Goal: Task Accomplishment & Management: Use online tool/utility

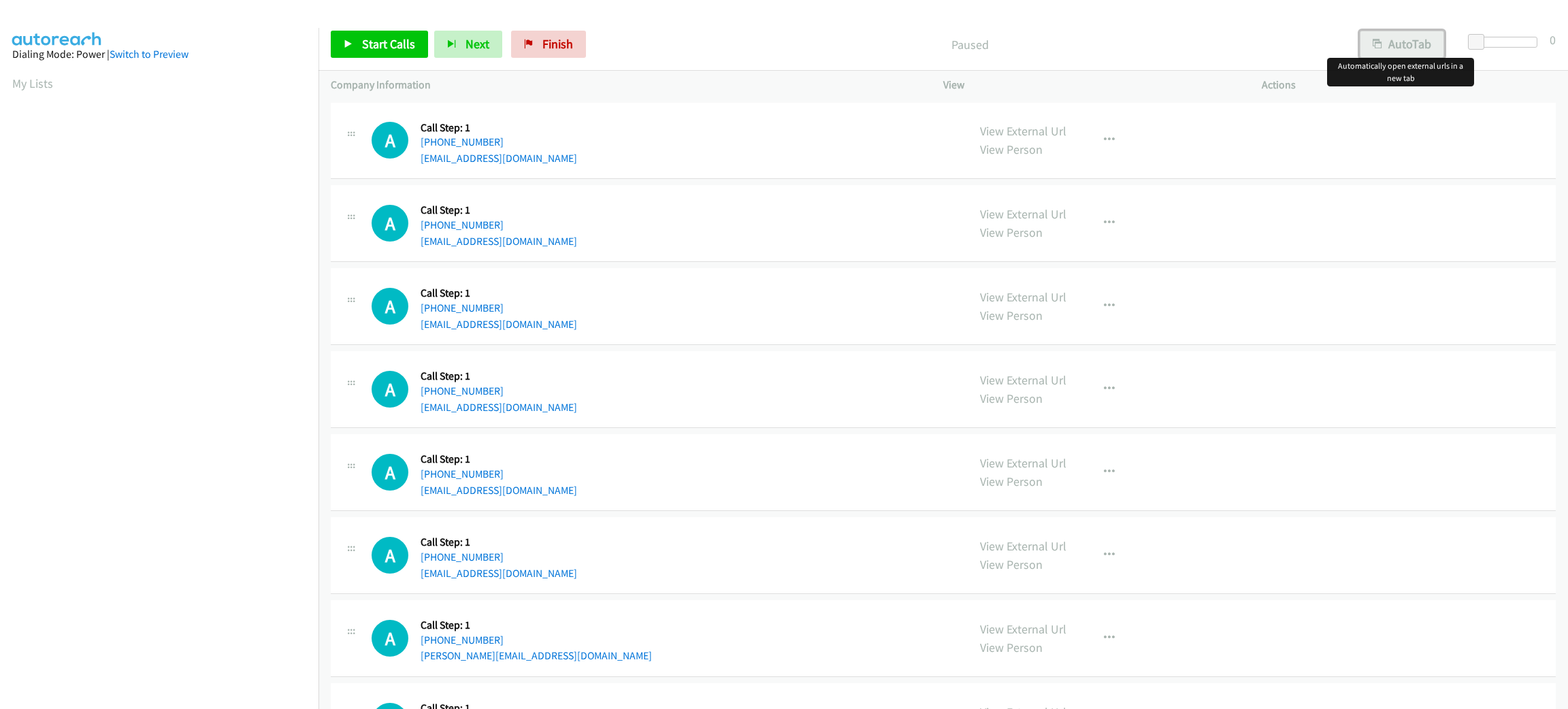
click at [1407, 39] on button "AutoTab" at bounding box center [1402, 44] width 85 height 27
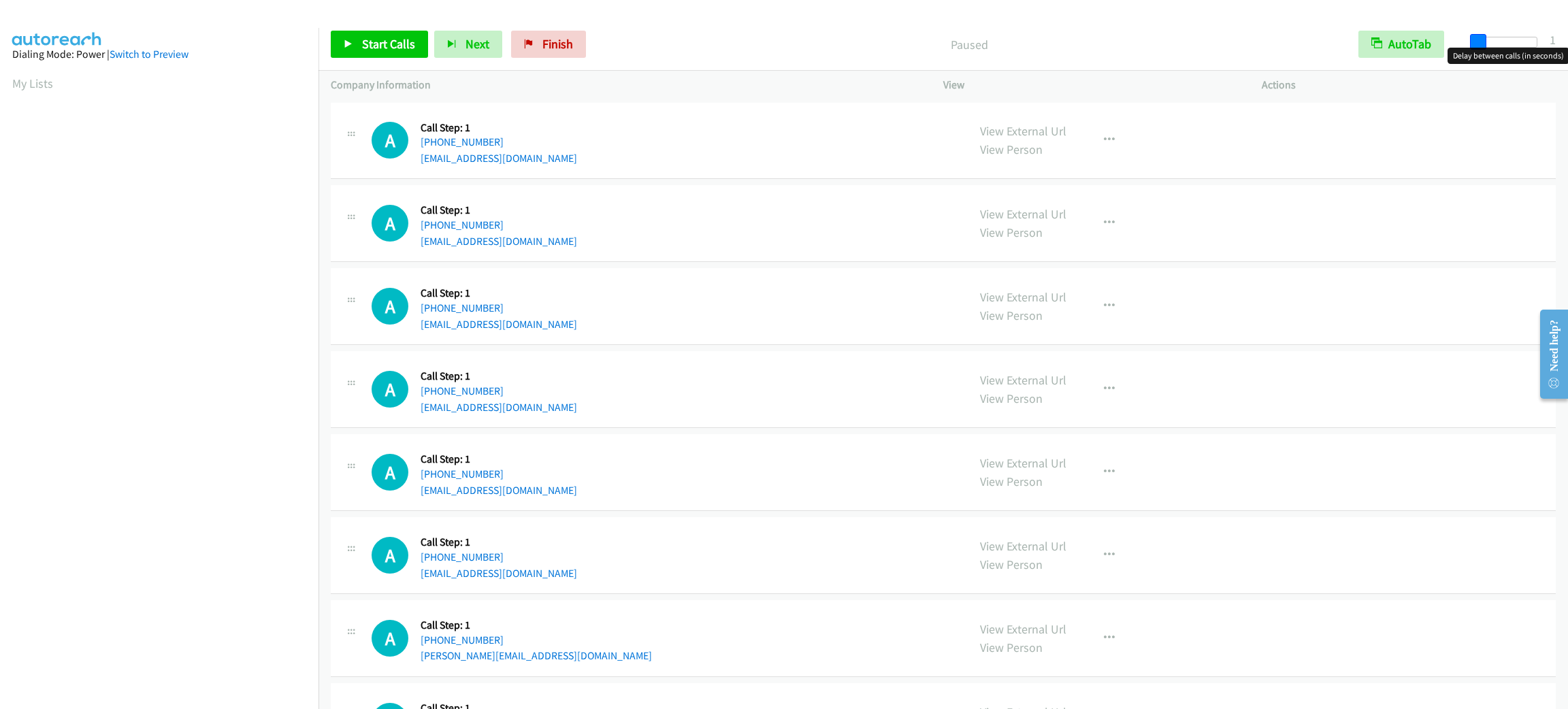
click at [1477, 42] on span at bounding box center [1477, 42] width 16 height 16
click at [385, 44] on span "Start Calls" at bounding box center [388, 44] width 53 height 16
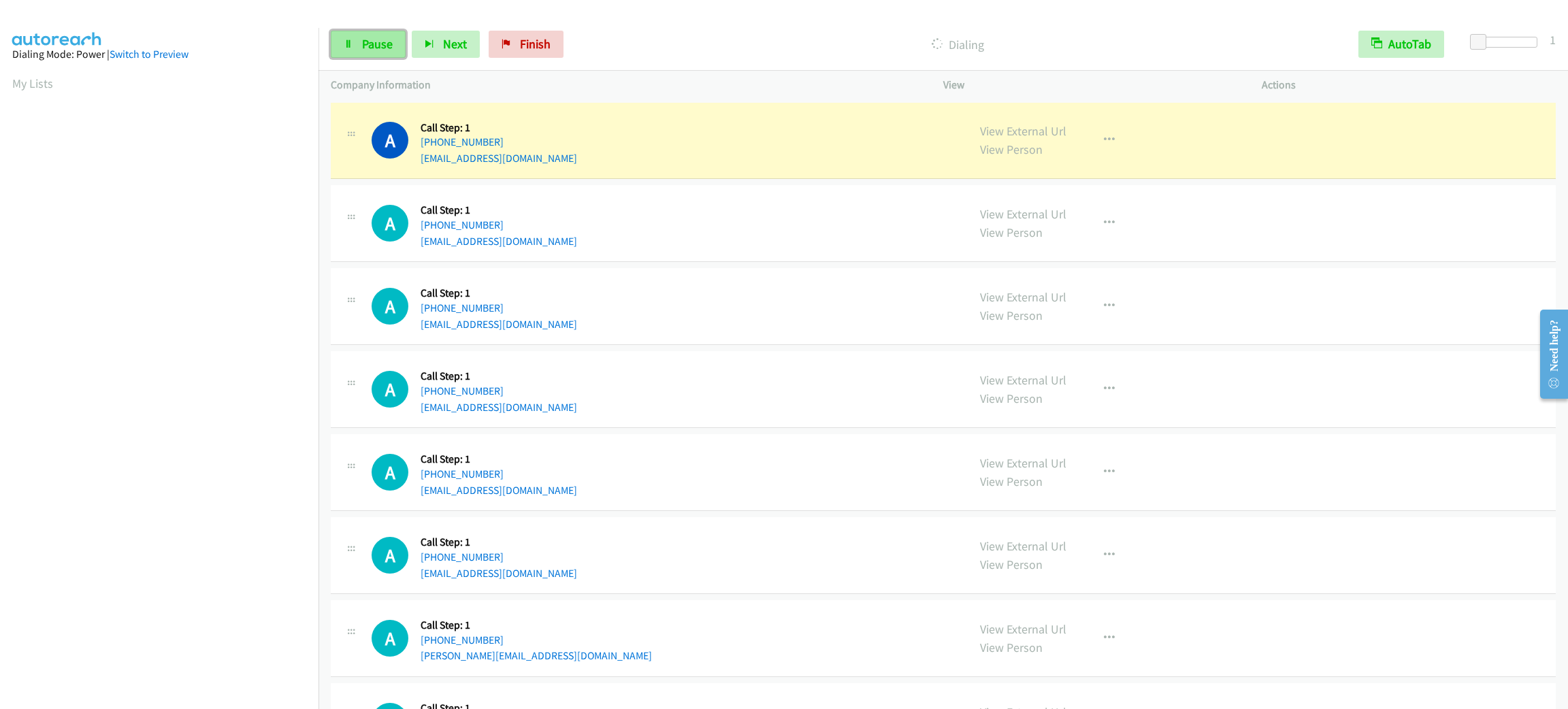
click at [366, 52] on link "Pause" at bounding box center [367, 44] width 75 height 27
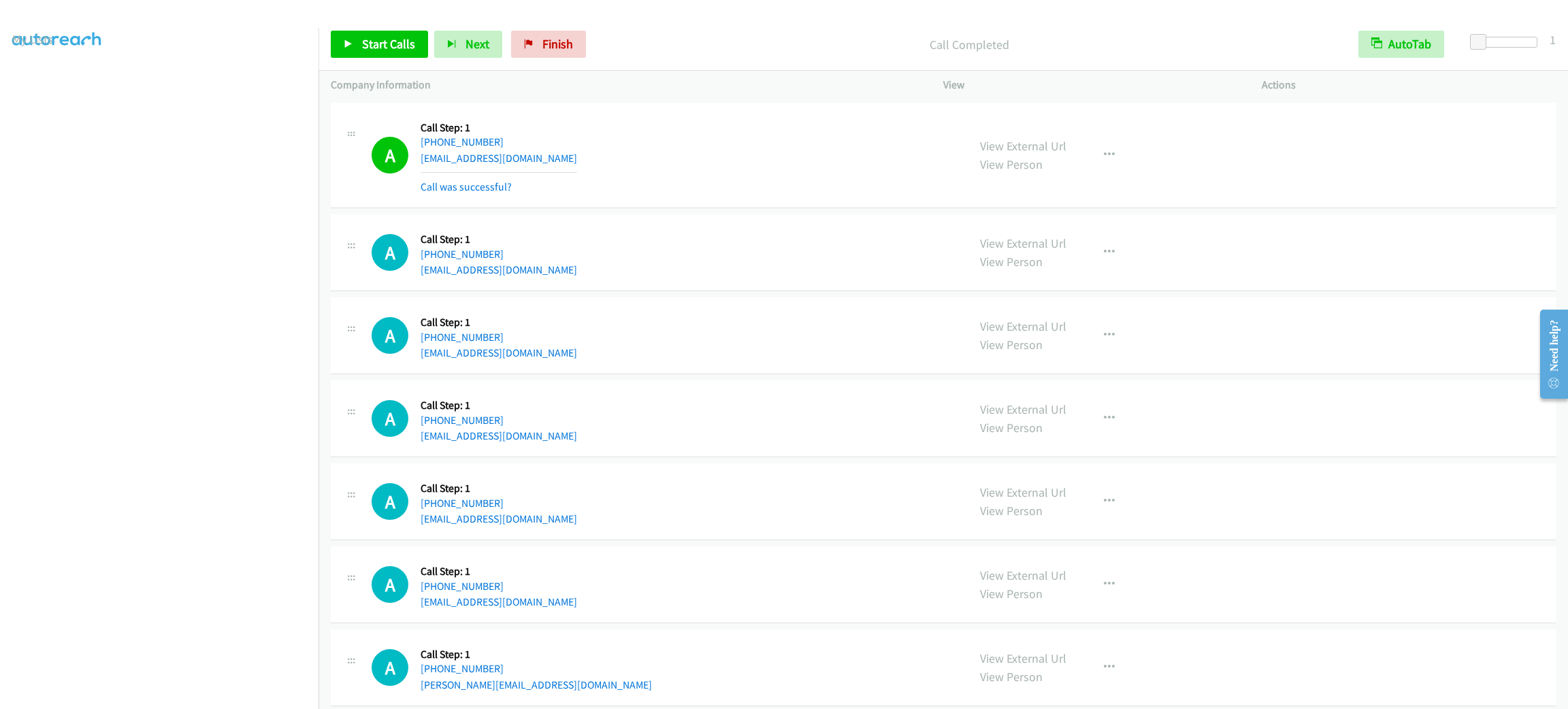
drag, startPoint x: 623, startPoint y: 163, endPoint x: 626, endPoint y: 153, distance: 10.4
click at [624, 163] on div "A Callback Scheduled Call Step: 1 America/New_York +1 386-315-0634 nataliavaugh…" at bounding box center [663, 155] width 584 height 81
drag, startPoint x: 1089, startPoint y: 150, endPoint x: 1096, endPoint y: 163, distance: 14.8
click at [1091, 150] on button "button" at bounding box center [1109, 155] width 37 height 27
click at [1099, 272] on link "Add to do not call list" at bounding box center [1036, 272] width 181 height 27
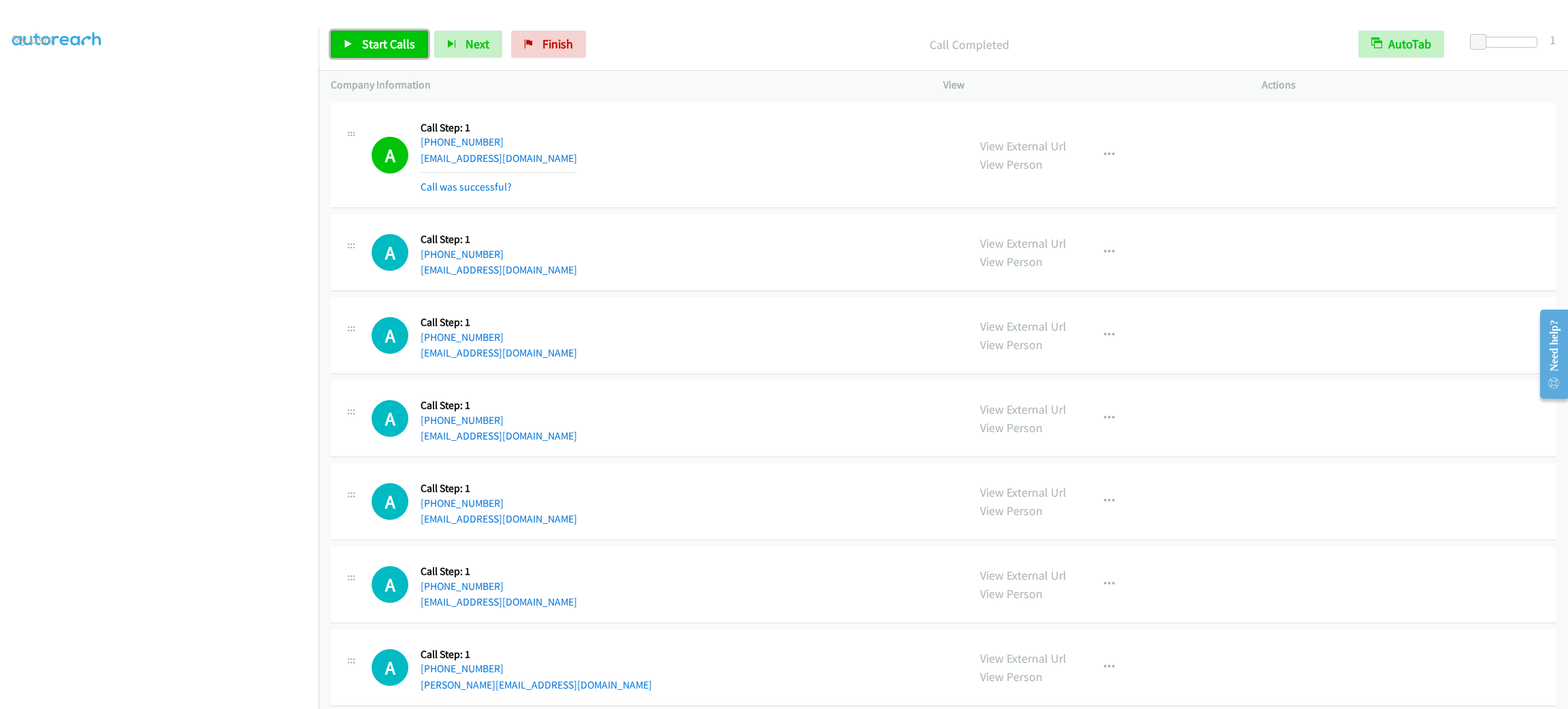
click at [395, 36] on span "Start Calls" at bounding box center [388, 44] width 53 height 16
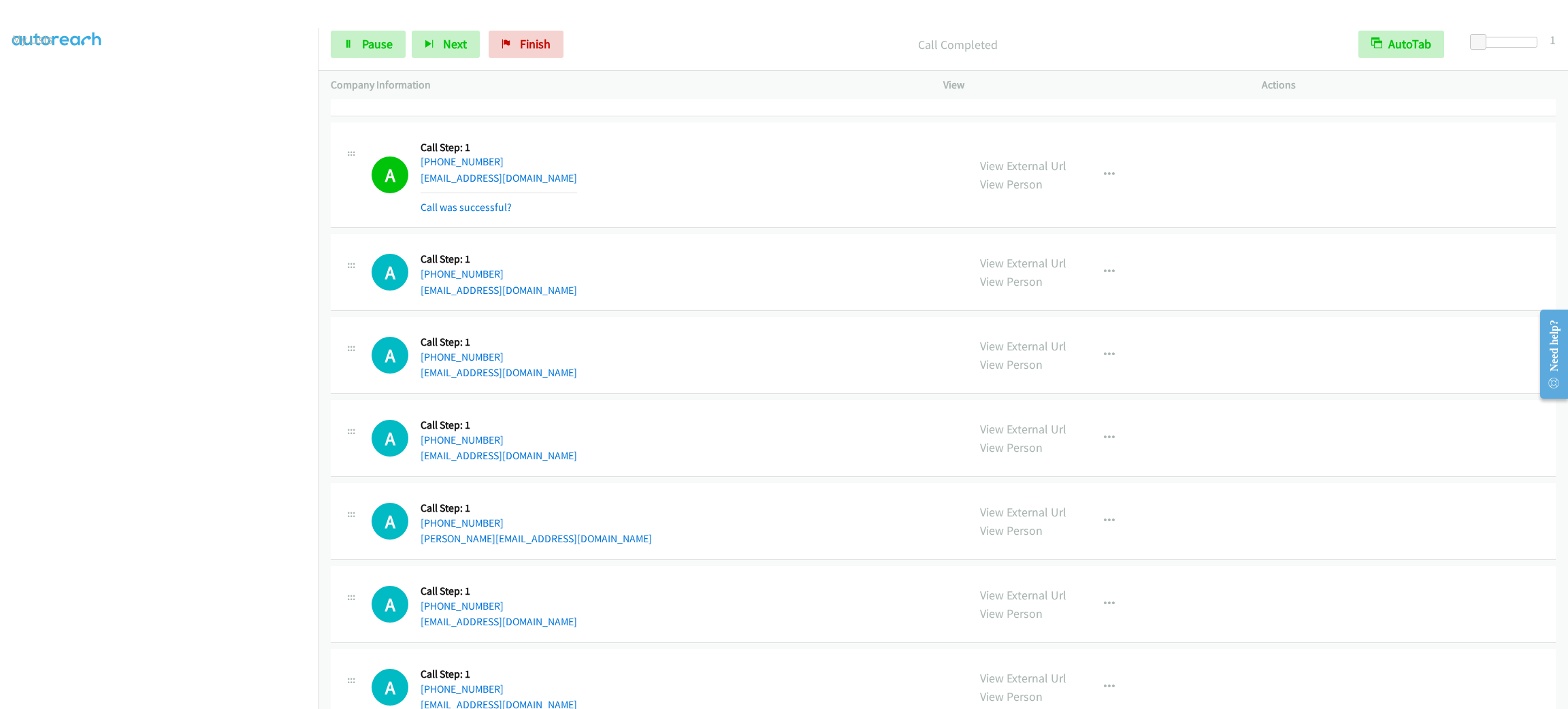
scroll to position [305, 0]
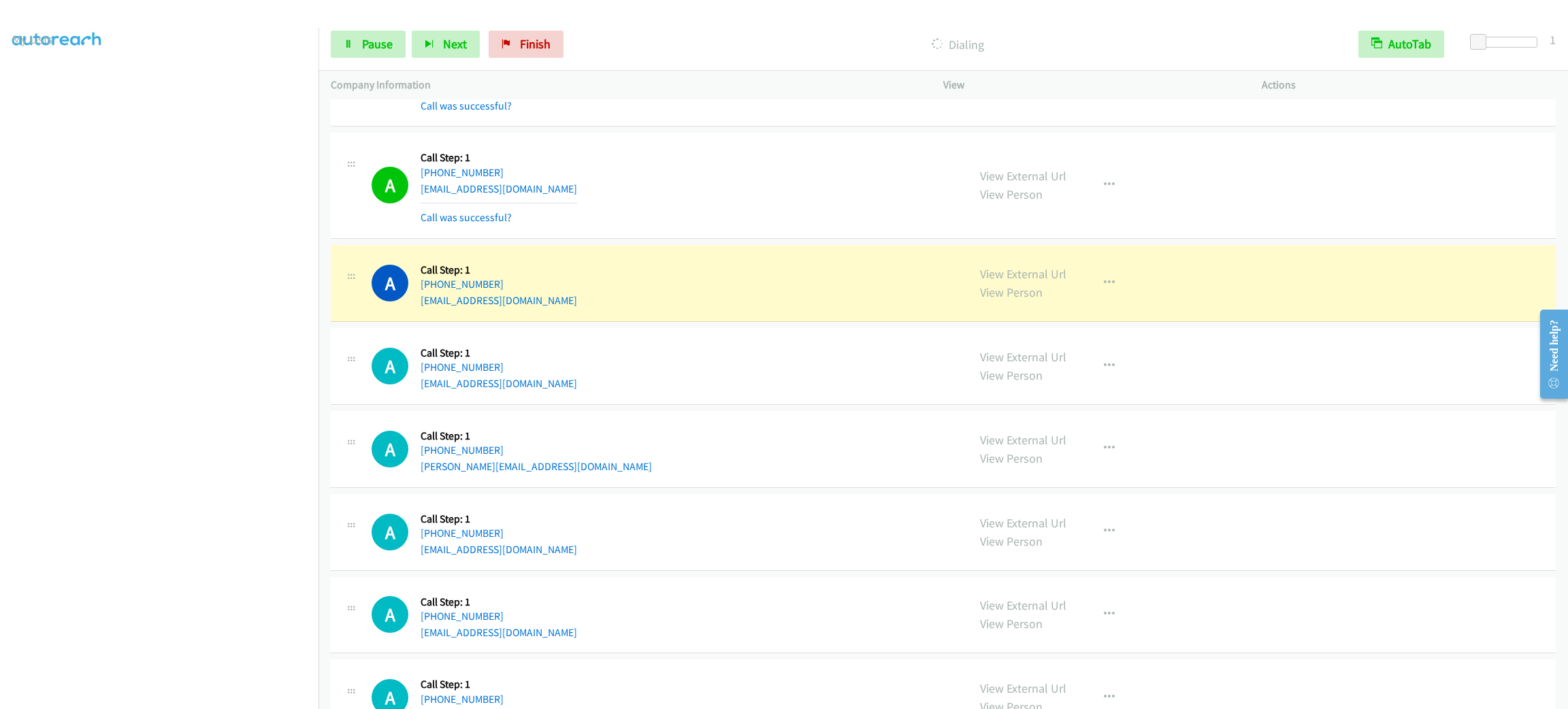
click at [1209, 460] on div "View External Url View Person View External Url Email Schedule/Manage Callback …" at bounding box center [1133, 449] width 330 height 52
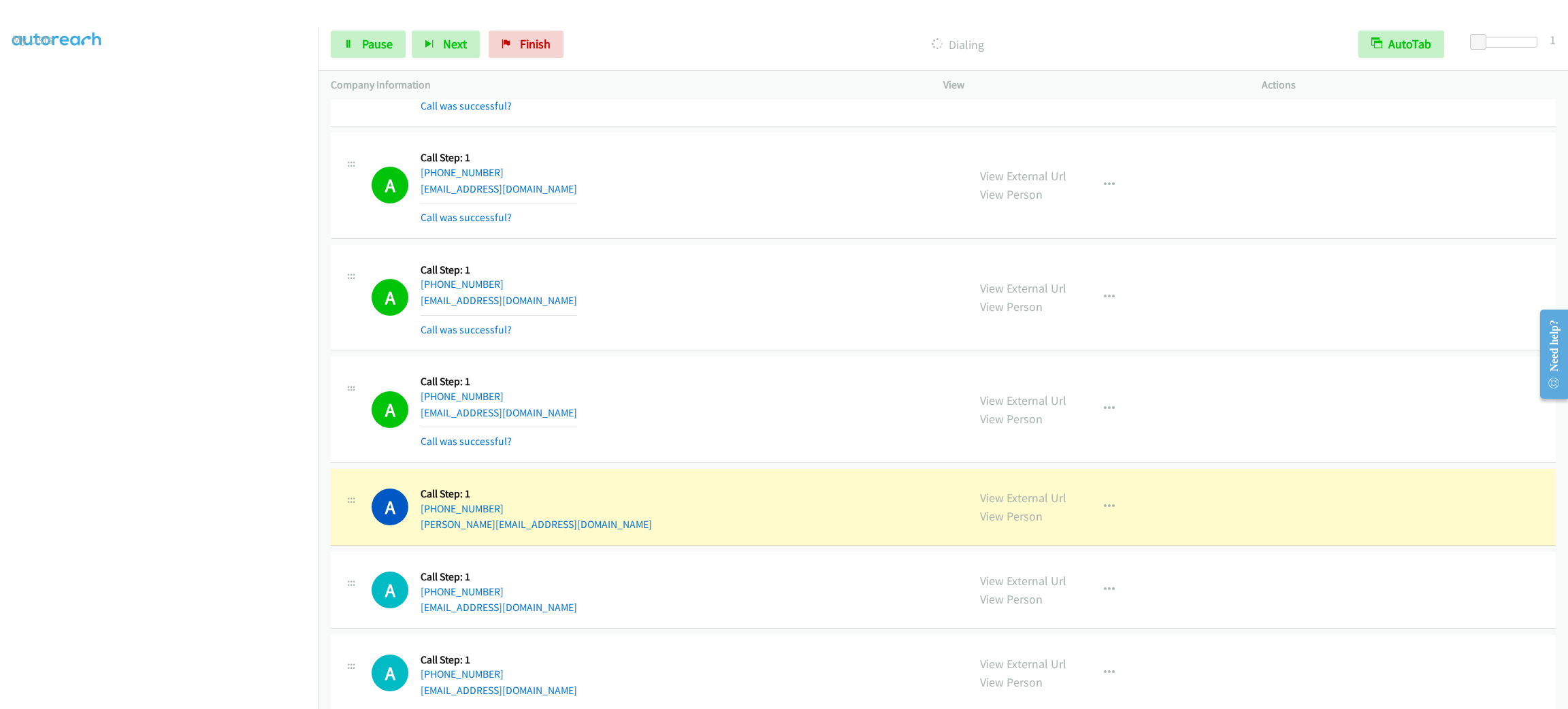
click at [896, 161] on div "A Callback Scheduled Call Step: 1 America/Chicago +1 773-263-1189 hollyerene@gm…" at bounding box center [663, 185] width 584 height 81
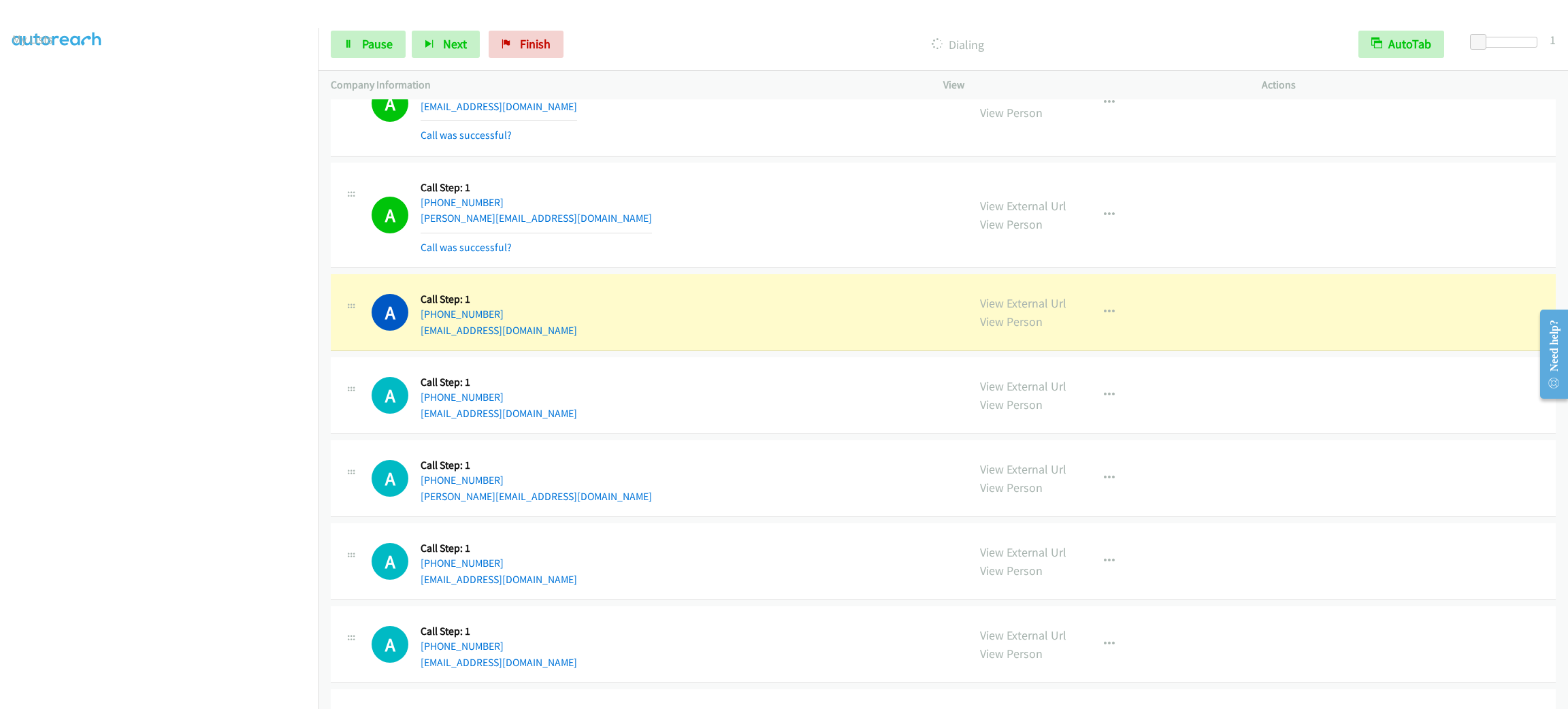
scroll to position [714, 0]
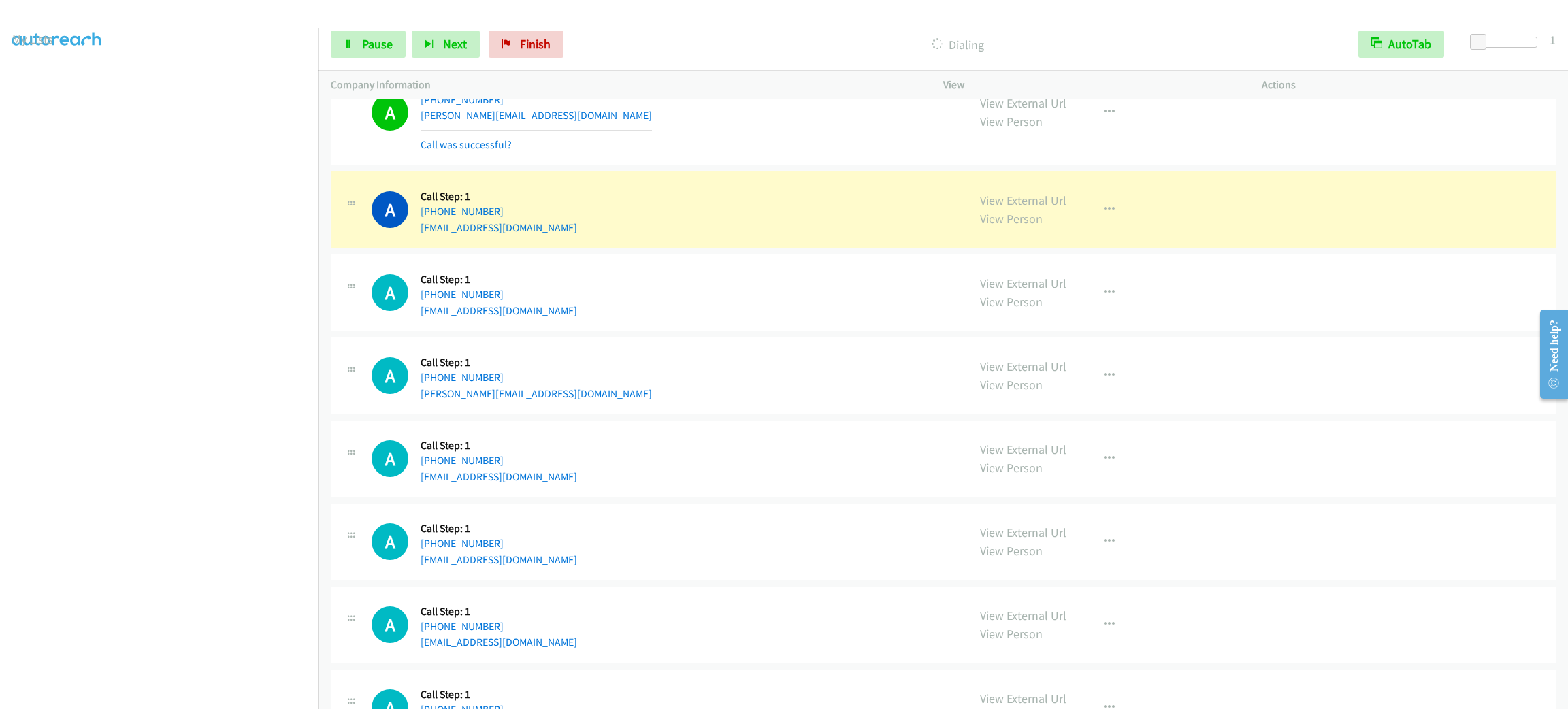
click at [1190, 139] on div "View External Url View Person View External Url Email Schedule/Manage Callback …" at bounding box center [1133, 112] width 330 height 81
click at [872, 161] on div "A Callback Scheduled Call Step: 1 America/New_York +1 914-329-7622 frank.dimarc…" at bounding box center [942, 112] width 1225 height 106
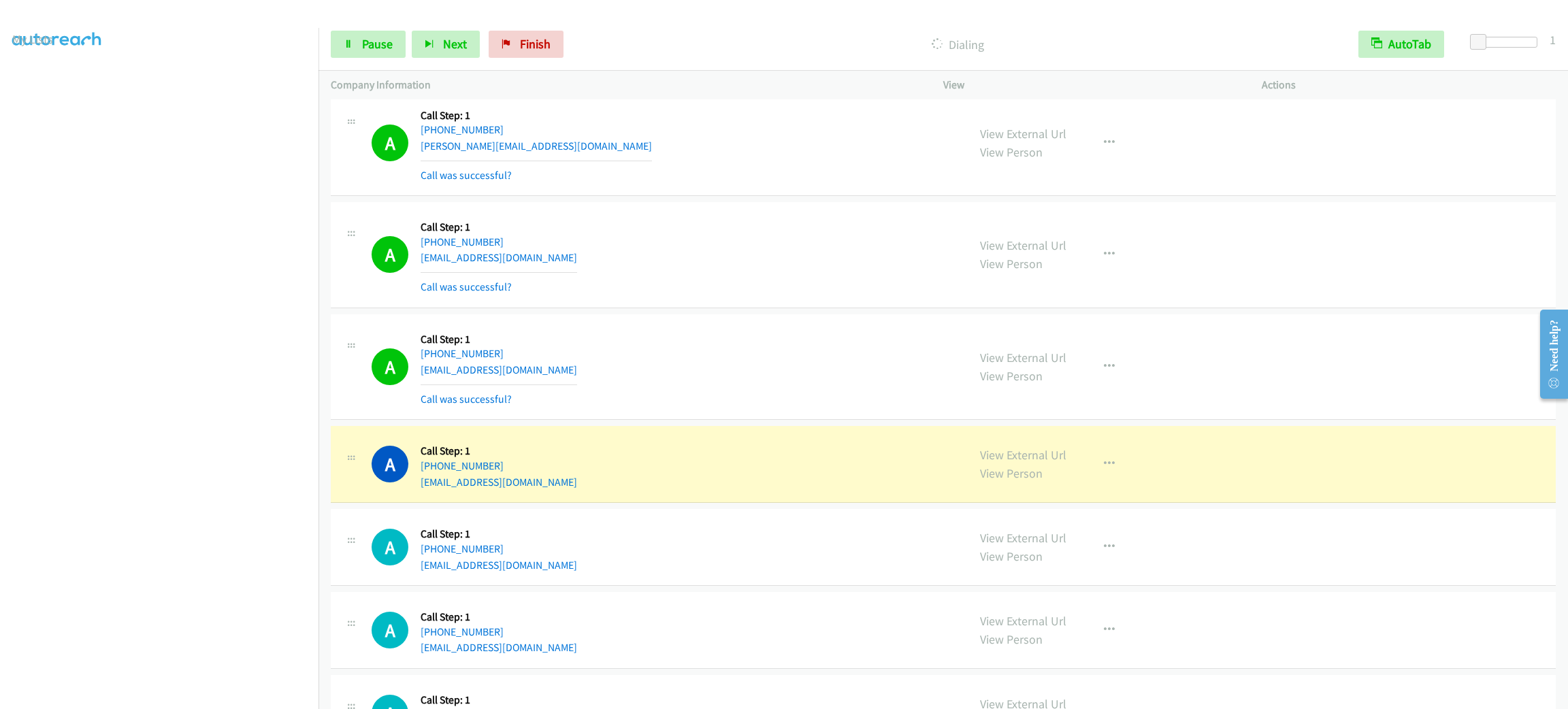
scroll to position [1326, 0]
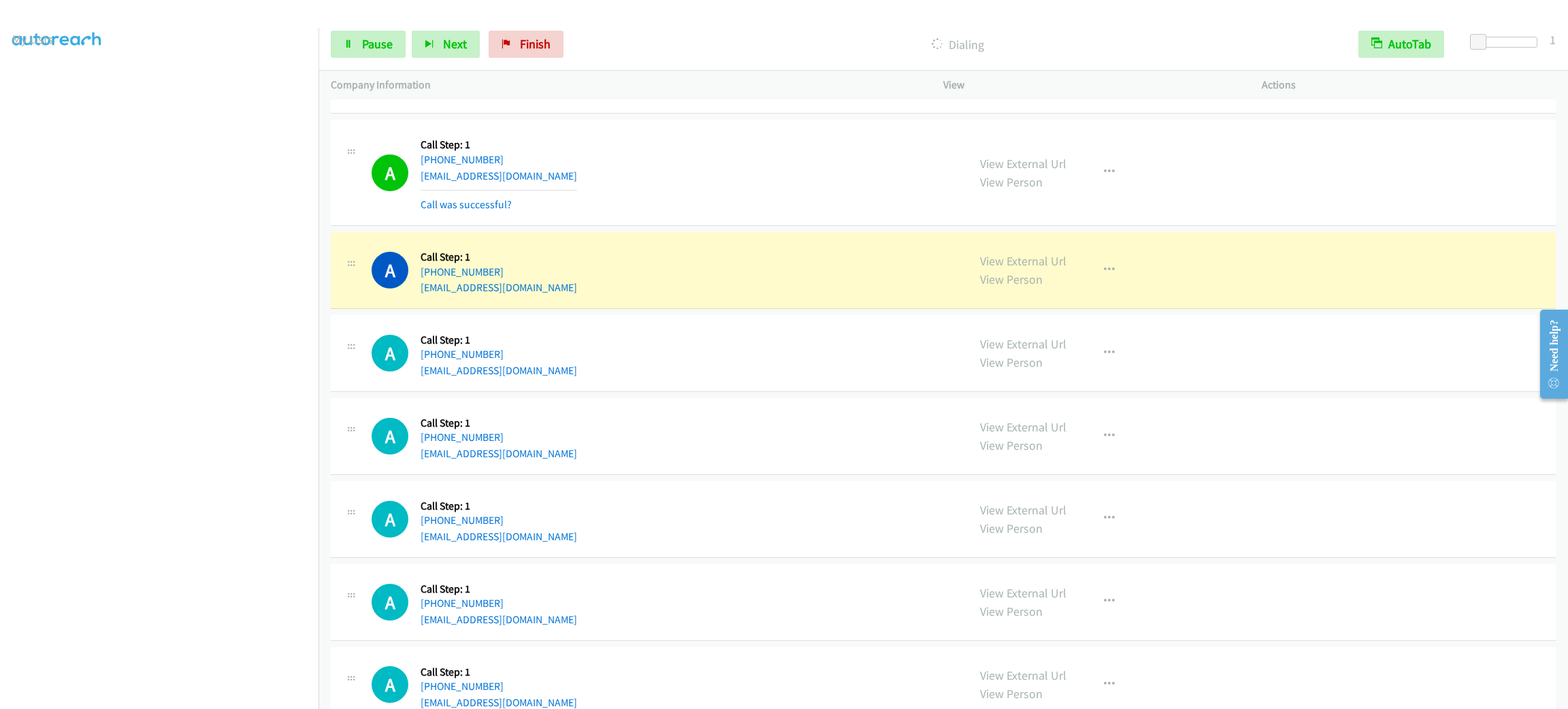
drag, startPoint x: 850, startPoint y: 197, endPoint x: 857, endPoint y: 191, distance: 9.2
click at [850, 197] on div "A Callback Scheduled Call Step: 1 America/New_York +1 336-338-0771 abdoulsacko1…" at bounding box center [663, 172] width 584 height 81
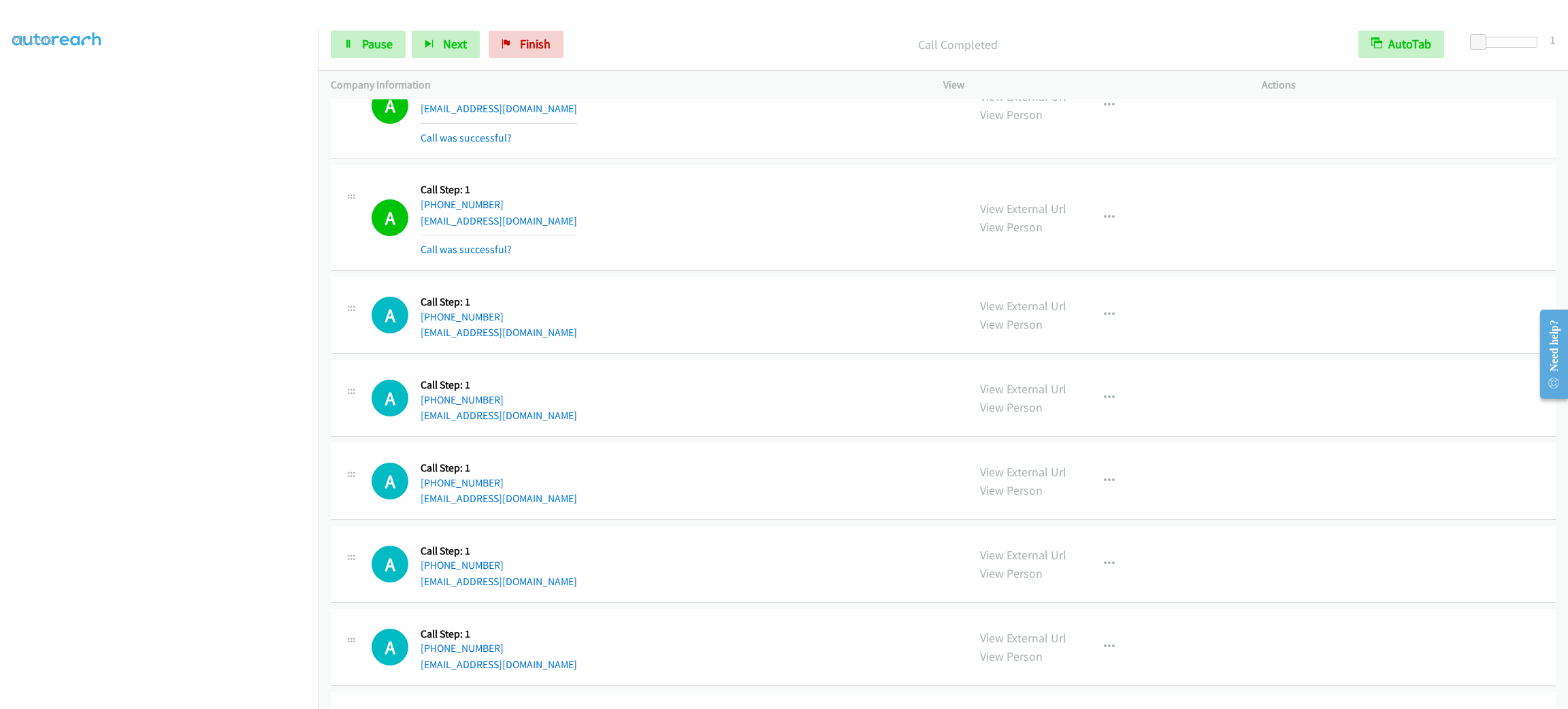
scroll to position [1607, 0]
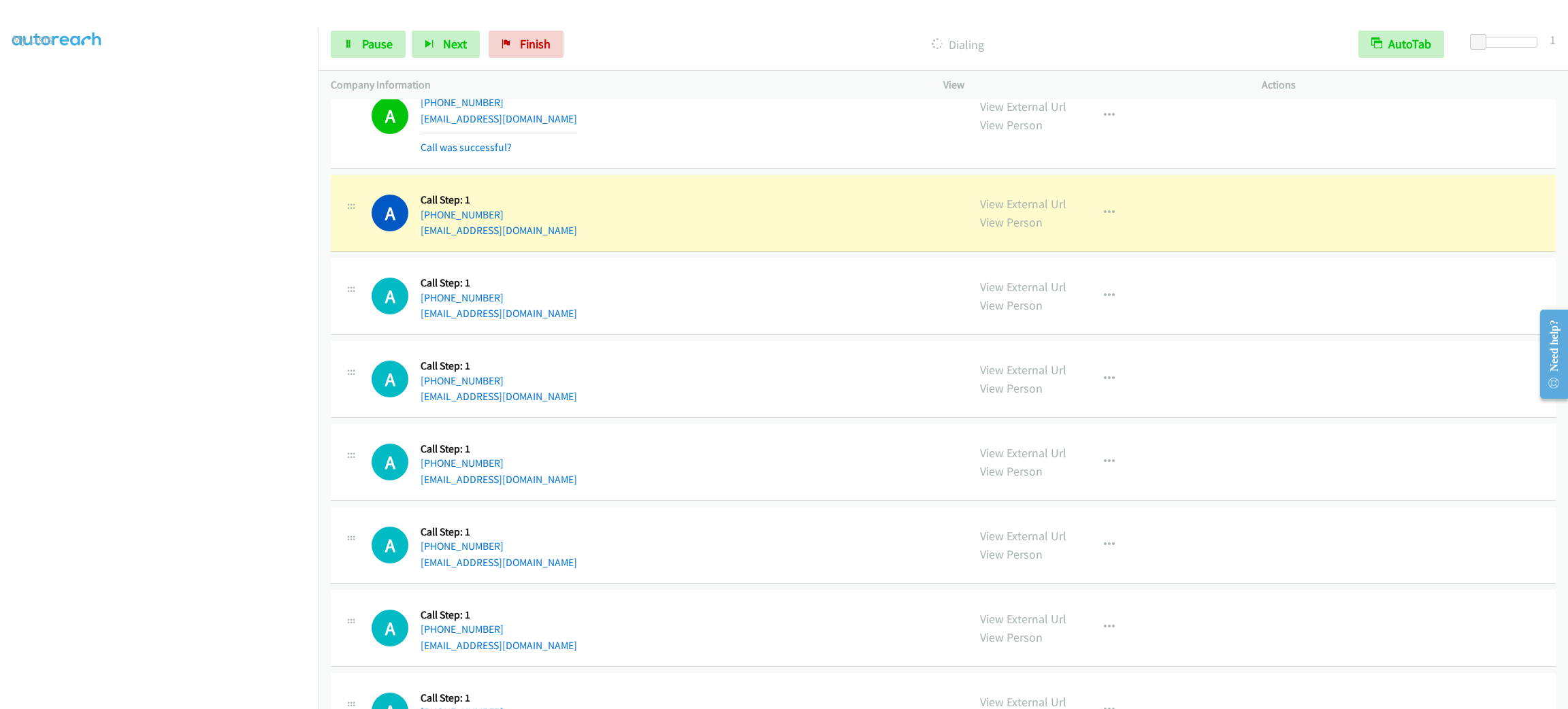
drag, startPoint x: 745, startPoint y: 249, endPoint x: 683, endPoint y: 244, distance: 62.2
click at [683, 244] on div "A Callback Scheduled Call Step: 1 America/New_York +1 732-688-2099 immidi2002@y…" at bounding box center [942, 214] width 1225 height 77
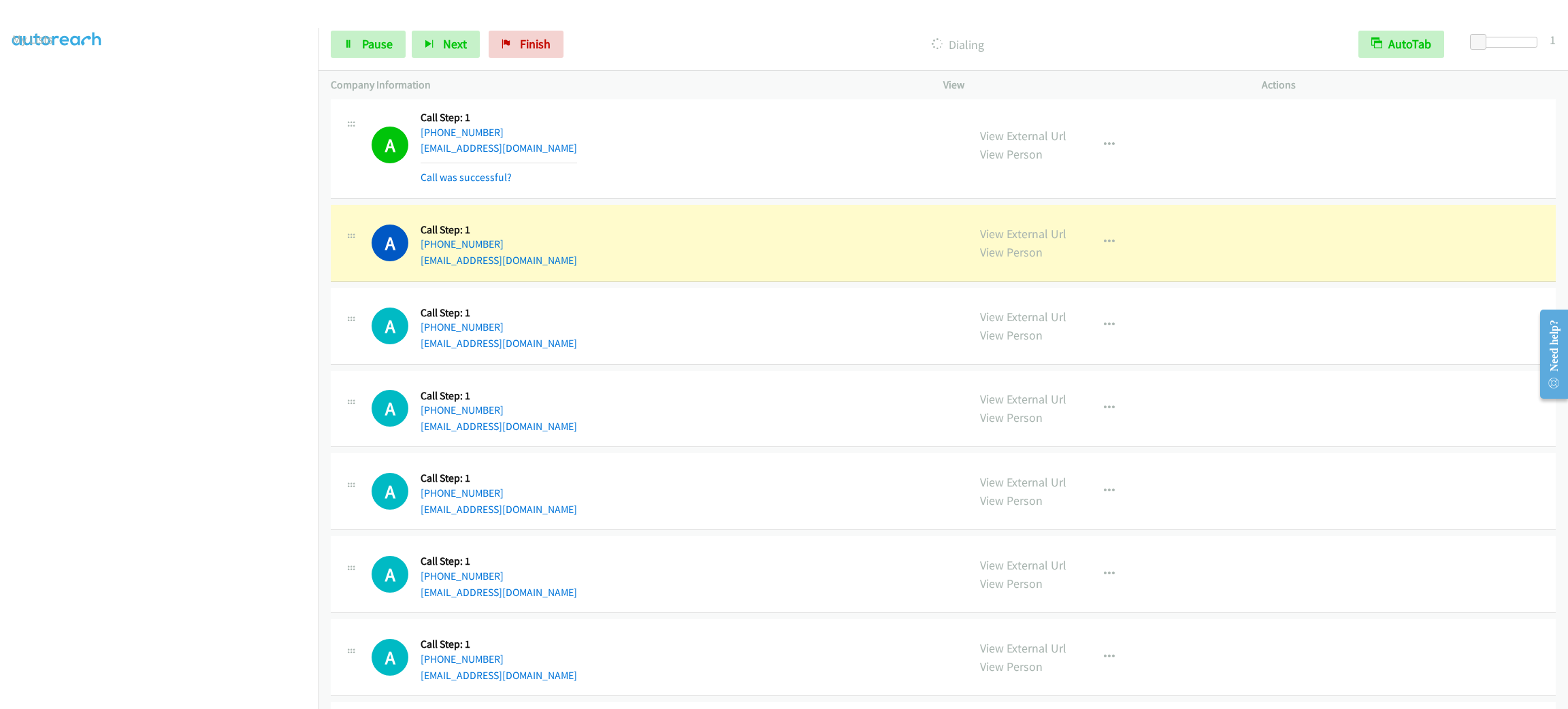
scroll to position [2015, 0]
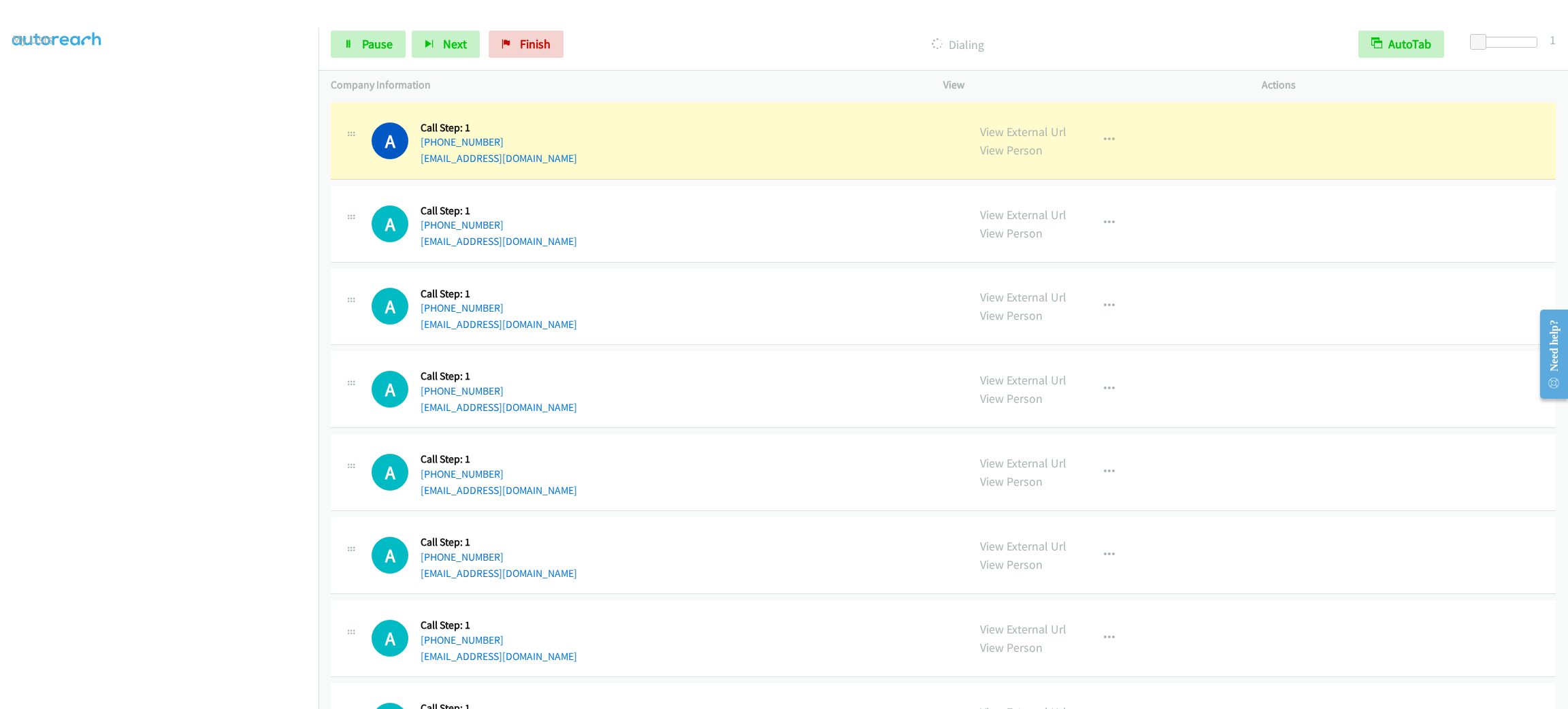
click at [725, 183] on td "A Callback Scheduled Call Step: 1 America/New_York +1 313-407-1623 qytchou@gmai…" at bounding box center [943, 140] width 1249 height 83
click at [1109, 142] on button "button" at bounding box center [1109, 140] width 37 height 27
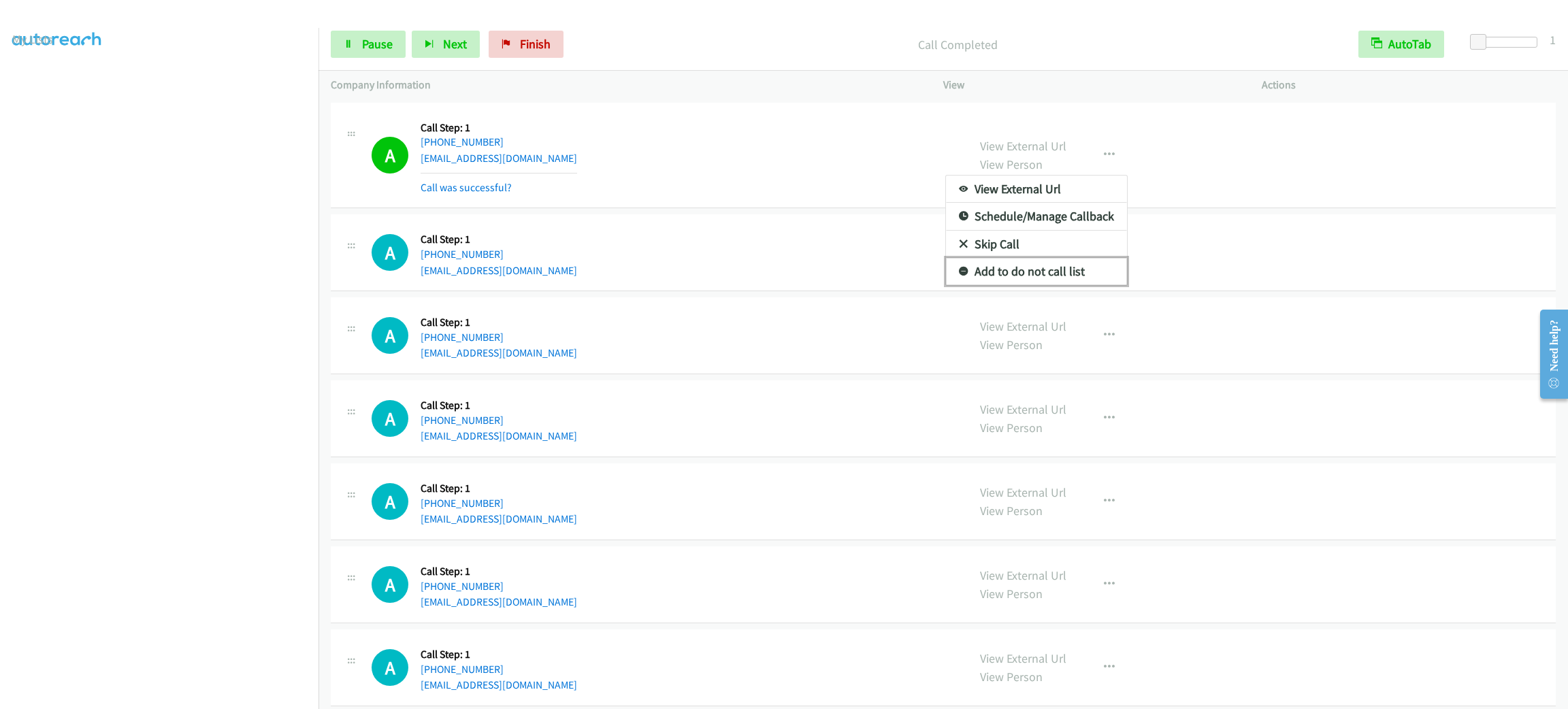
click at [1053, 282] on link "Add to do not call list" at bounding box center [1036, 272] width 181 height 27
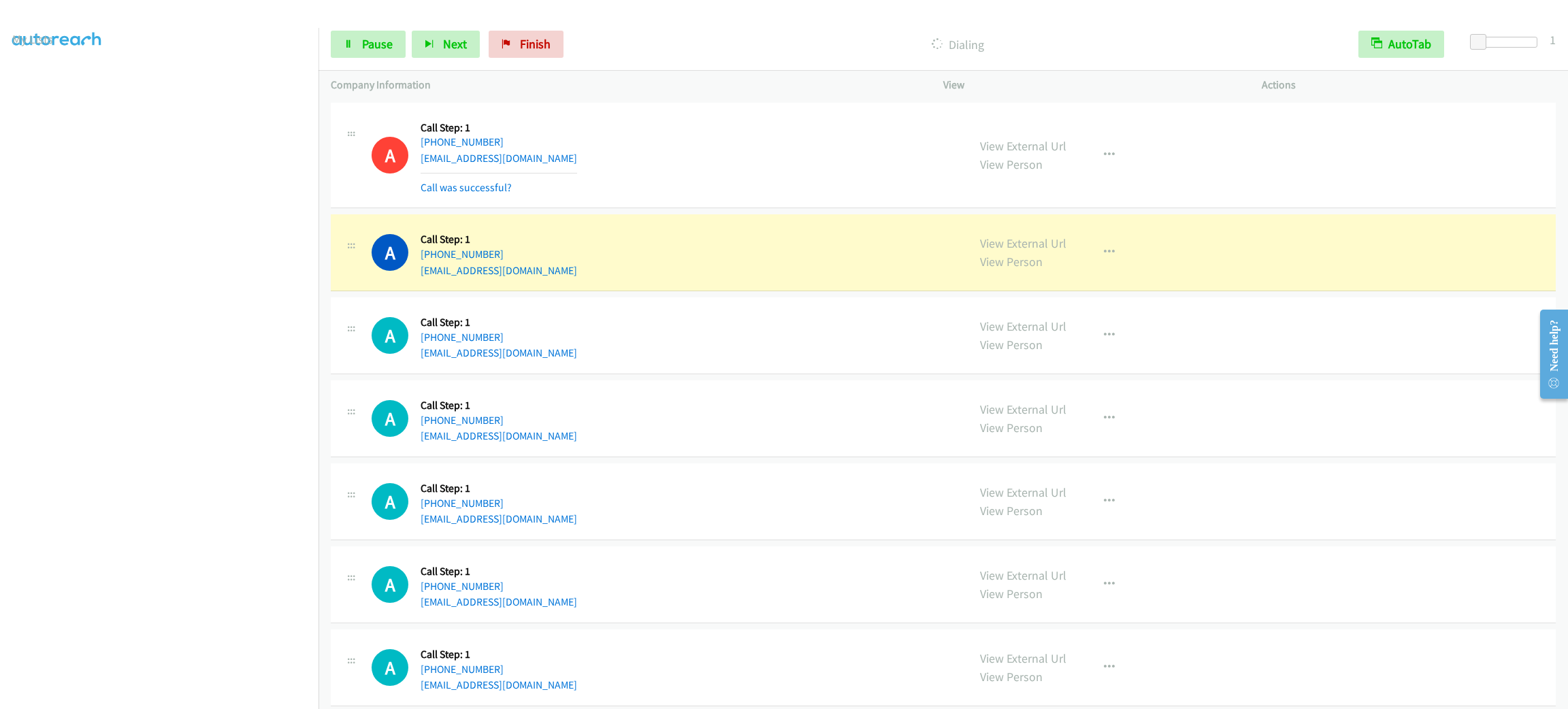
click at [740, 155] on div "A Callback Scheduled Call Step: 1 America/New_York +1 313-407-1623 qytchou@gmai…" at bounding box center [663, 155] width 584 height 81
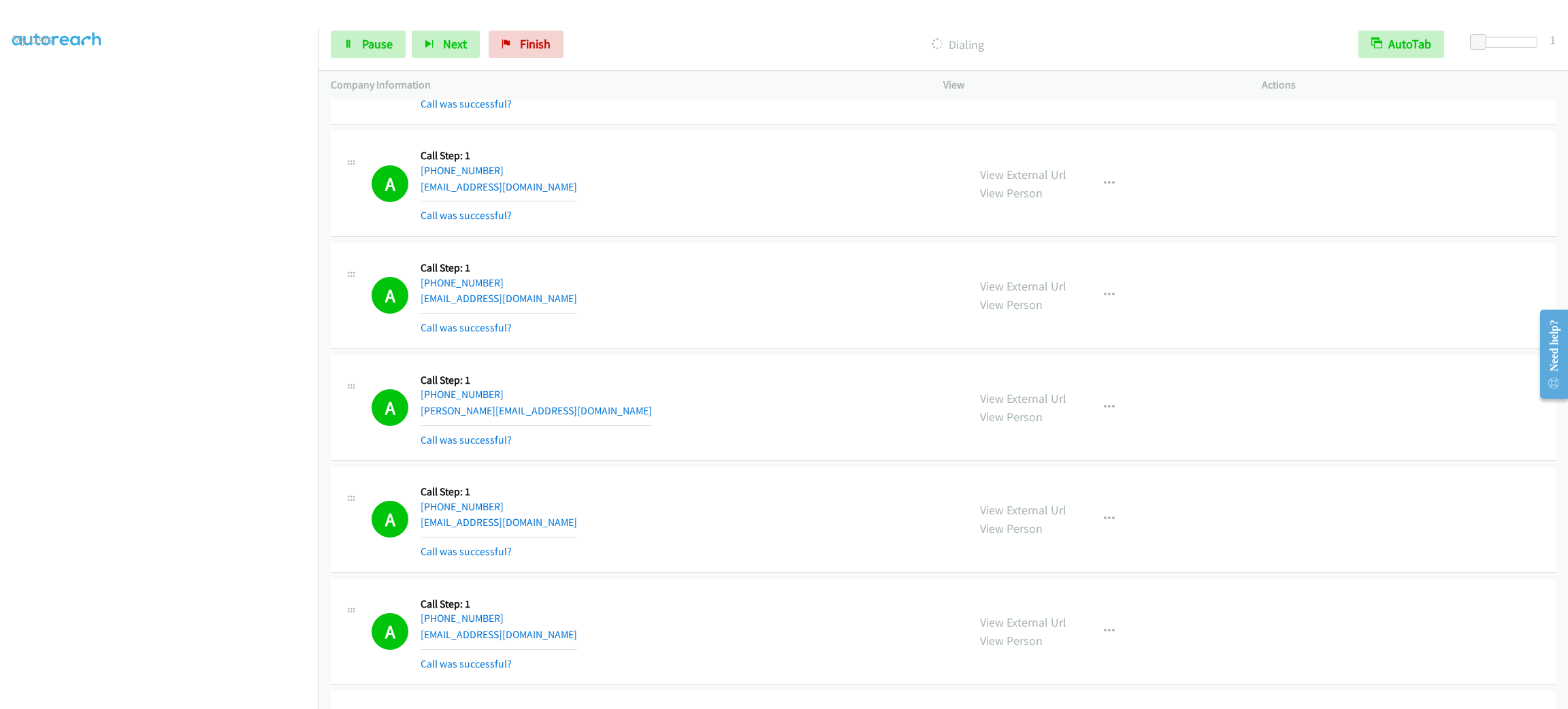
click at [1134, 393] on div "View External Url View Person View External Url Email Schedule/Manage Callback …" at bounding box center [1133, 407] width 330 height 81
click at [1121, 399] on div "View External Url View Person View External Url Email Schedule/Manage Callback …" at bounding box center [1133, 407] width 330 height 81
click at [1100, 414] on button "button" at bounding box center [1109, 407] width 37 height 27
click at [1077, 530] on link "Add to do not call list" at bounding box center [1036, 524] width 181 height 27
click at [566, 161] on div "A Callback Scheduled Call Step: 1 America/Chicago +1 901-325-0410 leemlinda1@gm…" at bounding box center [663, 183] width 584 height 81
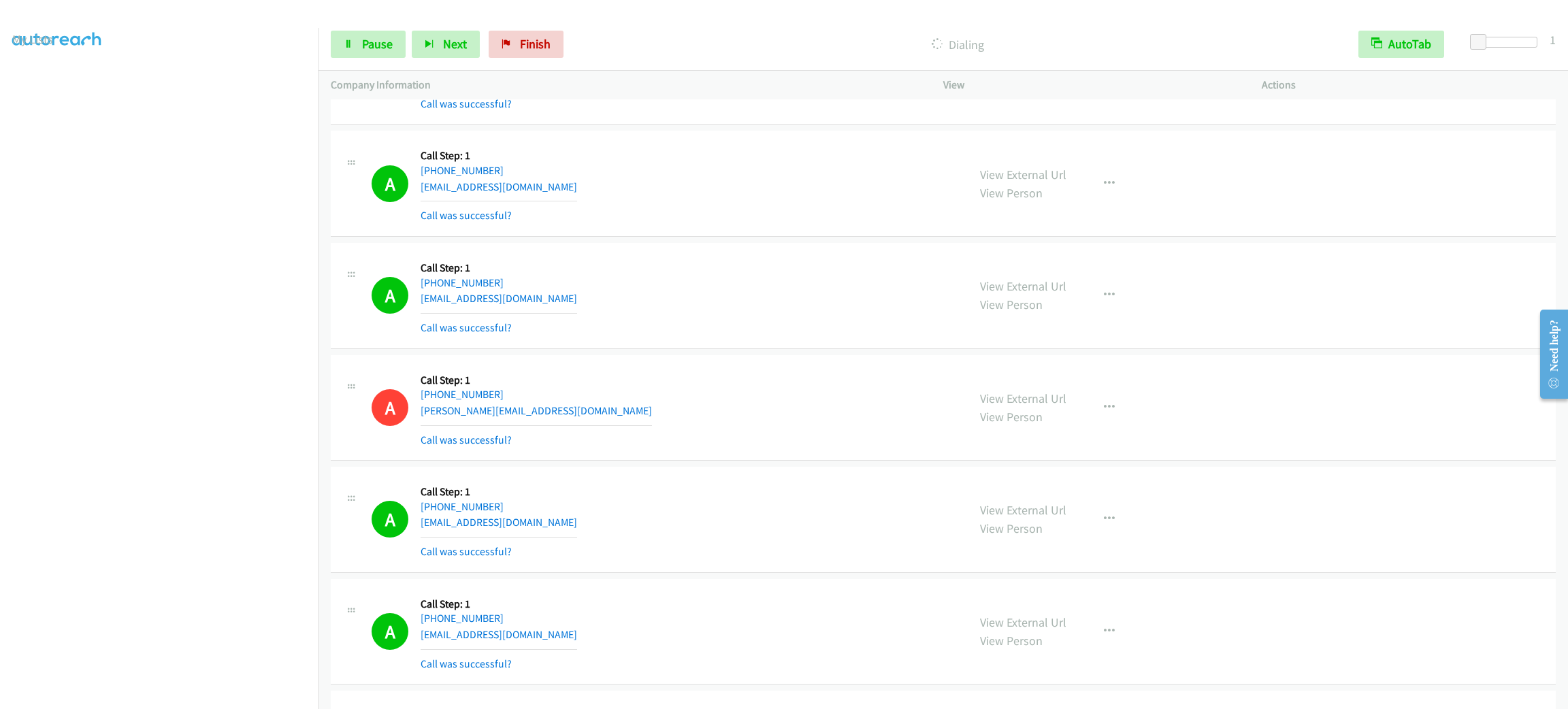
scroll to position [0, 0]
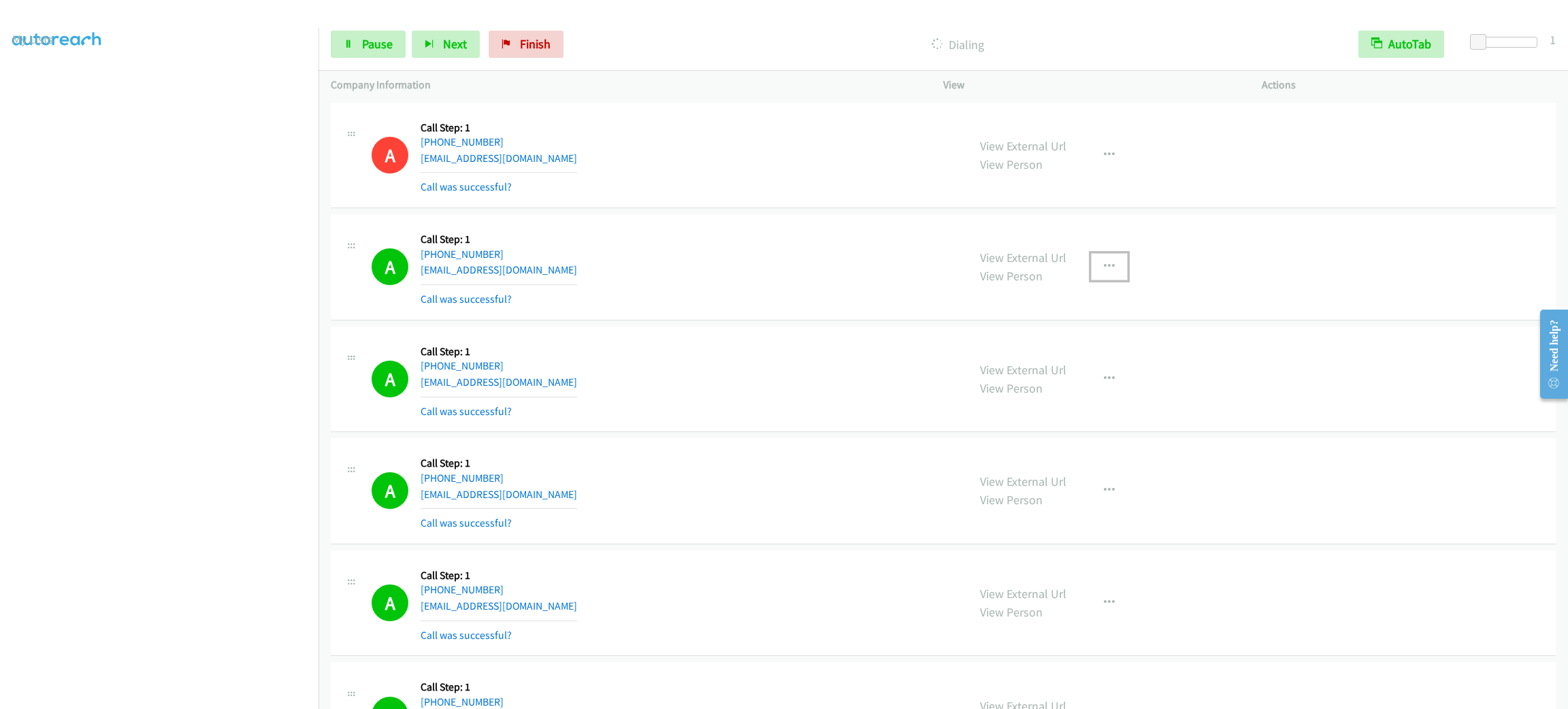
click at [1107, 269] on button "button" at bounding box center [1109, 267] width 37 height 27
click at [1091, 396] on link "Add to do not call list" at bounding box center [1036, 383] width 181 height 27
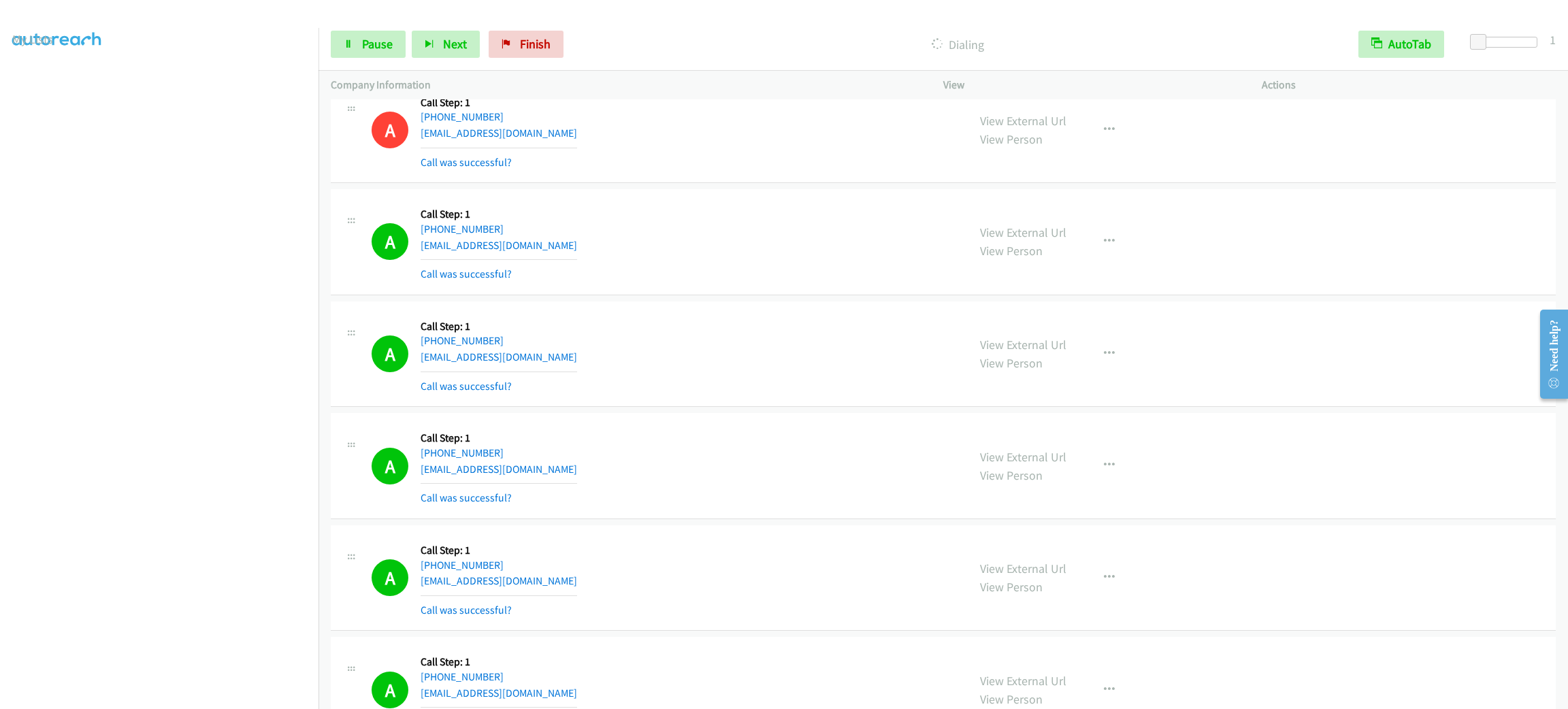
scroll to position [2652, 0]
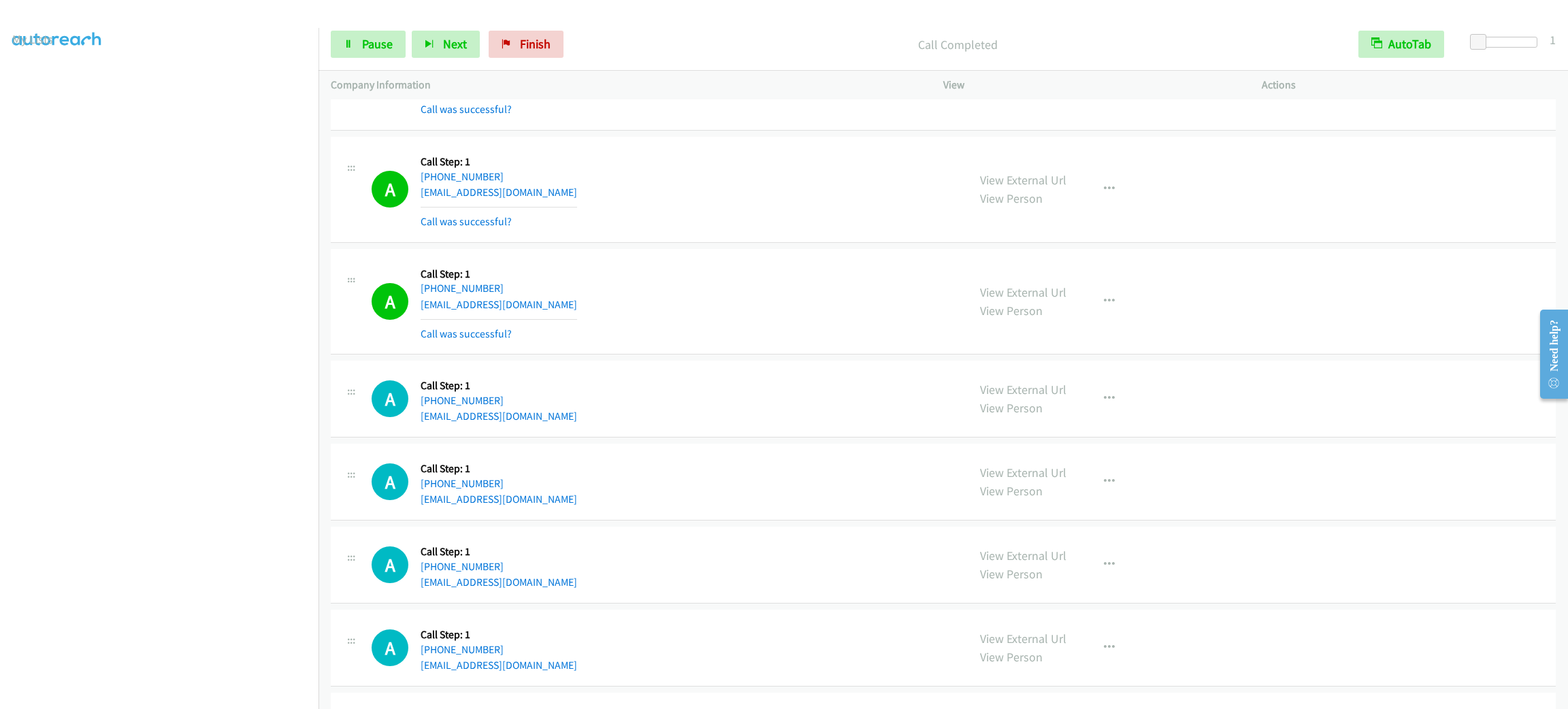
click at [692, 168] on div "A Callback Scheduled Call Step: 1 America/New_York +1 717-979-9389 extrawvg@gma…" at bounding box center [663, 189] width 584 height 81
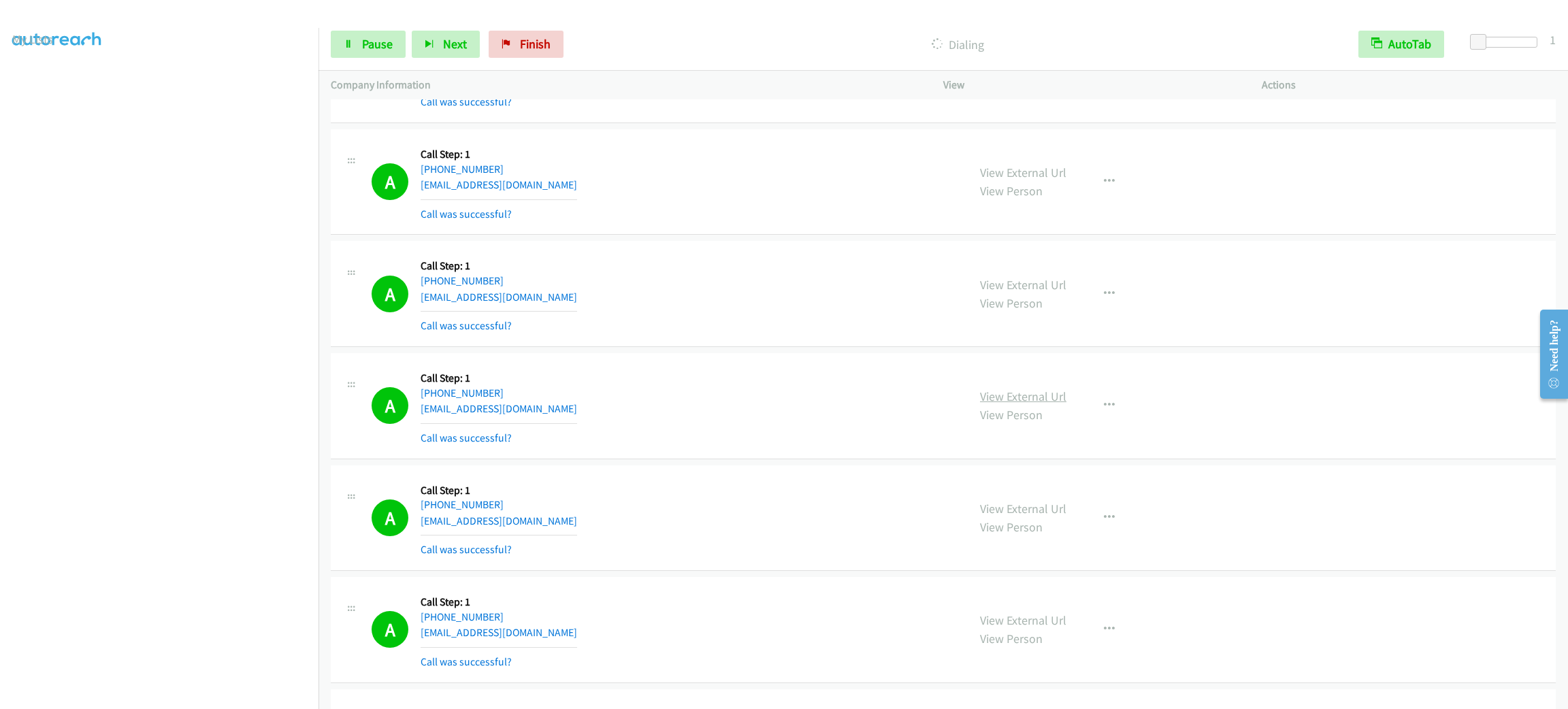
click at [981, 402] on link "View External Url" at bounding box center [1023, 396] width 86 height 16
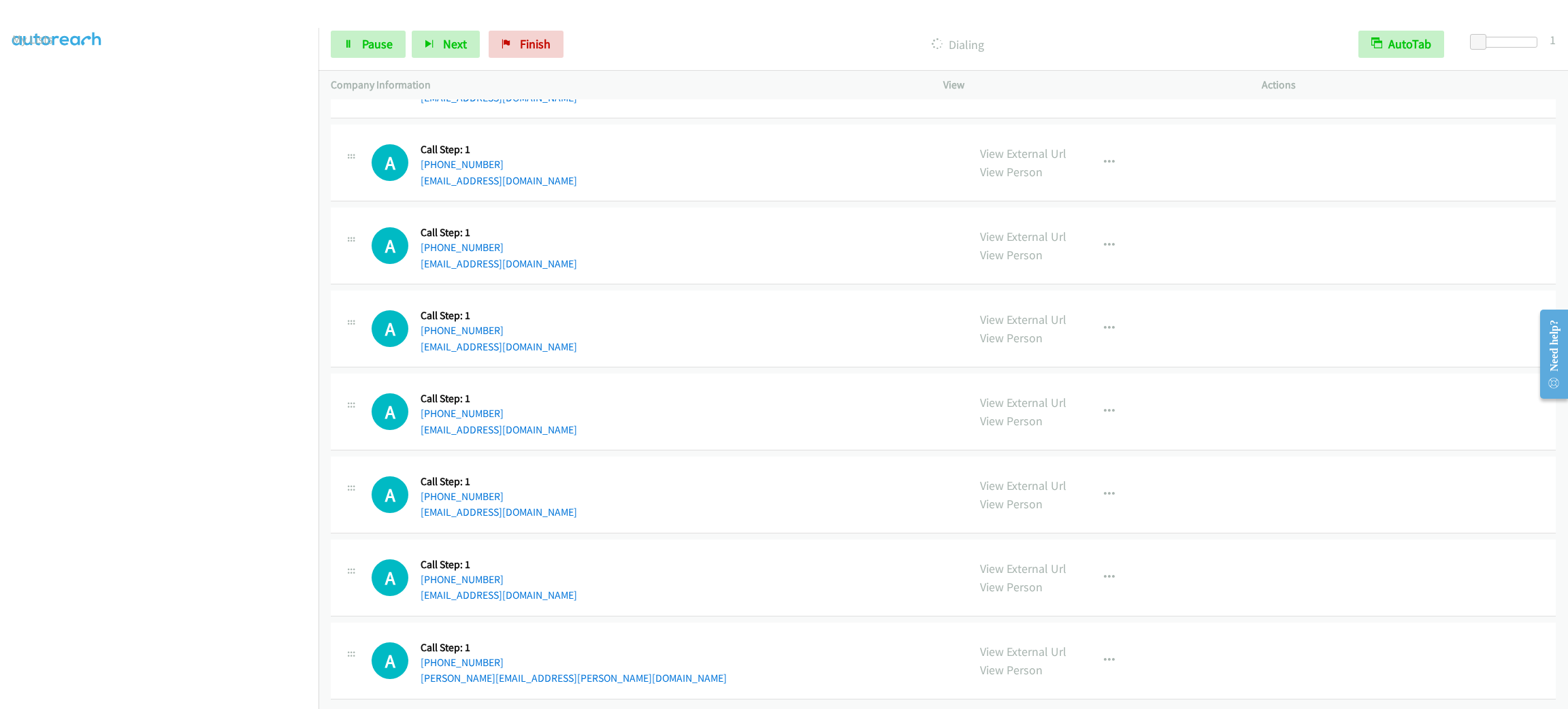
scroll to position [3030, 0]
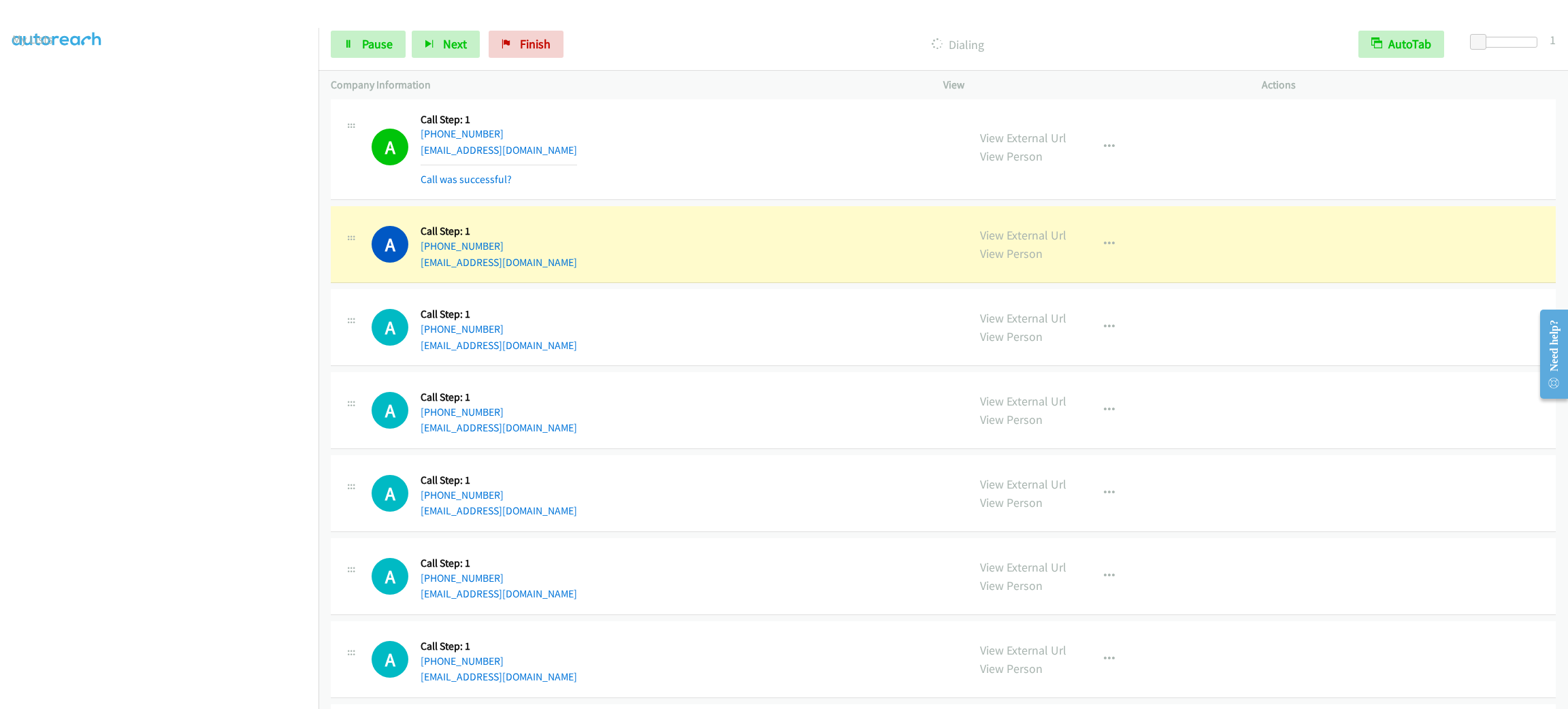
click at [190, 695] on section at bounding box center [159, 386] width 294 height 651
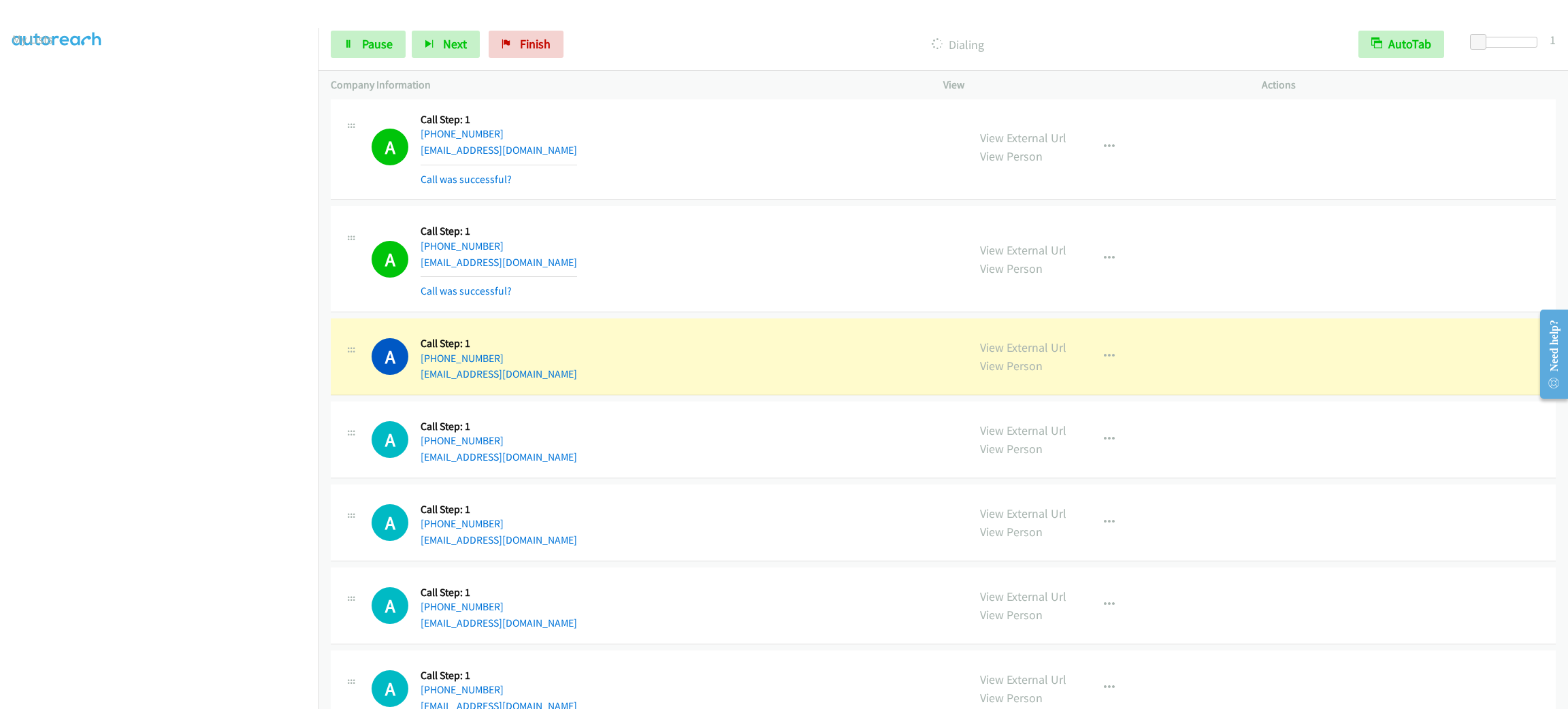
scroll to position [3234, 0]
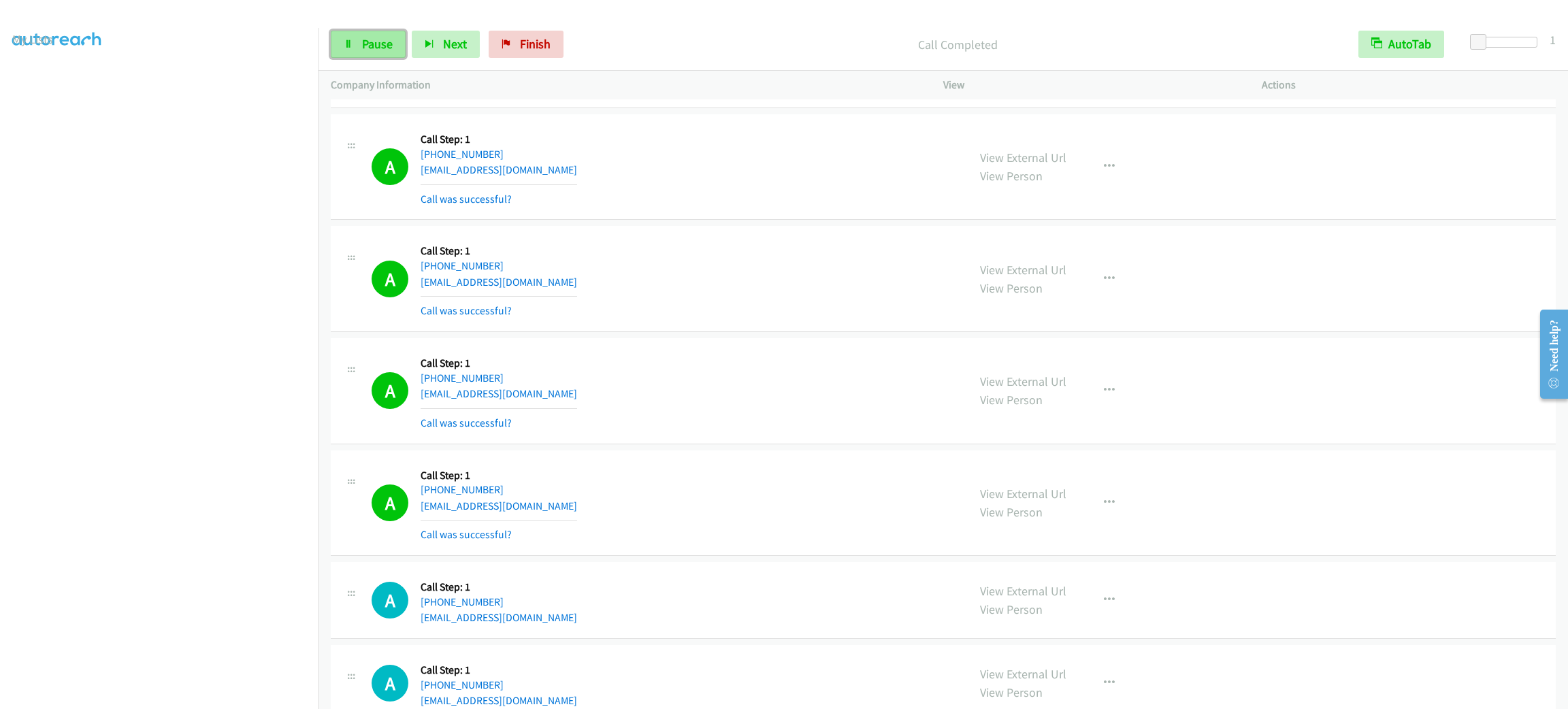
click at [381, 31] on link "Pause" at bounding box center [367, 44] width 75 height 27
click at [381, 32] on link "Start Calls" at bounding box center [379, 44] width 97 height 27
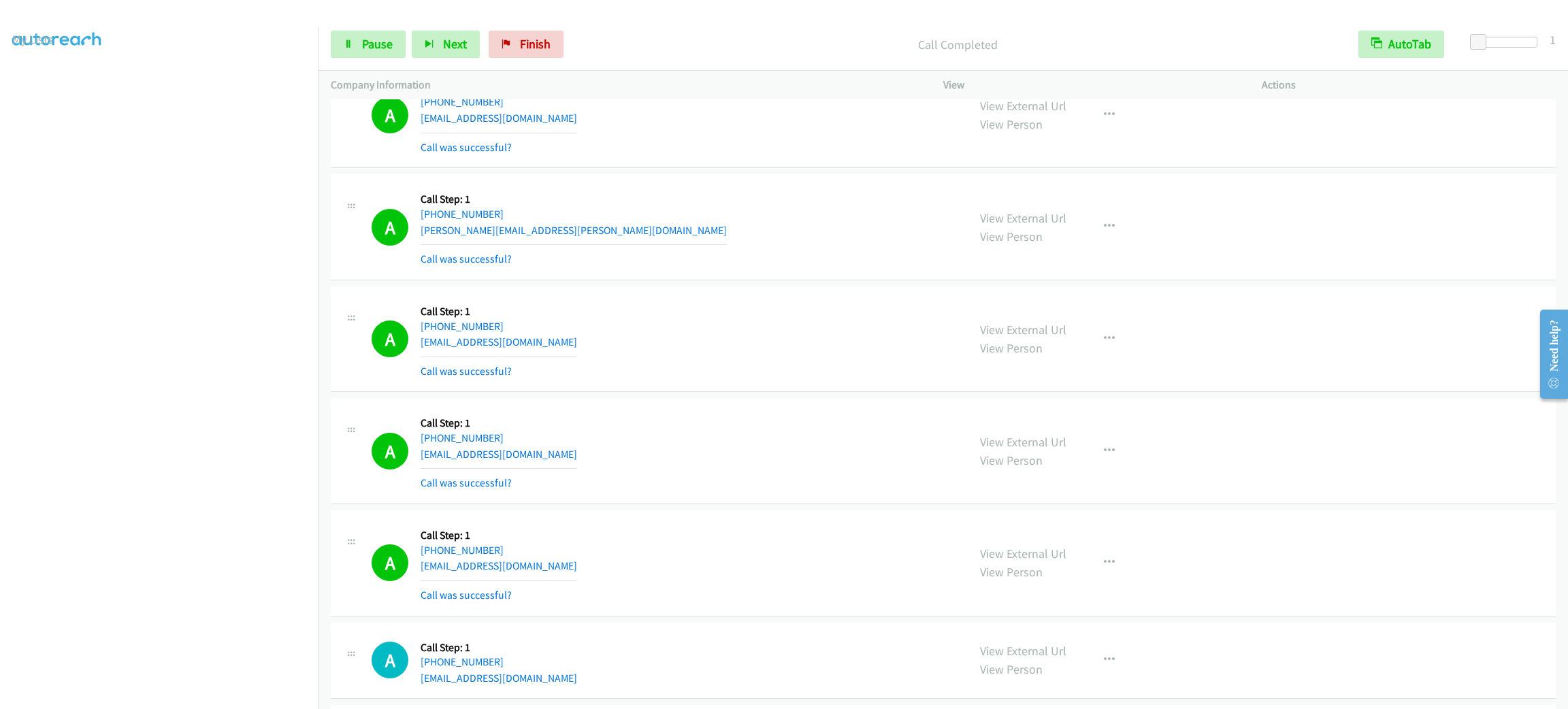
scroll to position [4561, 0]
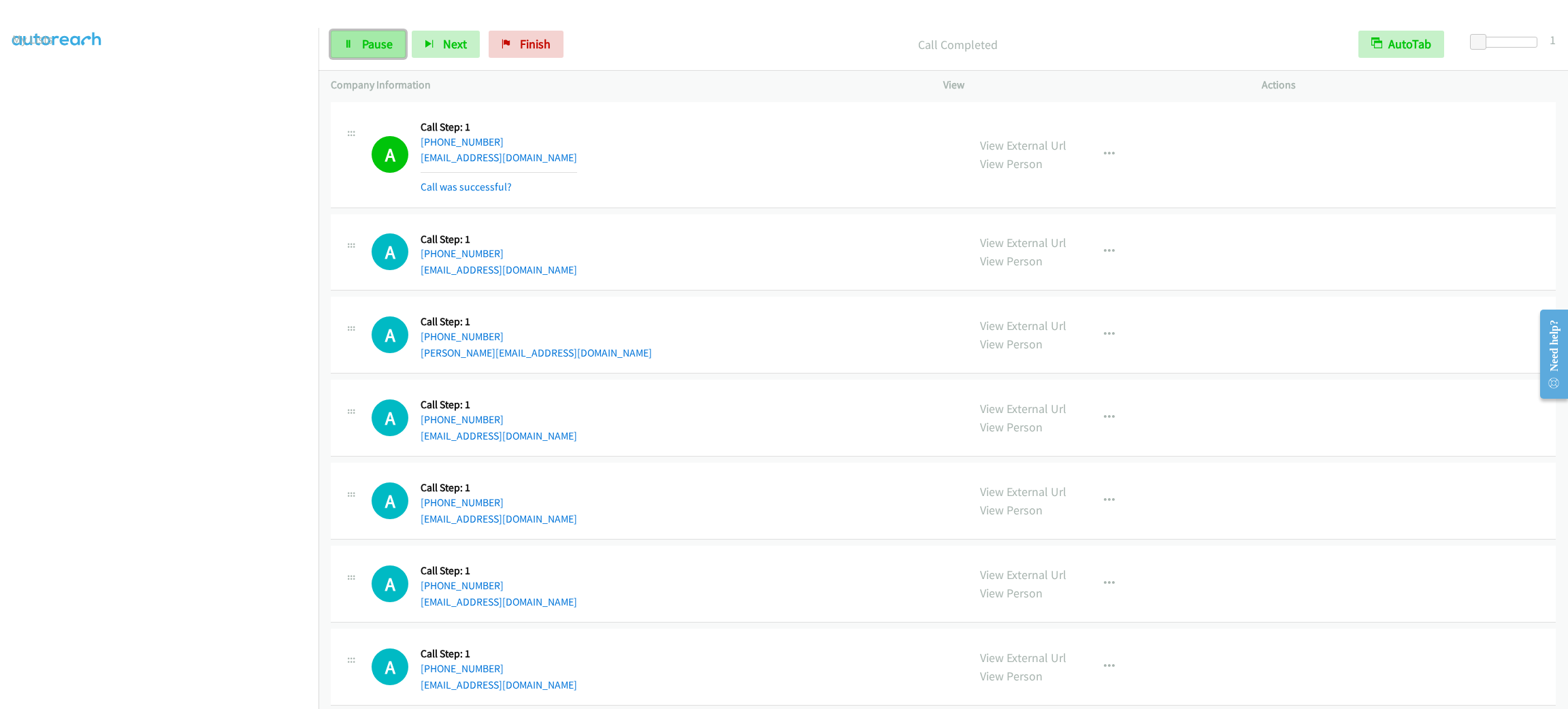
click at [364, 40] on span "Pause" at bounding box center [377, 44] width 31 height 16
click at [364, 40] on span "Start Calls" at bounding box center [388, 44] width 53 height 16
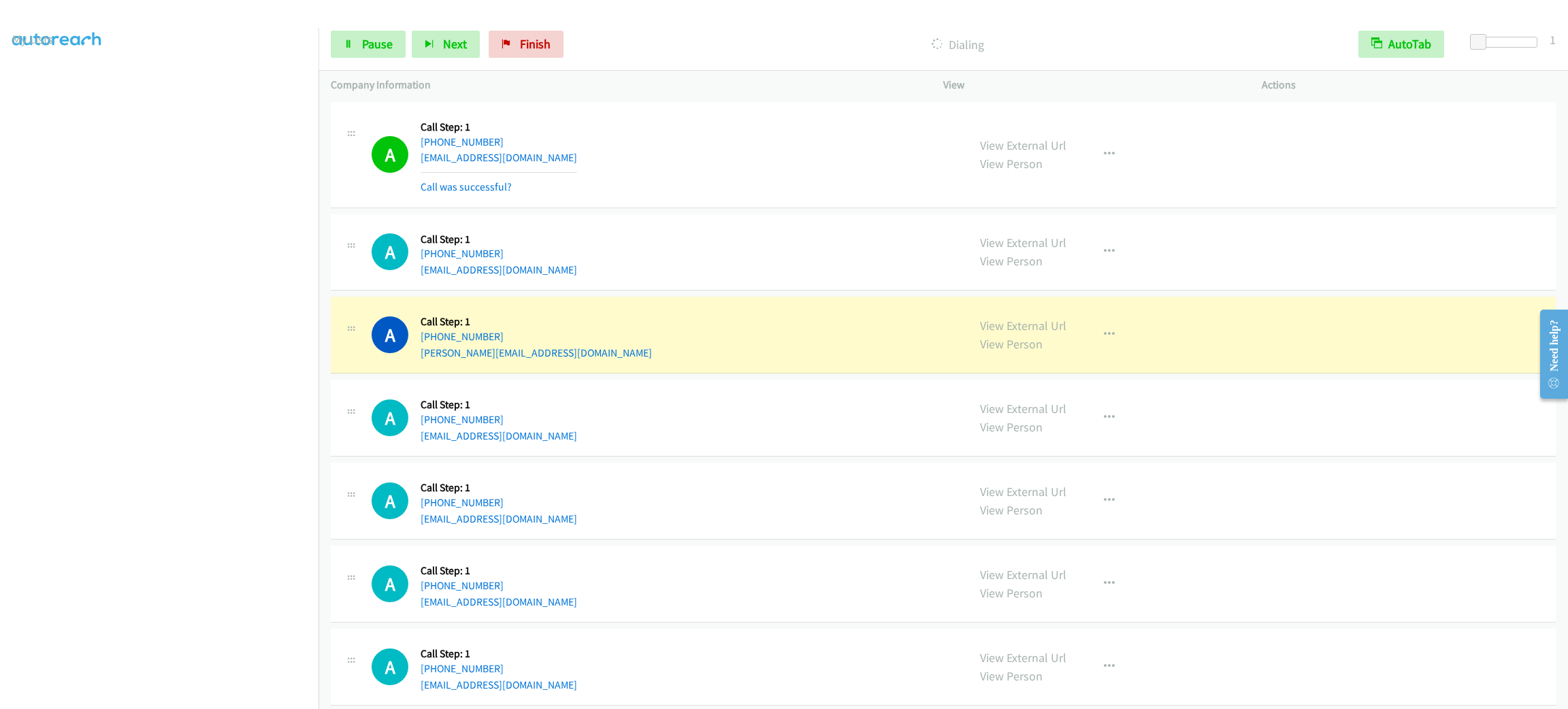
drag, startPoint x: 652, startPoint y: 215, endPoint x: 626, endPoint y: 165, distance: 56.4
click at [626, 165] on div "A Callback Scheduled Call Step: 1 America/Chicago +1 817-787-3332 talltexan111@…" at bounding box center [663, 154] width 584 height 81
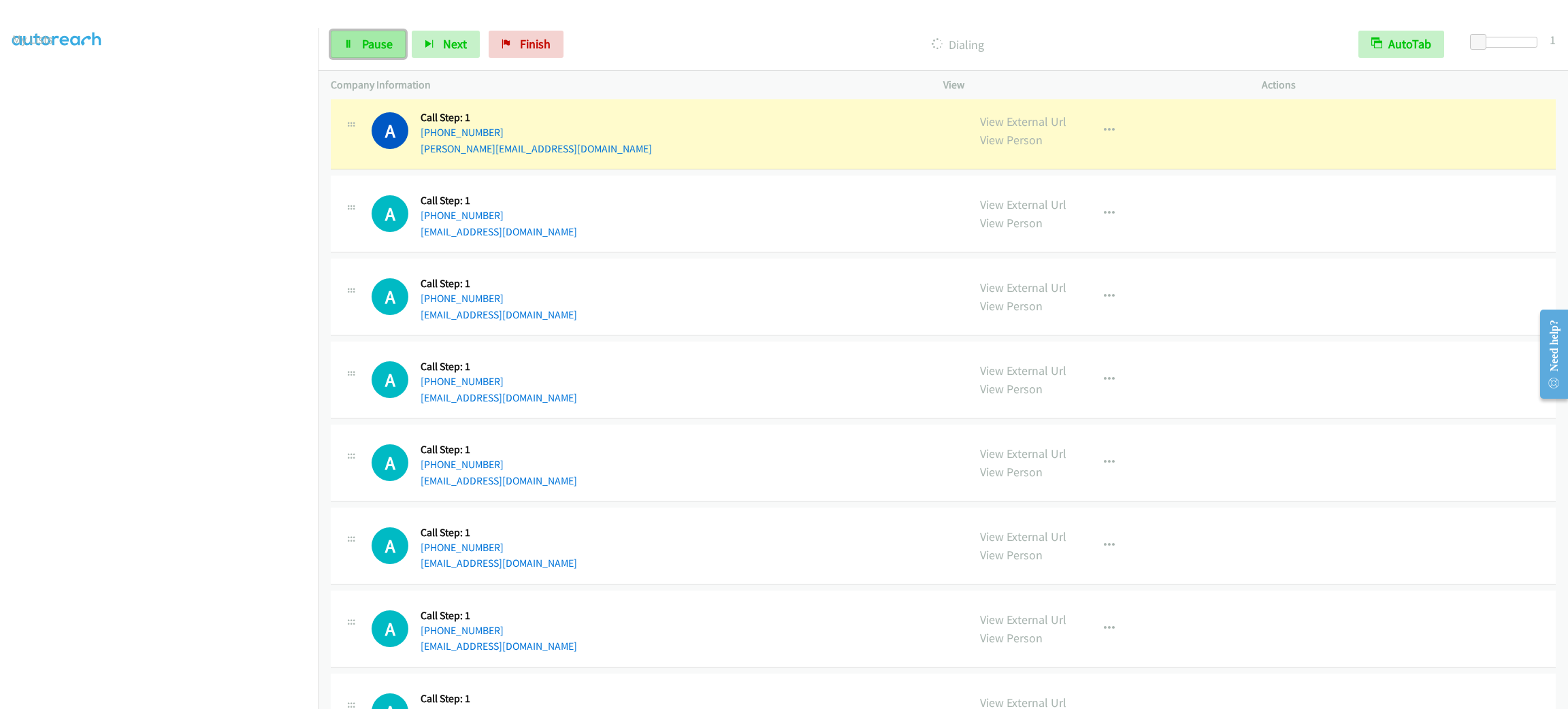
click at [369, 36] on span "Pause" at bounding box center [377, 44] width 31 height 16
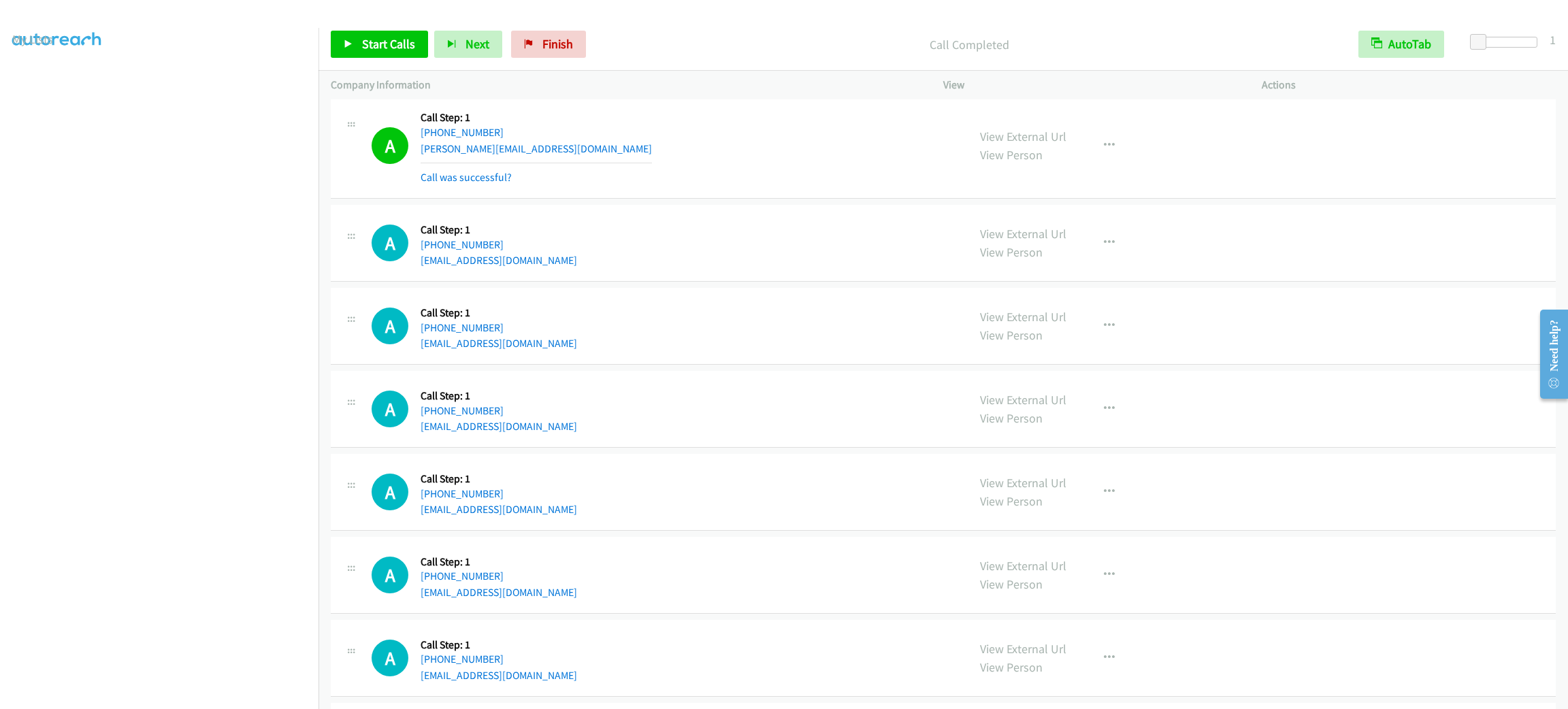
drag, startPoint x: 755, startPoint y: 153, endPoint x: 761, endPoint y: 164, distance: 12.5
click at [761, 164] on div "A Callback Scheduled Call Step: 1 America/New_York +1 561-374-0333 sandraberns@…" at bounding box center [663, 145] width 584 height 81
click at [1003, 144] on link "View External Url" at bounding box center [1023, 136] width 86 height 16
click at [1103, 151] on icon "button" at bounding box center [1109, 145] width 11 height 11
click at [1082, 276] on link "Add to do not call list" at bounding box center [1036, 261] width 181 height 27
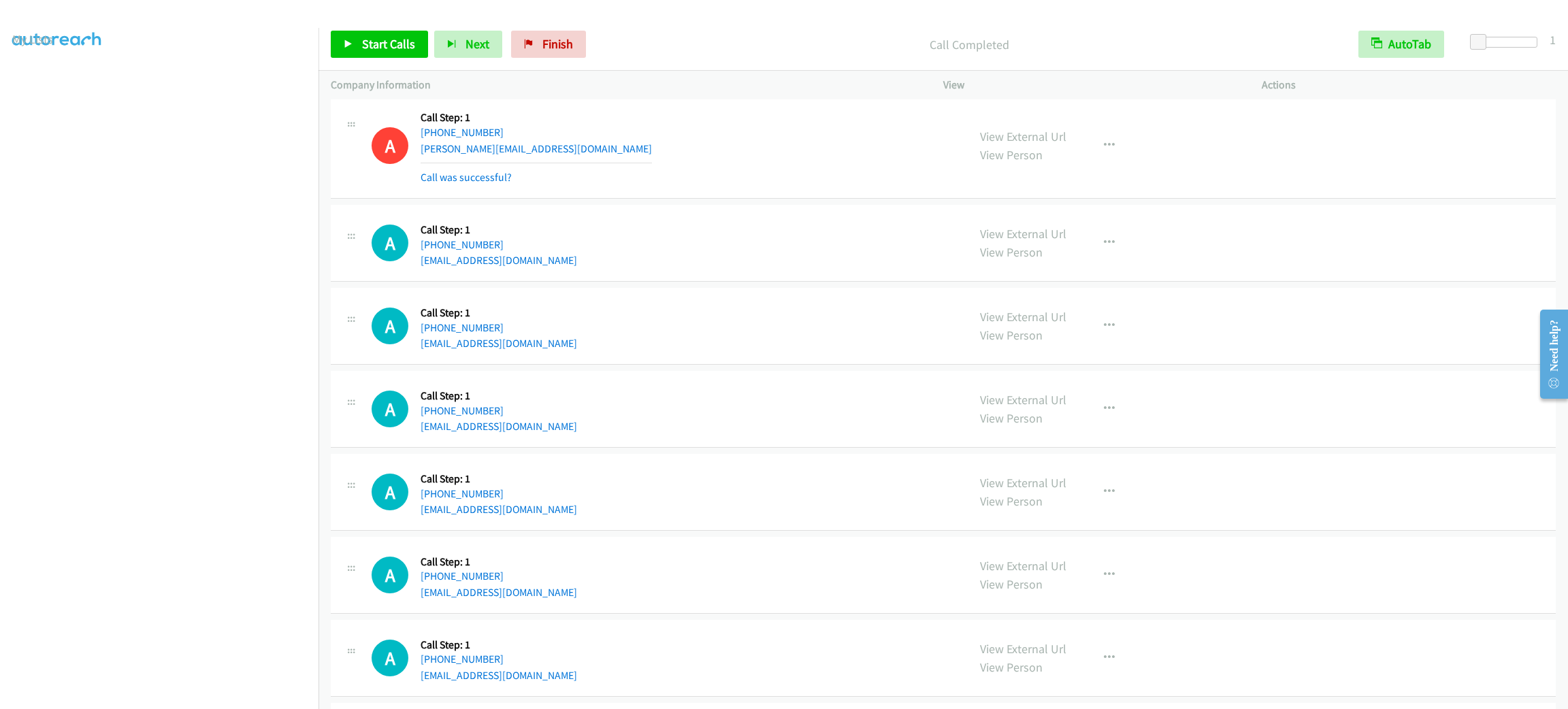
scroll to position [1428, 0]
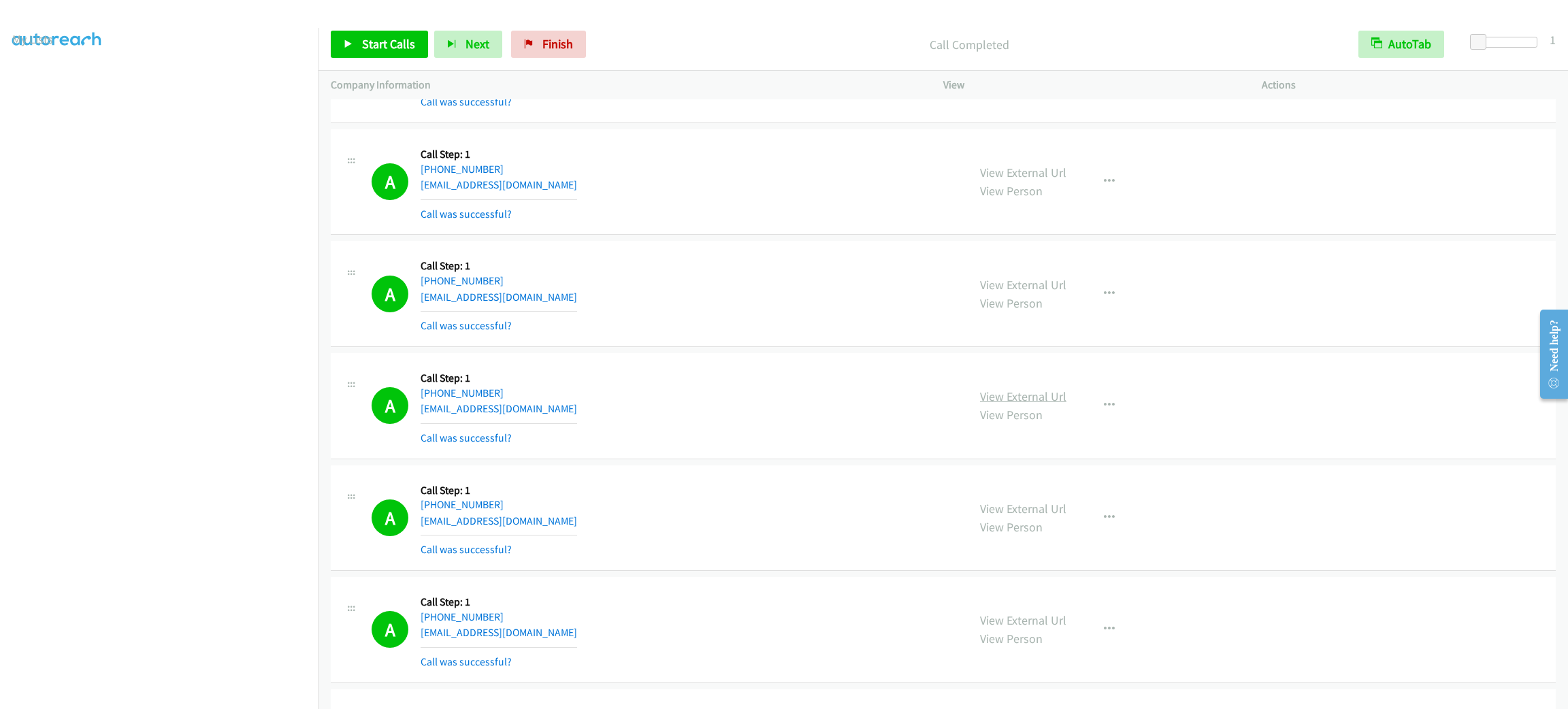
click at [1040, 394] on link "View External Url" at bounding box center [1023, 396] width 86 height 16
click at [406, 48] on span "Start Calls" at bounding box center [388, 44] width 53 height 16
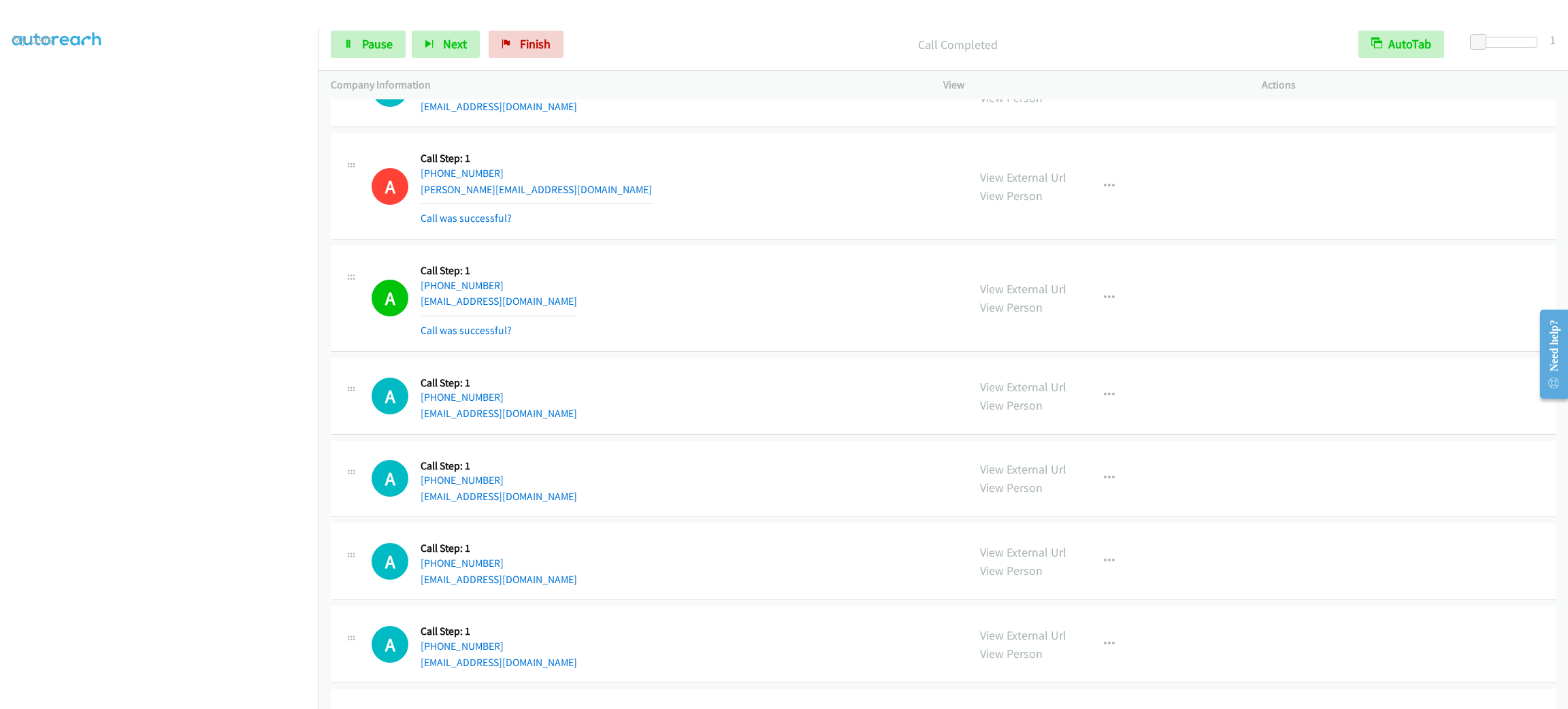
scroll to position [4928, 0]
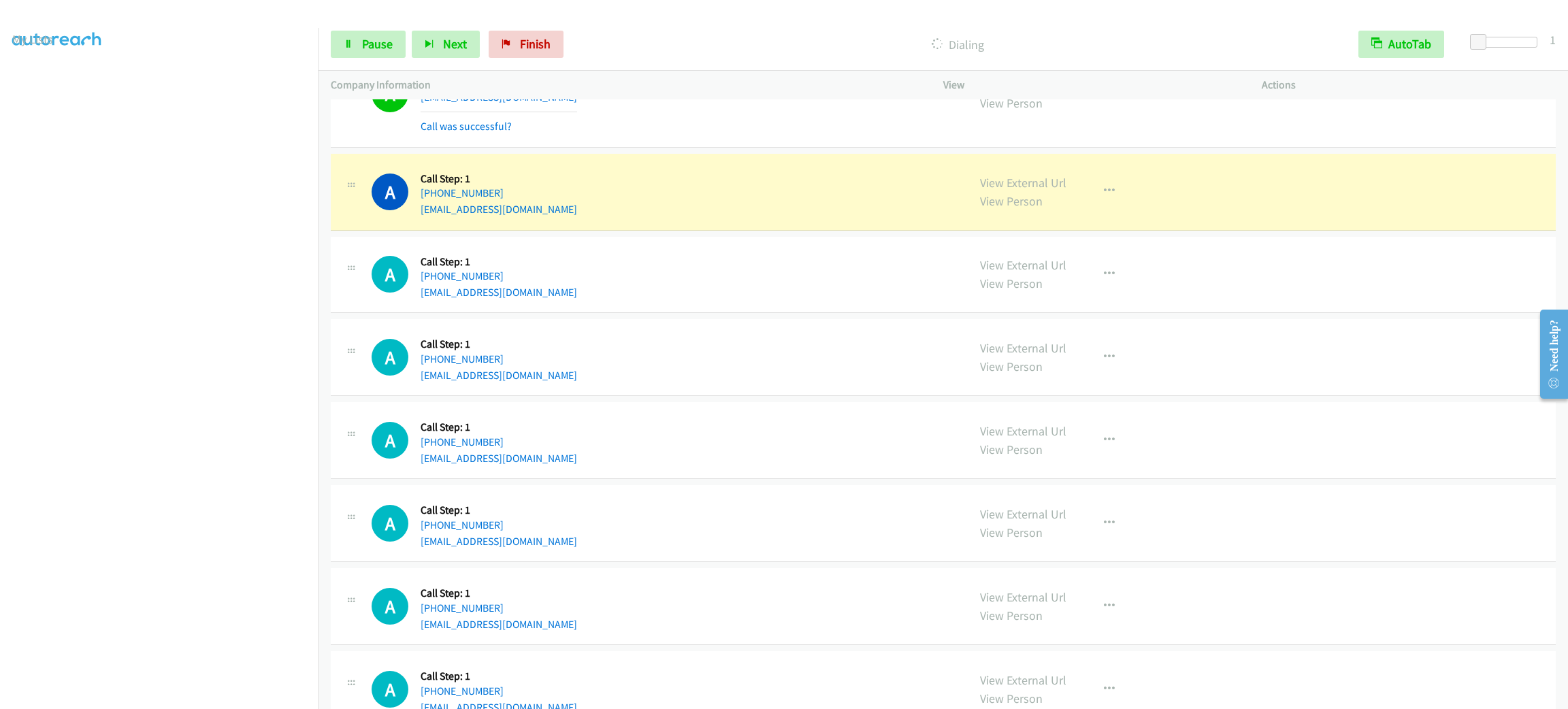
click at [660, 230] on div "A Callback Scheduled Call Step: 1 America/New_York +1 207-359-4659 econtact041@…" at bounding box center [942, 192] width 1225 height 77
click at [1119, 183] on div "View External Url View Person View External Url Email Schedule/Manage Callback …" at bounding box center [1133, 192] width 330 height 52
click at [1104, 196] on icon "button" at bounding box center [1109, 191] width 11 height 11
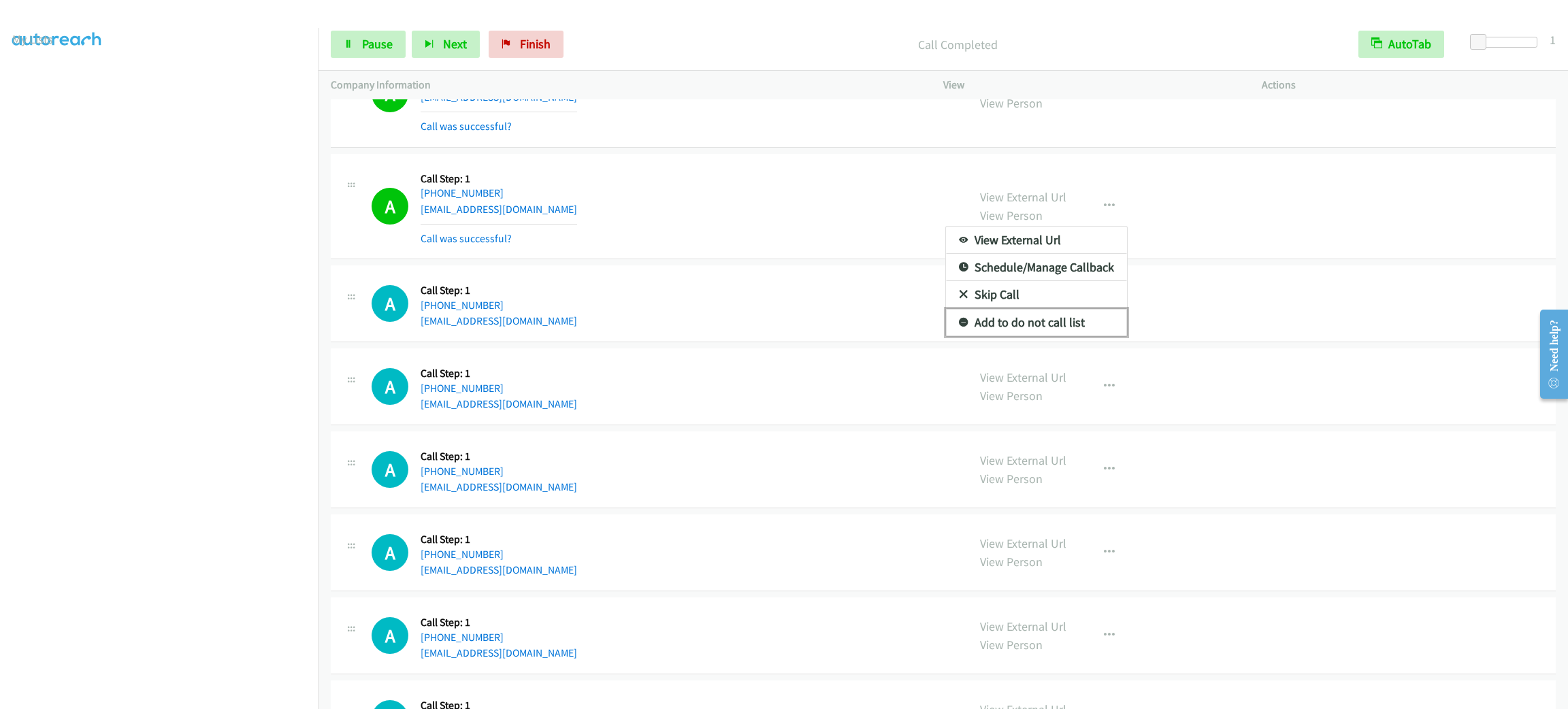
click at [1039, 333] on link "Add to do not call list" at bounding box center [1036, 322] width 181 height 27
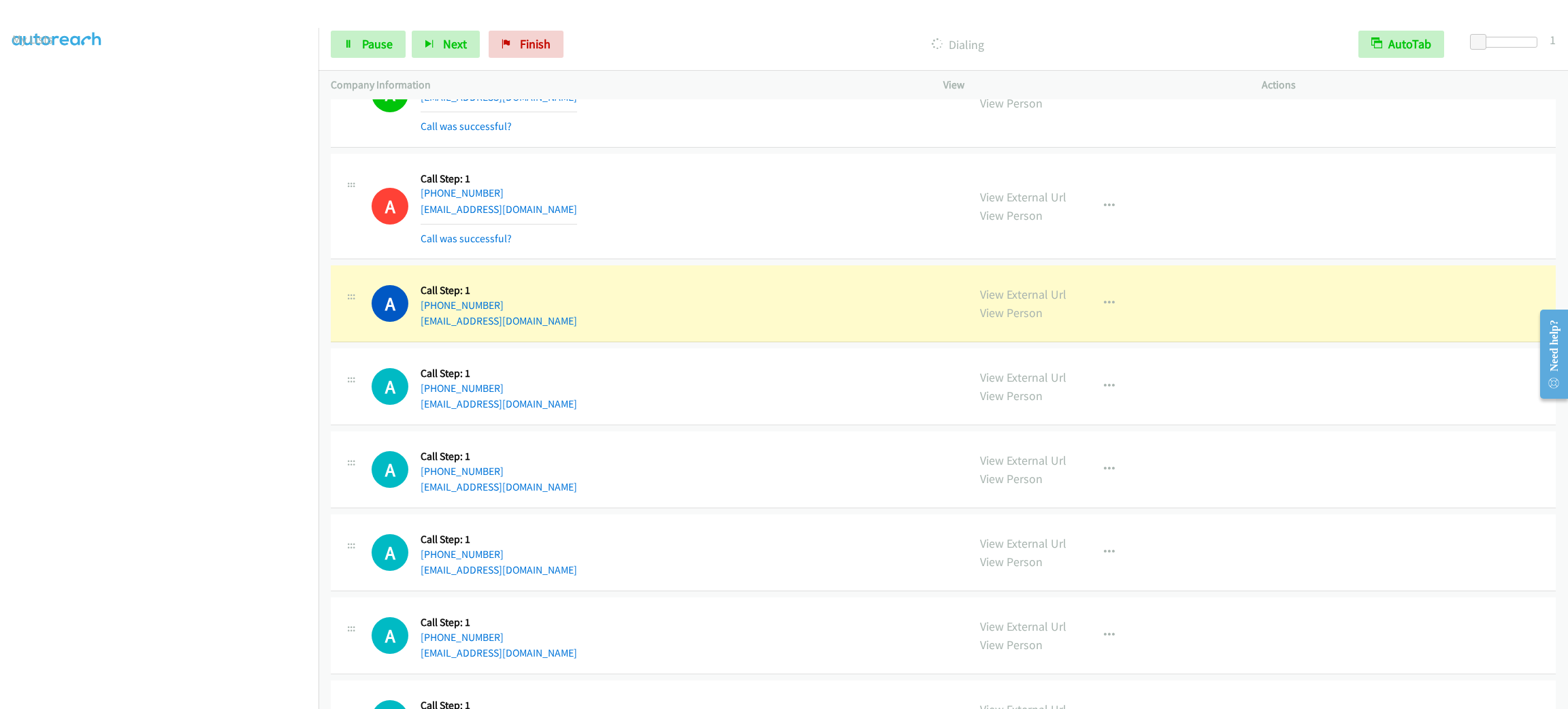
click at [623, 179] on div "A Callback Scheduled Call Step: 1 America/New_York +1 207-359-4659 econtact041@…" at bounding box center [663, 206] width 584 height 81
click at [651, 287] on div "A Callback Scheduled Call Step: 1 America/Chicago +1 314-728-4184 abhishekshn@g…" at bounding box center [942, 304] width 1225 height 77
click at [1103, 308] on icon "button" at bounding box center [1109, 303] width 11 height 11
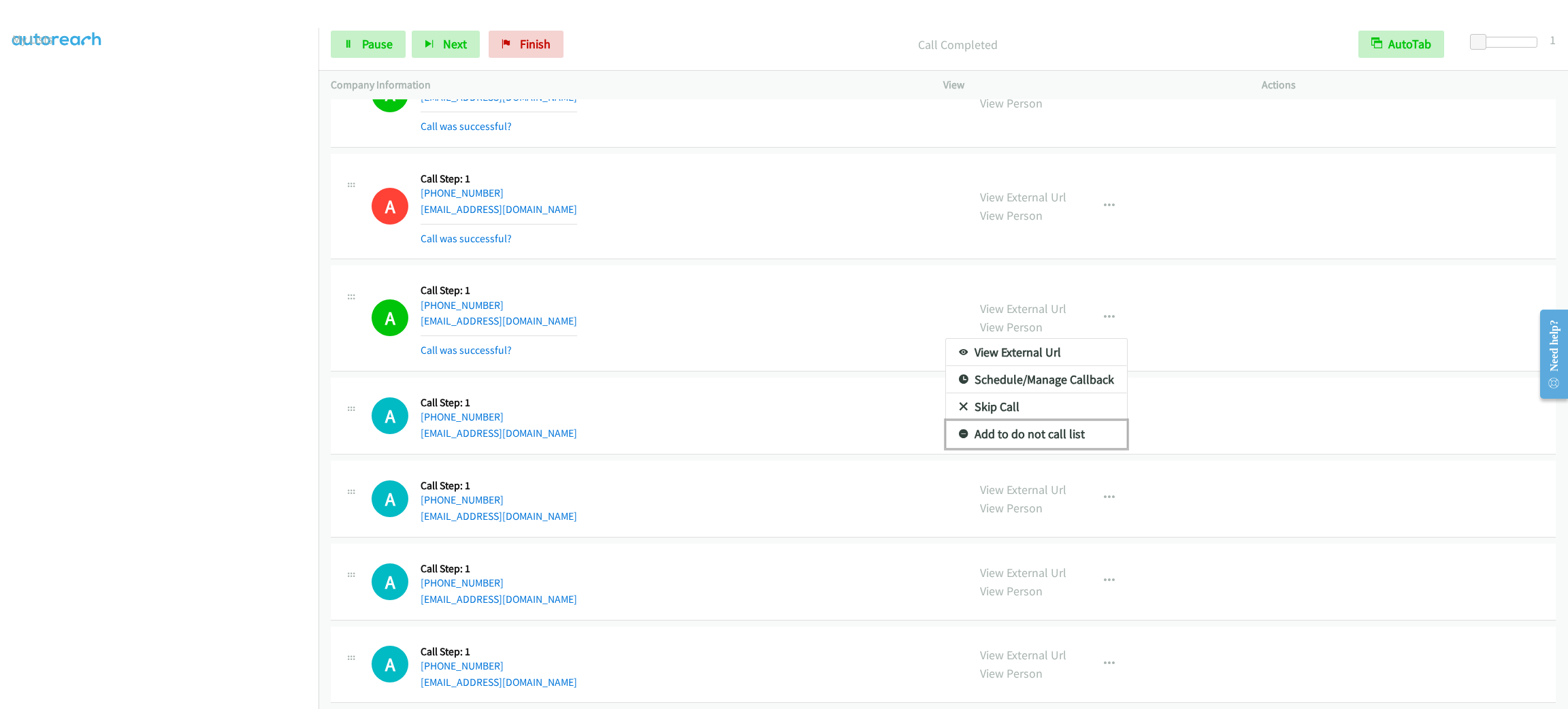
click at [1050, 443] on link "Add to do not call list" at bounding box center [1036, 434] width 181 height 27
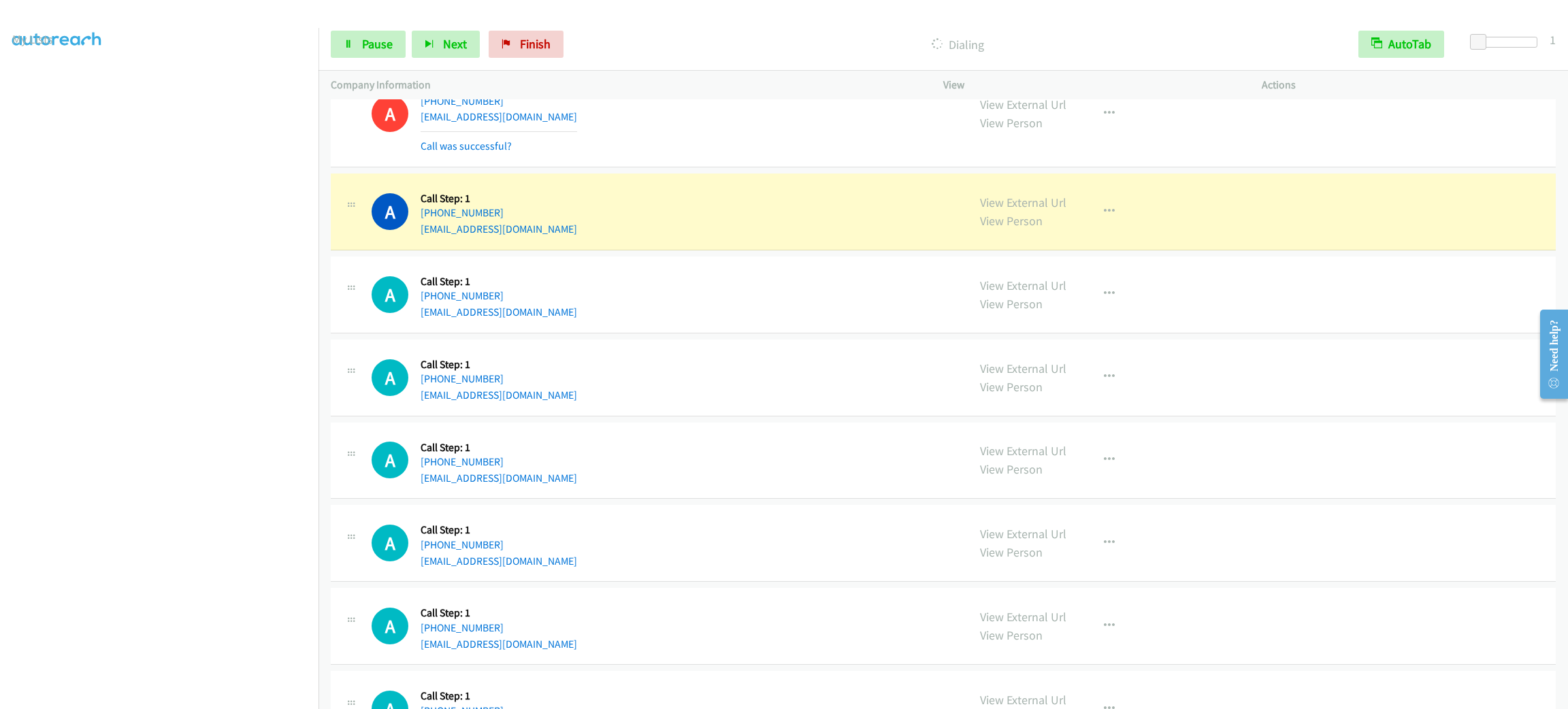
scroll to position [5234, 0]
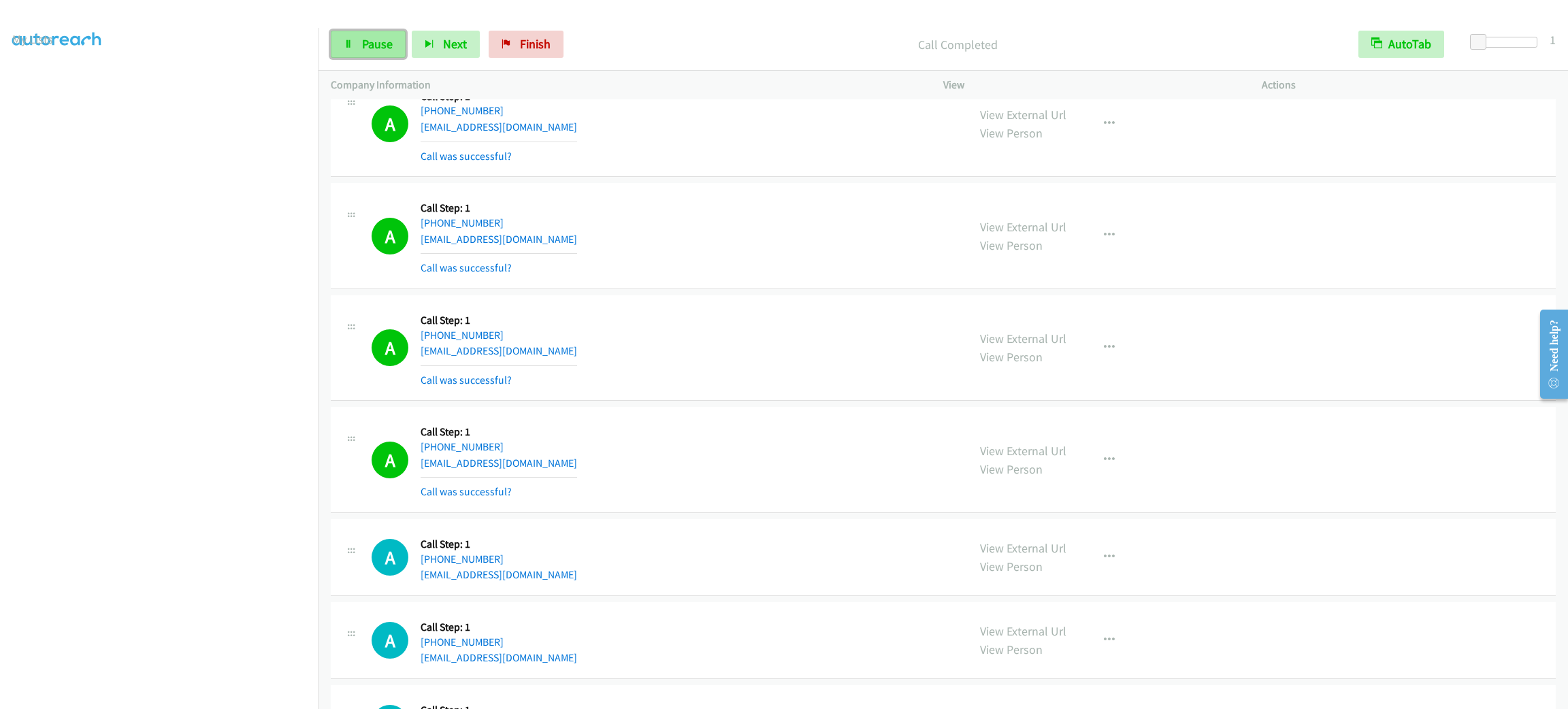
click at [396, 40] on link "Pause" at bounding box center [367, 44] width 75 height 27
click at [396, 40] on span "Start Calls" at bounding box center [388, 44] width 53 height 16
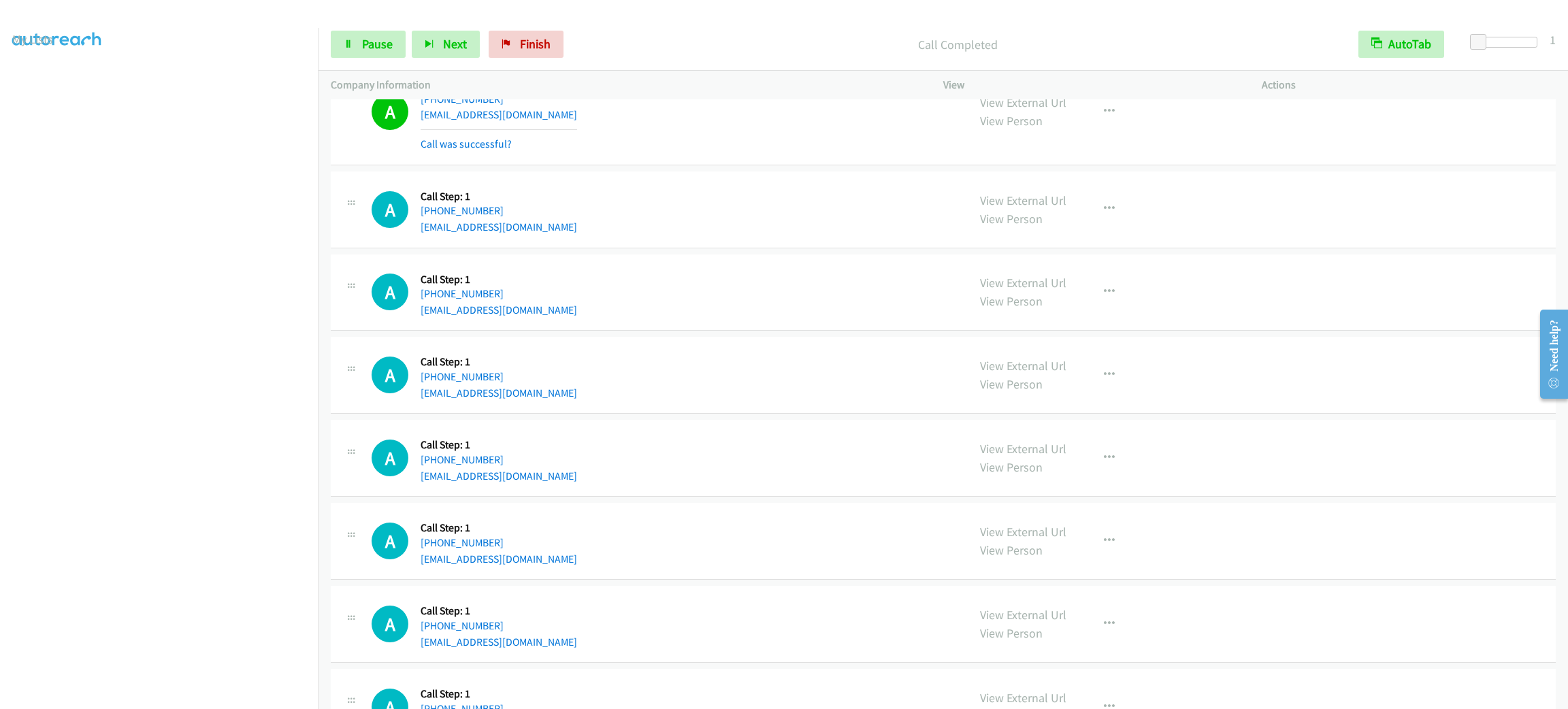
scroll to position [5898, 0]
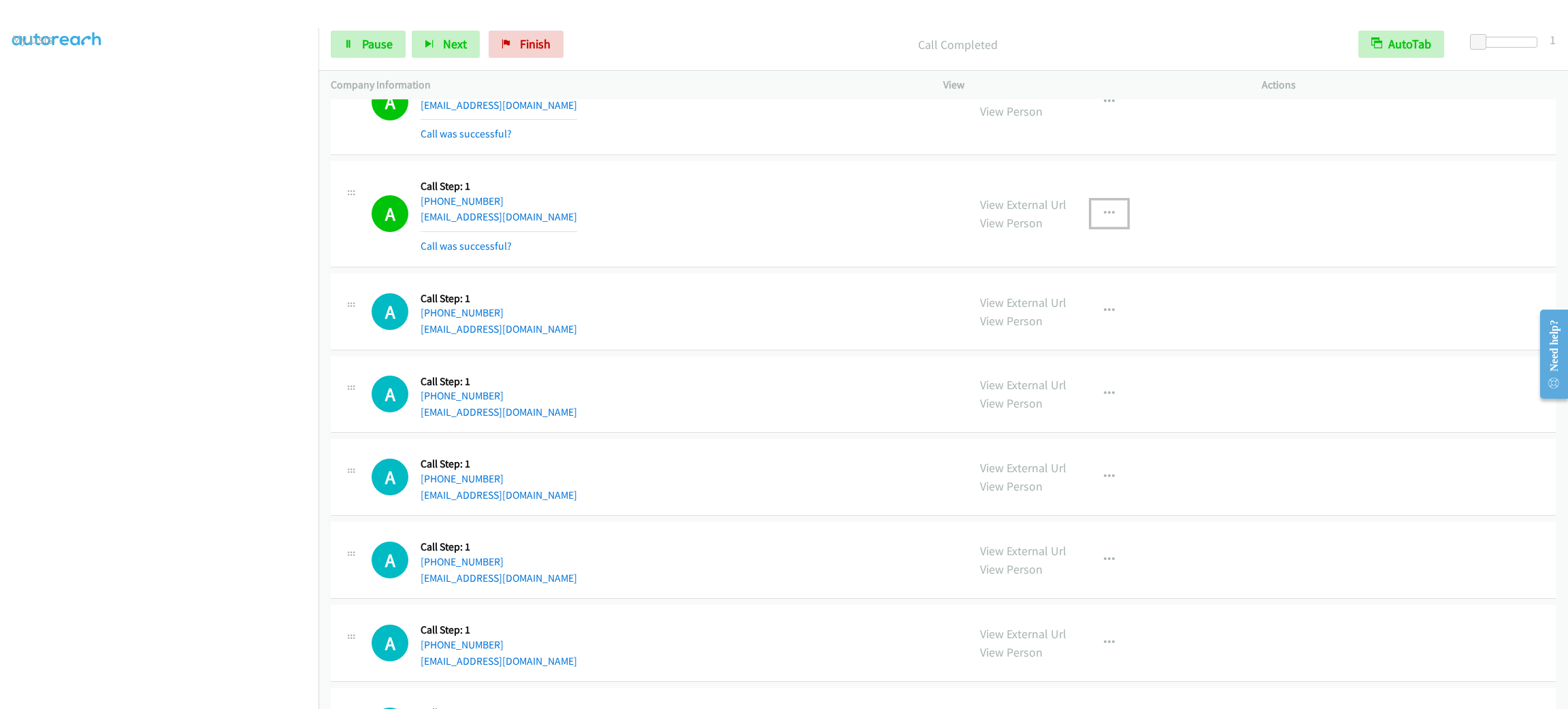
click at [1118, 227] on button "button" at bounding box center [1109, 214] width 37 height 27
click at [1105, 344] on link "Add to do not call list" at bounding box center [1036, 329] width 181 height 27
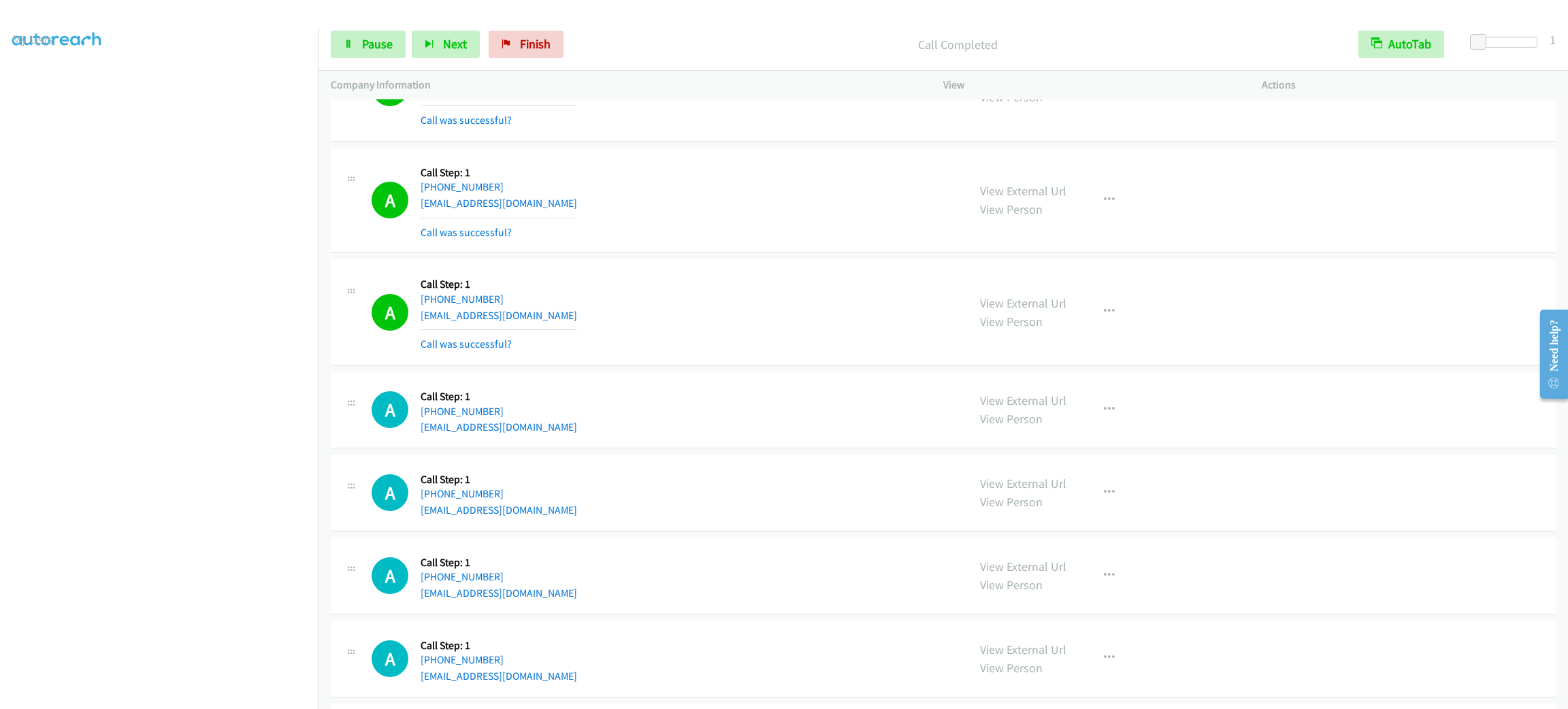
scroll to position [6452, 0]
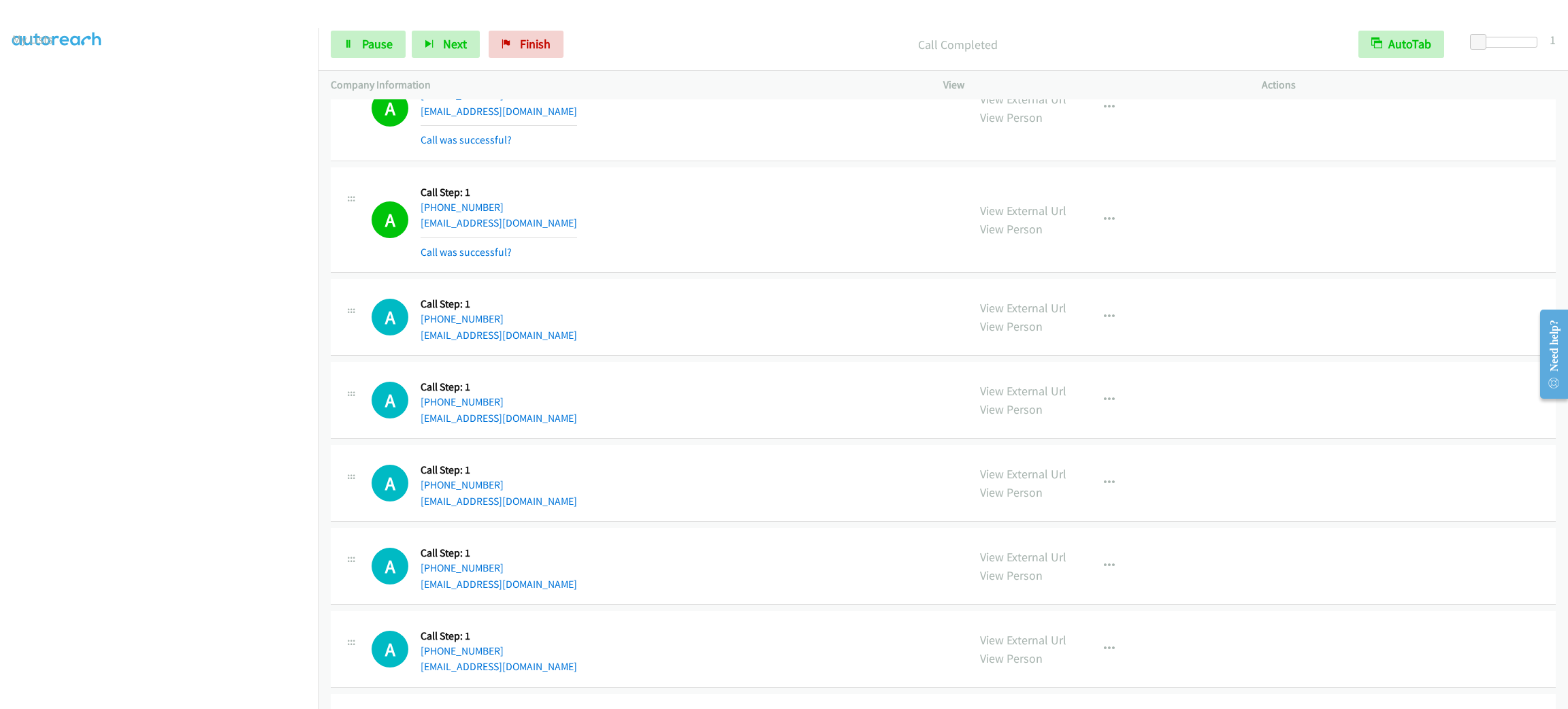
click at [776, 199] on div "A Callback Scheduled Call Step: 1 America/New_York +1 973-632-5953 waynekay@gma…" at bounding box center [663, 220] width 584 height 81
click at [369, 36] on span "Pause" at bounding box center [377, 44] width 31 height 16
click at [368, 36] on span "Start Calls" at bounding box center [388, 44] width 53 height 16
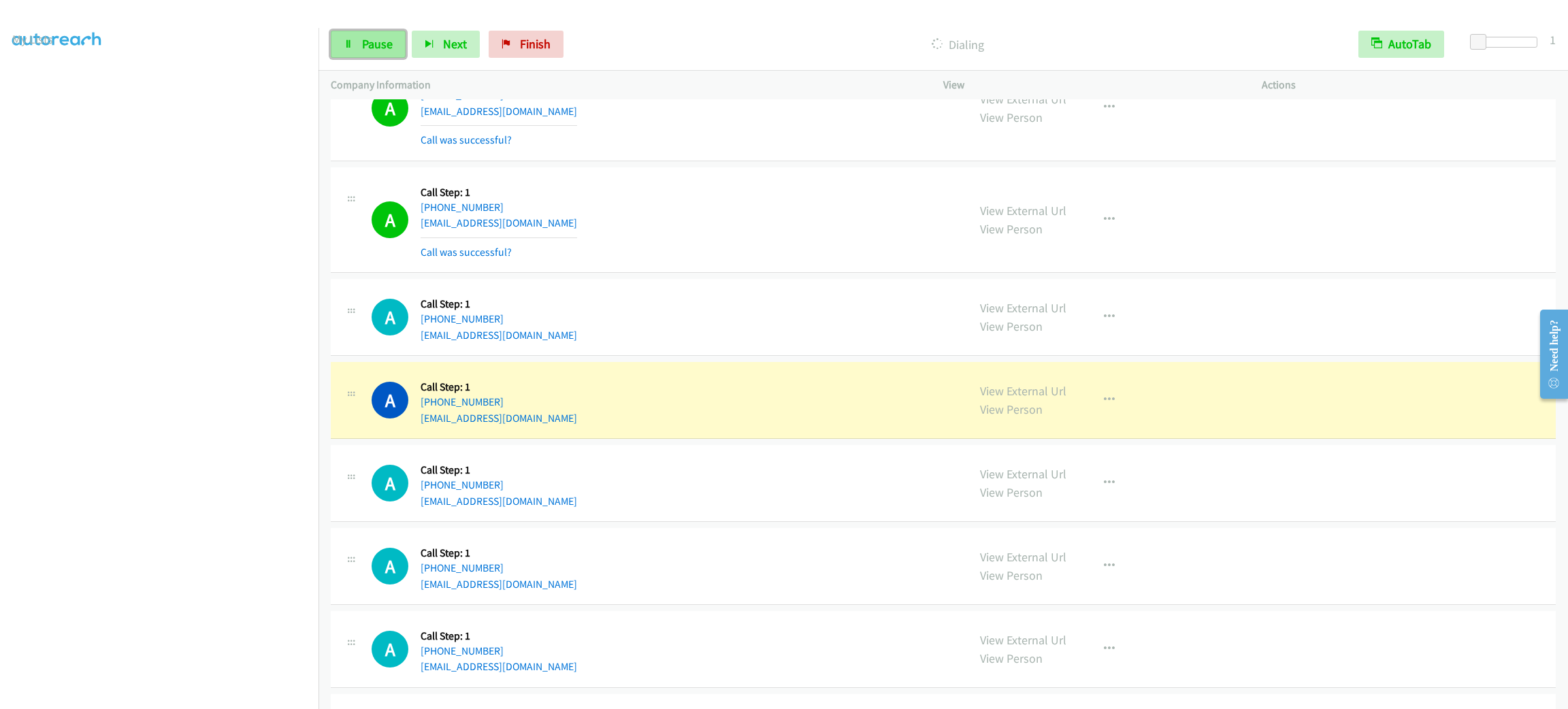
click at [394, 45] on link "Pause" at bounding box center [367, 44] width 75 height 27
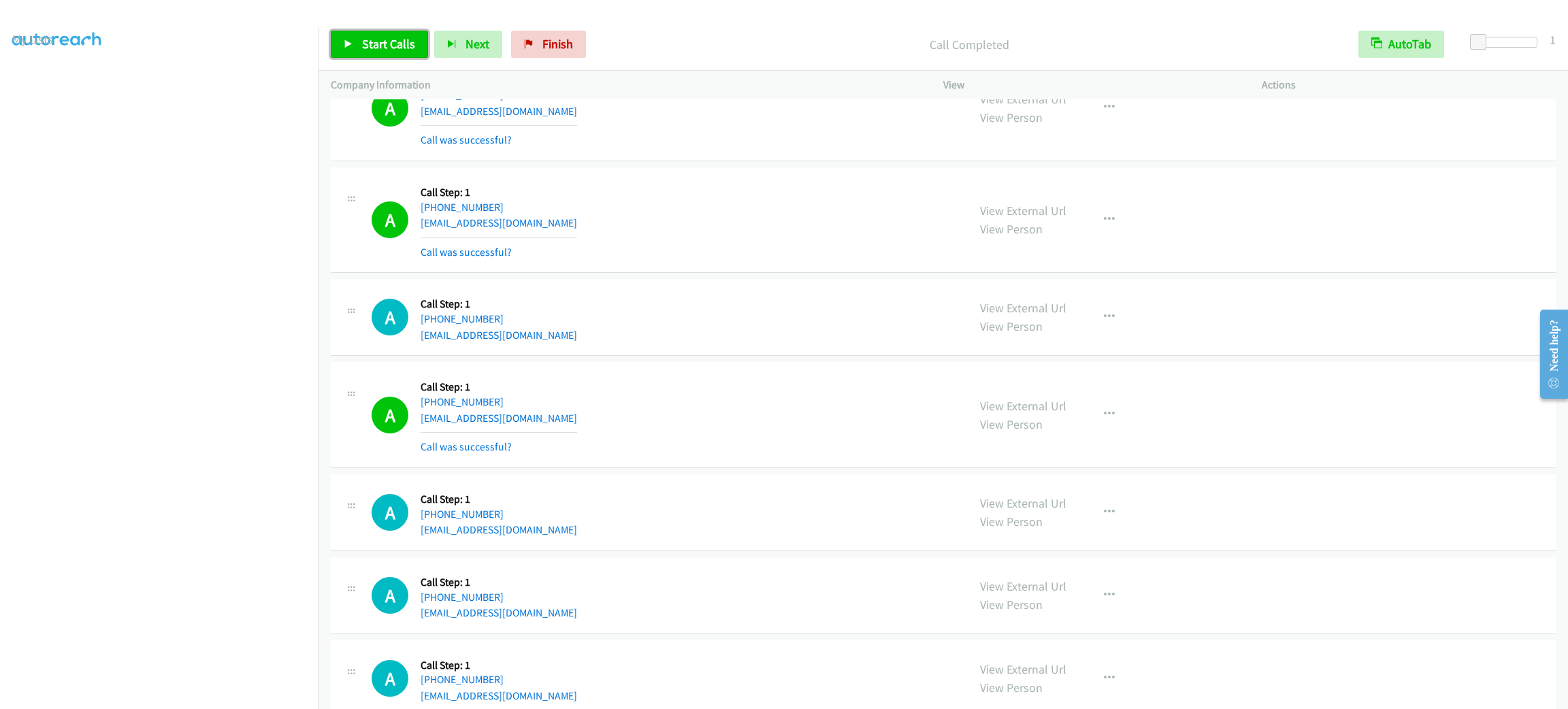
click at [371, 48] on span "Start Calls" at bounding box center [388, 44] width 53 height 16
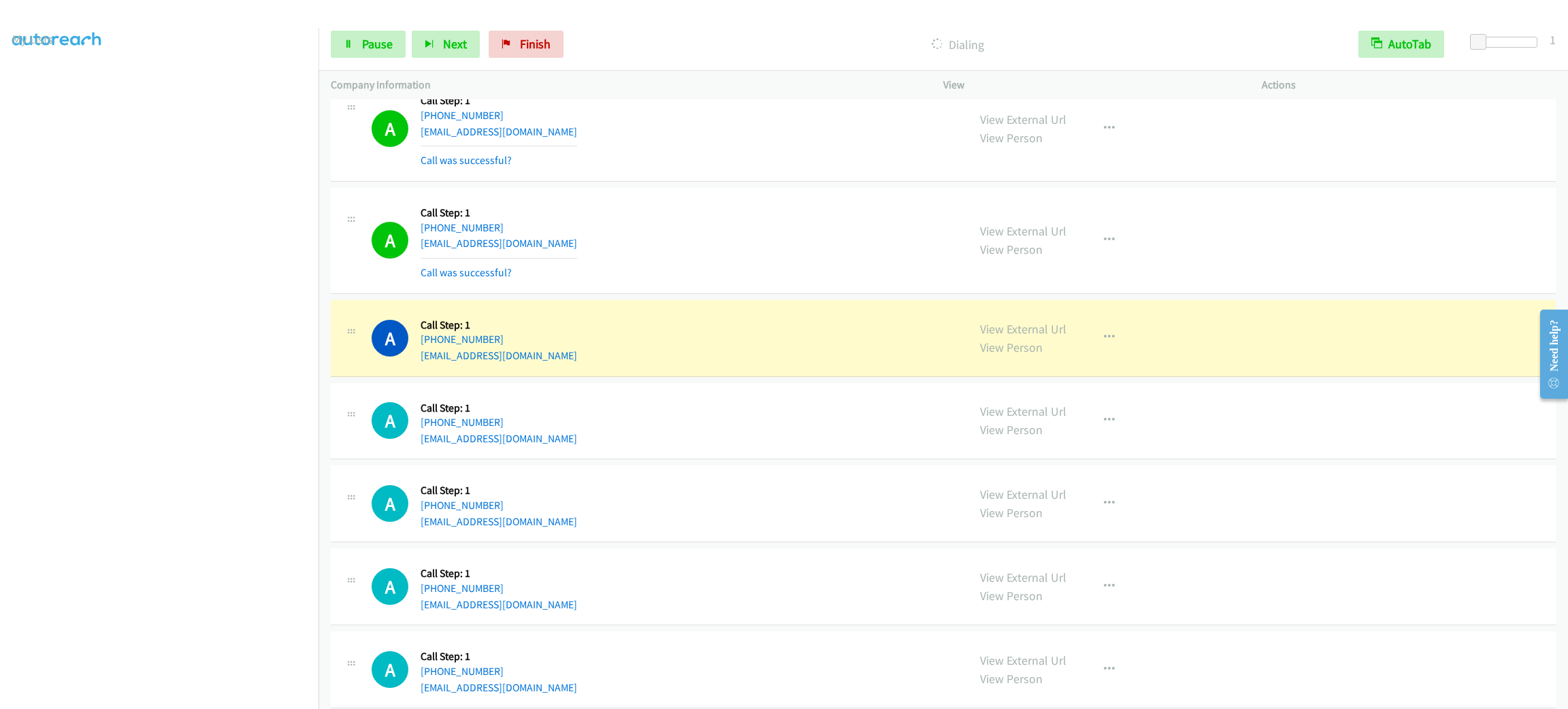
scroll to position [7063, 0]
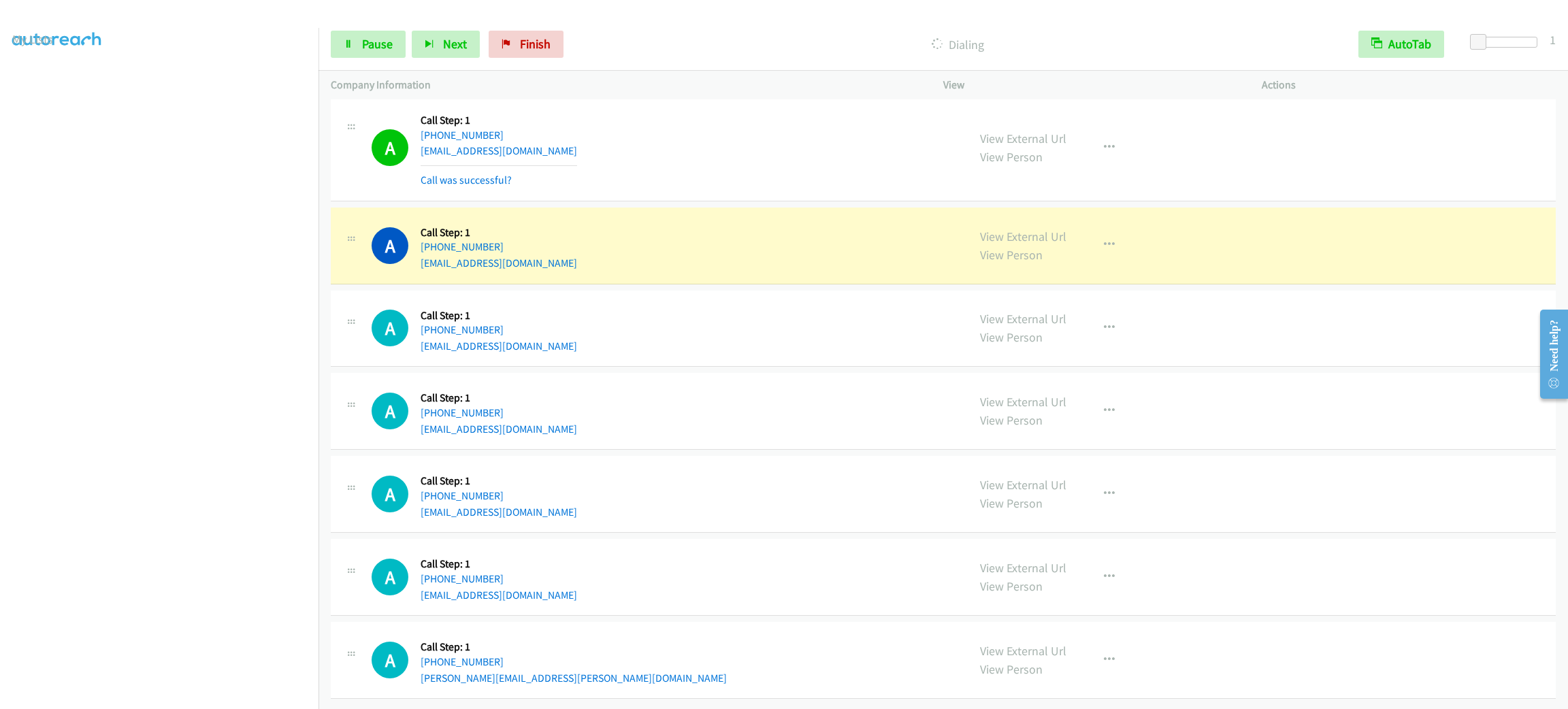
click at [810, 234] on div "A Callback Scheduled Call Step: 1 America/Chicago +1 832-767-8469 dmartinak2002…" at bounding box center [663, 246] width 584 height 52
click at [1093, 257] on button "button" at bounding box center [1109, 245] width 37 height 27
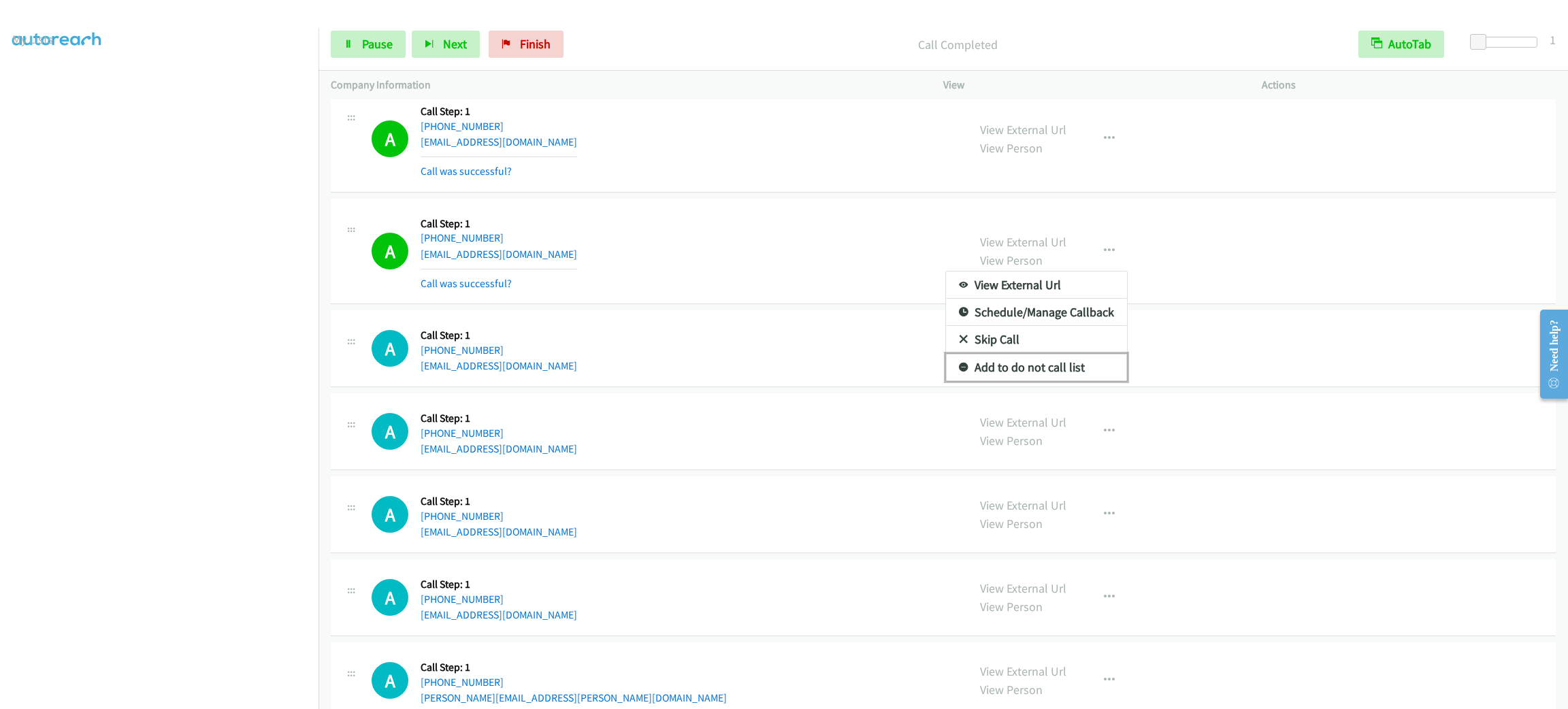
click at [1067, 380] on link "Add to do not call list" at bounding box center [1036, 367] width 181 height 27
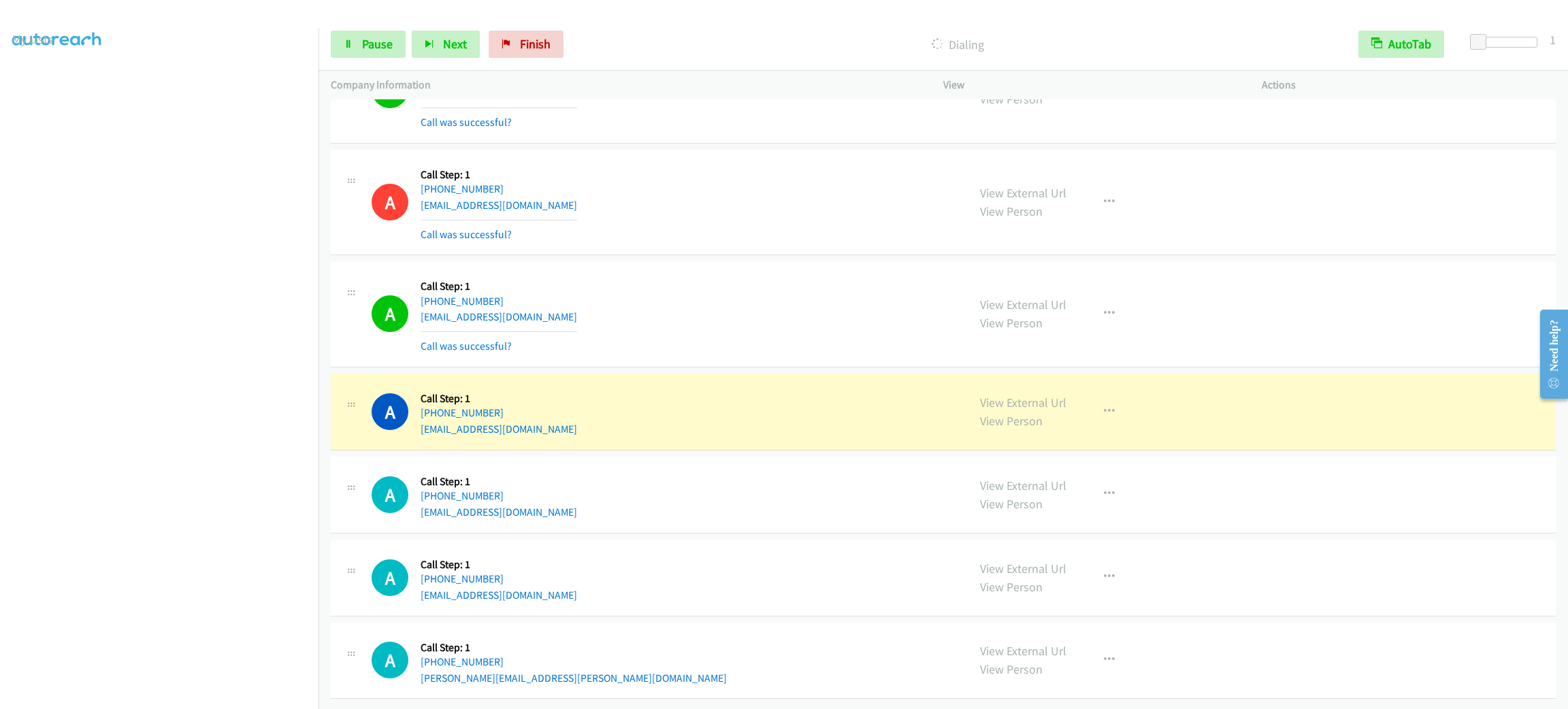
scroll to position [7145, 0]
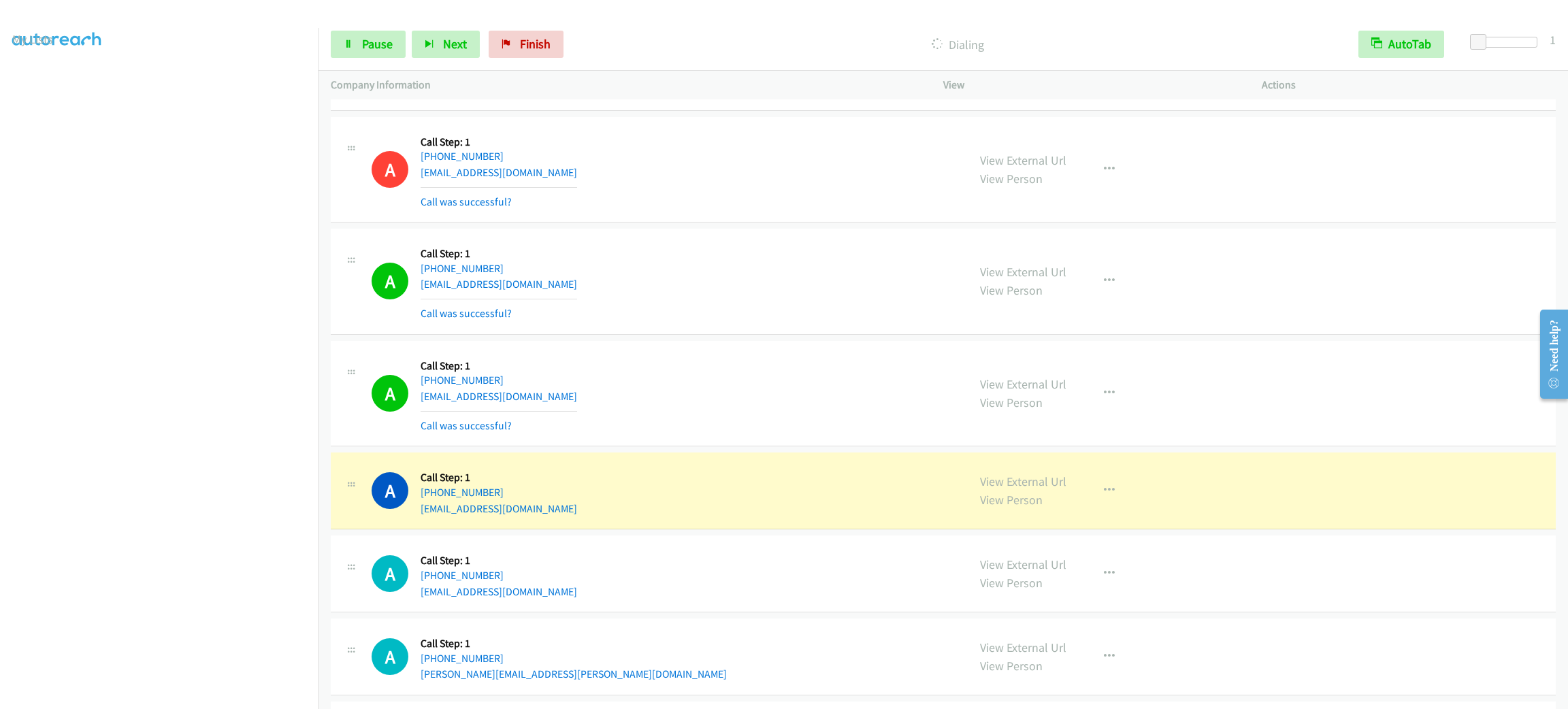
click at [605, 267] on div "A Callback Scheduled Call Step: 1 America/Denver +1 719-351-1941 madison.simm@g…" at bounding box center [663, 281] width 584 height 81
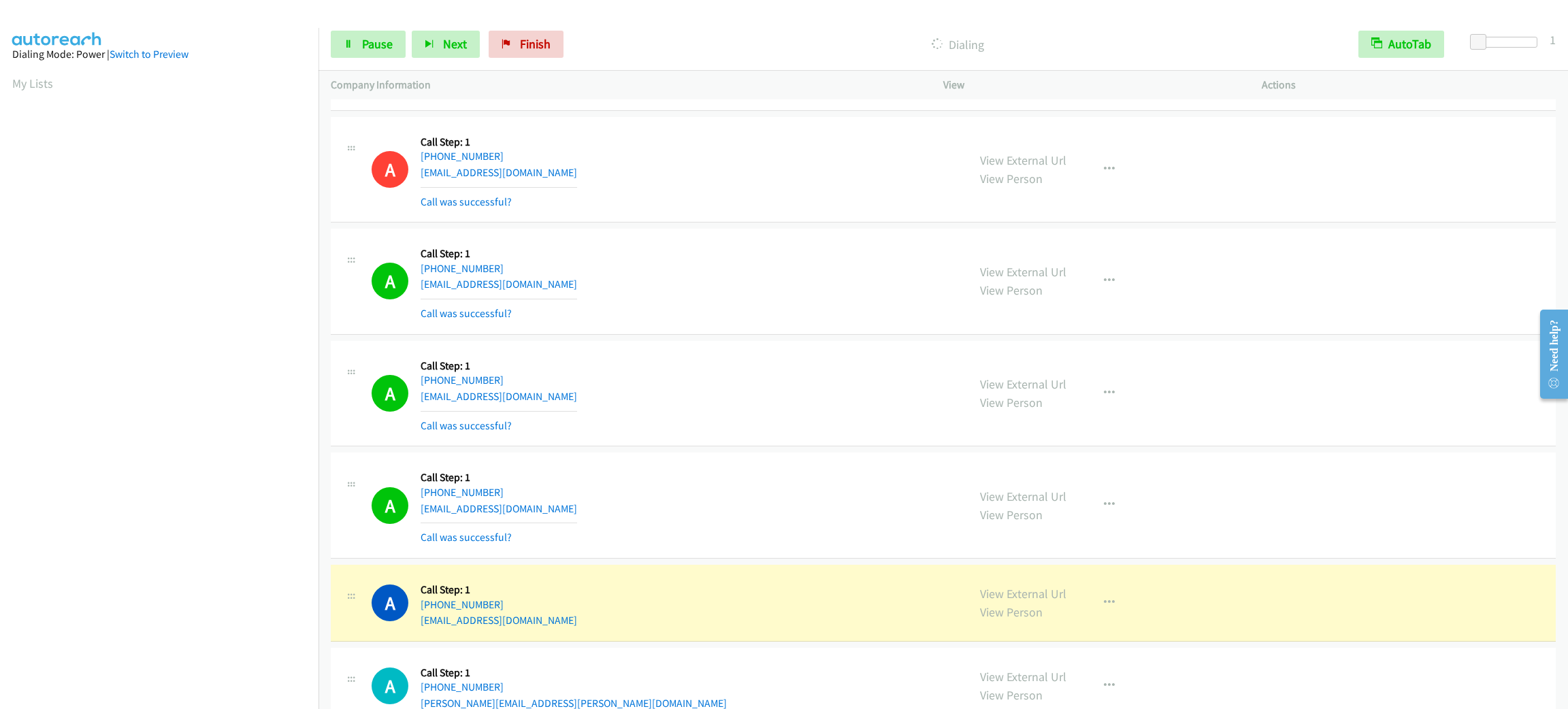
scroll to position [60, 0]
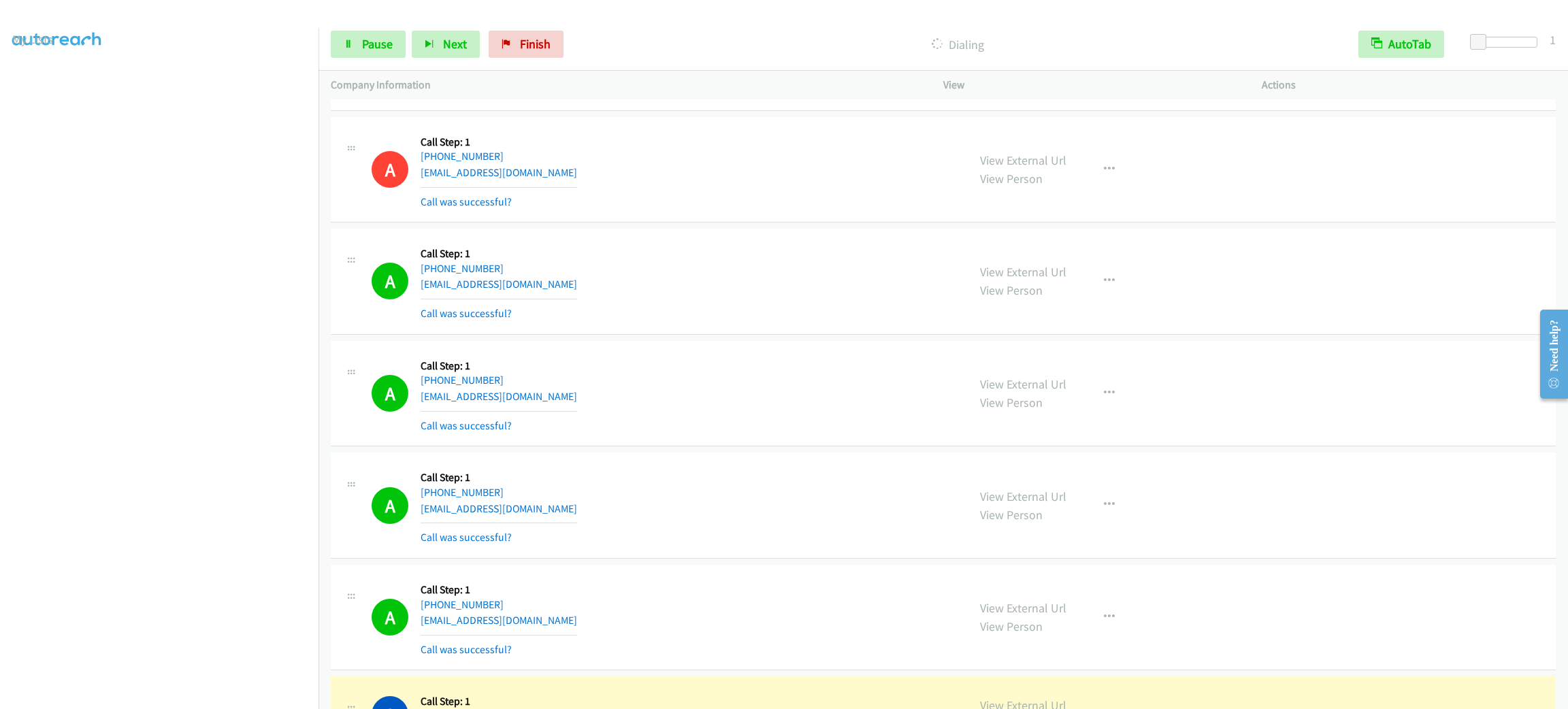
click at [641, 255] on div "A Callback Scheduled Call Step: 1 America/Denver +1 719-351-1941 madison.simm@g…" at bounding box center [942, 282] width 1225 height 106
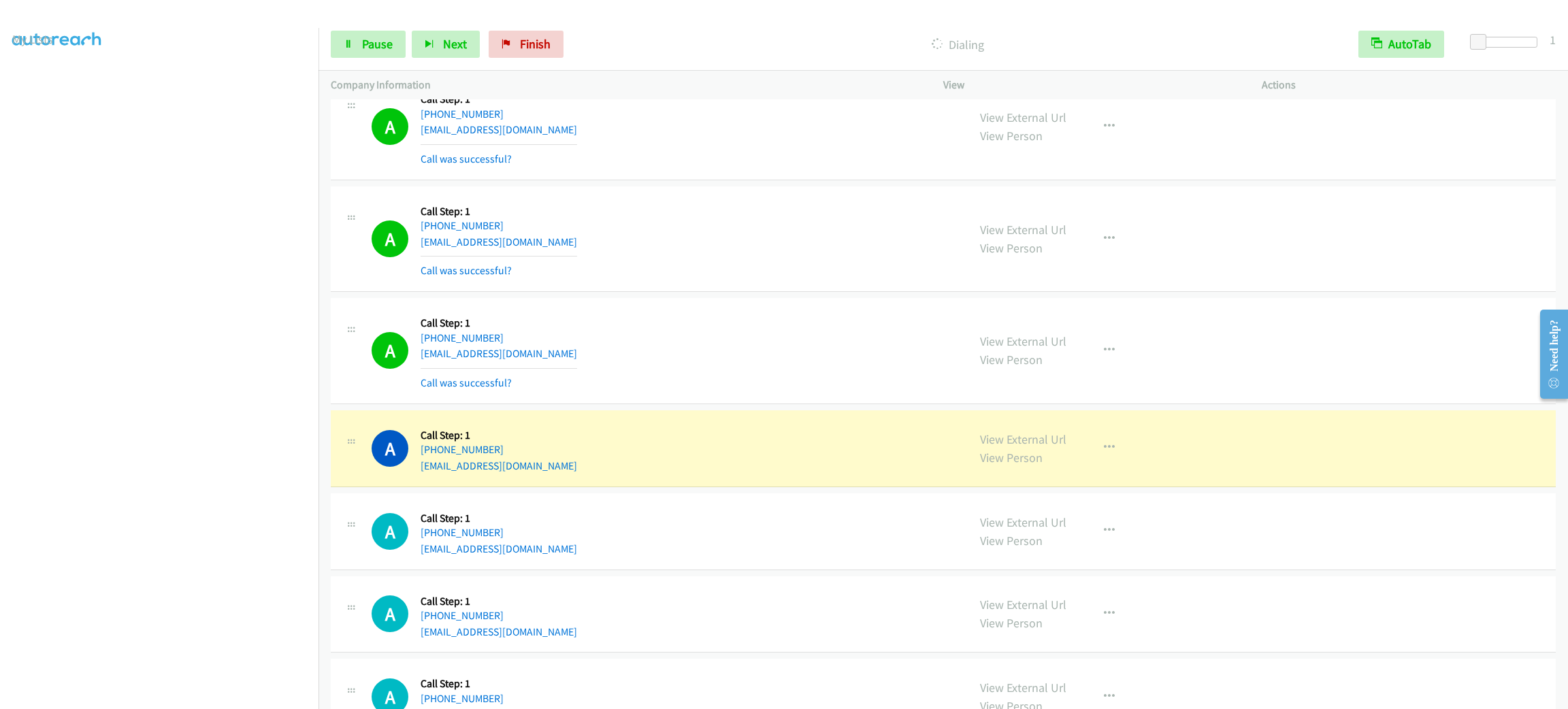
scroll to position [8014, 0]
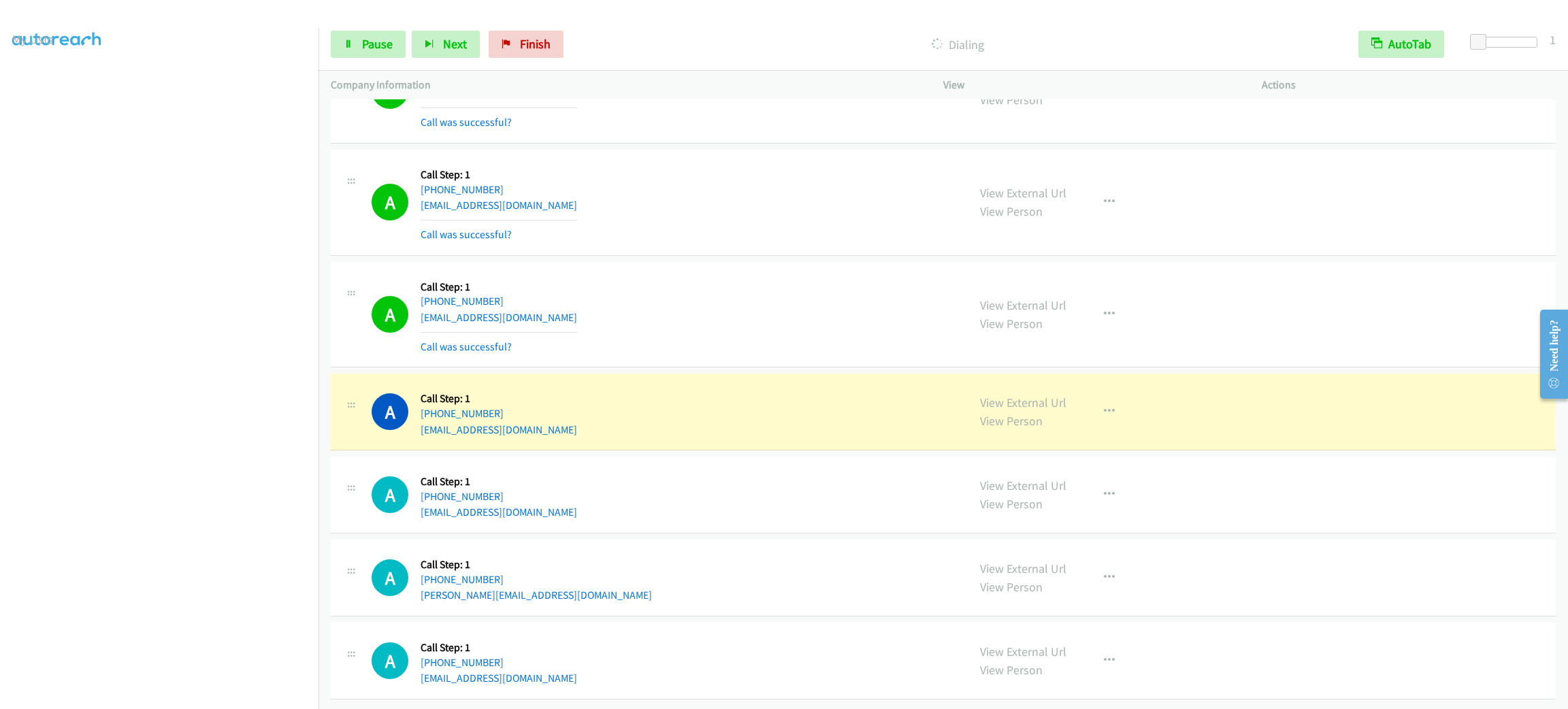
click at [664, 370] on td "A Callback Scheduled Call Step: 1 America/Los_Angeles +1 323-793-9330 doueknata…" at bounding box center [943, 314] width 1249 height 112
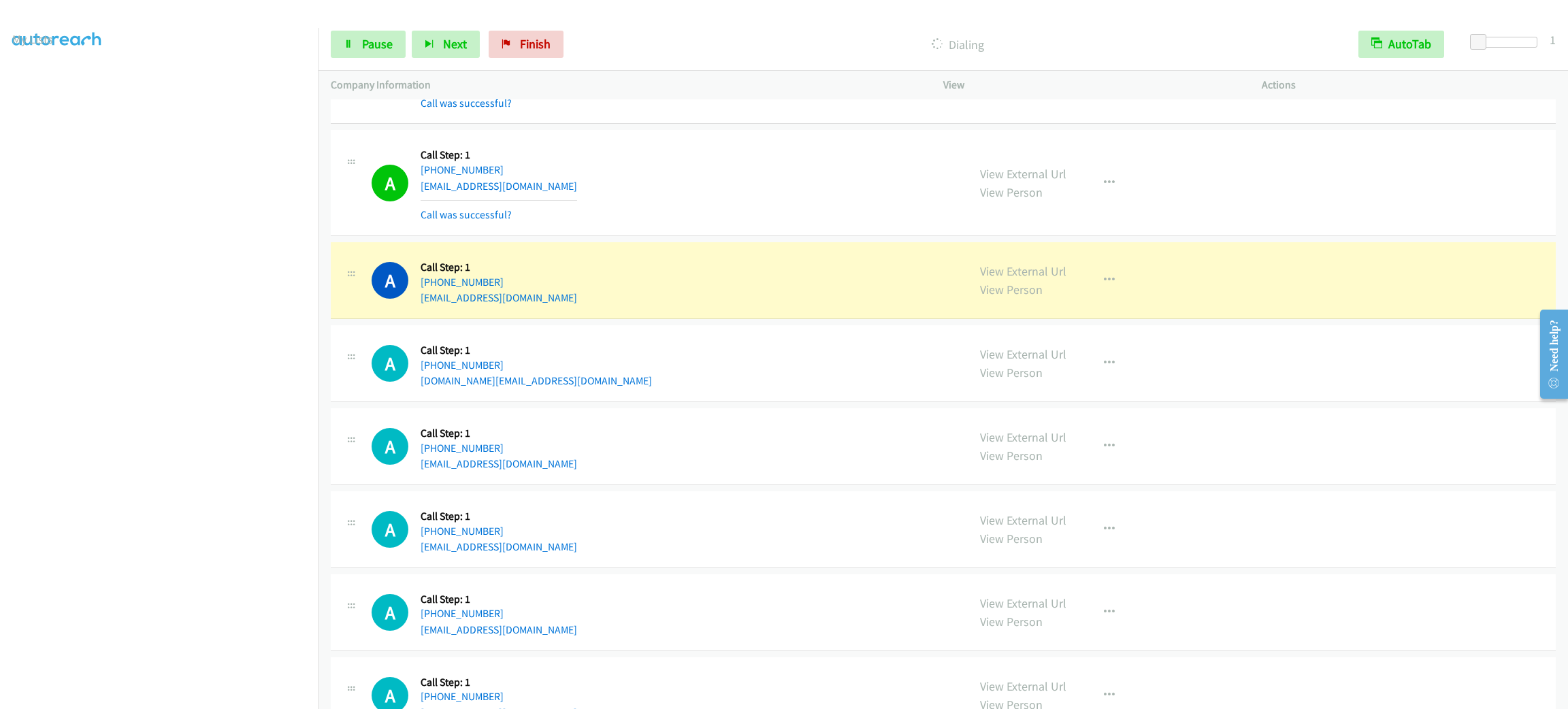
scroll to position [8800, 0]
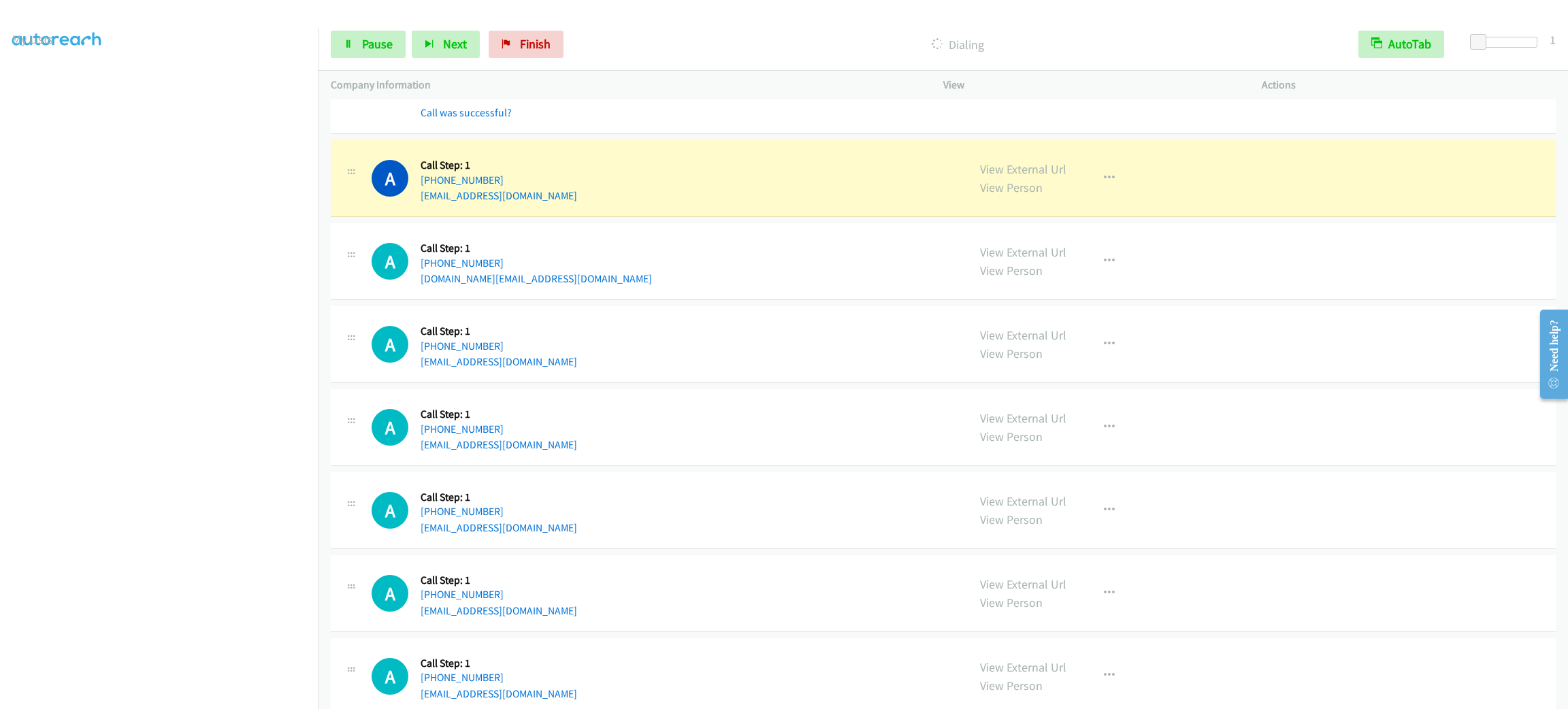
drag, startPoint x: 650, startPoint y: 178, endPoint x: 609, endPoint y: 151, distance: 49.1
click at [609, 134] on div "A Callback Scheduled Call Step: 1 America/Denver +1 406-475-2066 kblomquist43@g…" at bounding box center [942, 80] width 1225 height 106
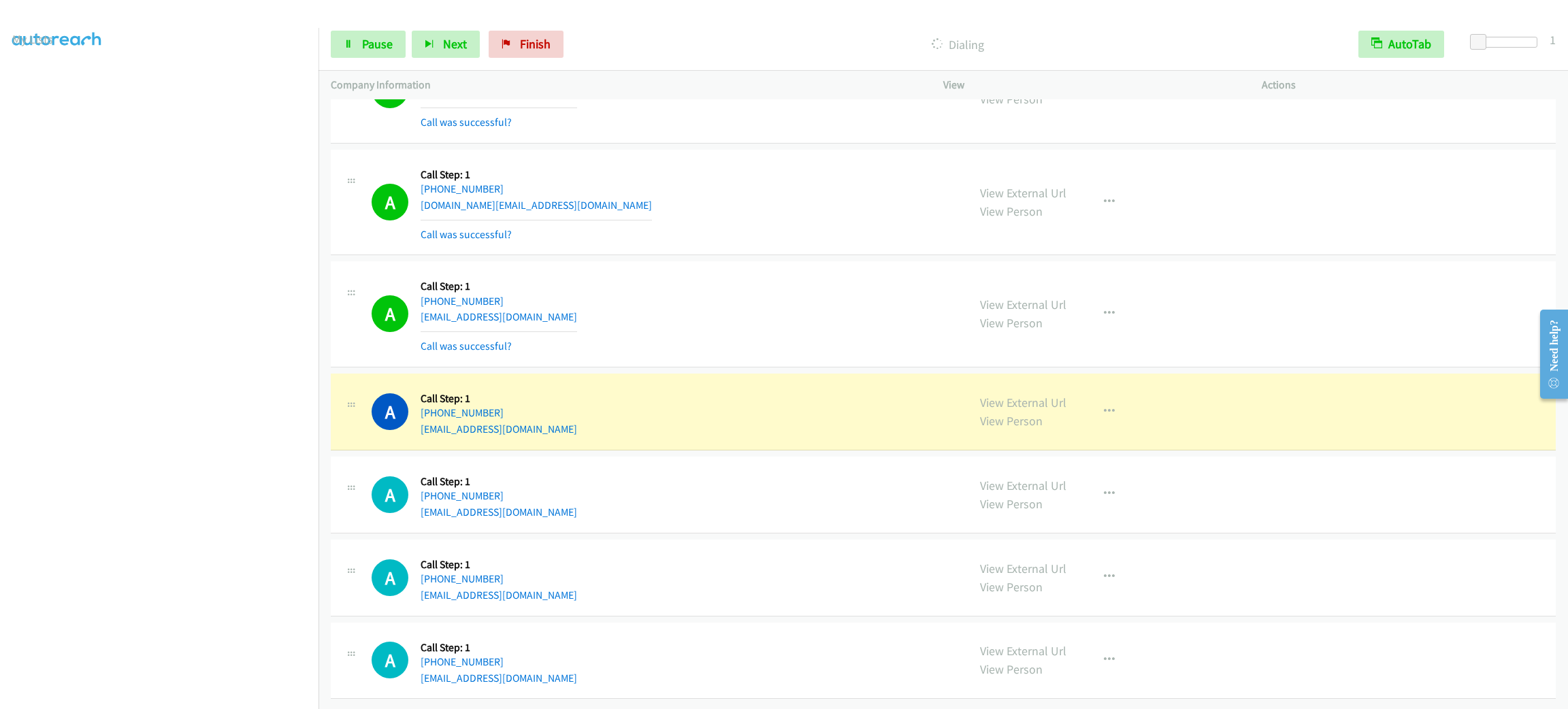
scroll to position [8940, 0]
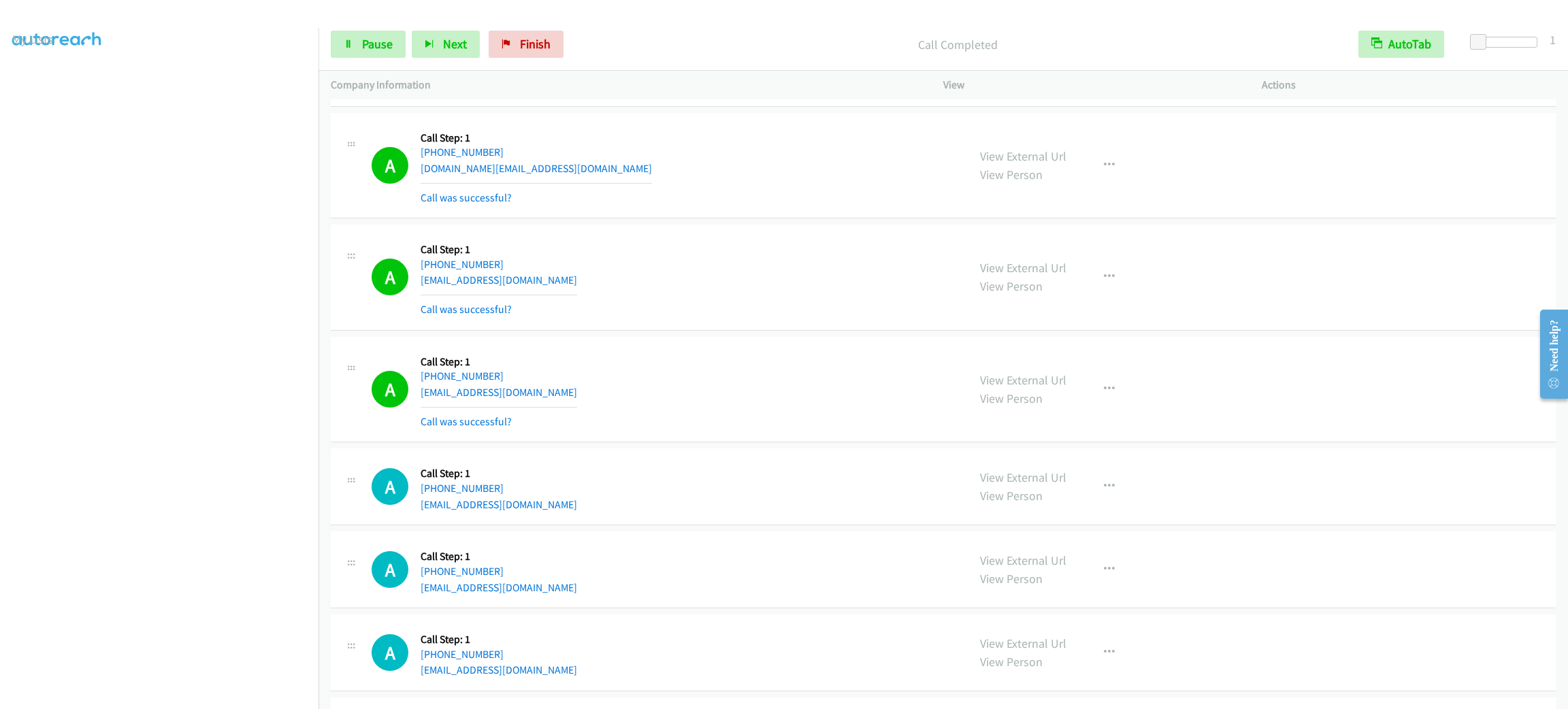
click at [623, 165] on div "A Callback Scheduled Call Step: 1 America/Chicago +1 409-656-1874 jones2014.sk@…" at bounding box center [663, 165] width 584 height 81
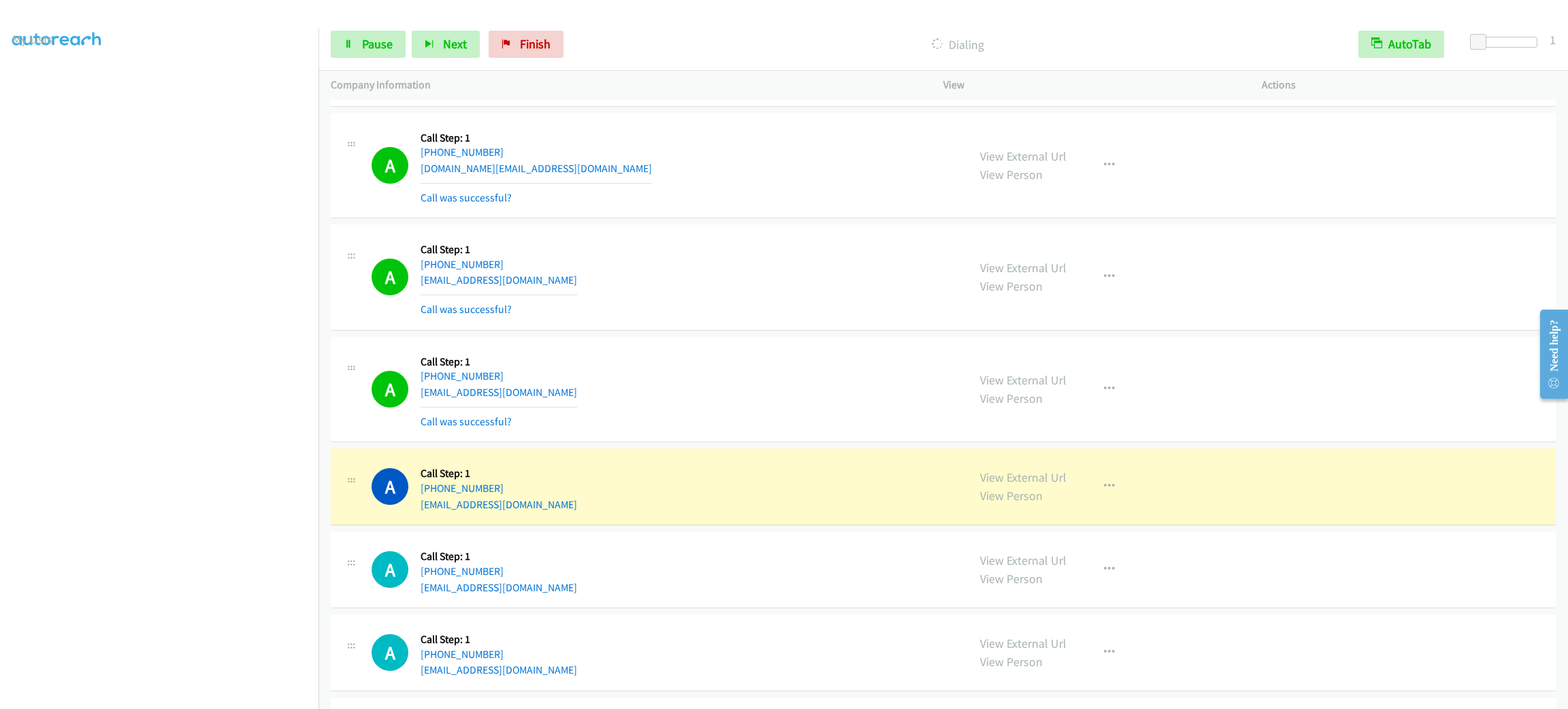
scroll to position [8380, 0]
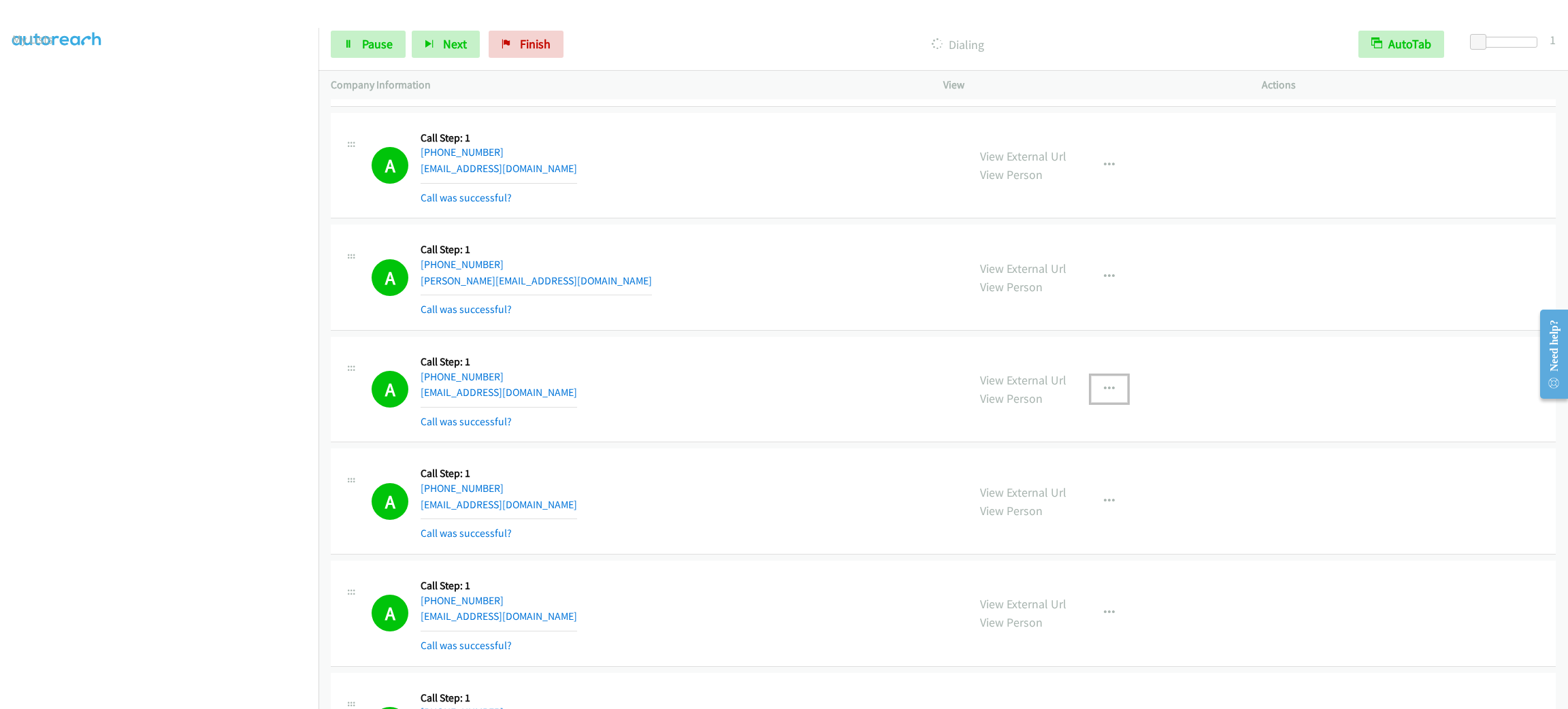
click at [1114, 402] on button "button" at bounding box center [1109, 389] width 37 height 27
click at [1096, 519] on link "Add to do not call list" at bounding box center [1036, 505] width 181 height 27
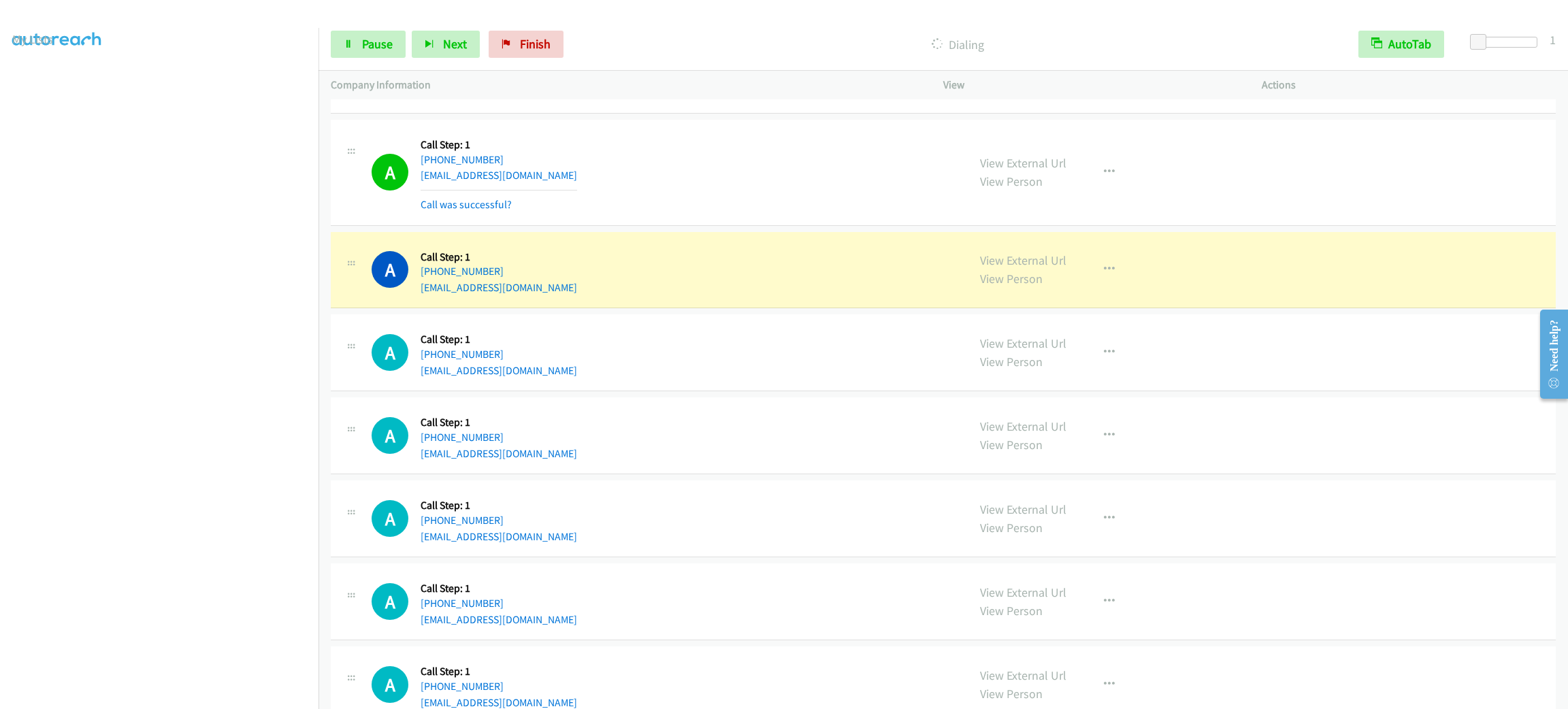
scroll to position [9706, 0]
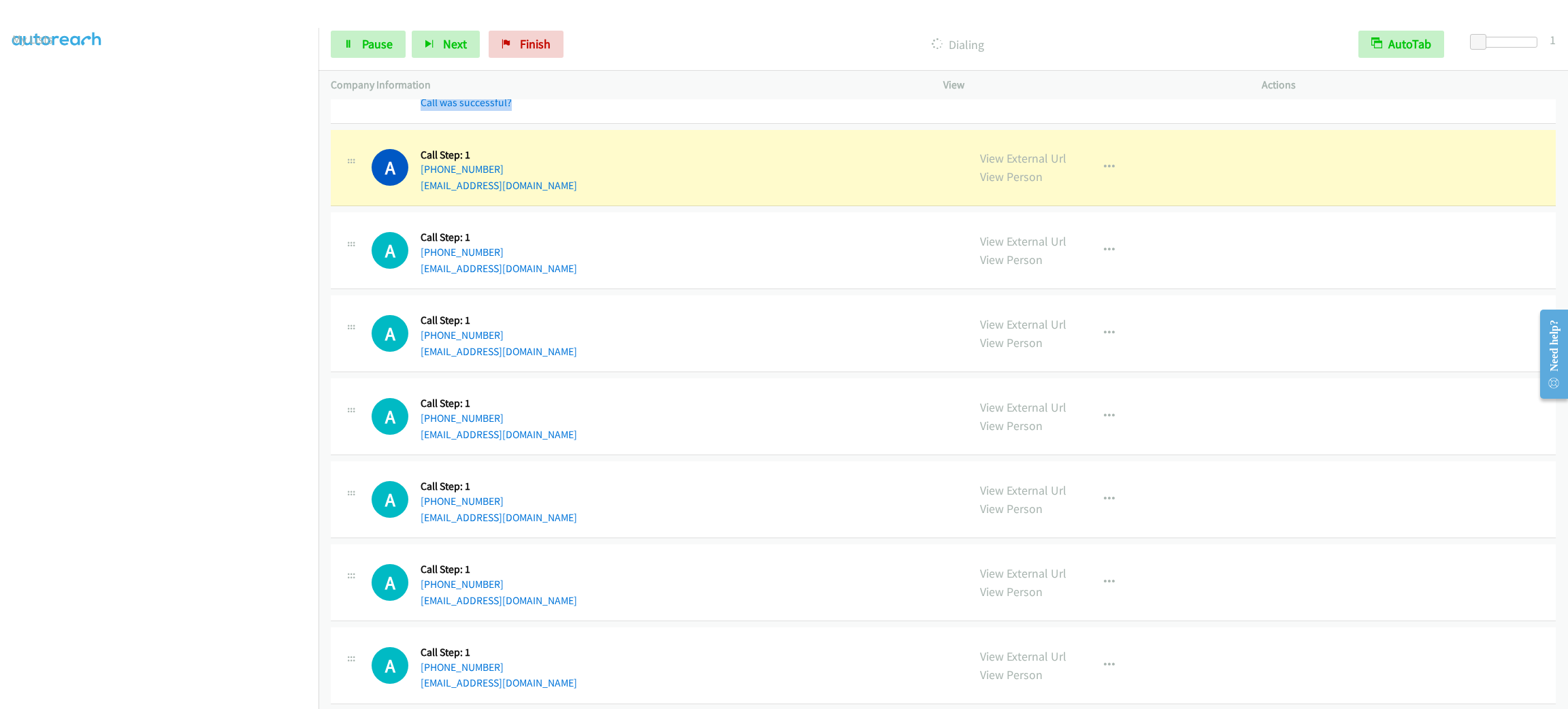
click at [709, 124] on div "A Callback Scheduled Call Step: 1 America/Los_Angeles +1 562-688-6862 crivellin…" at bounding box center [942, 70] width 1225 height 106
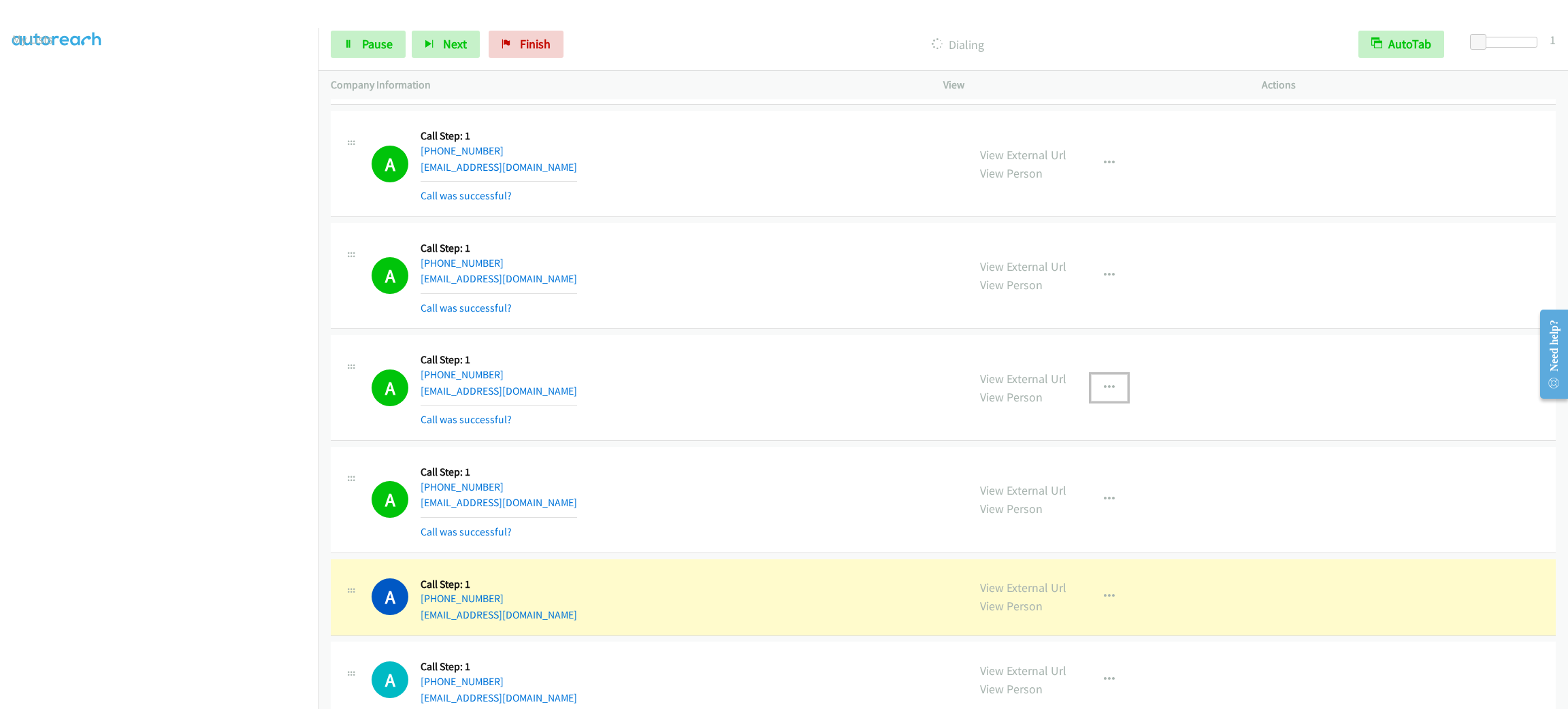
click at [1101, 396] on button "button" at bounding box center [1109, 387] width 37 height 27
click at [1075, 518] on link "Add to do not call list" at bounding box center [1036, 504] width 181 height 27
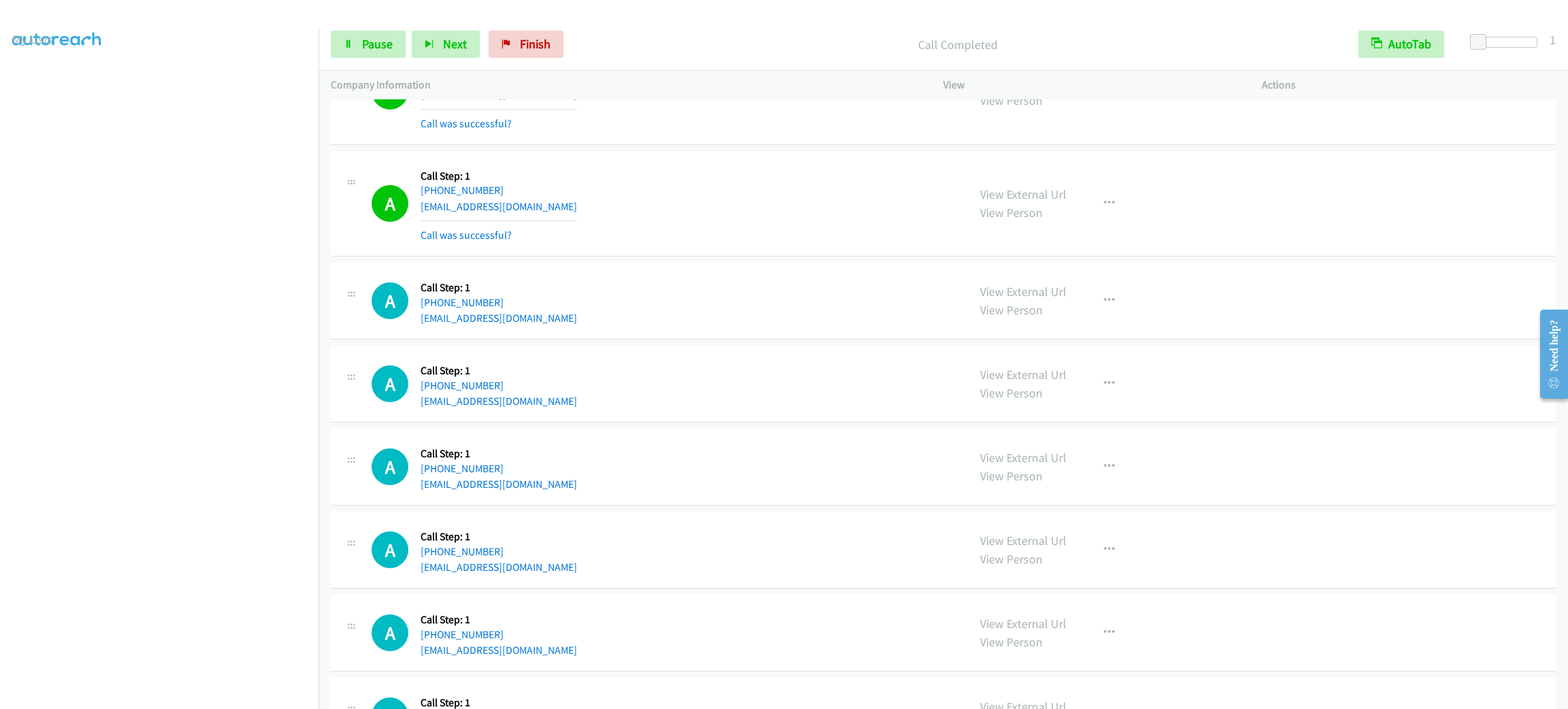
scroll to position [9780, 0]
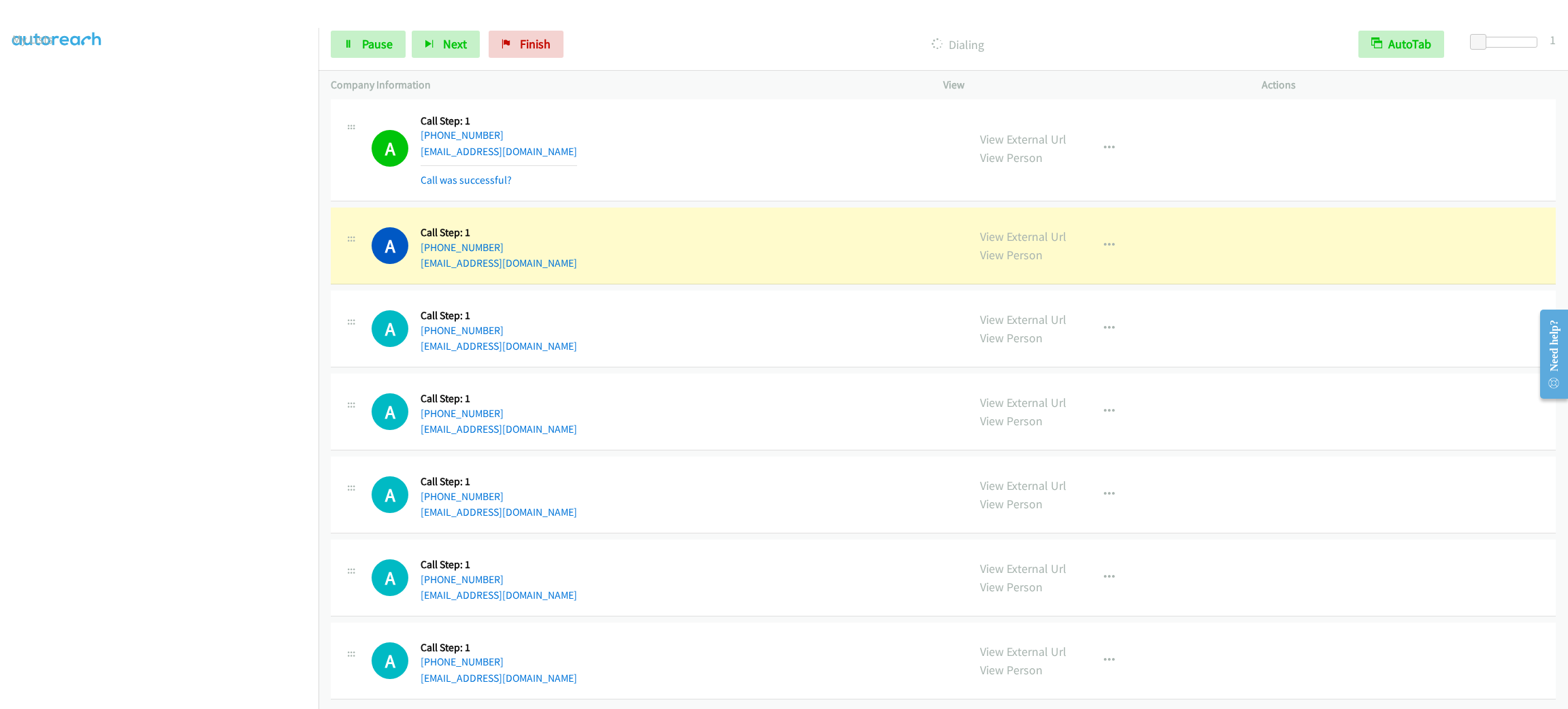
click at [233, 693] on section at bounding box center [159, 386] width 294 height 651
click at [628, 169] on div "A Callback Scheduled Call Step: 1 America/Los_Angeles +1 916-767-6013 flyboyfij…" at bounding box center [663, 148] width 584 height 81
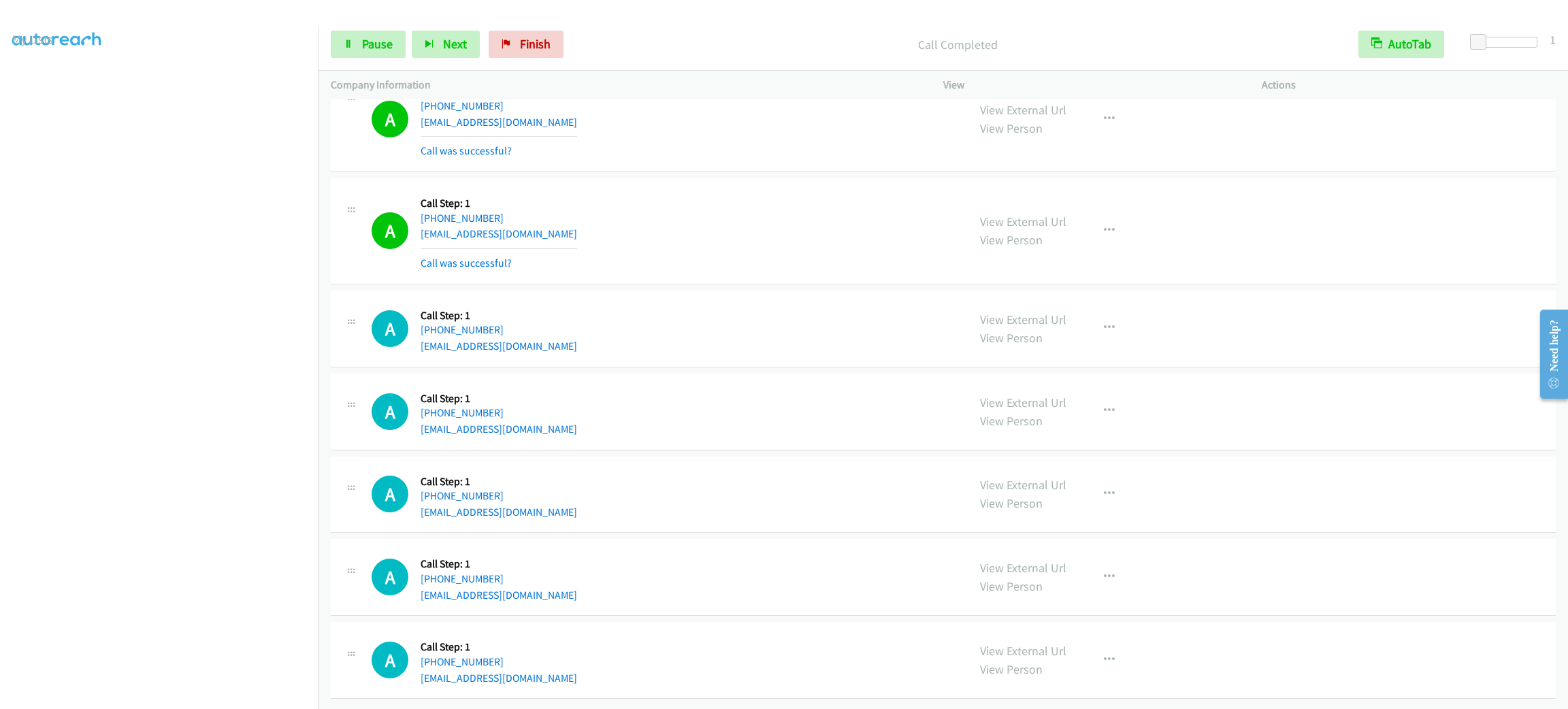
scroll to position [7482, 0]
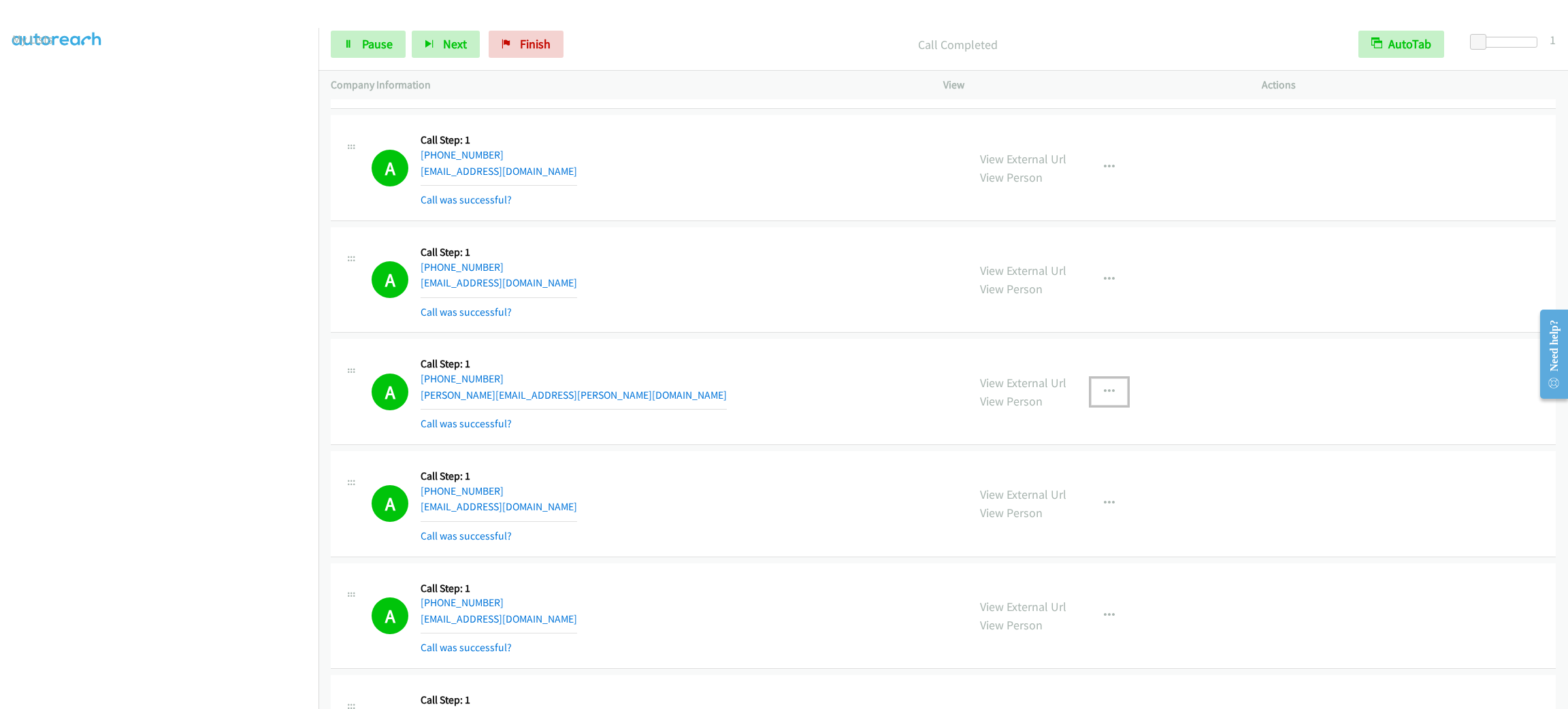
click at [1093, 406] on button "button" at bounding box center [1109, 391] width 37 height 27
click at [1100, 521] on link "Add to do not call list" at bounding box center [1036, 508] width 181 height 27
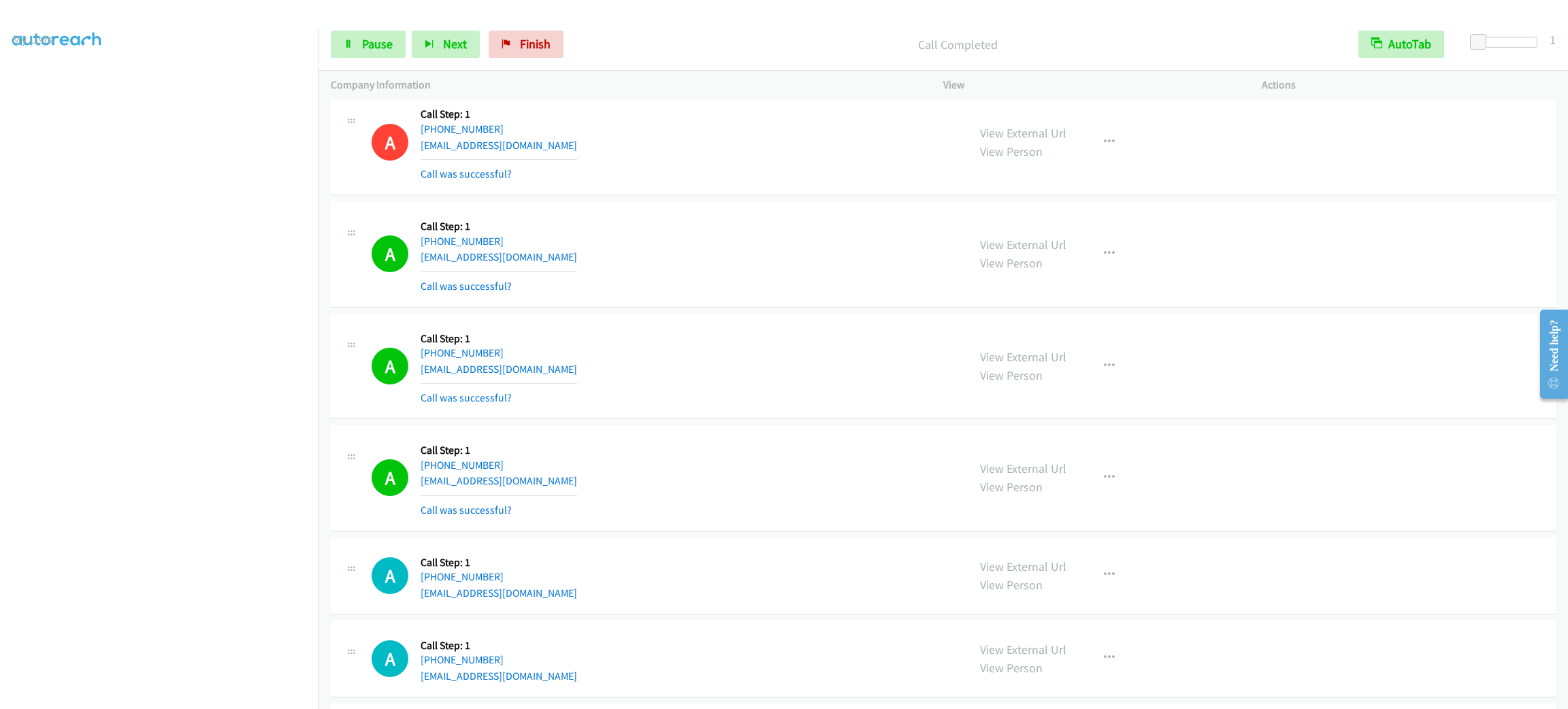
scroll to position [9809, 0]
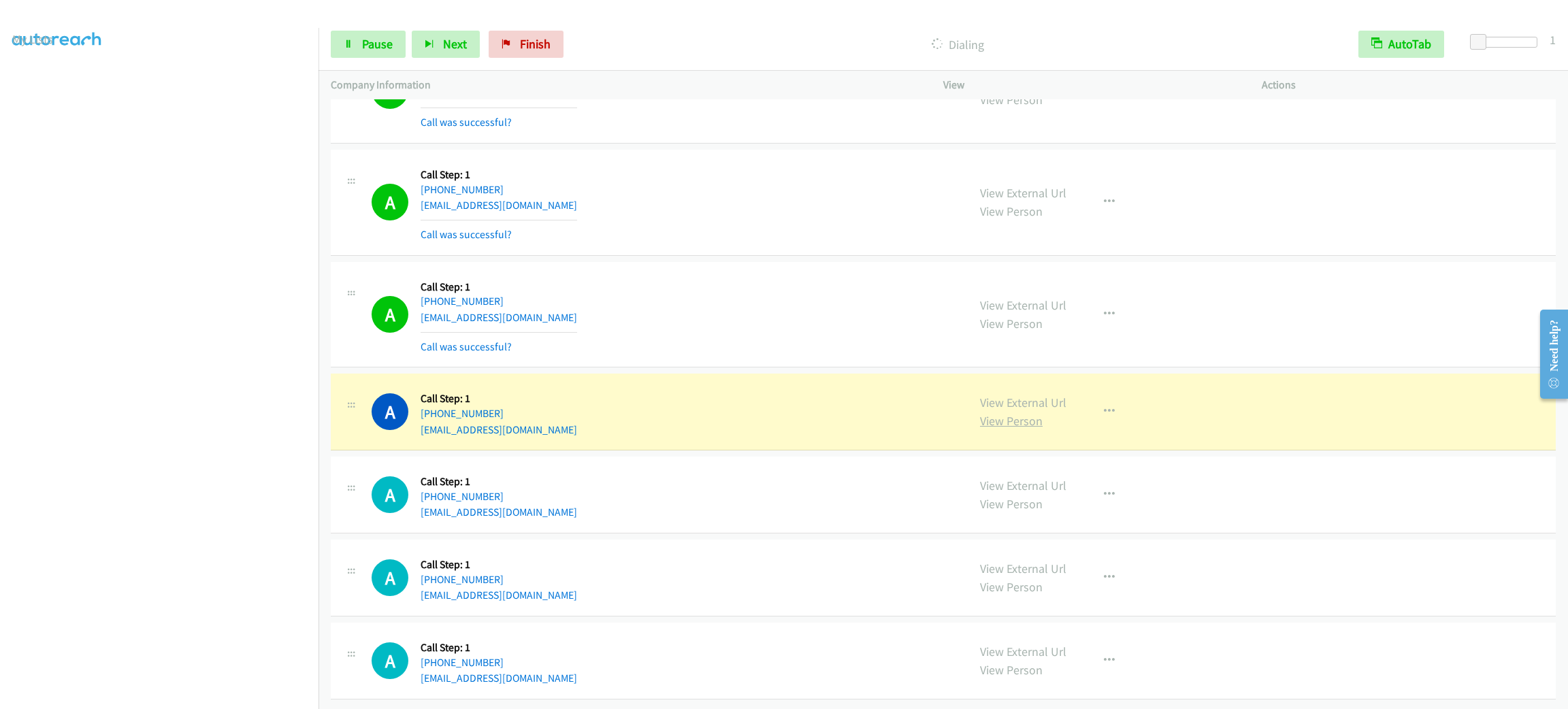
click at [1022, 428] on link "View Person" at bounding box center [1011, 421] width 63 height 16
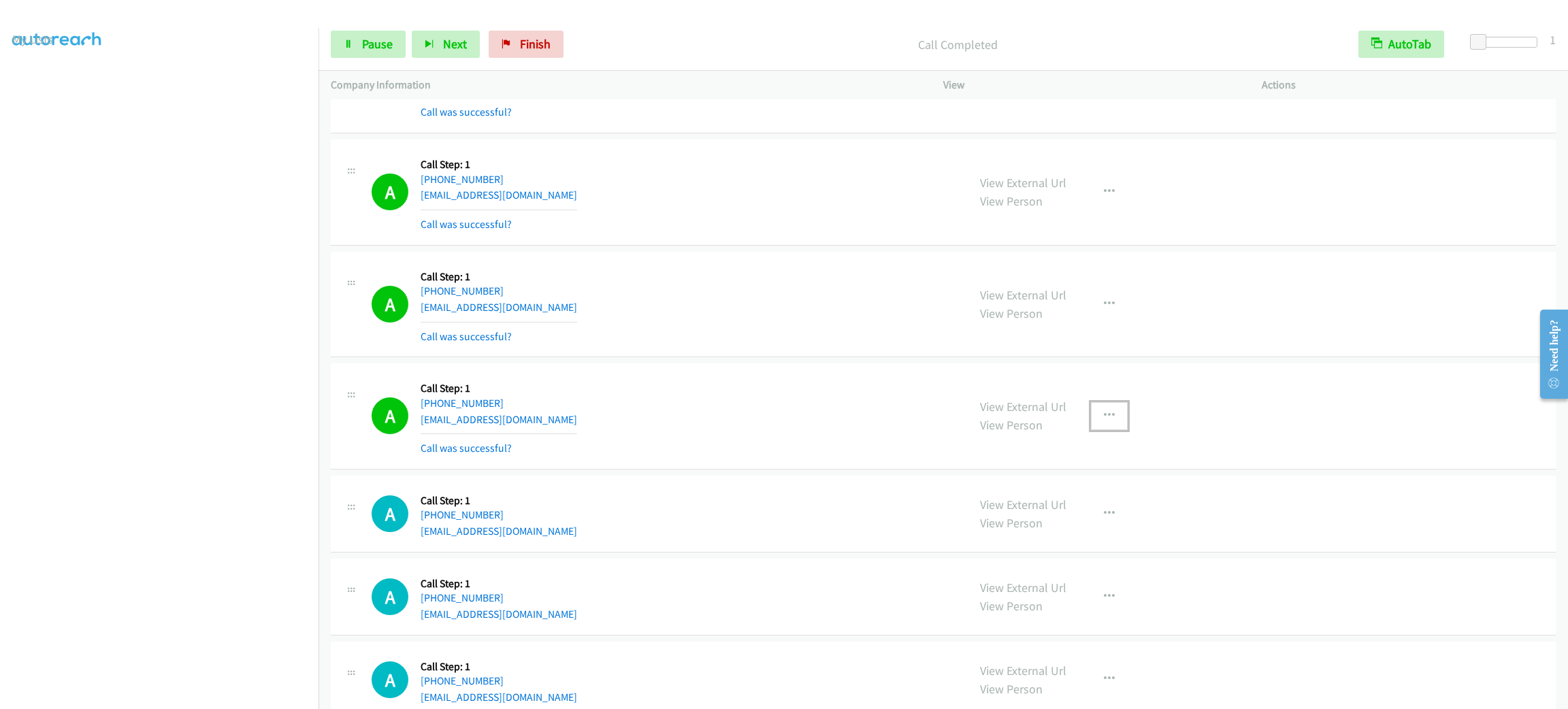
click at [1105, 421] on icon "button" at bounding box center [1109, 415] width 11 height 11
click at [1072, 546] on link "Add to do not call list" at bounding box center [1036, 531] width 181 height 27
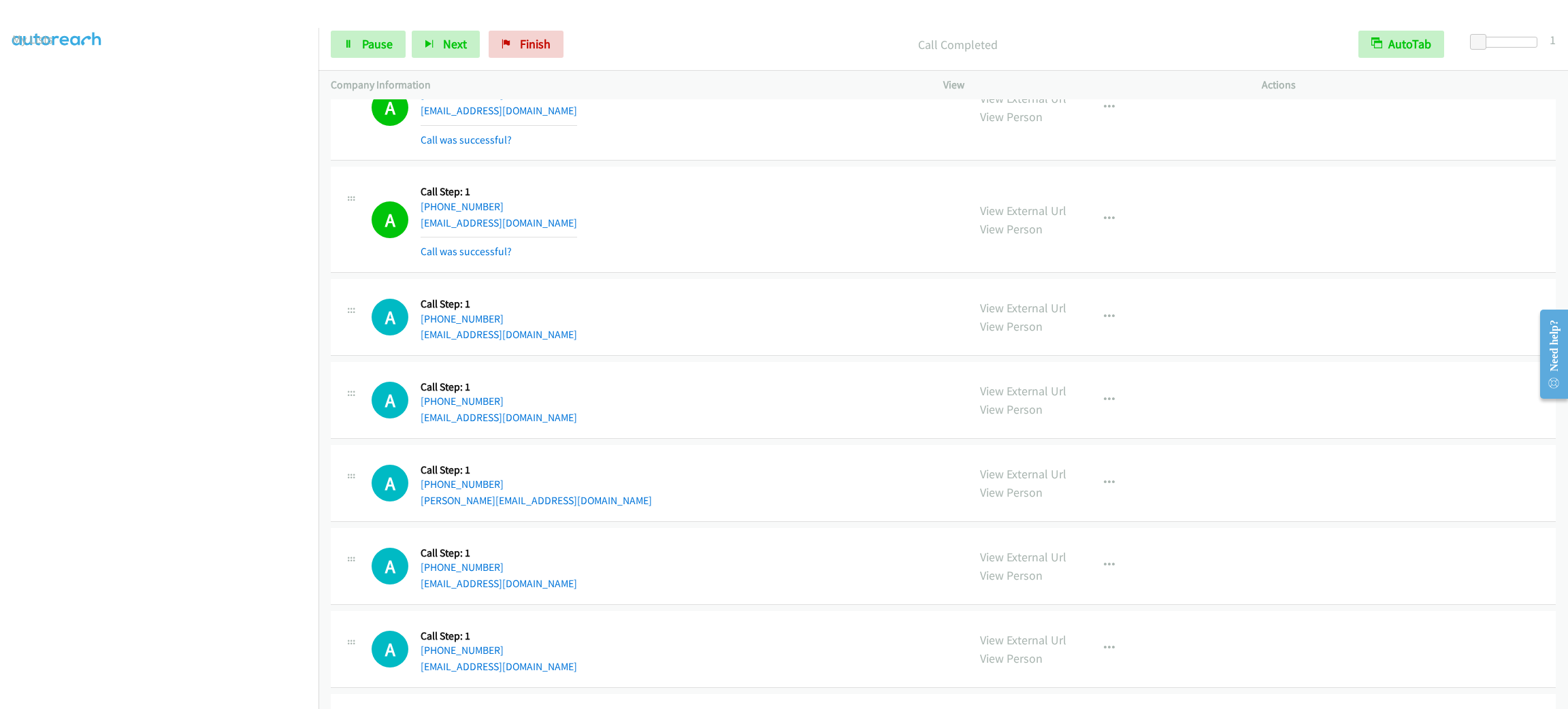
scroll to position [11114, 0]
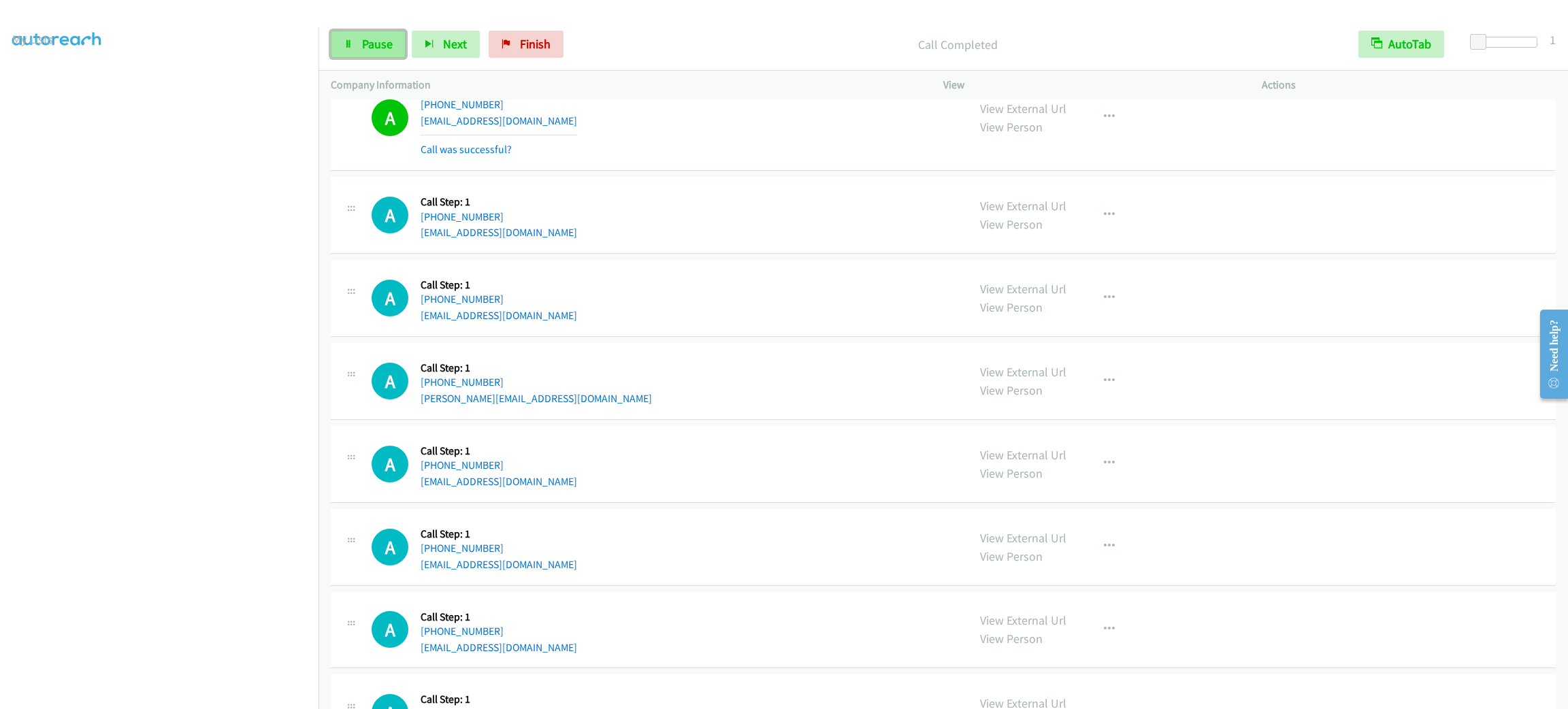
click at [362, 34] on link "Pause" at bounding box center [367, 44] width 75 height 27
click at [362, 34] on link "Start Calls" at bounding box center [379, 44] width 97 height 27
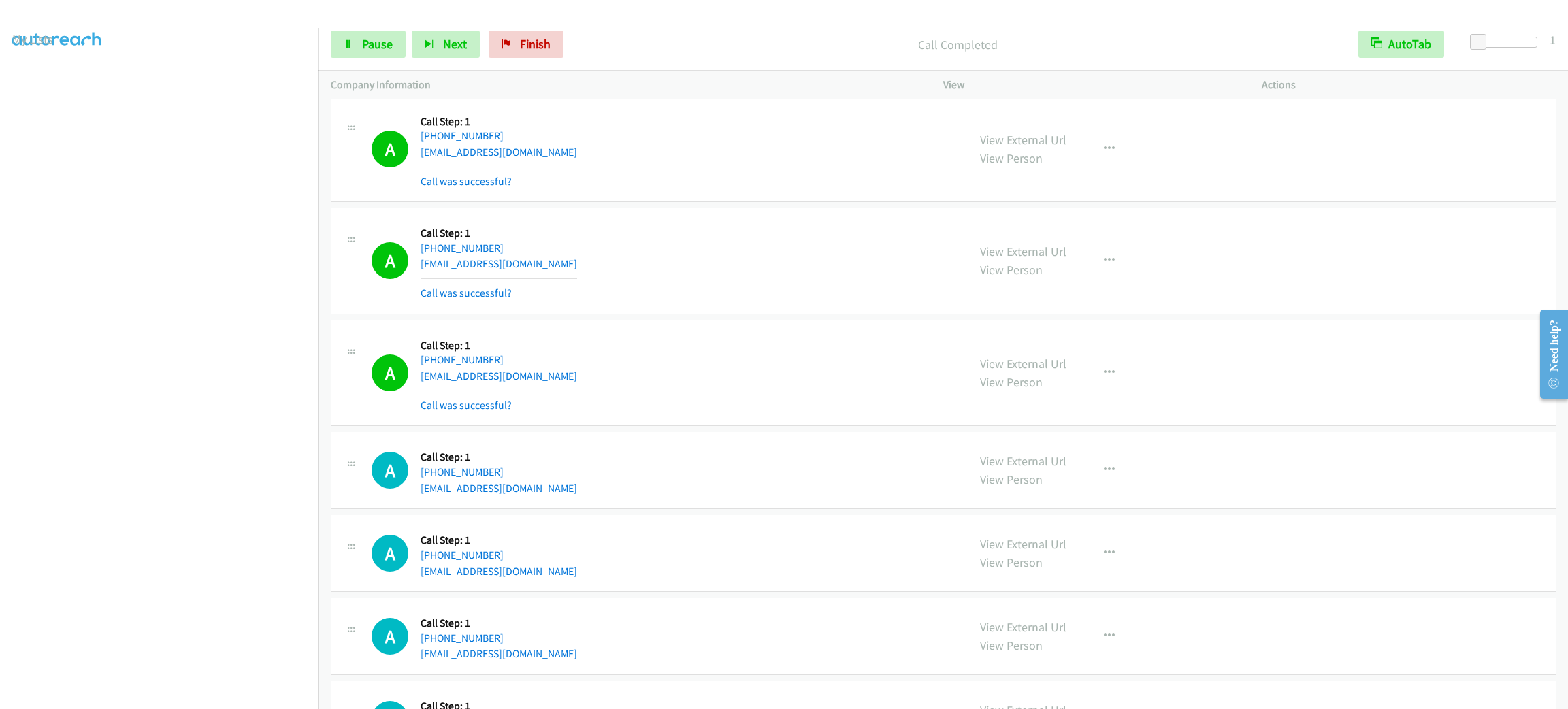
scroll to position [11939, 0]
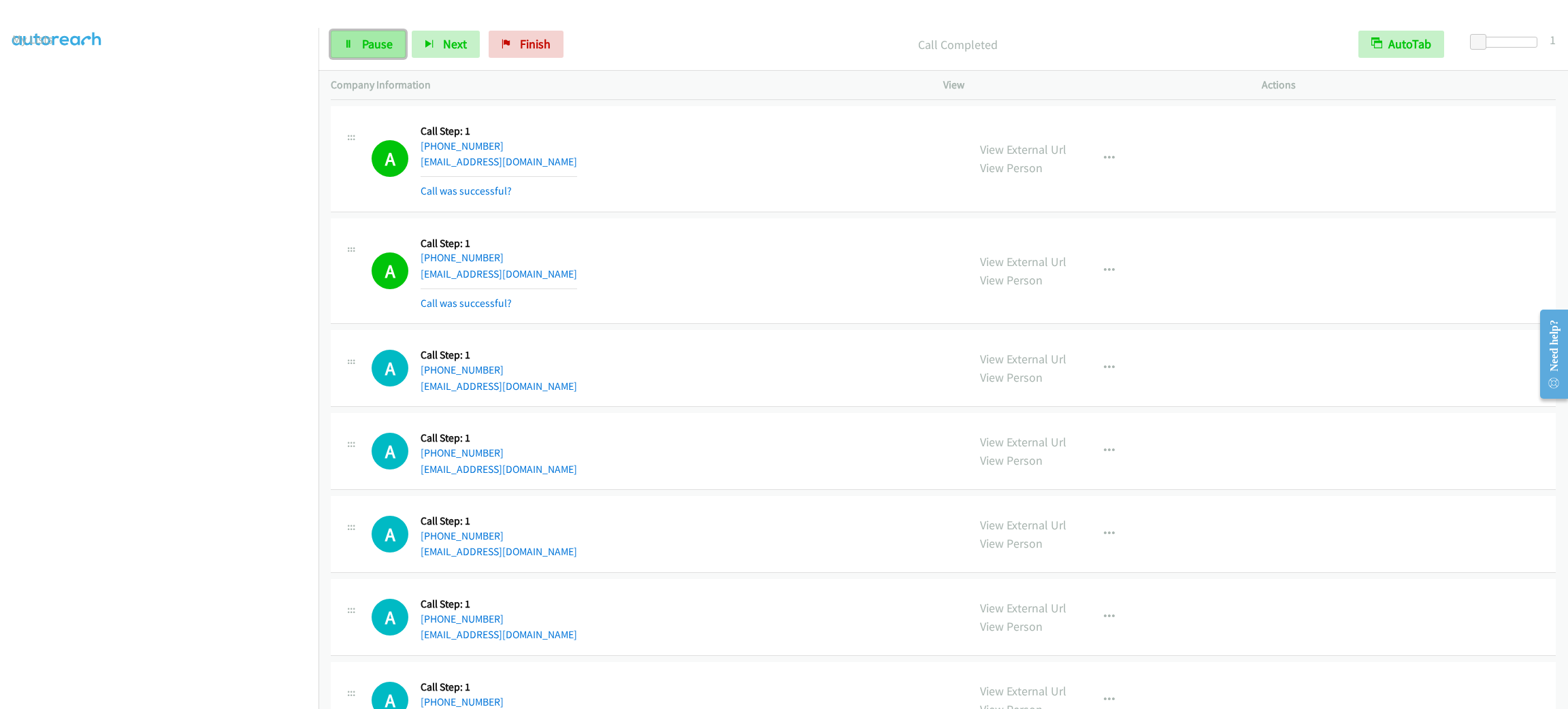
click at [379, 43] on span "Pause" at bounding box center [377, 44] width 31 height 16
click at [379, 43] on span "Start Calls" at bounding box center [388, 44] width 53 height 16
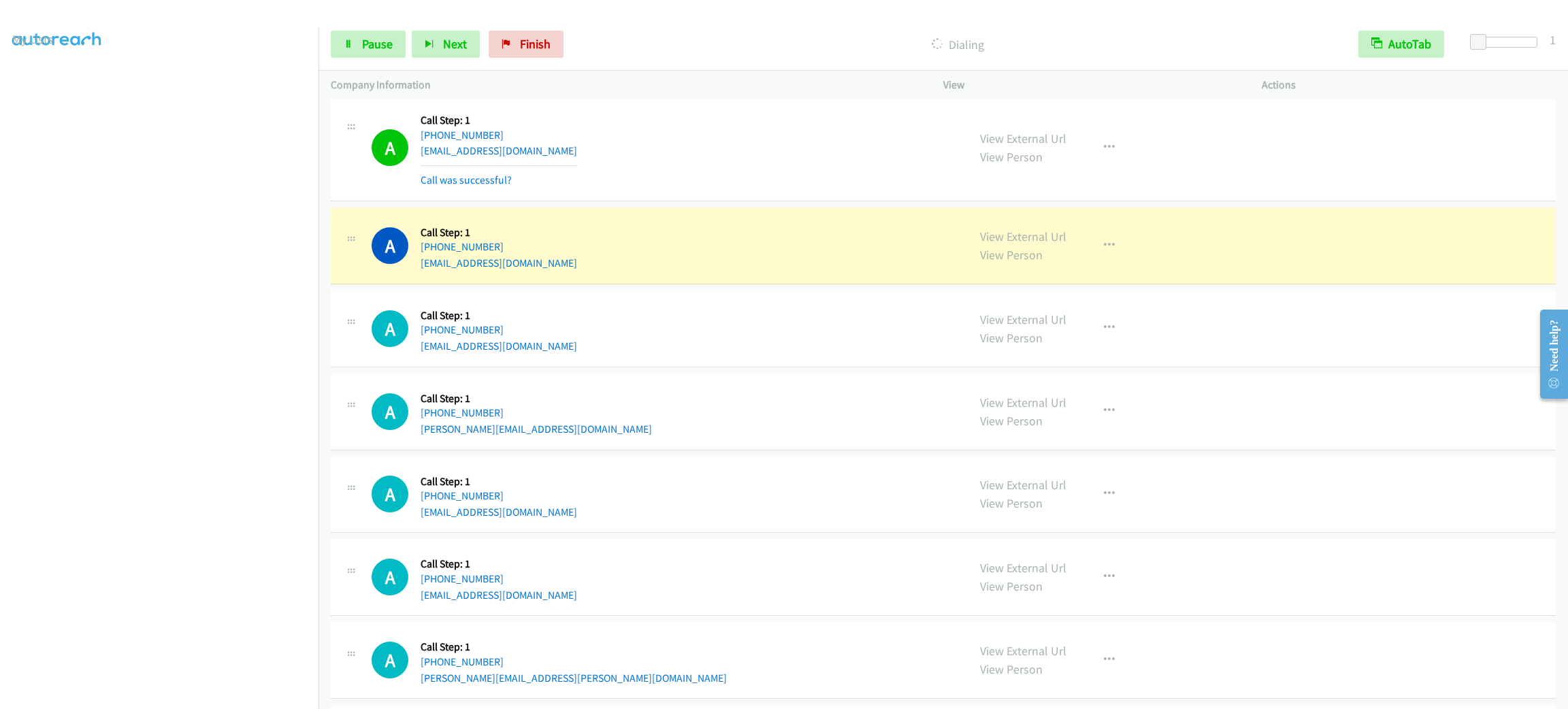
scroll to position [13245, 0]
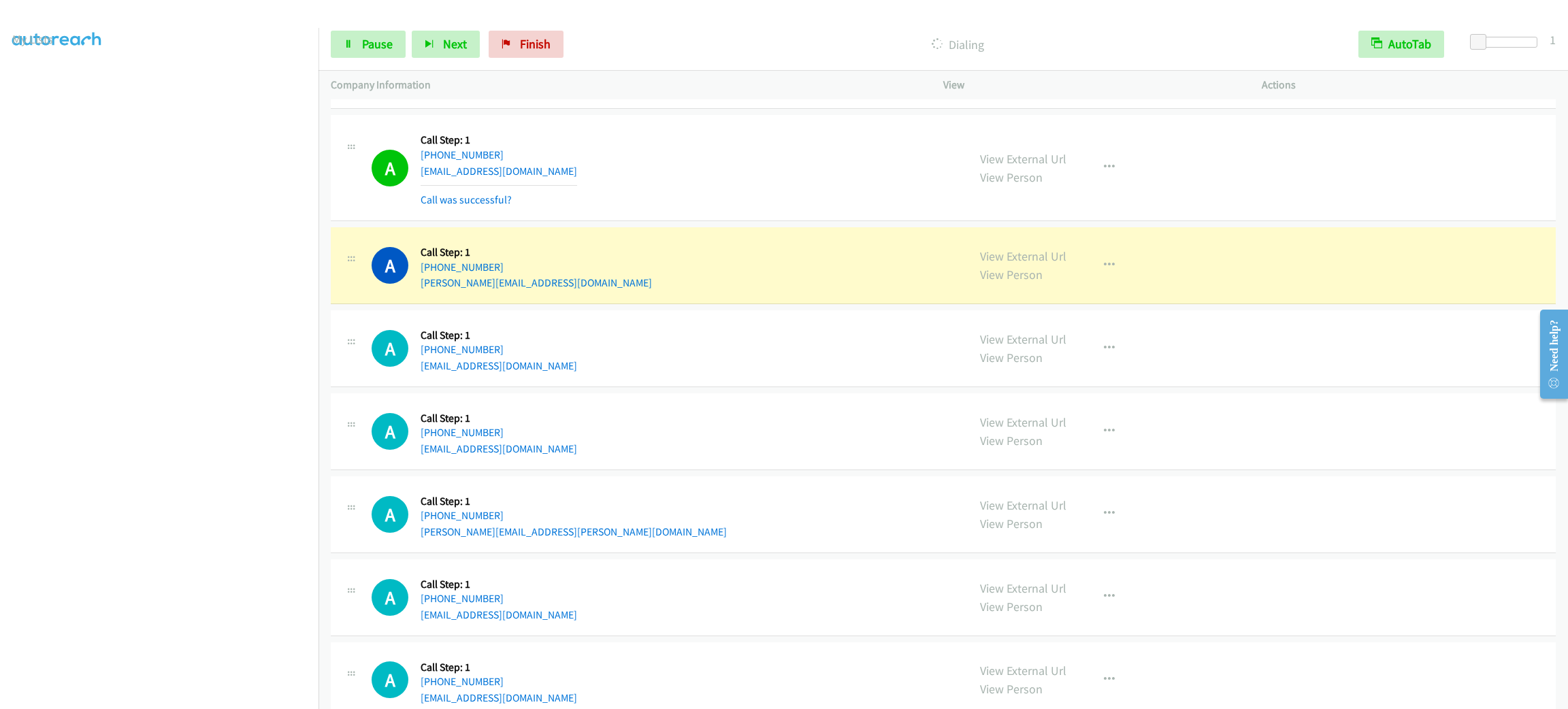
click at [771, 350] on div "A Callback Scheduled Call Step: 1 America/New_York +1 317-260-7470 jmartinhansi…" at bounding box center [942, 349] width 1225 height 77
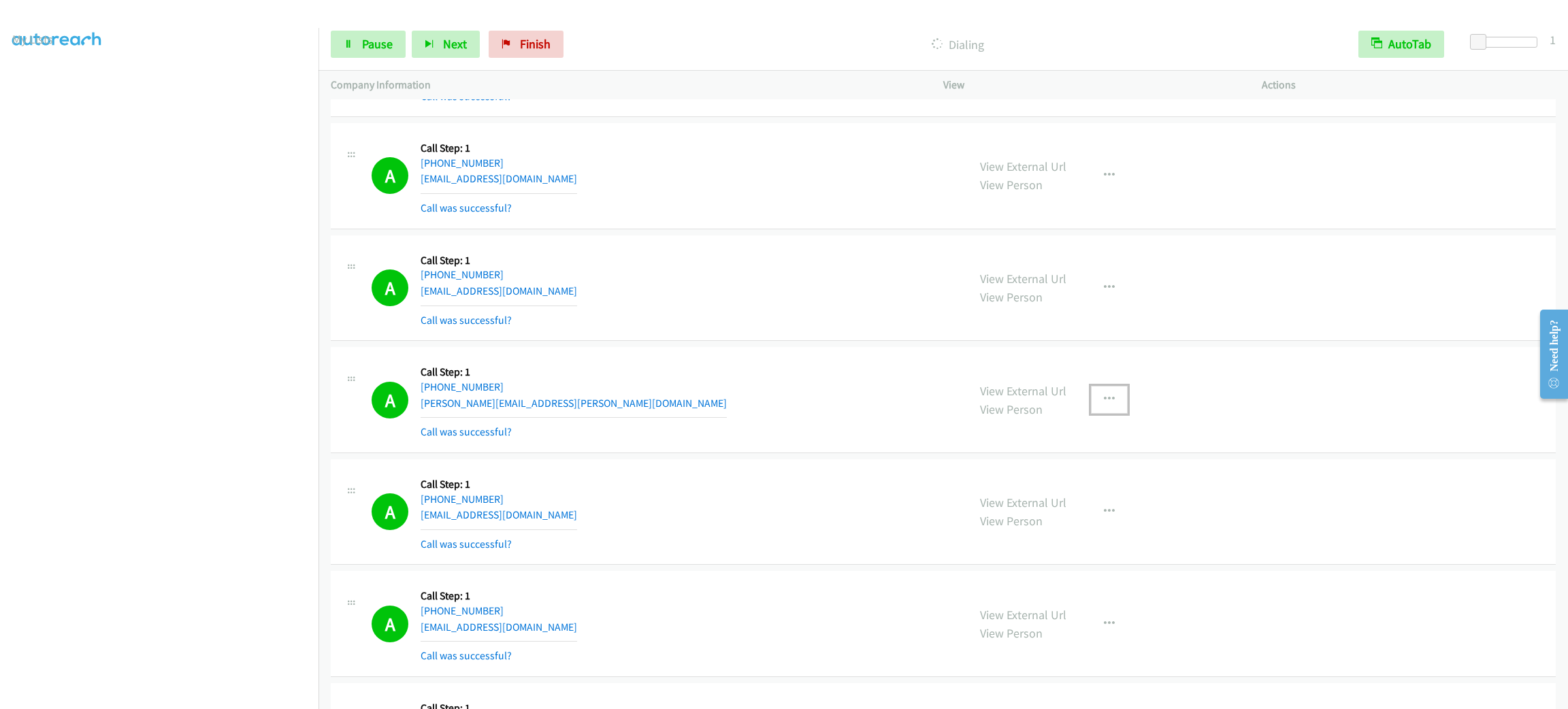
click at [1109, 400] on button "button" at bounding box center [1109, 399] width 37 height 27
click at [1098, 529] on link "Add to do not call list" at bounding box center [1036, 515] width 181 height 27
click at [631, 204] on div "A Callback Scheduled Call Step: 1 America/Chicago +1 816-803-9973 jpodonnellpho…" at bounding box center [663, 176] width 584 height 81
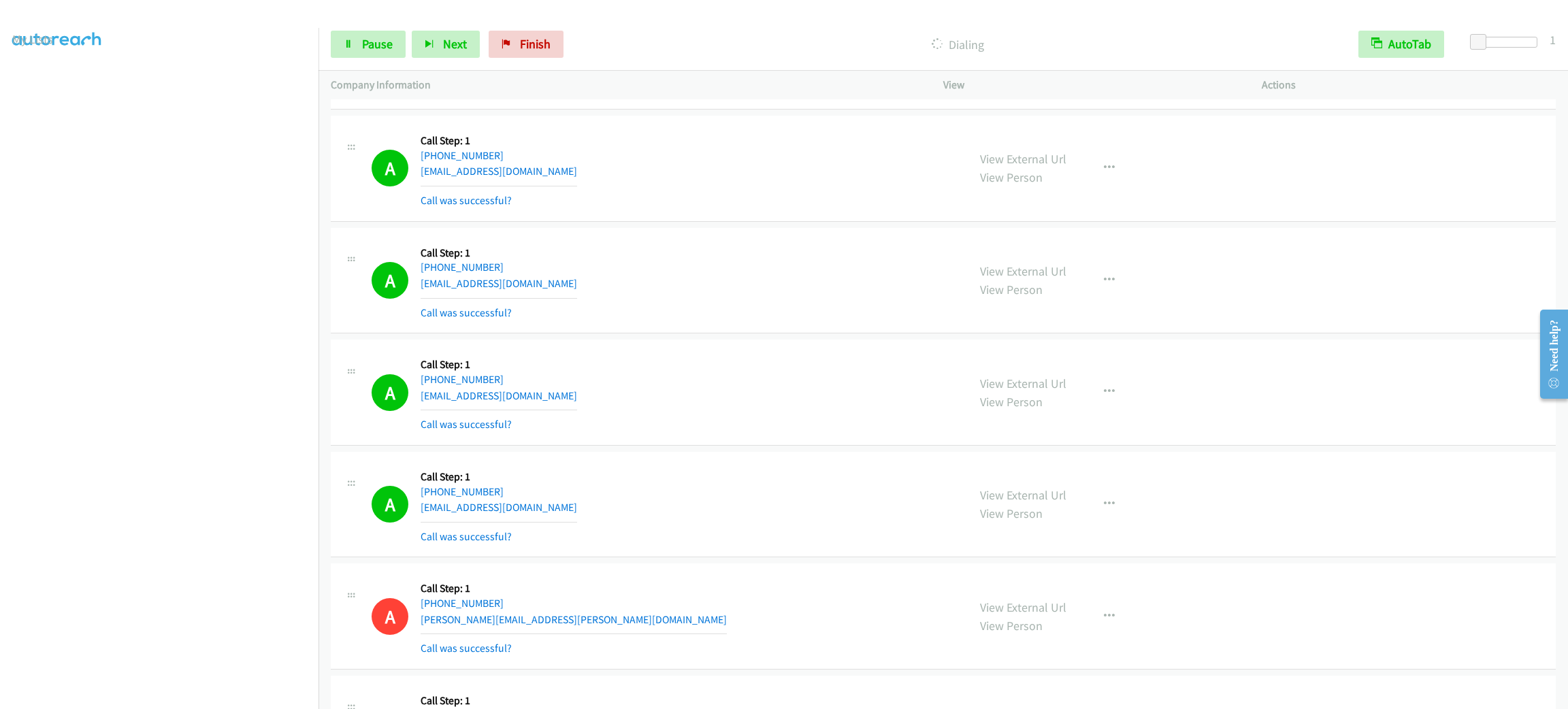
click at [1082, 395] on div "View External Url View Person View External Url Email Schedule/Manage Callback …" at bounding box center [1133, 392] width 330 height 81
click at [1103, 397] on icon "button" at bounding box center [1109, 391] width 11 height 11
click at [1083, 520] on link "Add to do not call list" at bounding box center [1036, 508] width 181 height 27
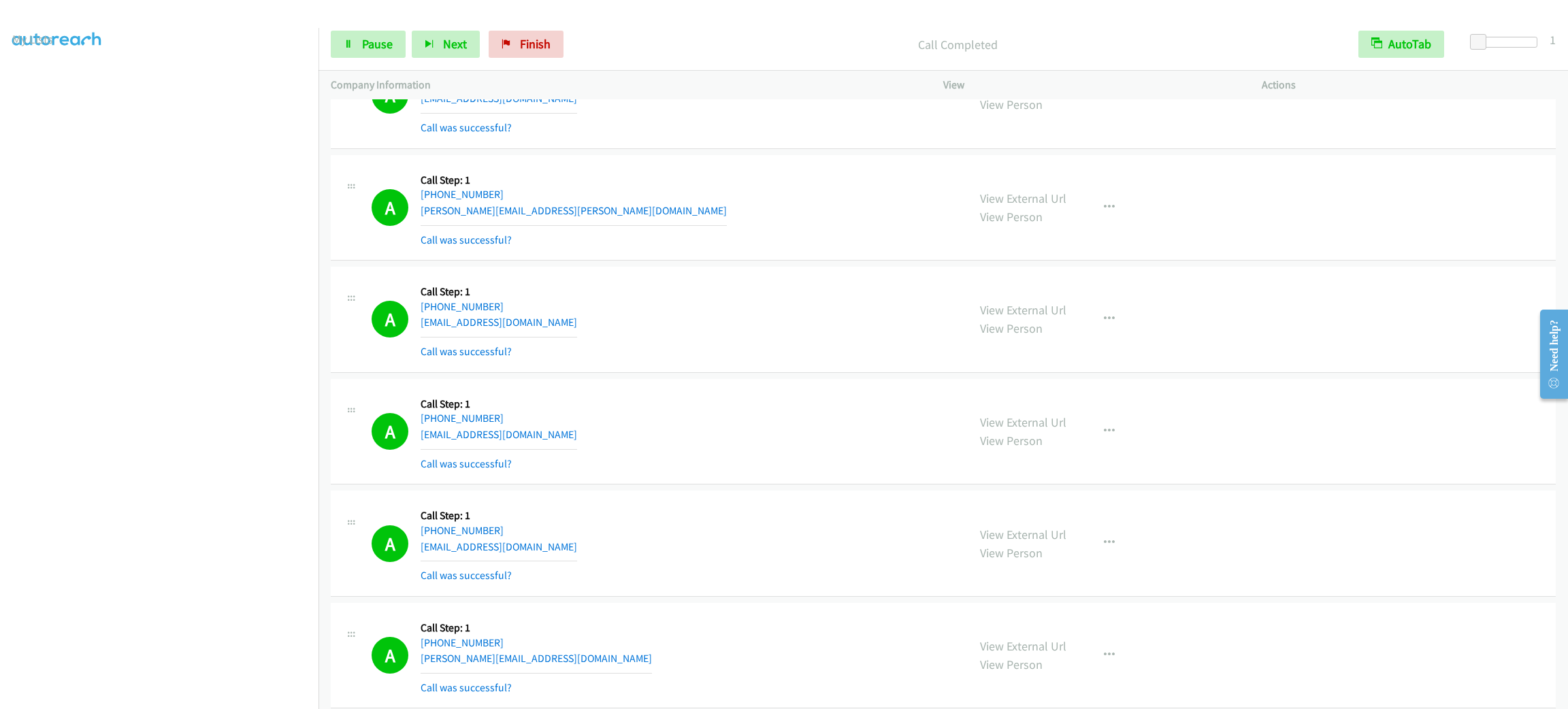
scroll to position [13370, 0]
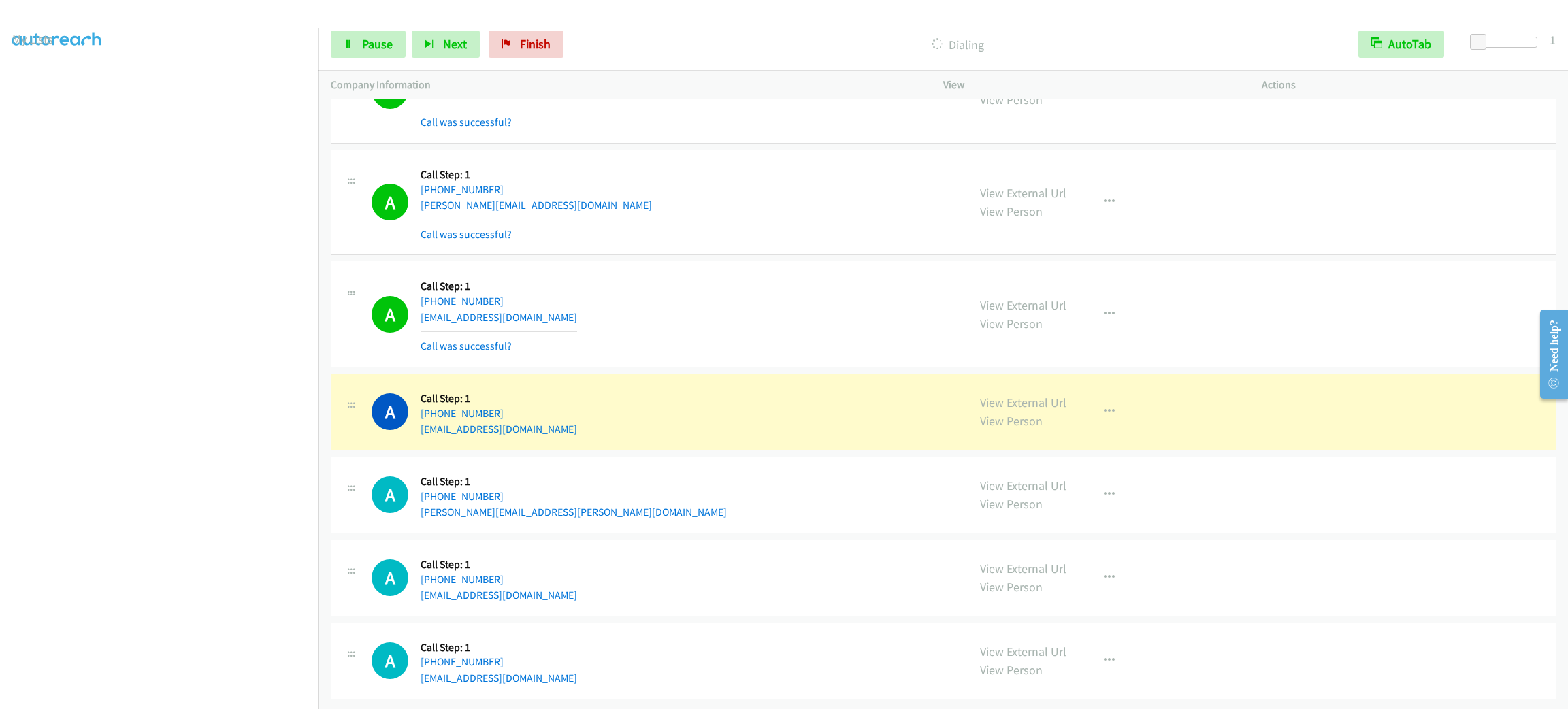
click at [219, 693] on section at bounding box center [159, 386] width 294 height 651
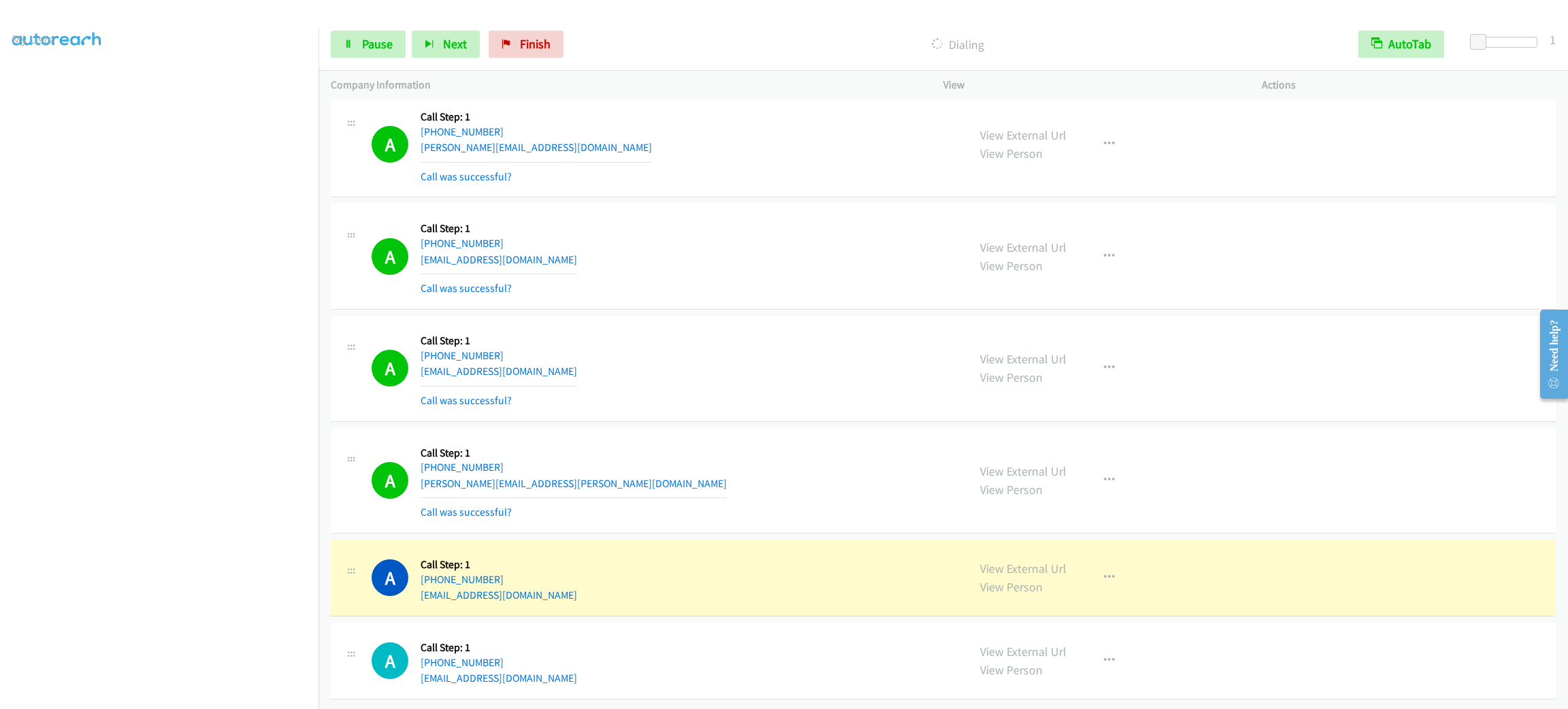
scroll to position [13428, 0]
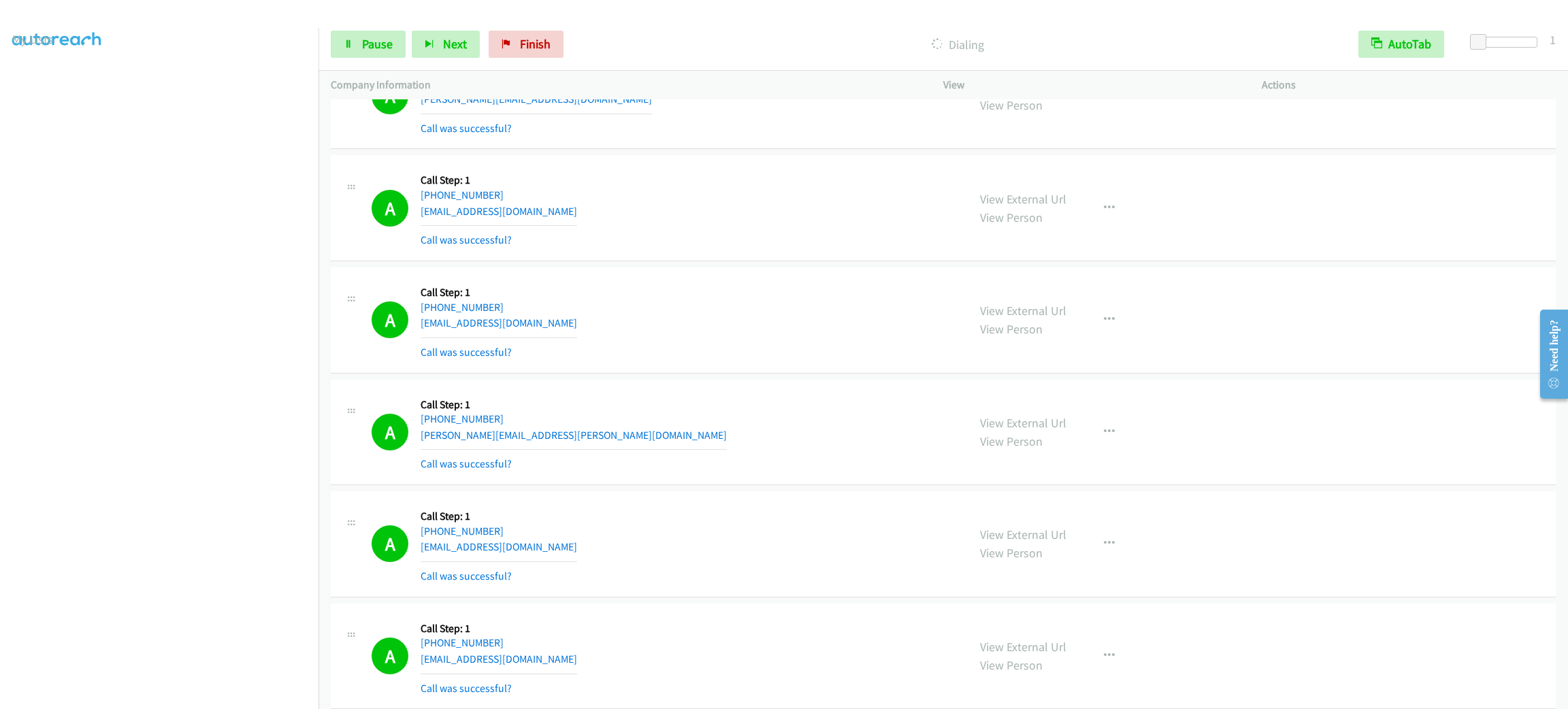
click at [211, 691] on section at bounding box center [159, 386] width 294 height 651
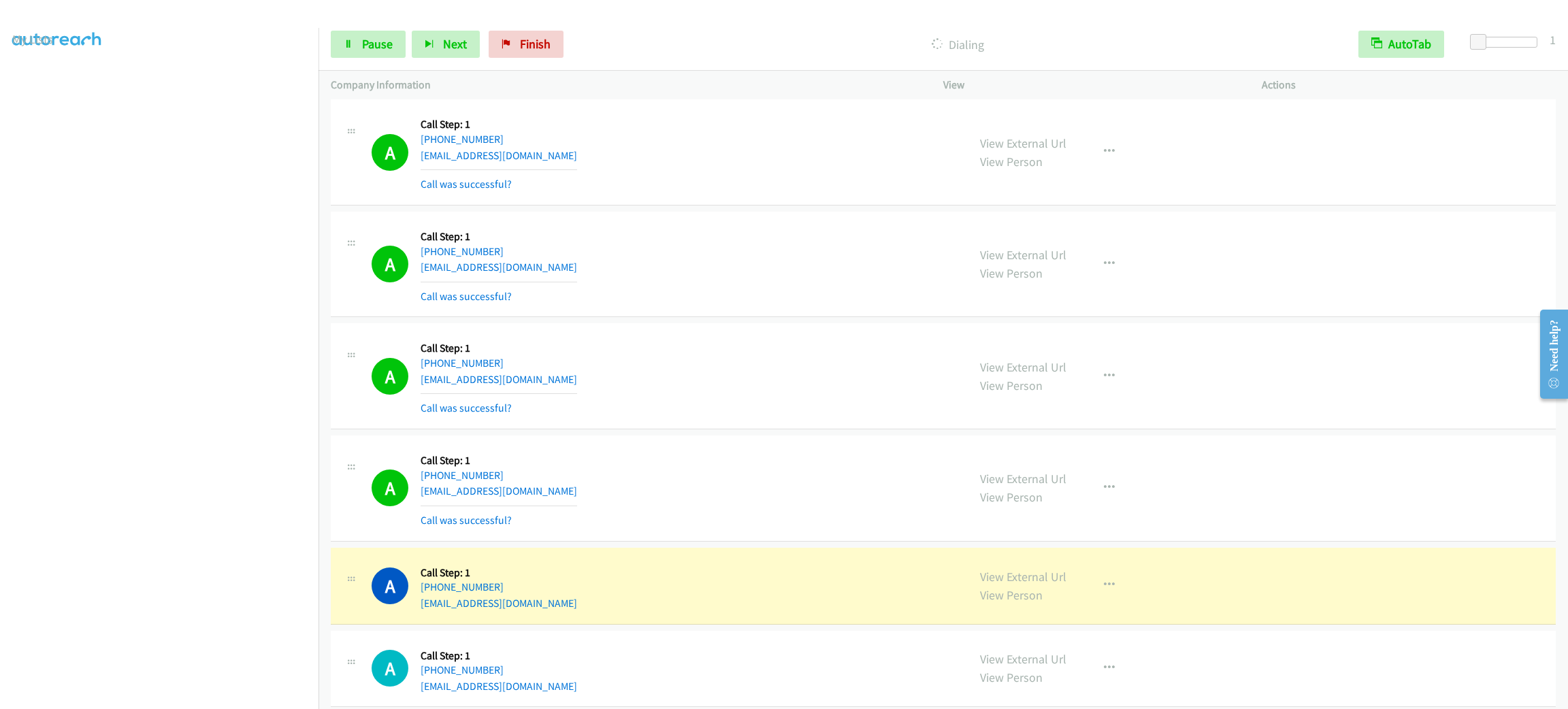
scroll to position [14326, 0]
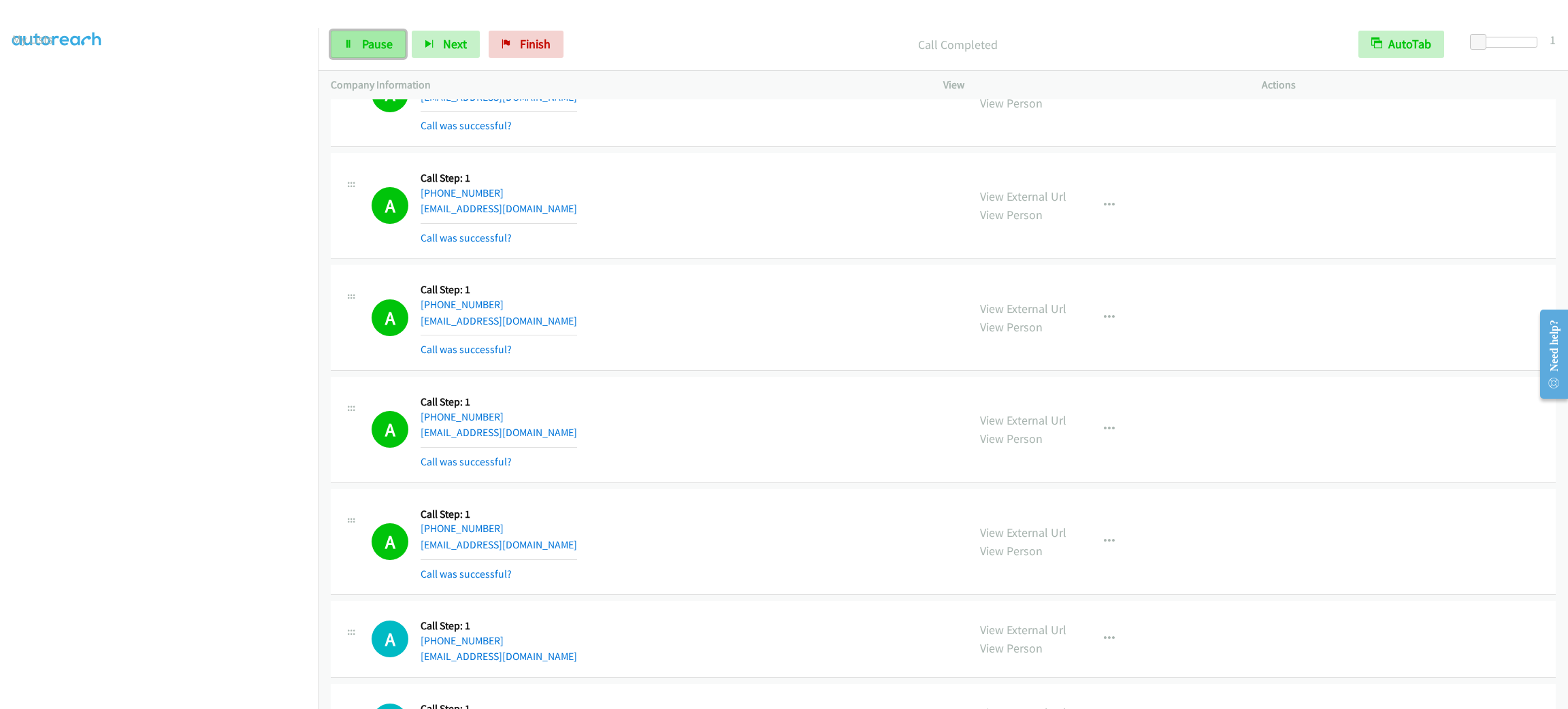
click at [398, 42] on link "Pause" at bounding box center [367, 44] width 75 height 27
click at [413, 44] on span "Start Calls" at bounding box center [388, 44] width 53 height 16
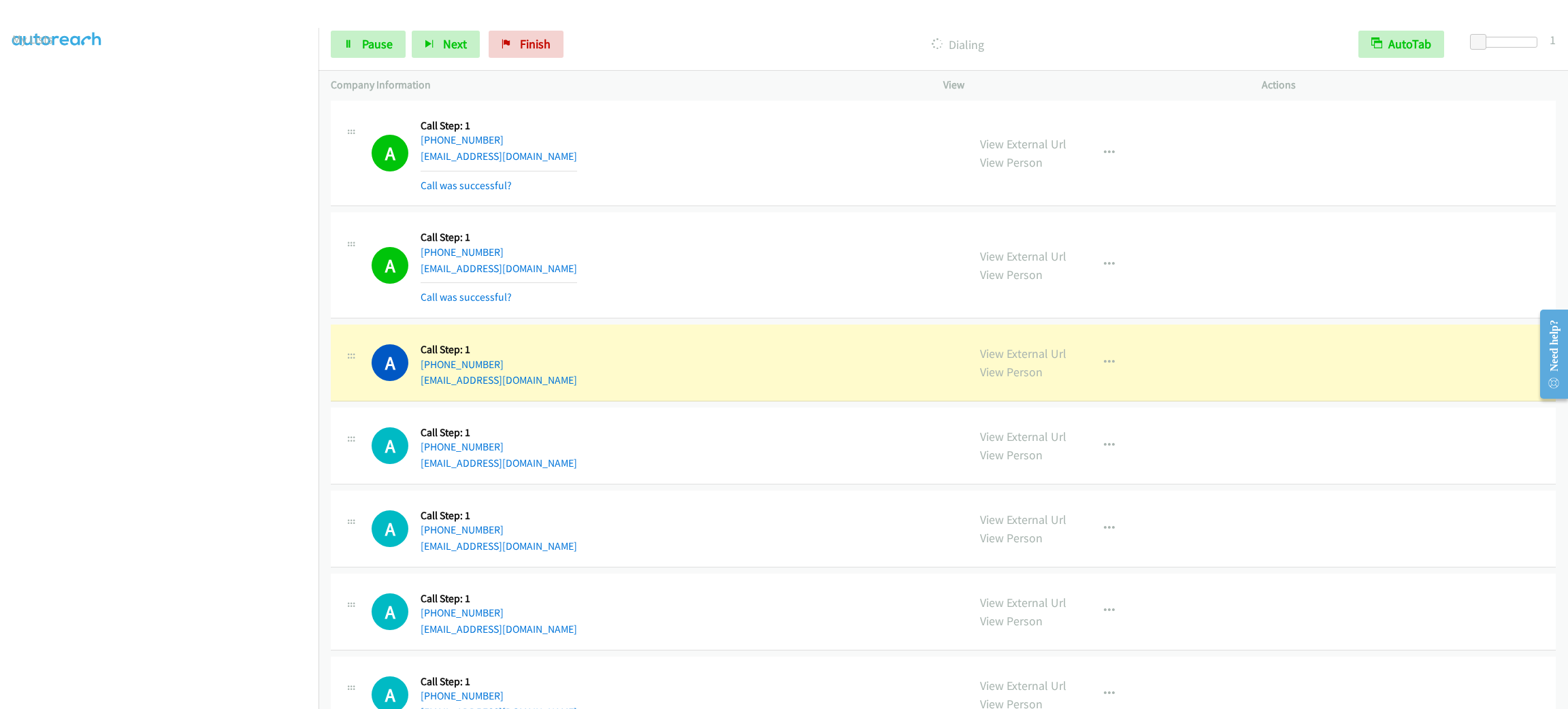
scroll to position [15107, 0]
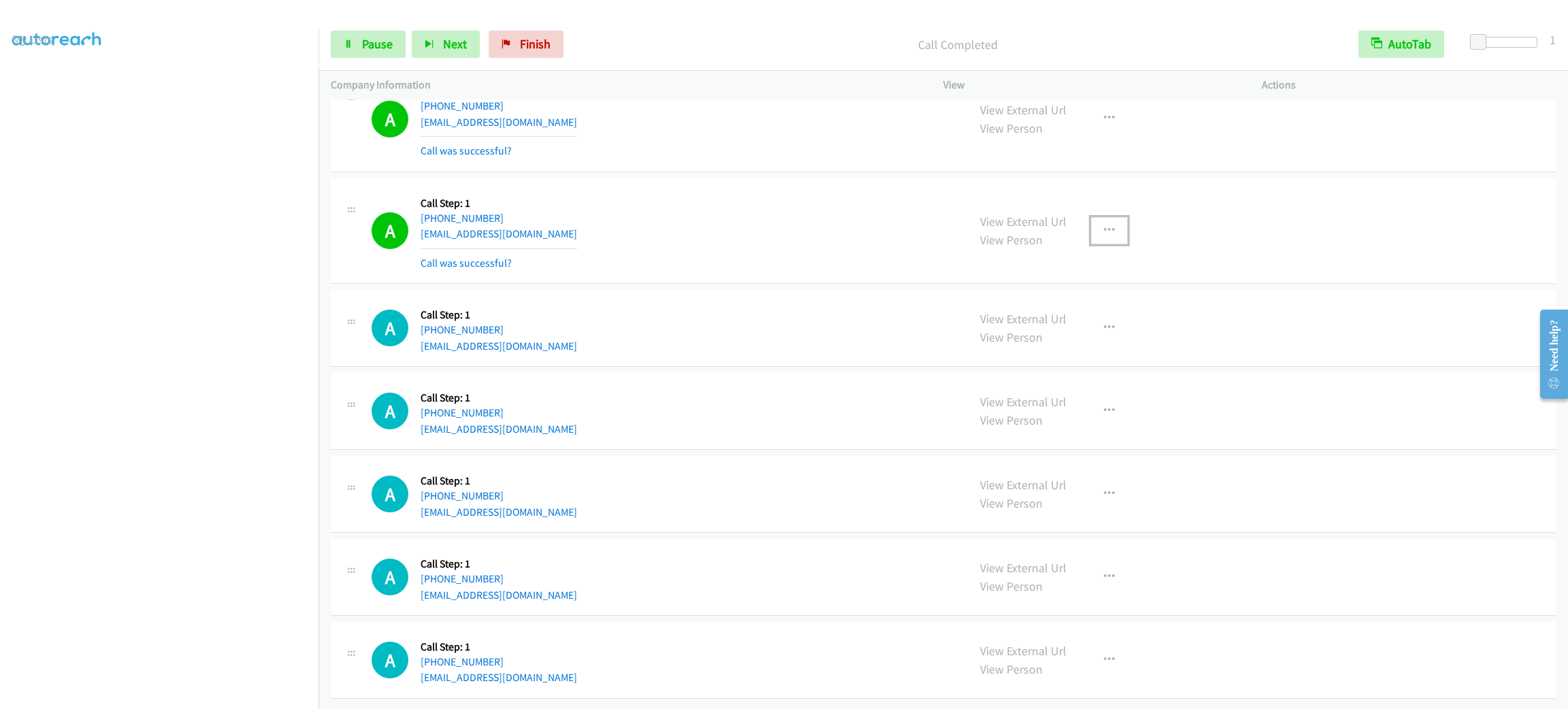
drag, startPoint x: 1100, startPoint y: 241, endPoint x: 1092, endPoint y: 341, distance: 100.3
click at [1103, 236] on icon "button" at bounding box center [1109, 230] width 11 height 11
click at [1088, 360] on link "Add to do not call list" at bounding box center [1036, 347] width 181 height 27
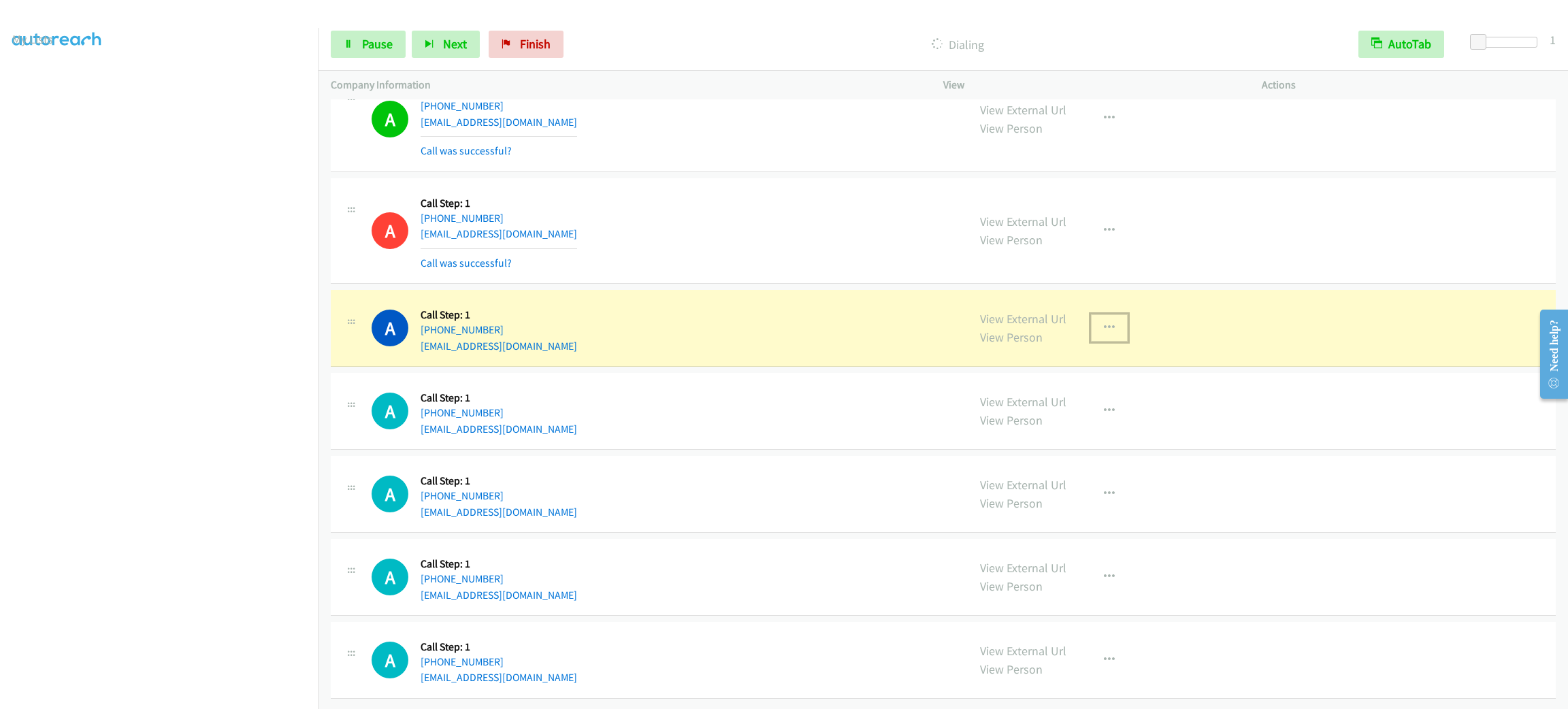
click at [1115, 341] on button "button" at bounding box center [1109, 328] width 37 height 27
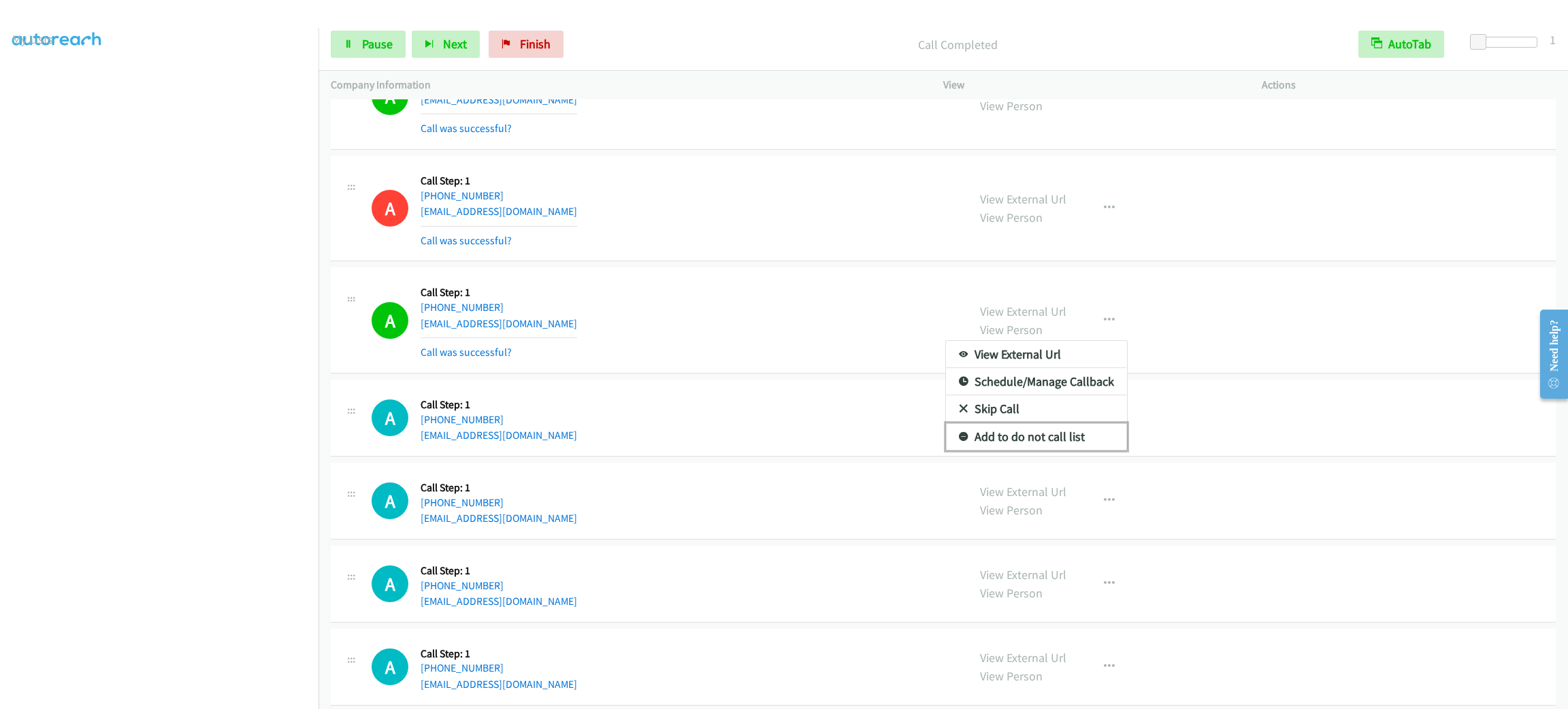
click at [1014, 450] on link "Add to do not call list" at bounding box center [1036, 437] width 181 height 27
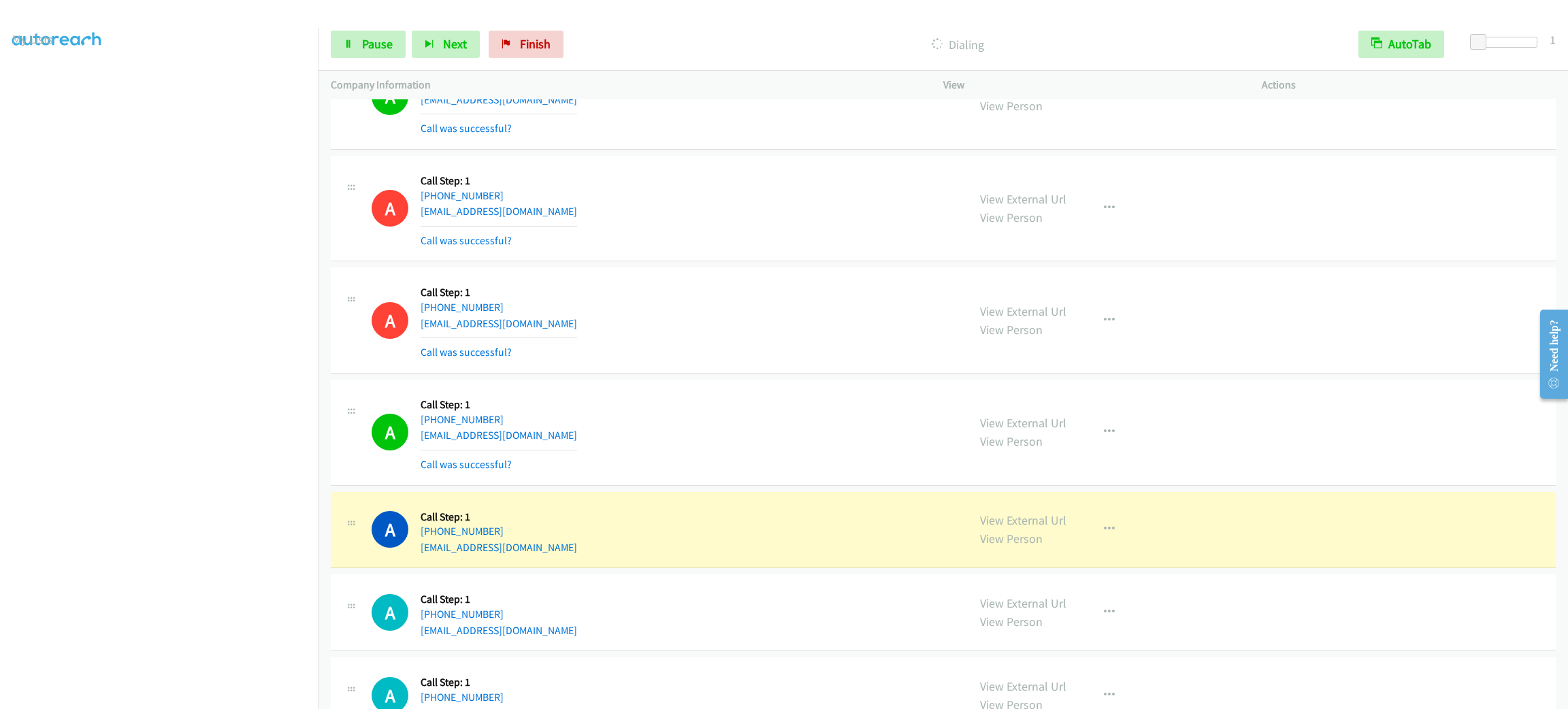
scroll to position [15195, 0]
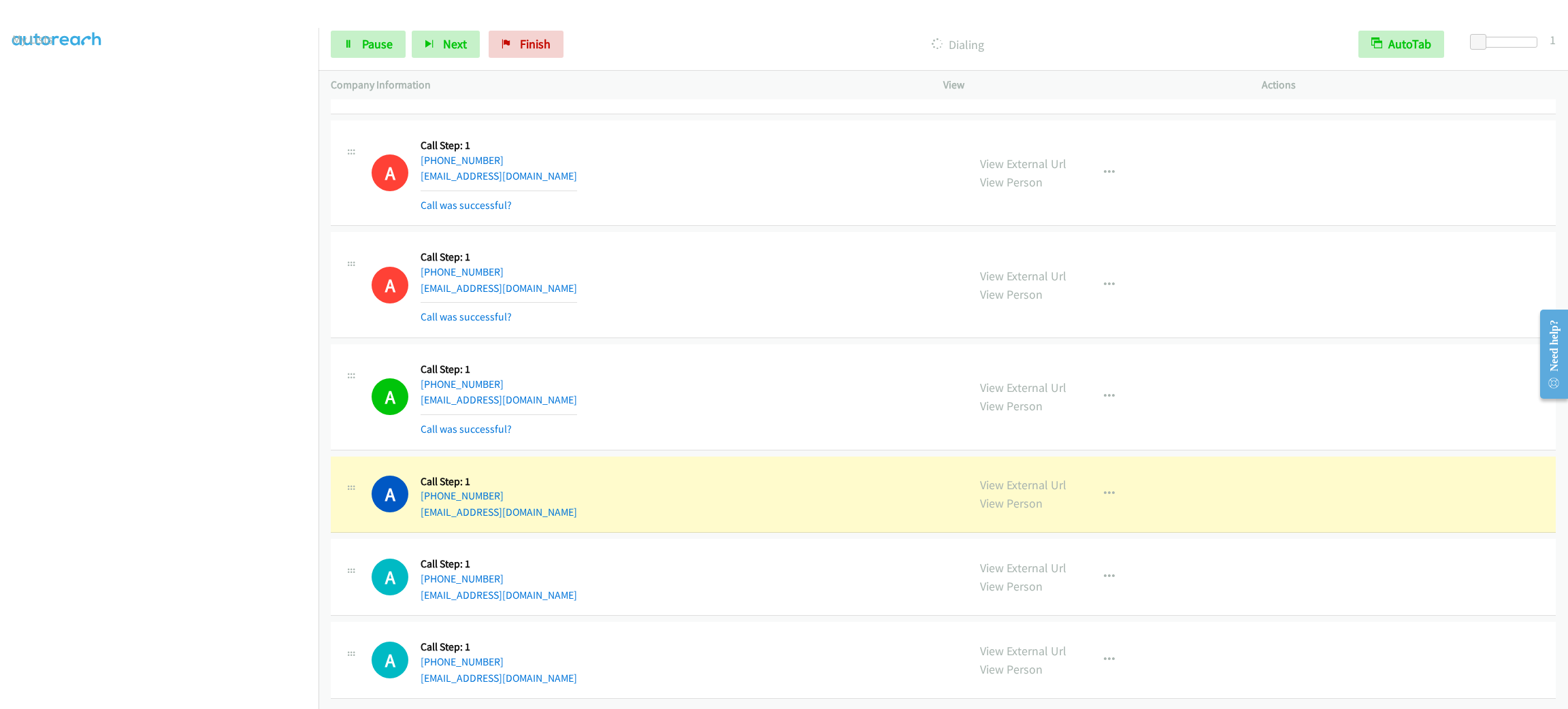
click at [621, 201] on div "A Callback Scheduled Call Step: 1 America/New_York +1 475-308-6775 boyuli975@gm…" at bounding box center [942, 173] width 1225 height 106
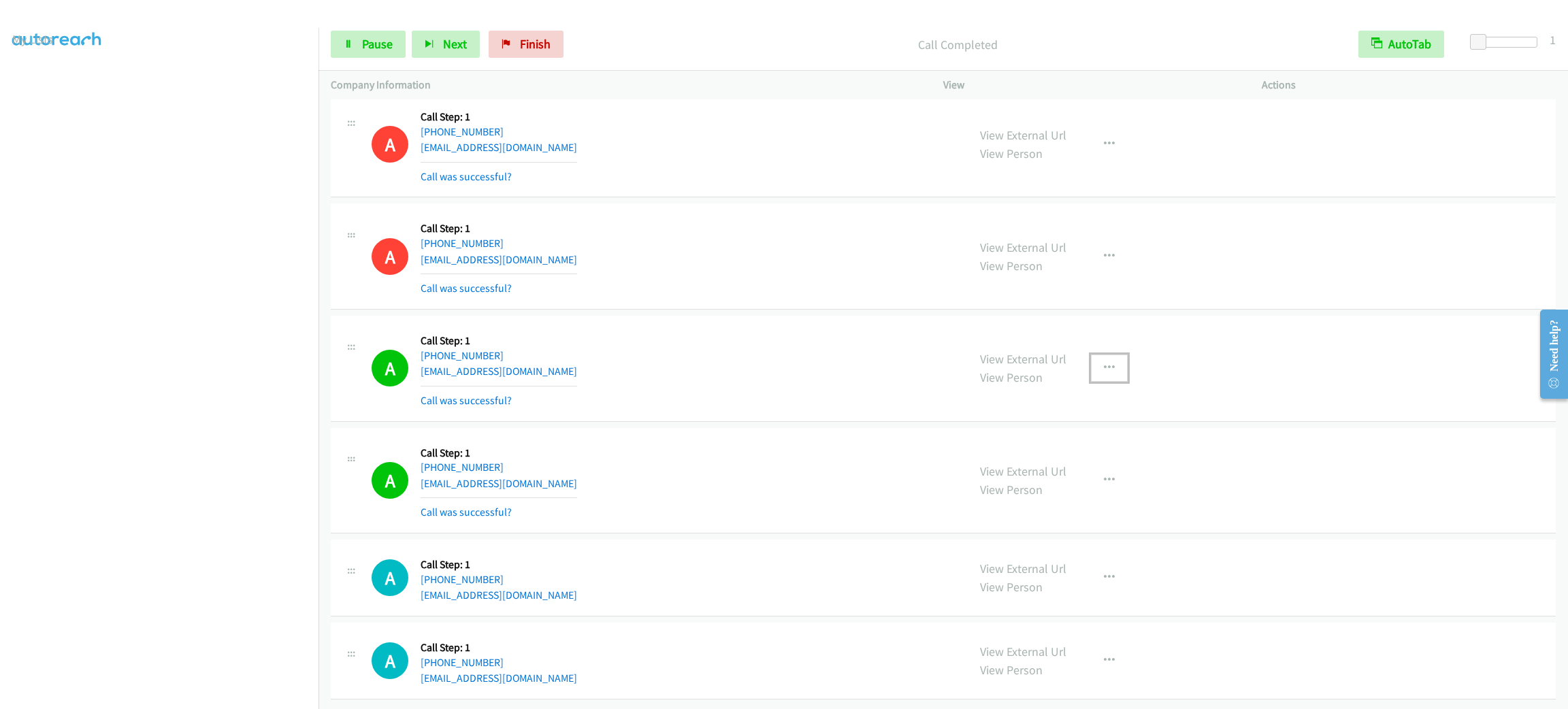
click at [1104, 374] on icon "button" at bounding box center [1109, 368] width 11 height 11
click at [1071, 498] on link "Add to do not call list" at bounding box center [1036, 484] width 181 height 27
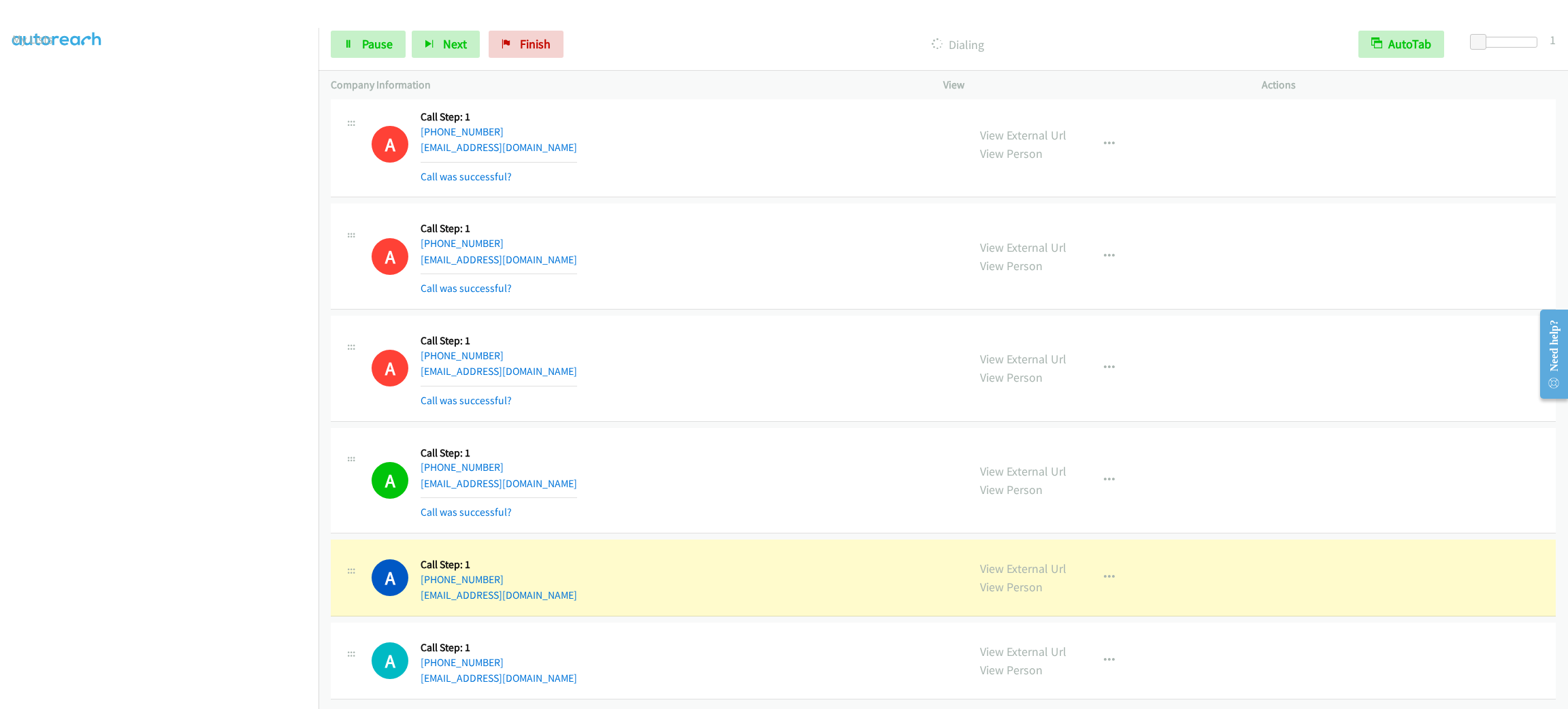
scroll to position [15223, 0]
click at [160, 693] on section at bounding box center [159, 386] width 294 height 651
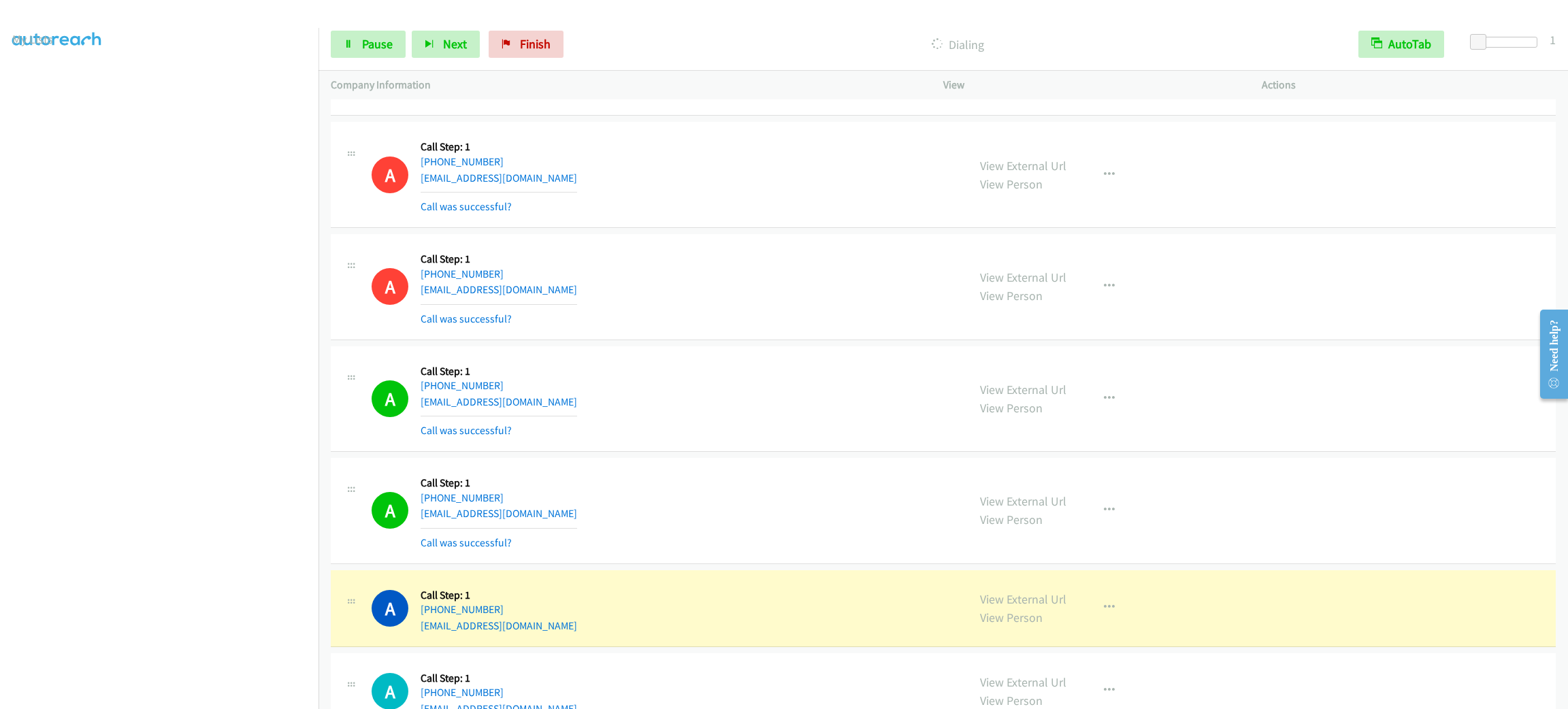
scroll to position [15660, 0]
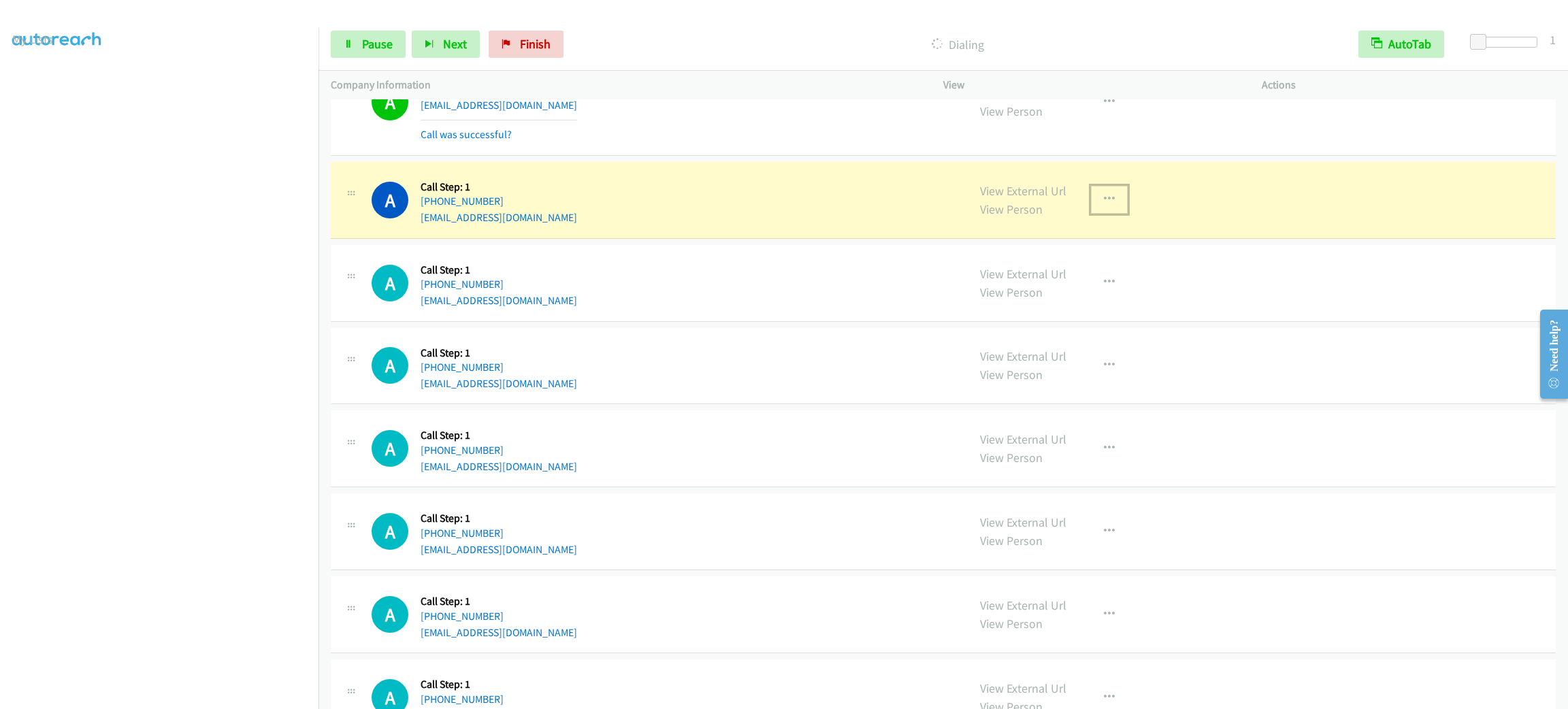
click at [1106, 225] on div "View External Url View Person View External Url Email Schedule/Manage Callback …" at bounding box center [1133, 200] width 330 height 52
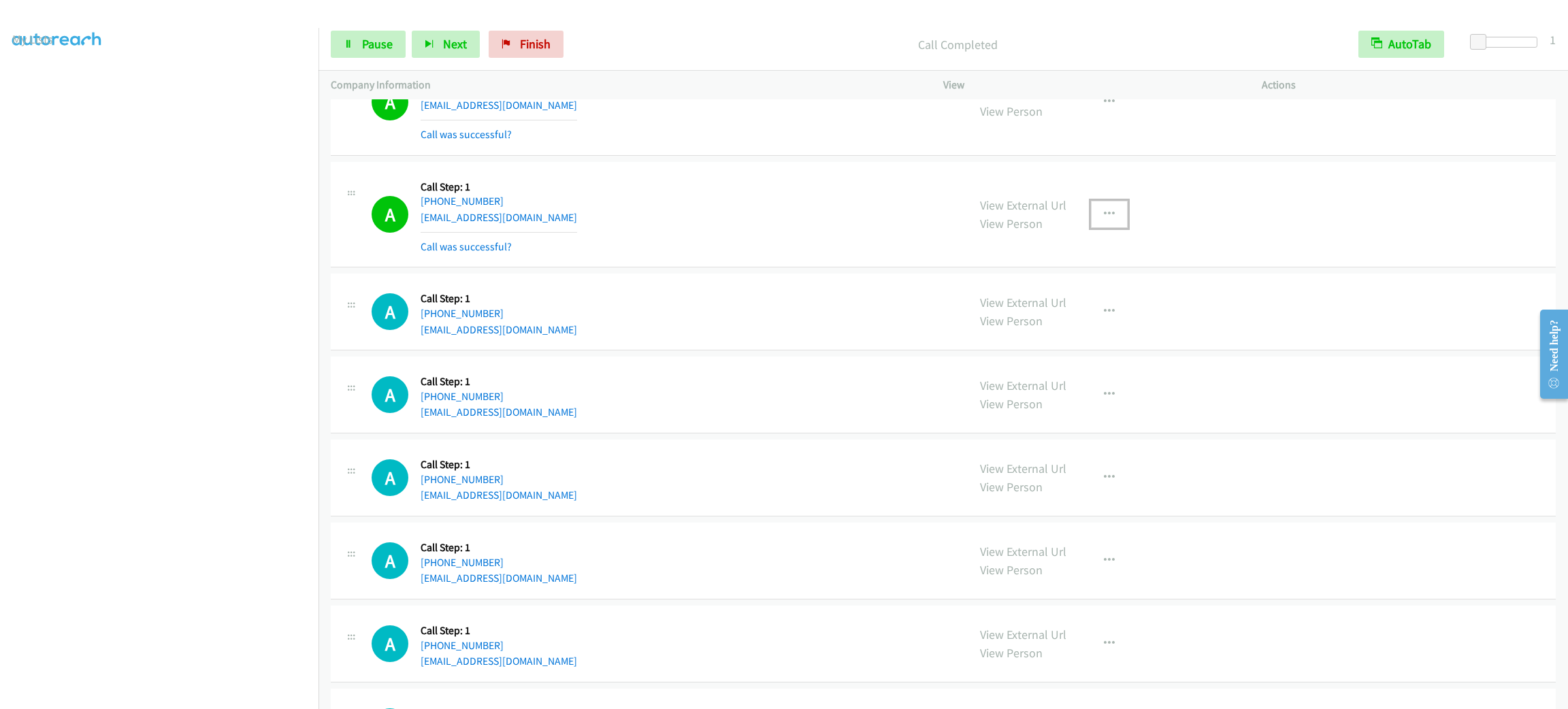
click at [1093, 228] on button "button" at bounding box center [1109, 214] width 37 height 27
click at [1063, 344] on link "Add to do not call list" at bounding box center [1036, 330] width 181 height 27
click at [366, 32] on link "Pause" at bounding box center [367, 44] width 75 height 27
click at [366, 32] on link "Start Calls" at bounding box center [379, 44] width 97 height 27
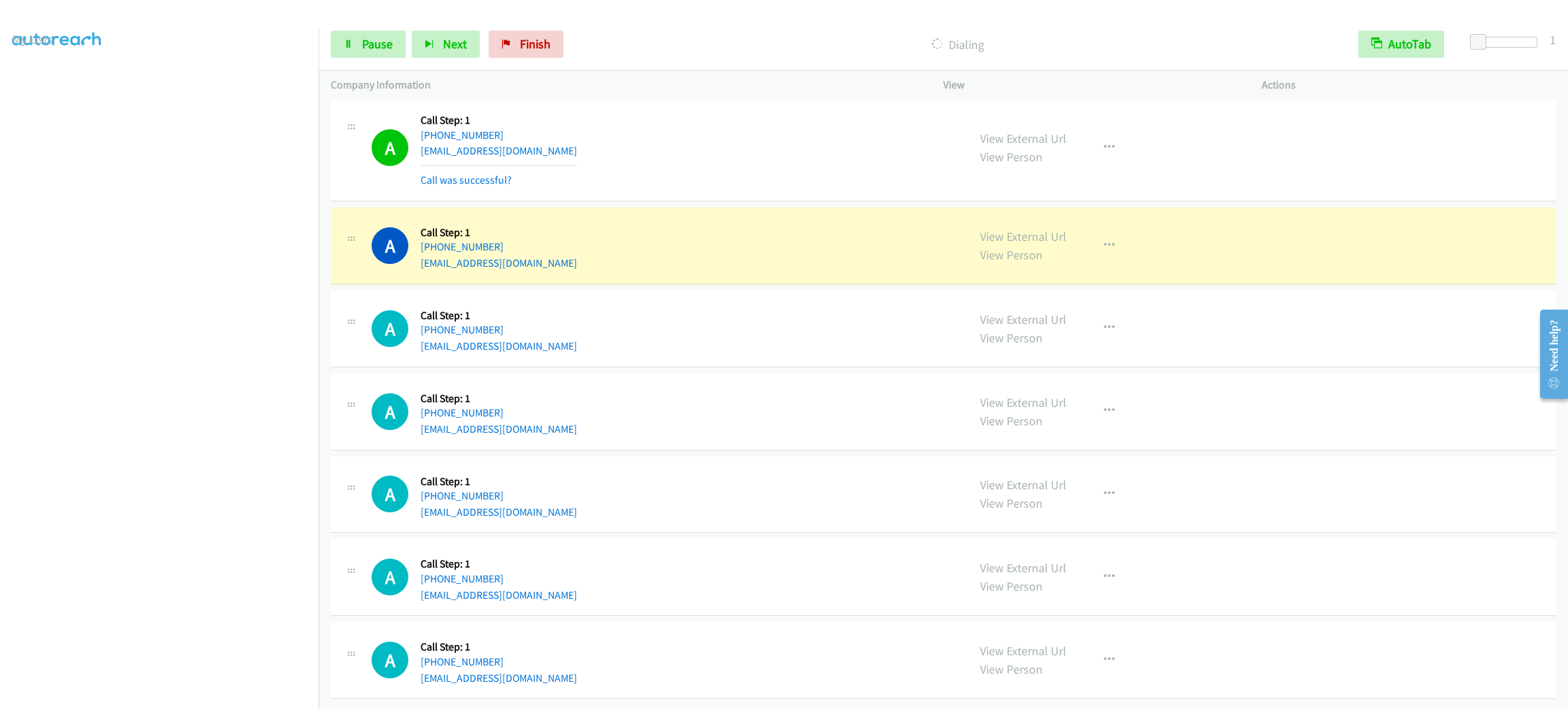
scroll to position [15975, 0]
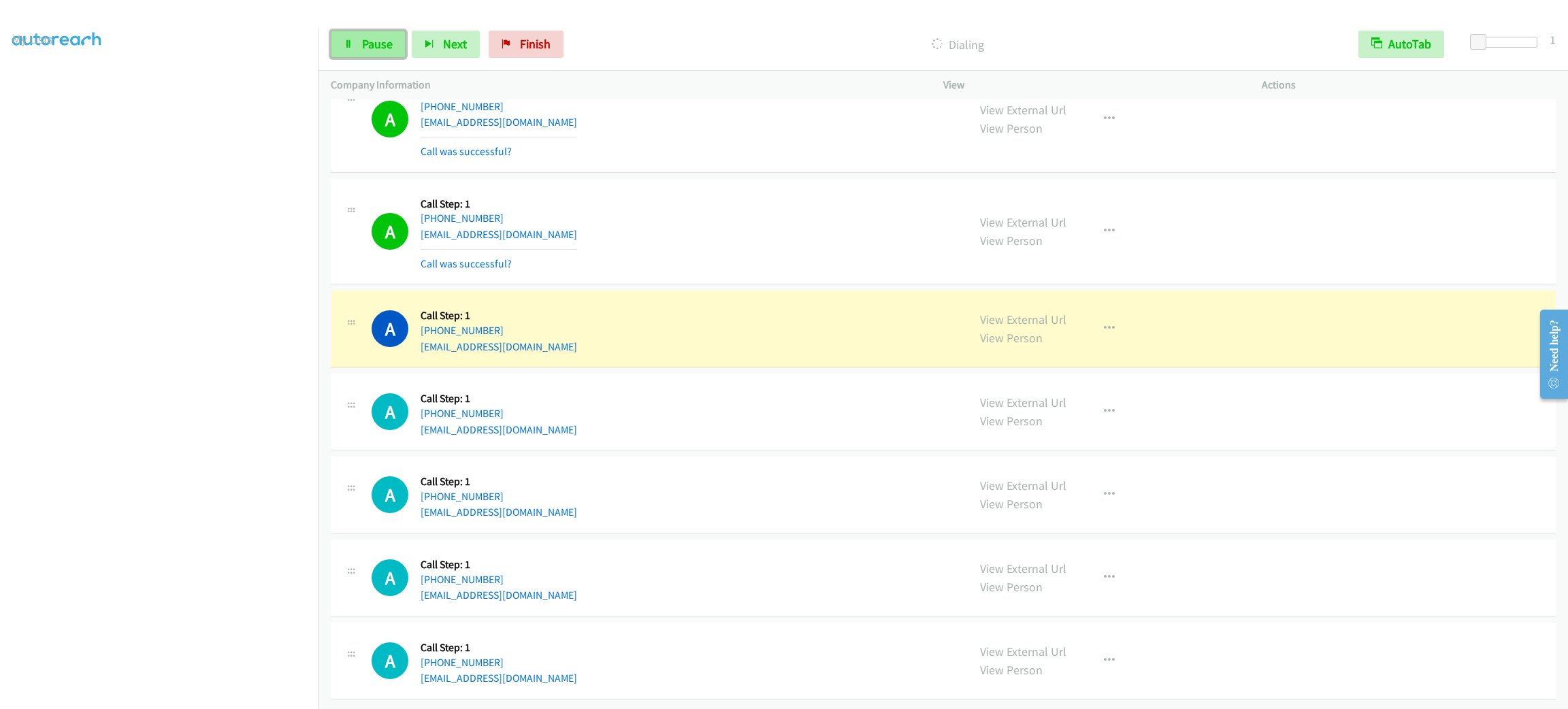
click at [391, 39] on span "Pause" at bounding box center [377, 44] width 31 height 16
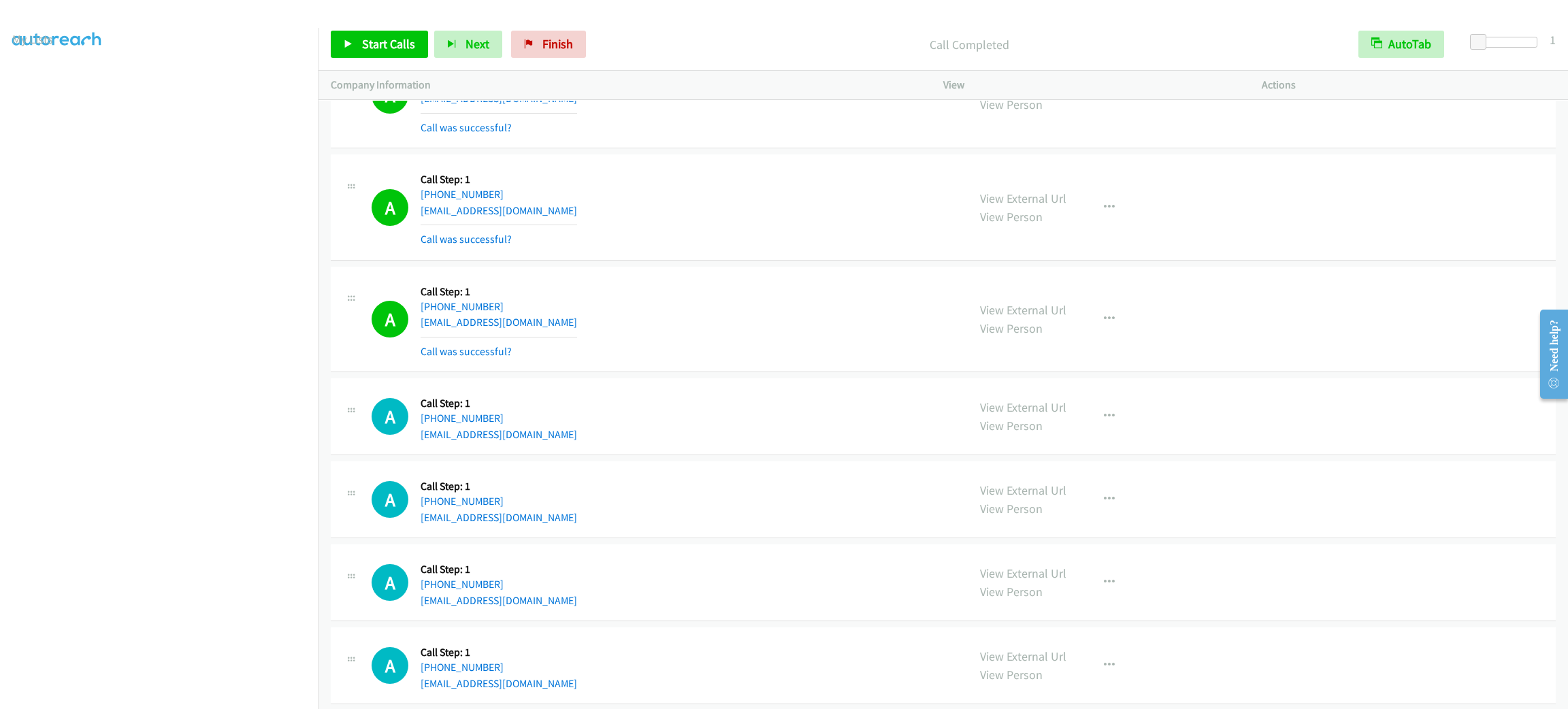
scroll to position [0, 0]
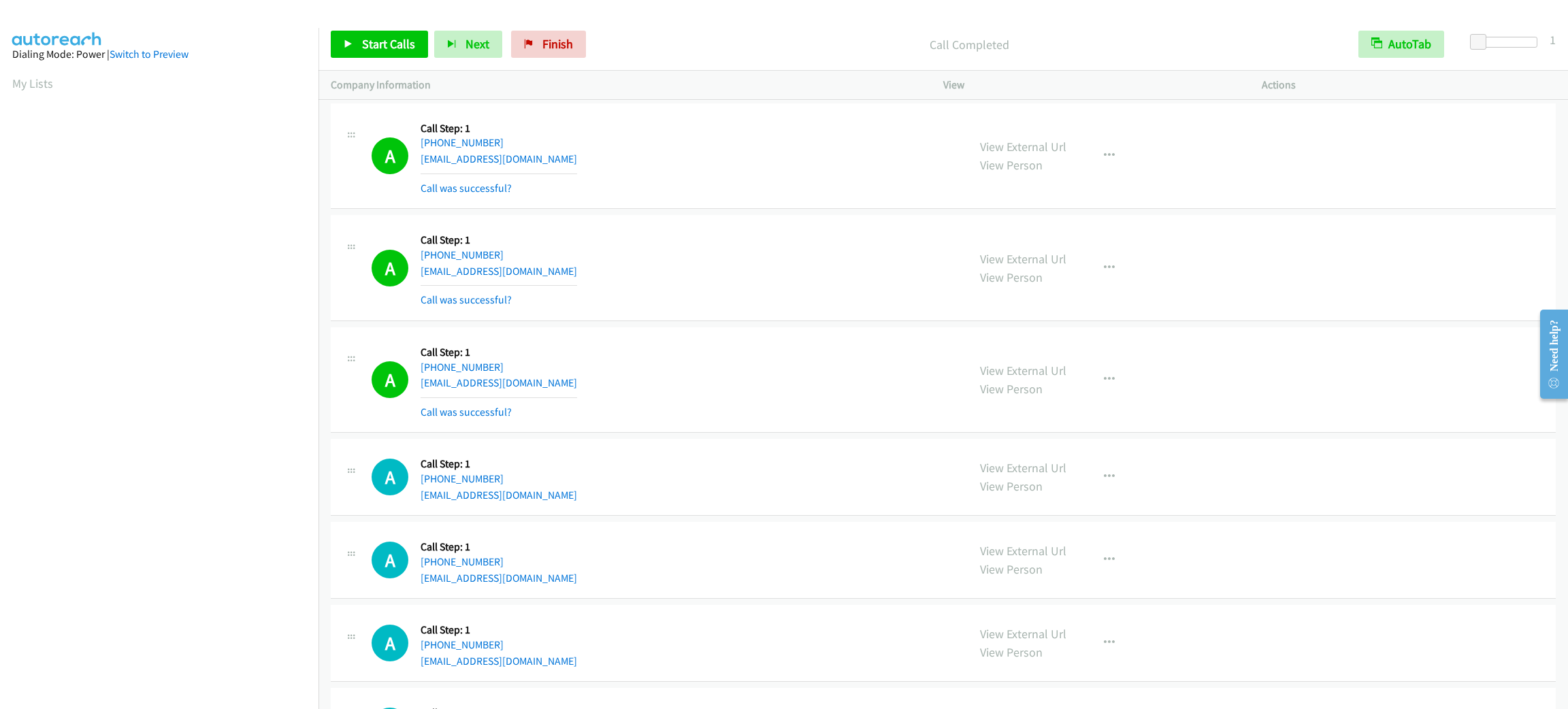
click at [631, 197] on div "A Callback Scheduled Call Step: 1 America/Los_Angeles +1 805-468-5709 syedarsha…" at bounding box center [663, 156] width 584 height 81
click at [659, 252] on div "A Callback Scheduled Call Step: 1 America/Chicago +1 346-377-3591 leahtate2019@…" at bounding box center [942, 267] width 1225 height 106
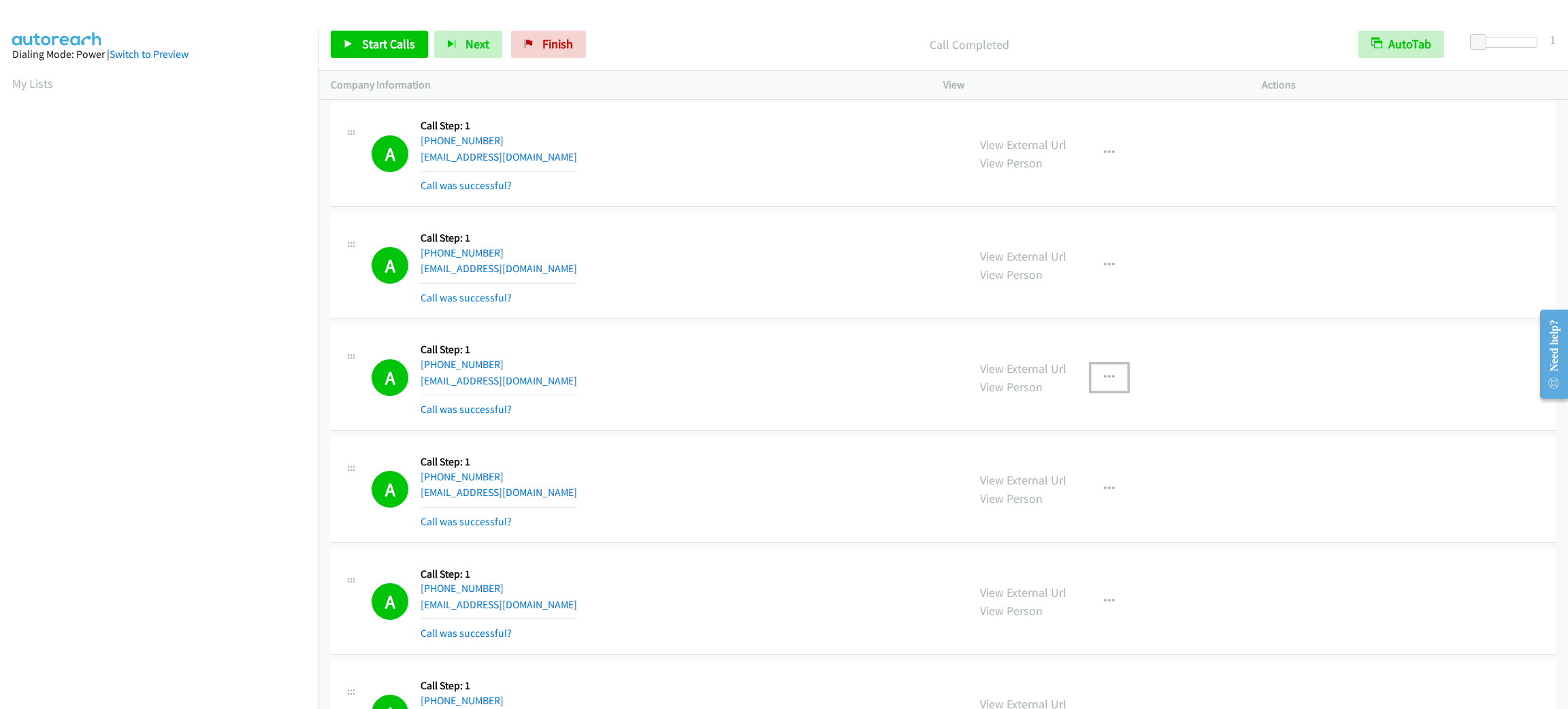
click at [1106, 391] on button "button" at bounding box center [1109, 377] width 37 height 27
click at [1098, 507] on link "Add to do not call list" at bounding box center [1036, 494] width 181 height 27
click at [623, 82] on div "A Callback Scheduled Call Step: 1 America/New_York +1 813-753-7335 ravitejapabb…" at bounding box center [663, 42] width 584 height 81
click at [1103, 385] on icon "button" at bounding box center [1109, 379] width 11 height 11
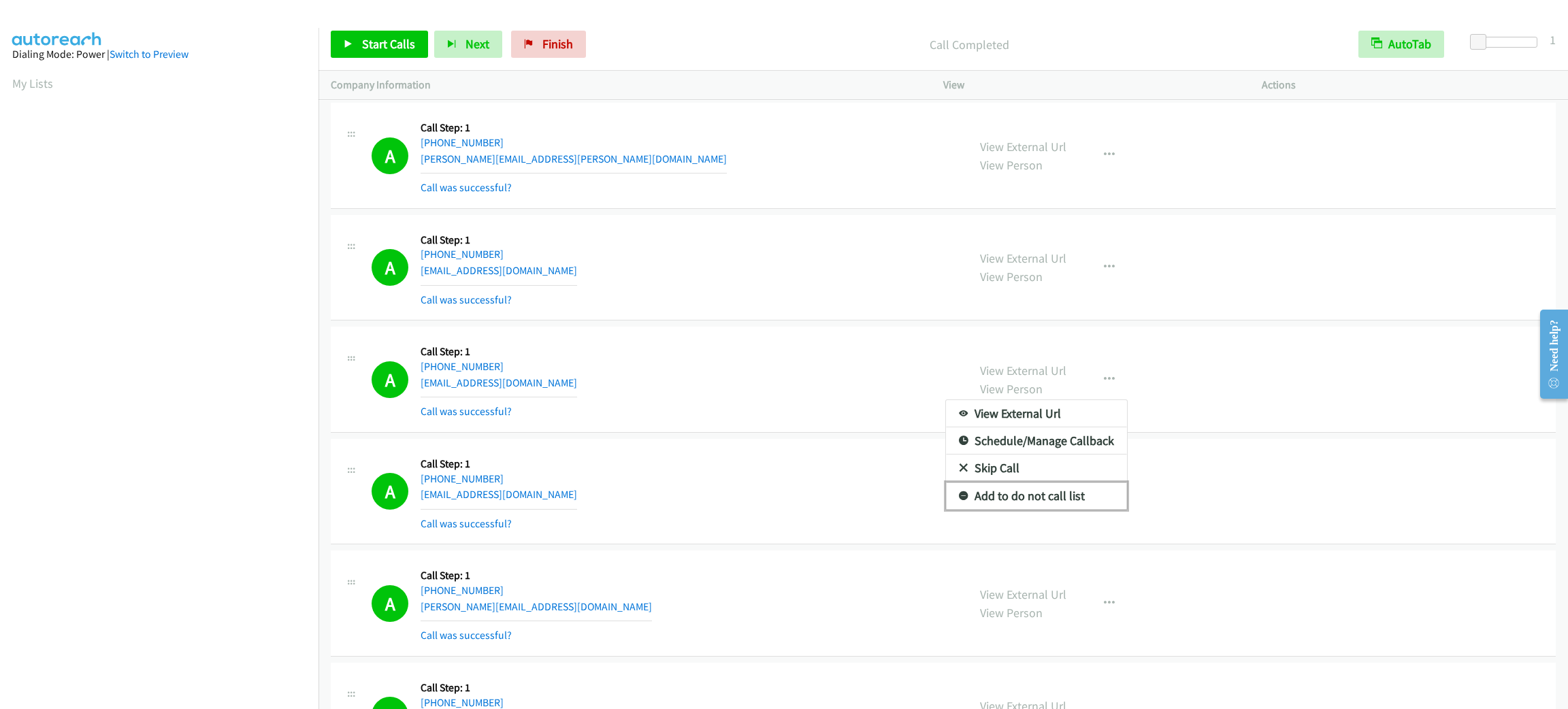
click at [1106, 510] on link "Add to do not call list" at bounding box center [1036, 495] width 181 height 27
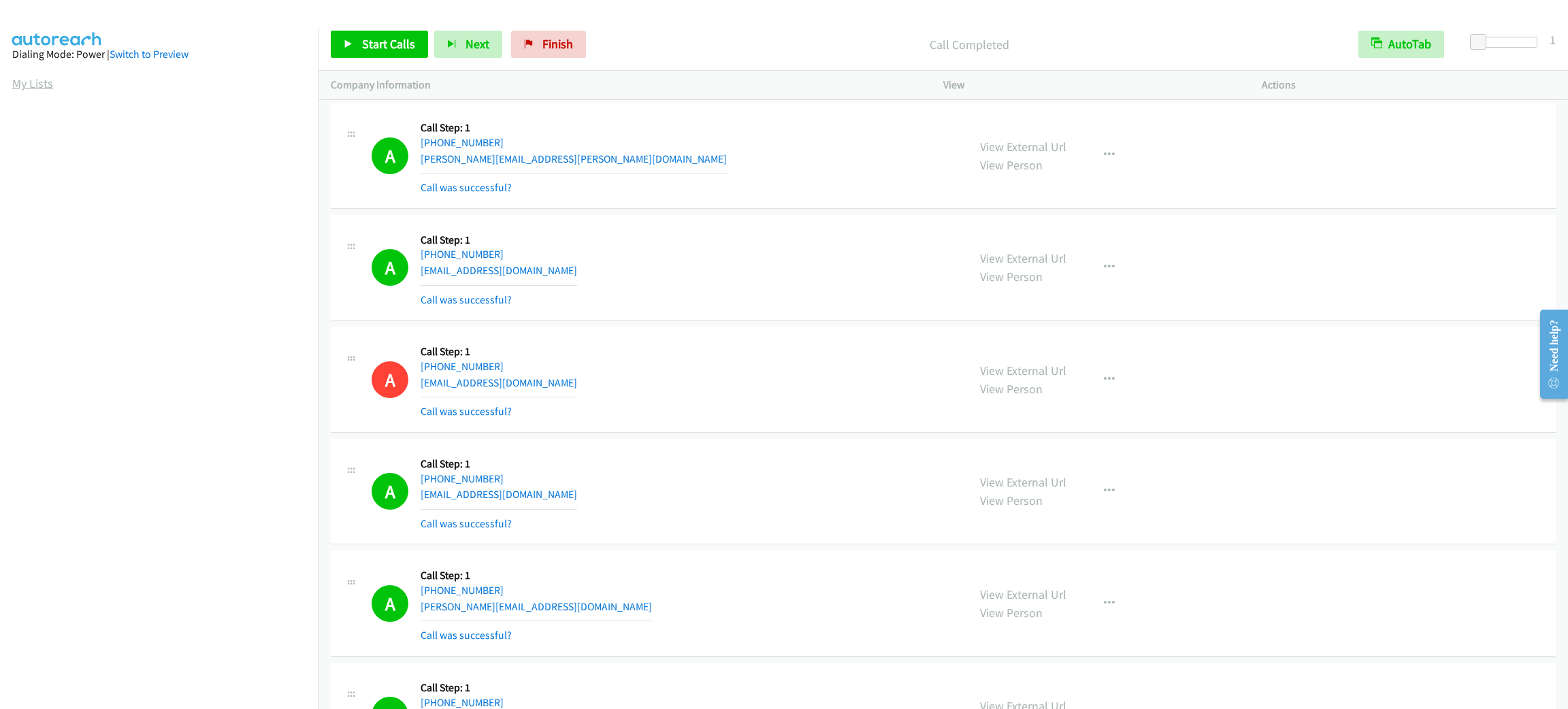
click at [35, 78] on link "My Lists" at bounding box center [33, 83] width 41 height 16
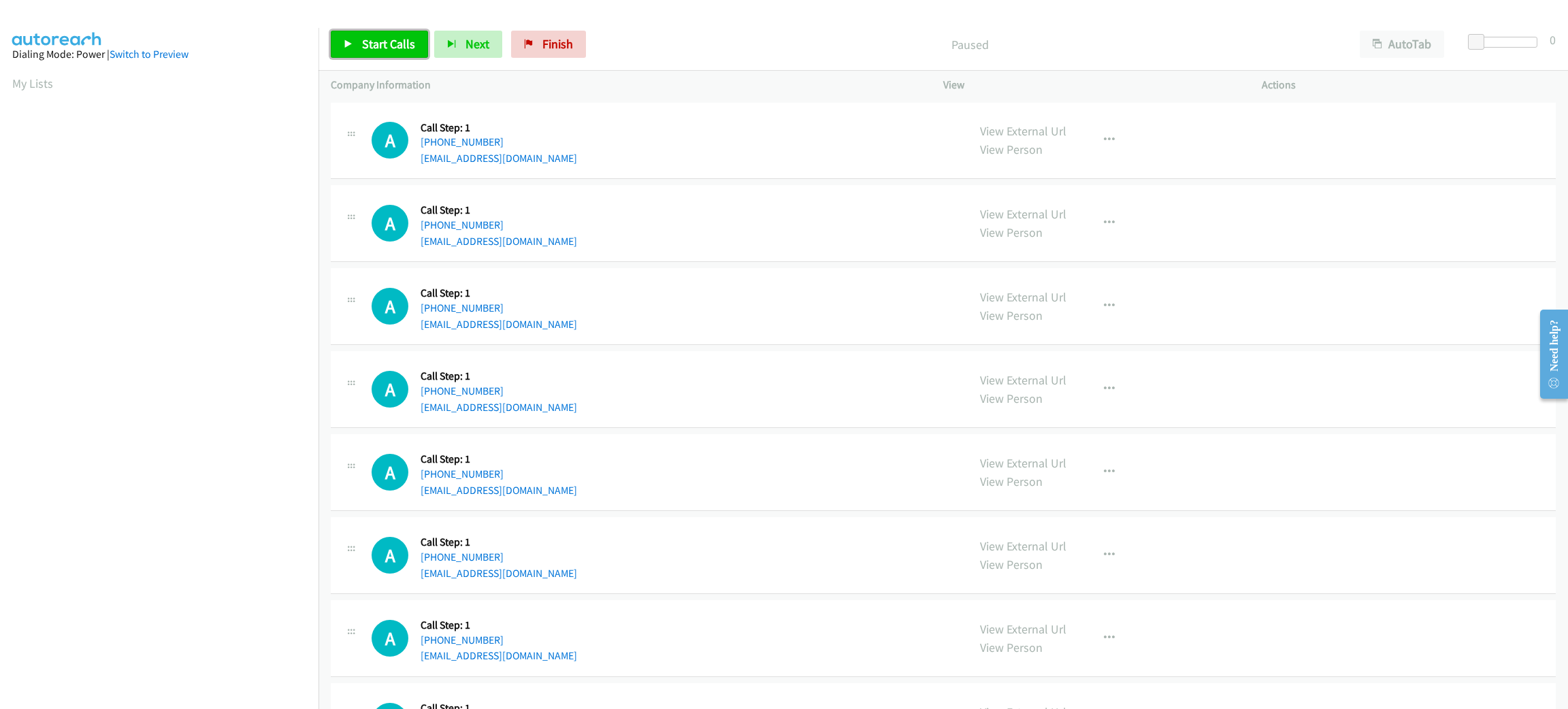
click at [406, 43] on span "Start Calls" at bounding box center [388, 44] width 53 height 16
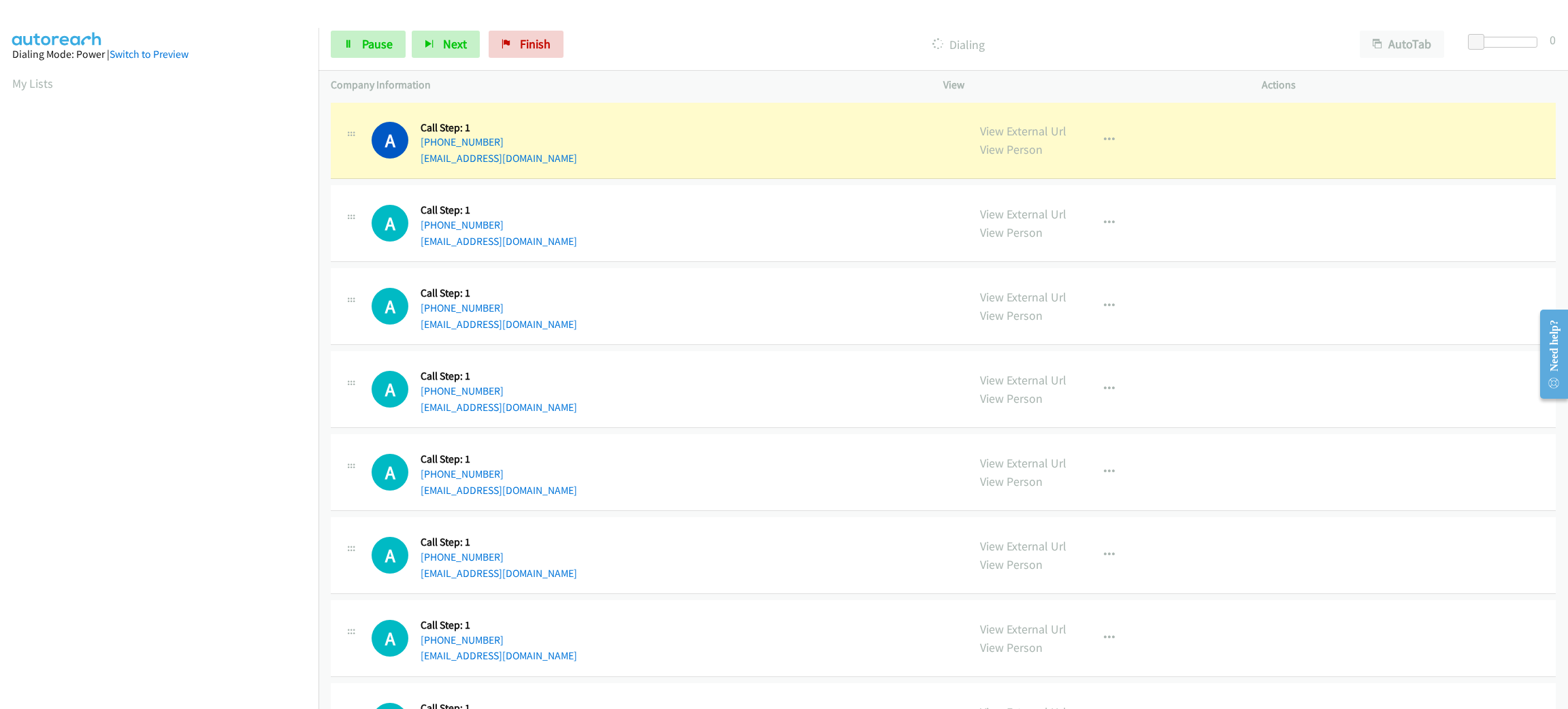
scroll to position [60, 0]
drag, startPoint x: 387, startPoint y: 43, endPoint x: 675, endPoint y: 106, distance: 294.8
click at [386, 43] on span "Pause" at bounding box center [377, 44] width 31 height 16
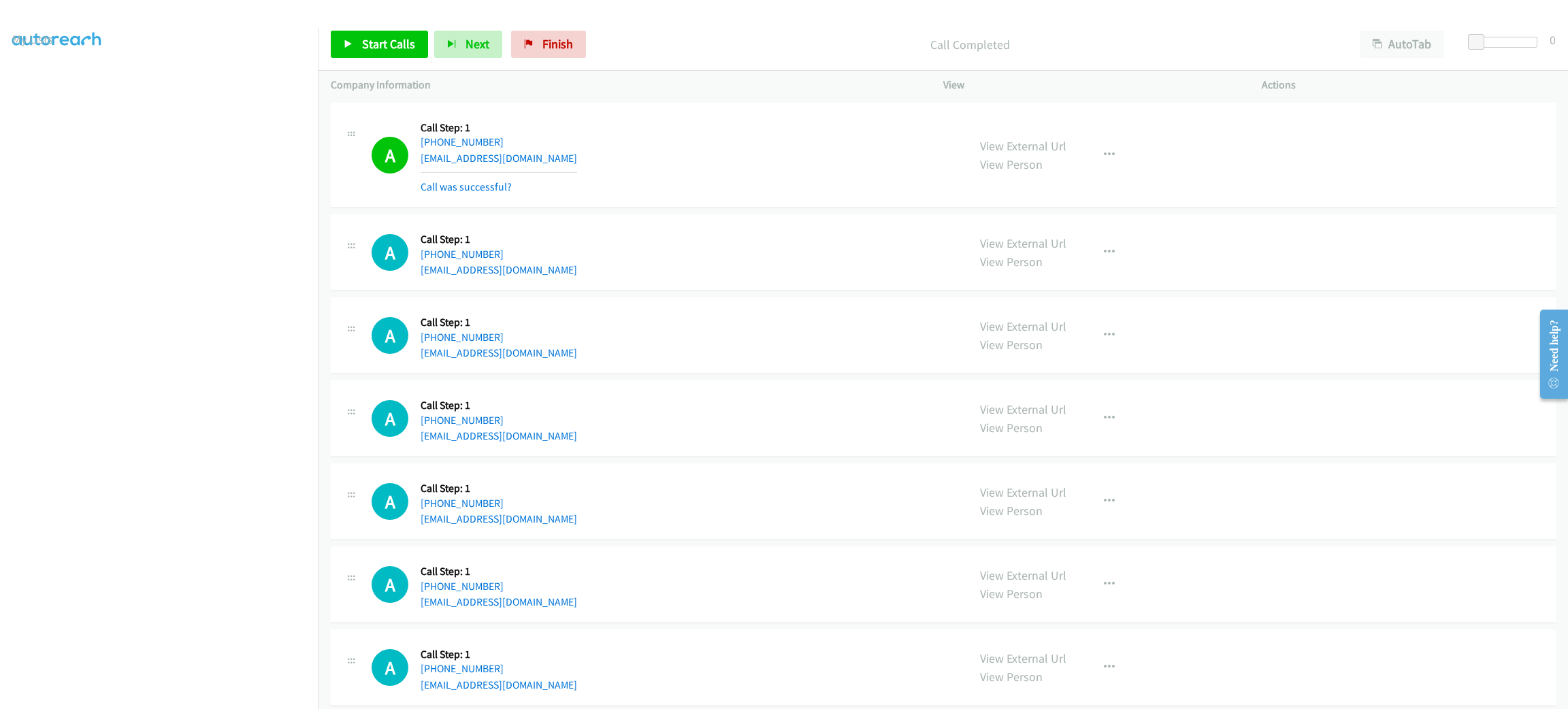
click at [1004, 549] on div "A Callback Scheduled Call Step: 1 America/Chicago +1 414-614-3323 myke0434@aol.…" at bounding box center [942, 585] width 1225 height 77
click at [1334, 463] on td "A Callback Scheduled Call Step: 1 America/New_York +1 727-678-2280 nelson20tayl…" at bounding box center [943, 501] width 1249 height 83
click at [357, 56] on link "Start Calls" at bounding box center [379, 44] width 97 height 27
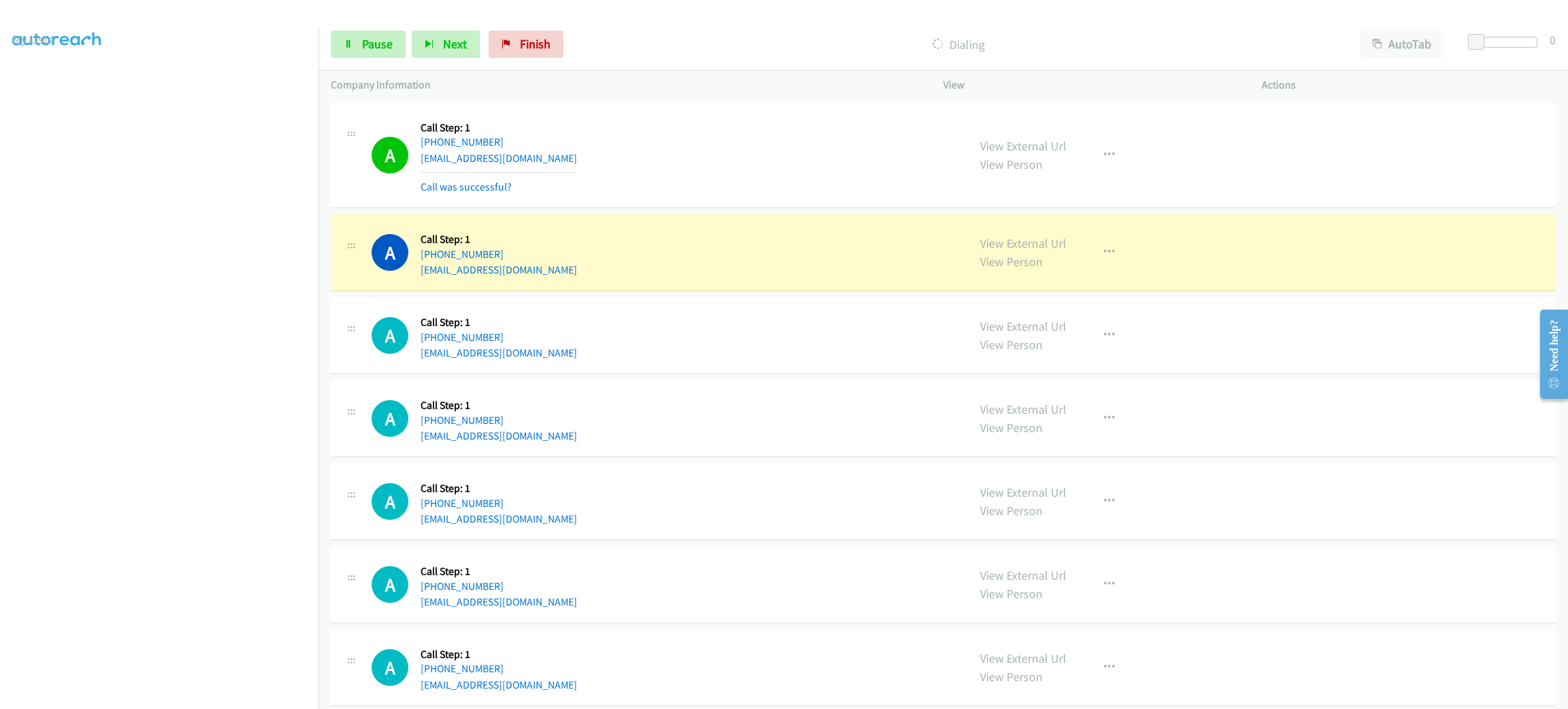
scroll to position [102, 0]
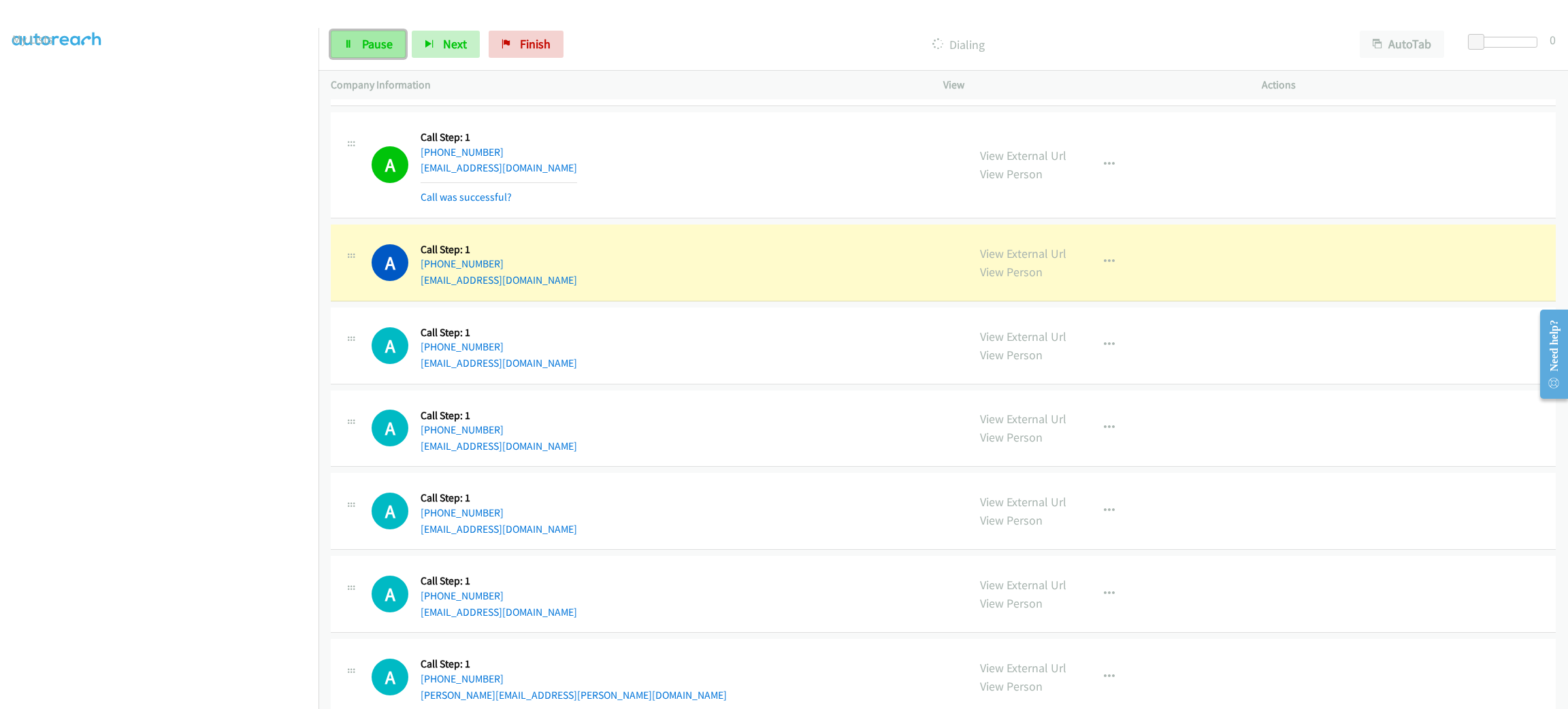
click at [360, 33] on link "Pause" at bounding box center [367, 44] width 75 height 27
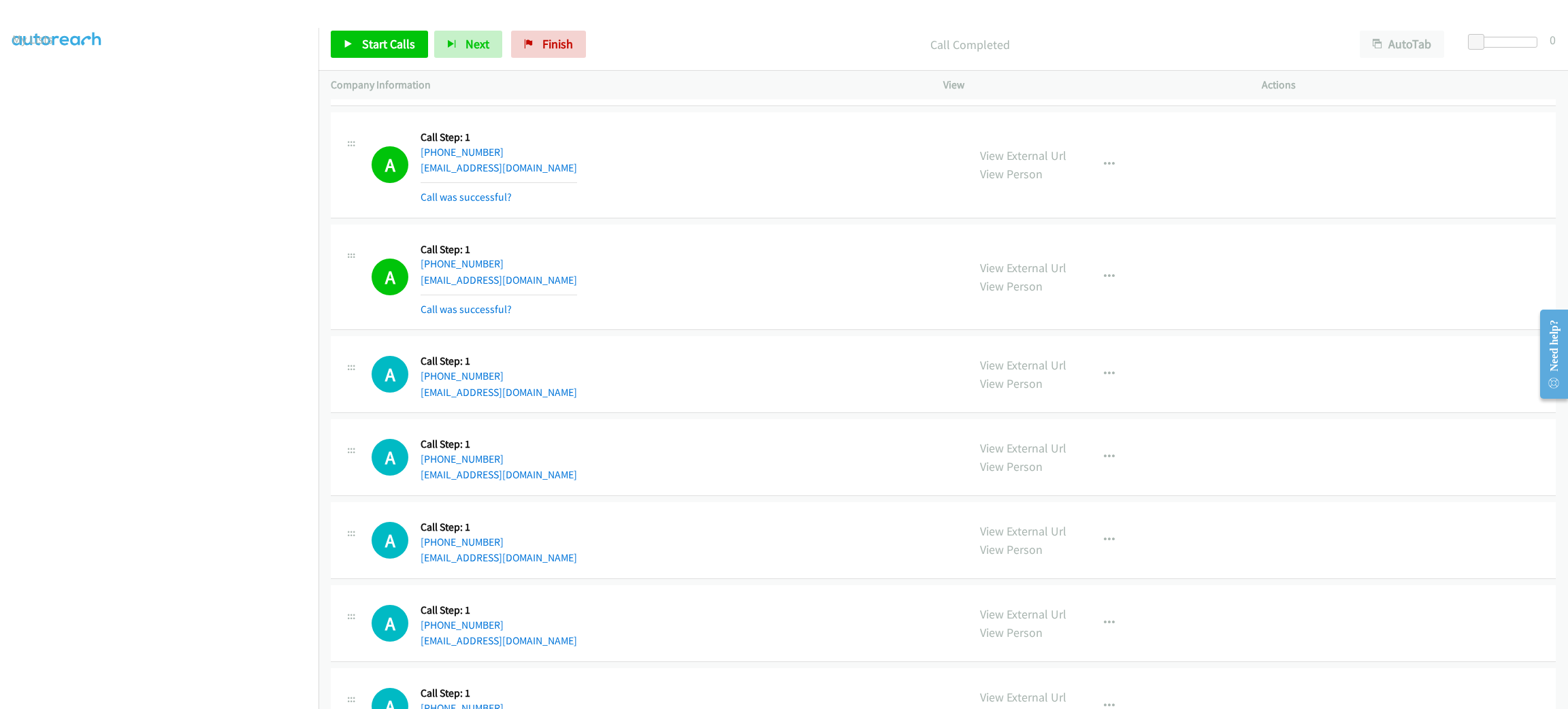
click at [661, 223] on td "A Callback Scheduled Call Step: 1 America/Los_Angeles +1 818-322-7406 barrancos…" at bounding box center [943, 277] width 1249 height 112
click at [1002, 255] on div "View External Url View Person View External Url Email Schedule/Manage Callback …" at bounding box center [1133, 277] width 330 height 81
click at [1004, 258] on div "View External Url View Person" at bounding box center [1023, 277] width 86 height 37
click at [1001, 262] on link "View External Url" at bounding box center [1023, 267] width 86 height 16
click at [393, 36] on span "Start Calls" at bounding box center [388, 44] width 53 height 16
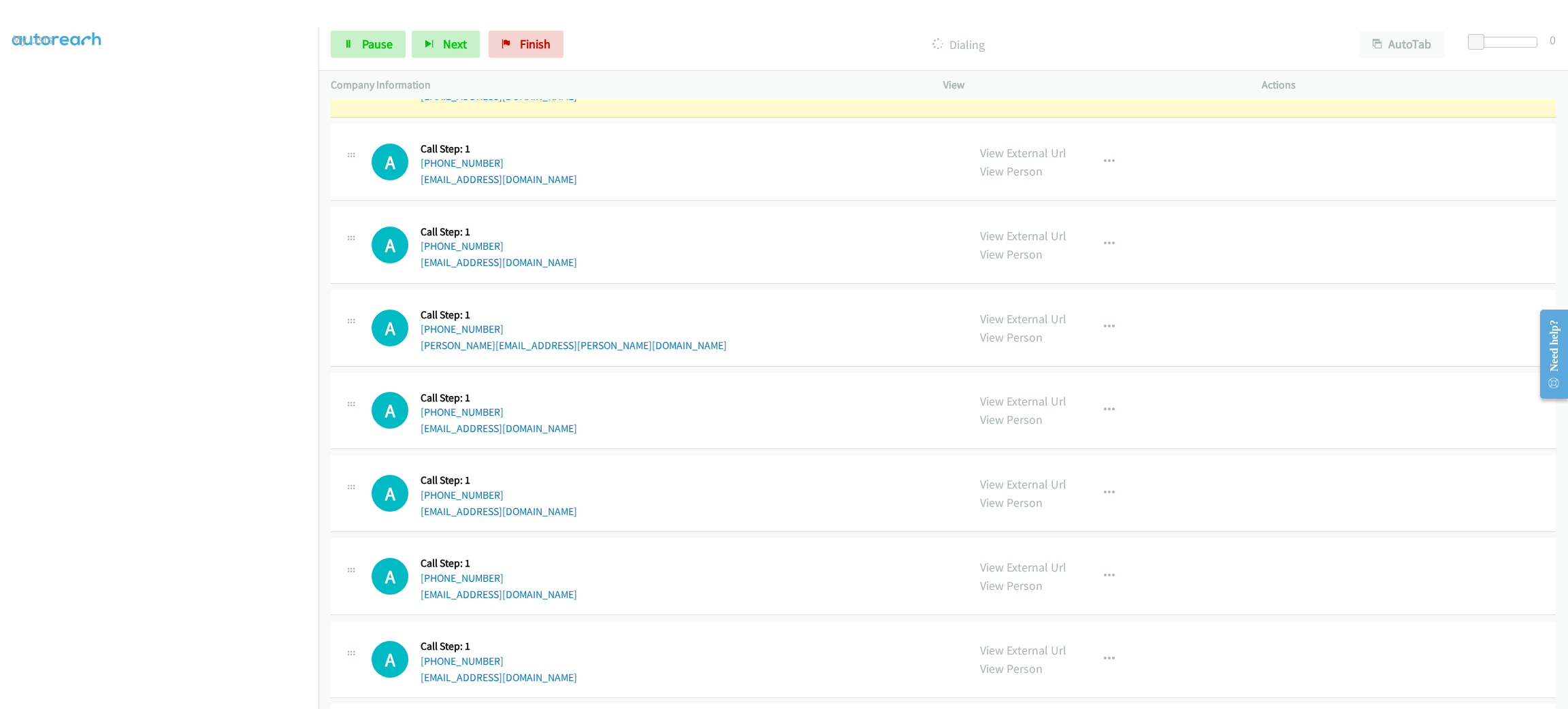
scroll to position [408, 0]
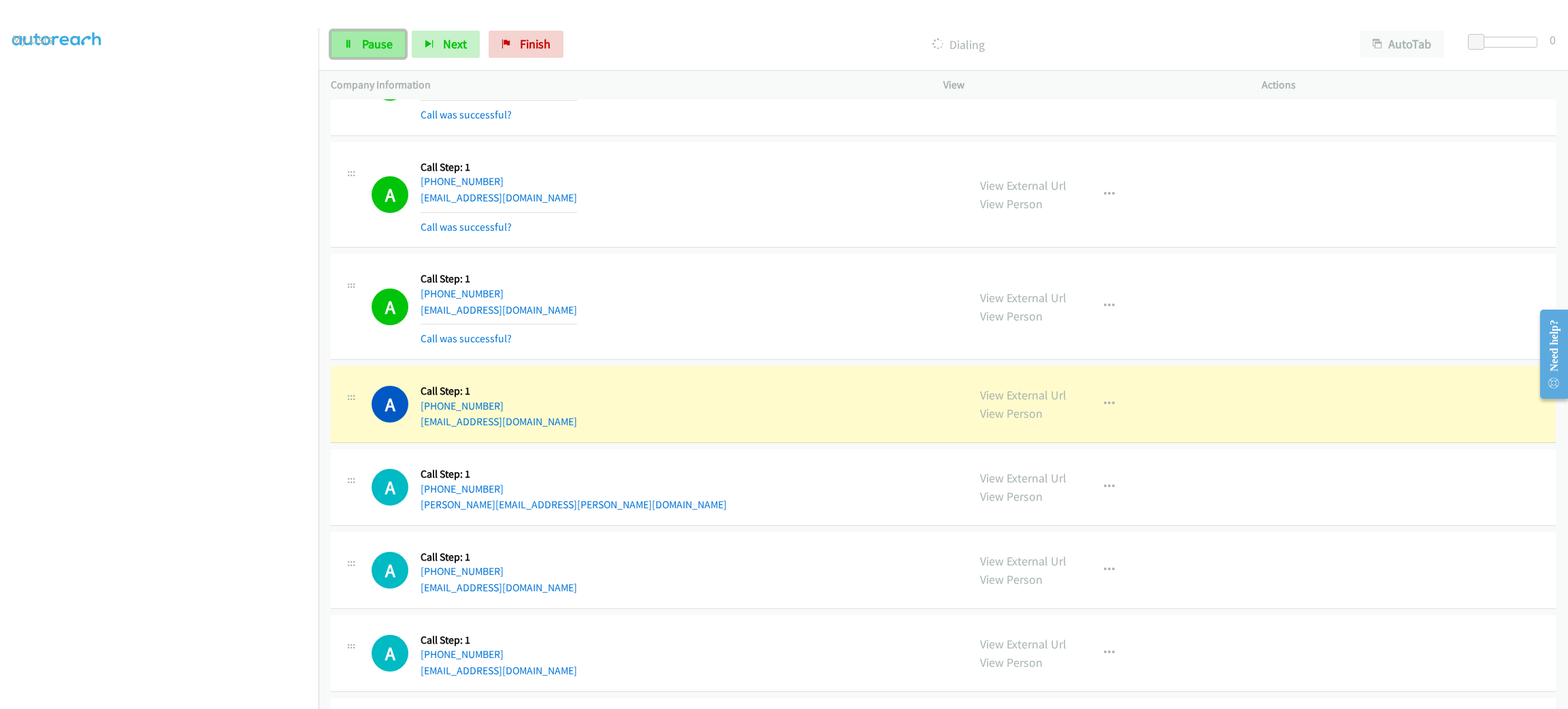
click at [385, 49] on span "Pause" at bounding box center [377, 44] width 31 height 16
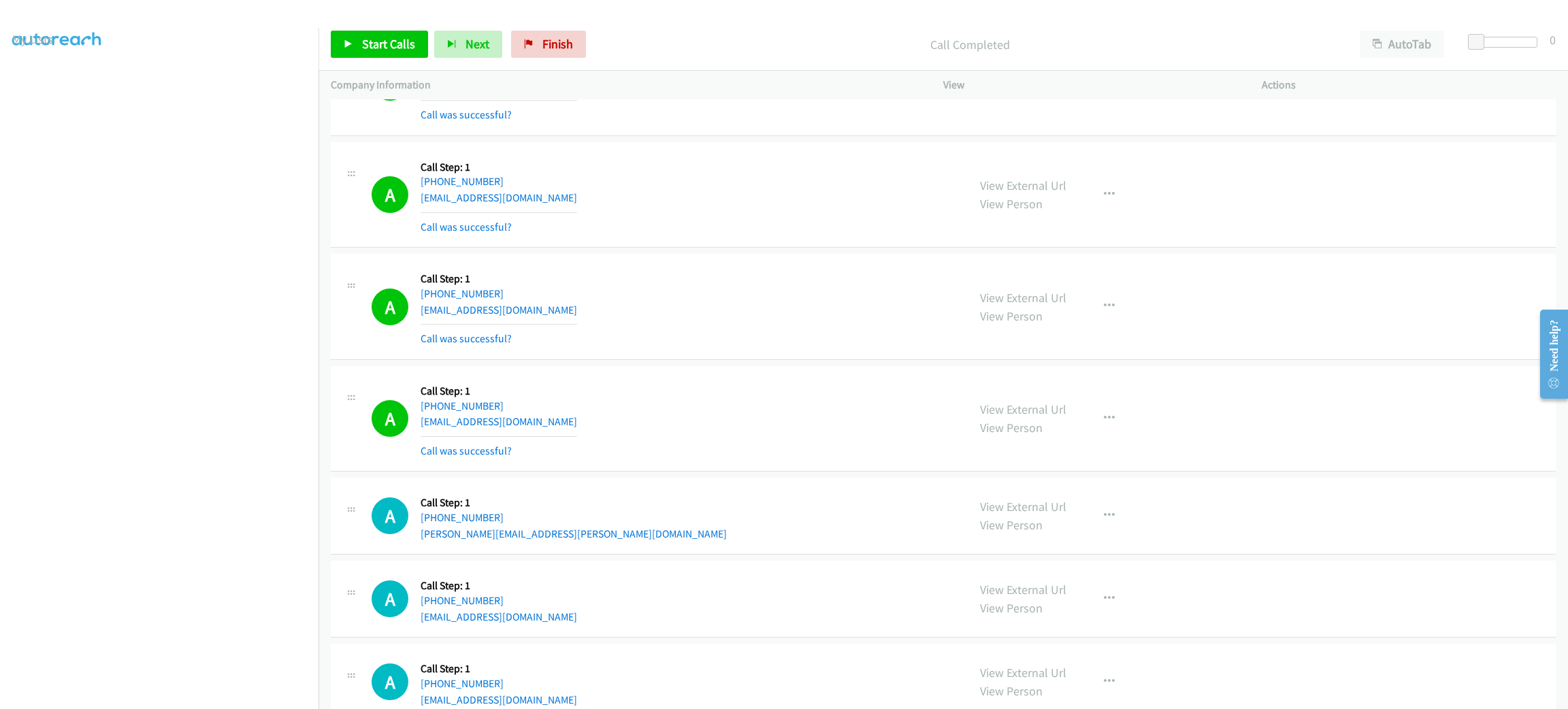
click at [717, 219] on div "A Callback Scheduled Call Step: 1 America/New_York +1 727-678-2280 nelson20tayl…" at bounding box center [663, 194] width 584 height 81
click at [986, 179] on link "View External Url" at bounding box center [1023, 185] width 86 height 16
click at [728, 31] on div "Start Calls Pause Next Finish Call Completed AutoTab AutoTab 0" at bounding box center [943, 44] width 1249 height 52
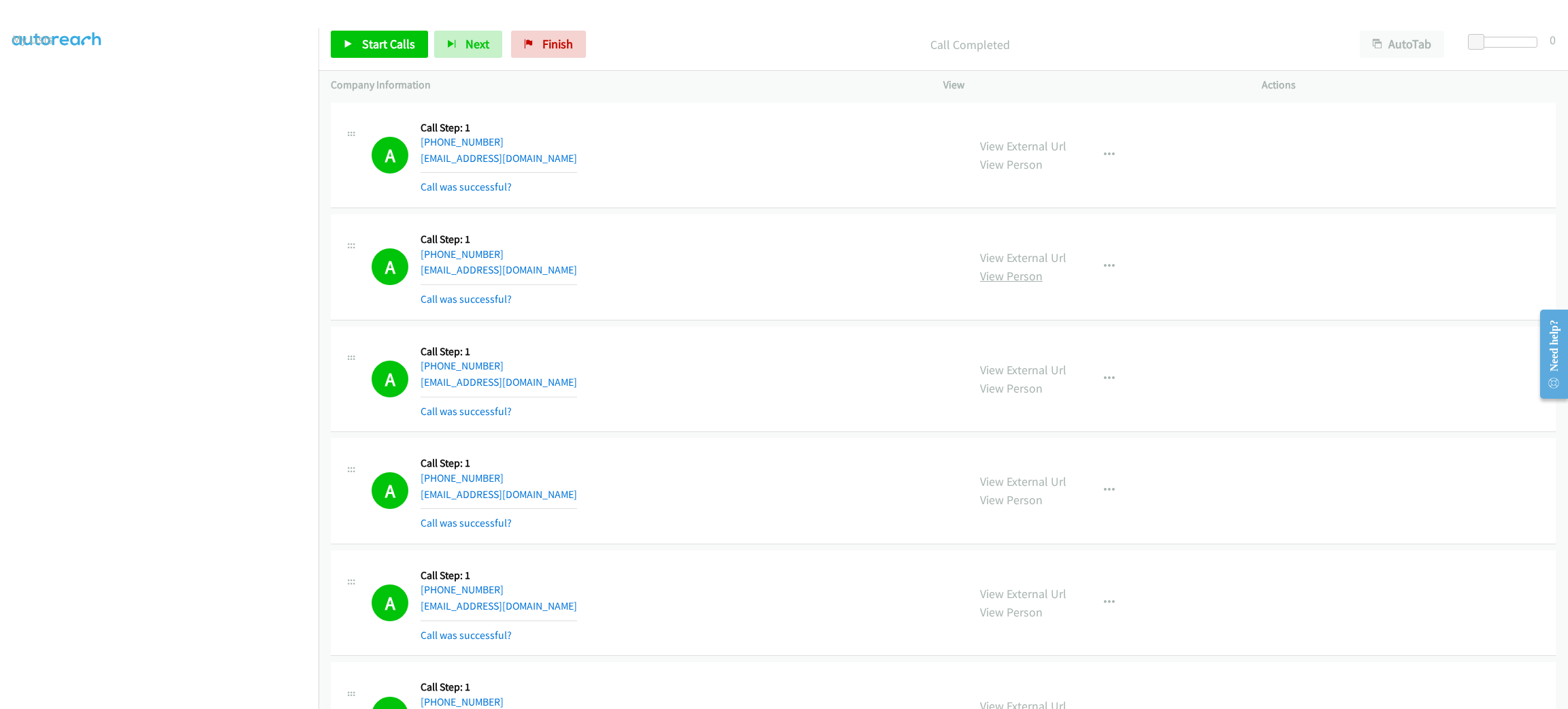
click at [994, 268] on link "View Person" at bounding box center [1011, 276] width 63 height 16
click at [1031, 142] on link "View External Url" at bounding box center [1023, 146] width 86 height 16
click at [1044, 256] on link "View External Url" at bounding box center [1023, 257] width 86 height 16
click at [365, 48] on span "Start Calls" at bounding box center [388, 44] width 53 height 16
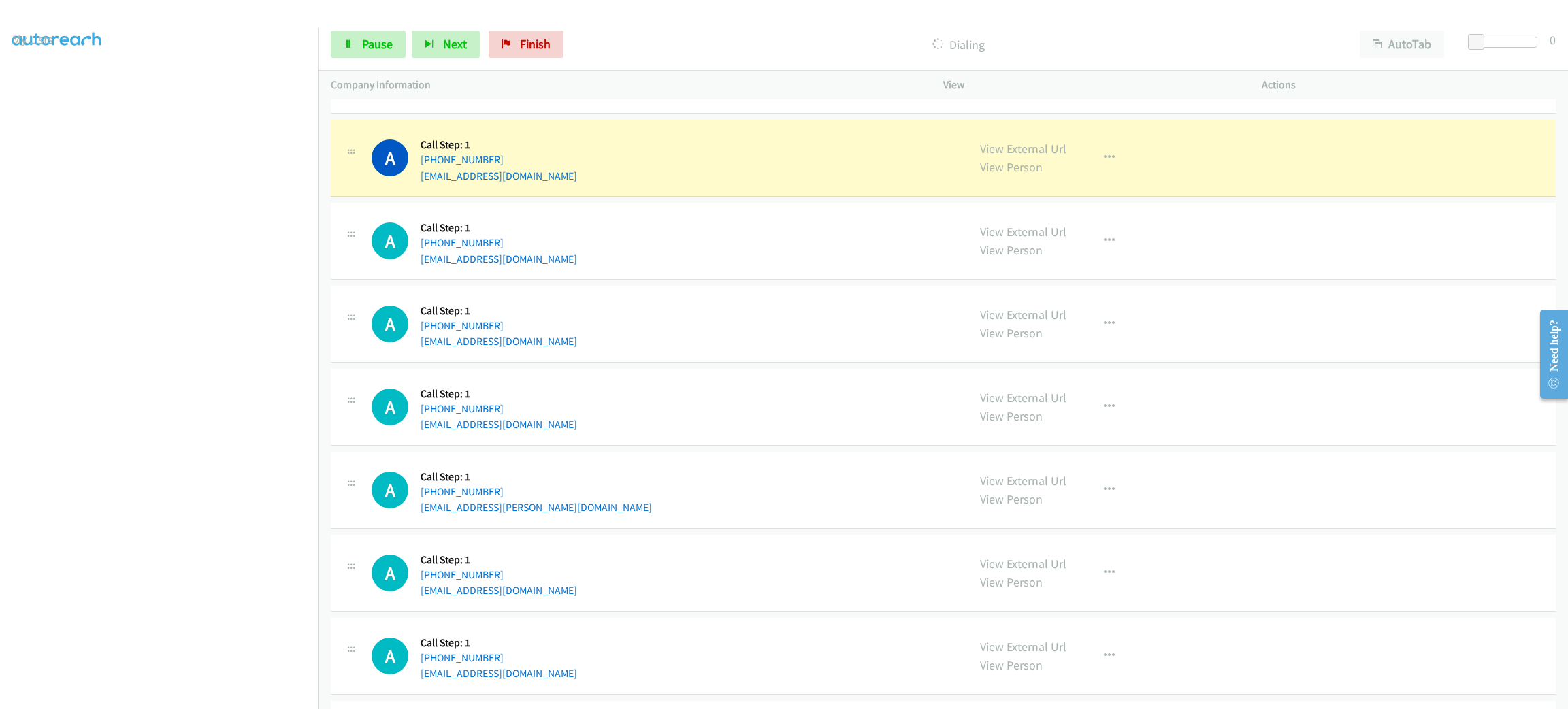
scroll to position [1428, 0]
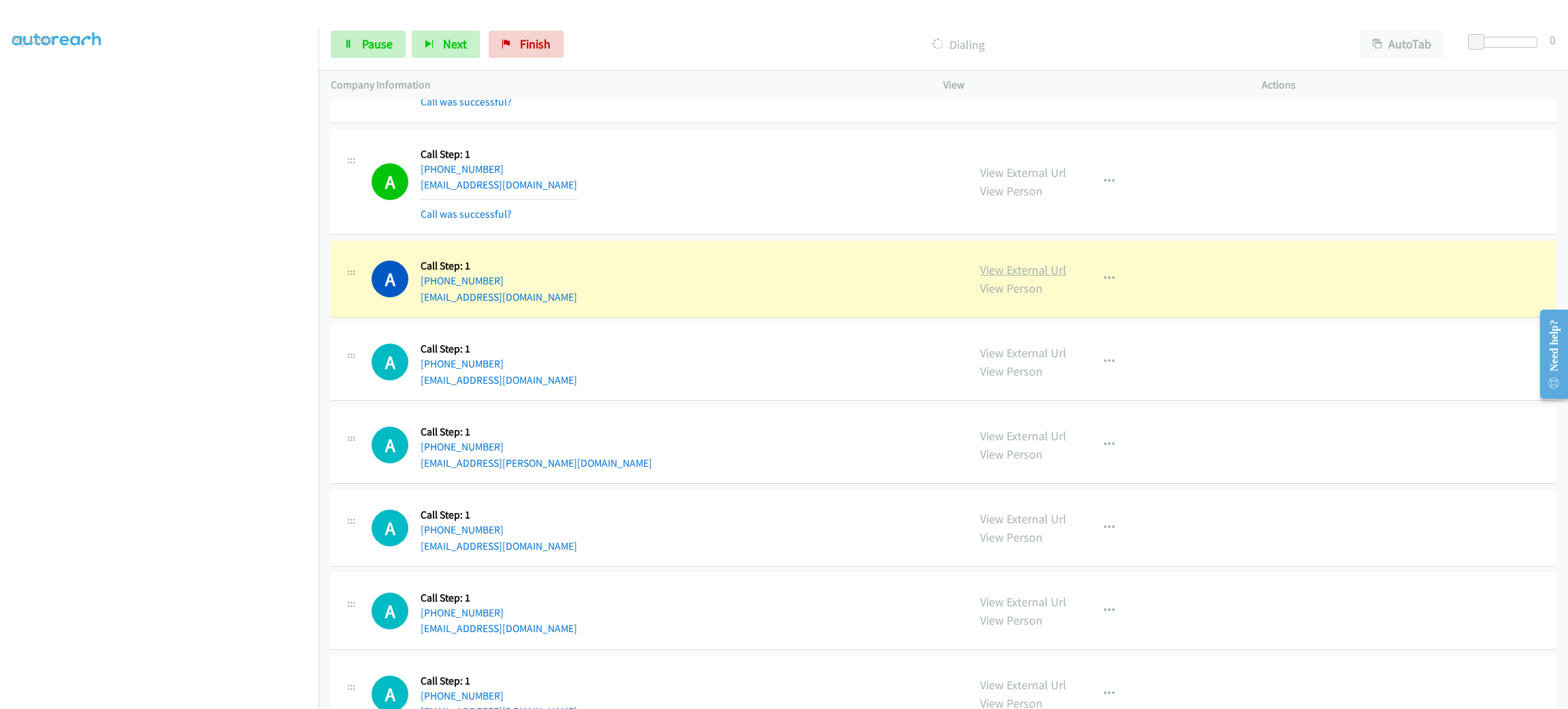
click at [1056, 276] on link "View External Url" at bounding box center [1023, 269] width 86 height 16
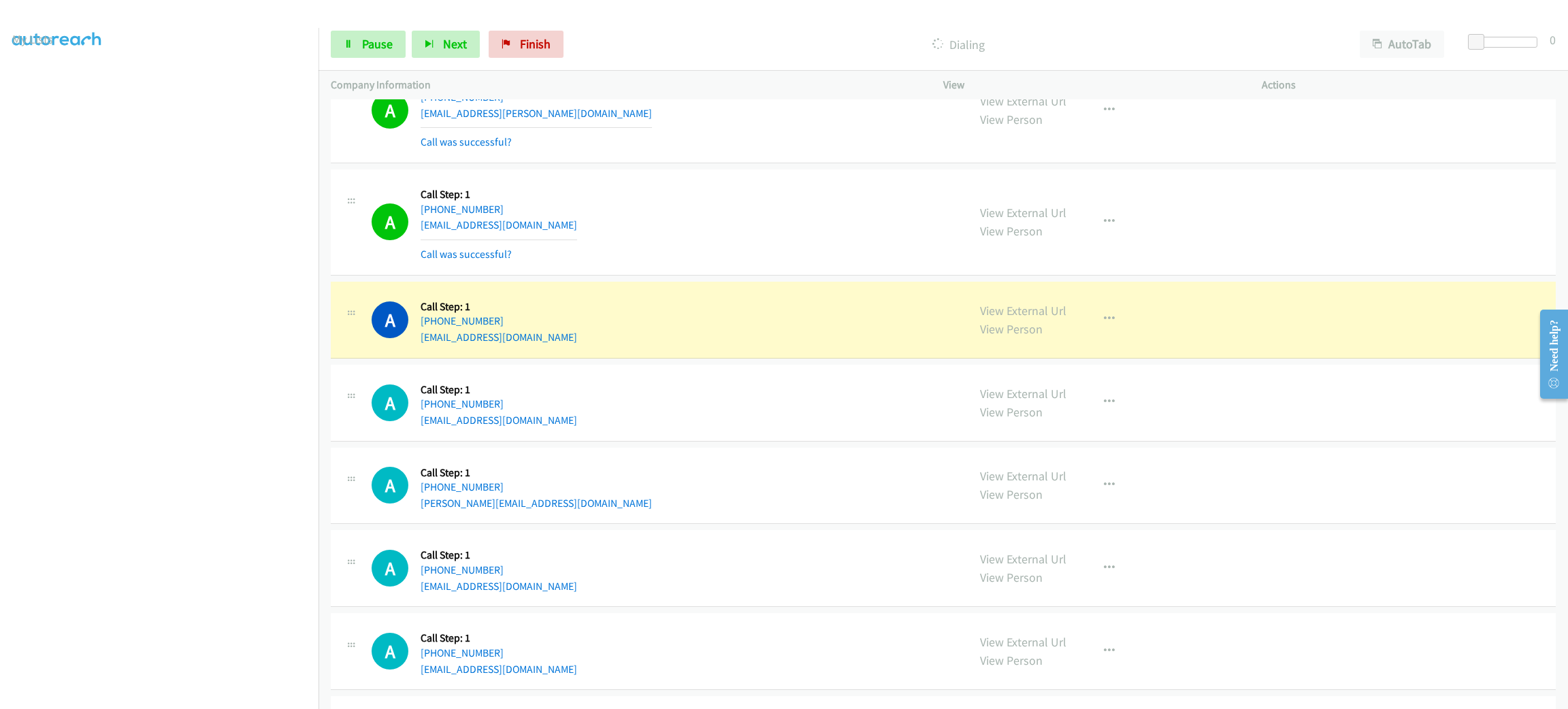
scroll to position [1938, 0]
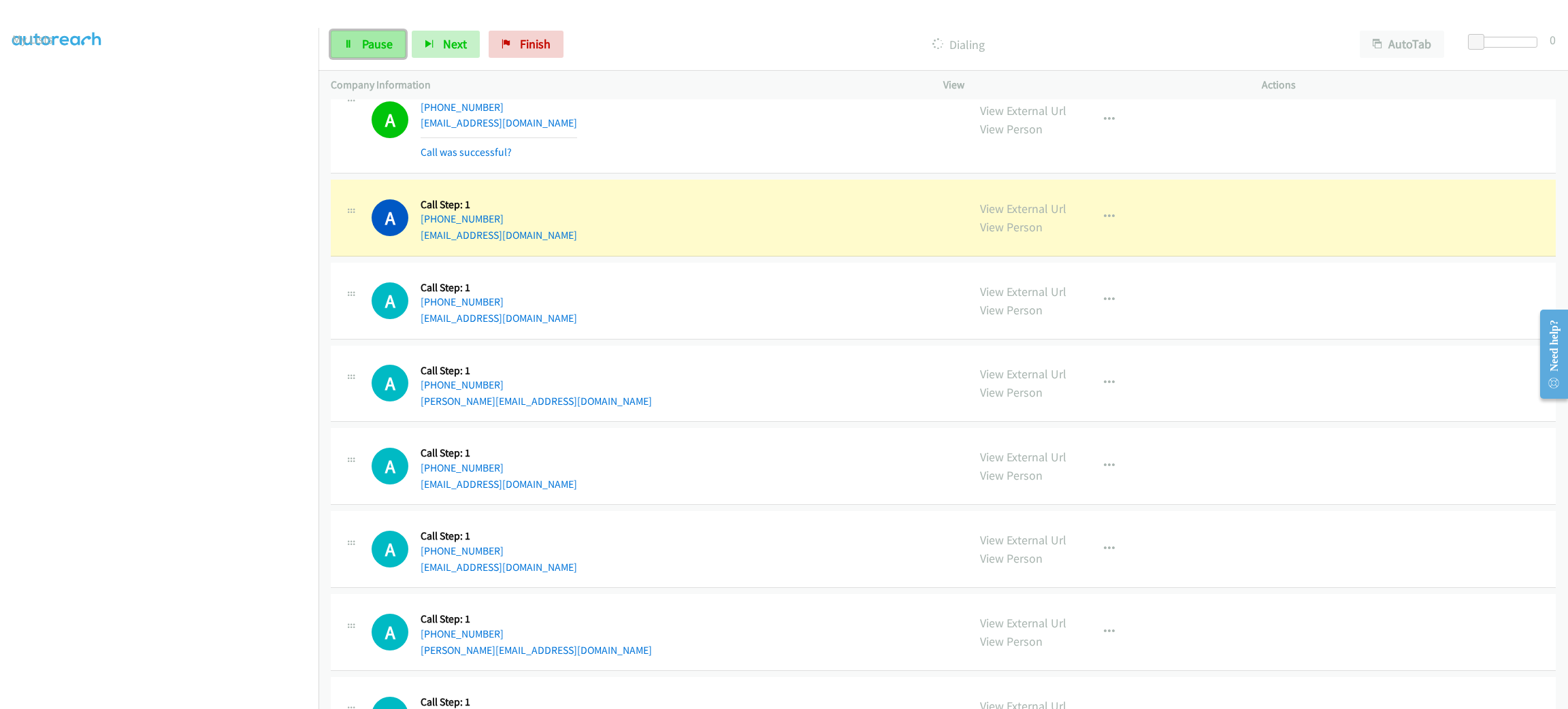
click at [362, 44] on span "Pause" at bounding box center [377, 44] width 31 height 16
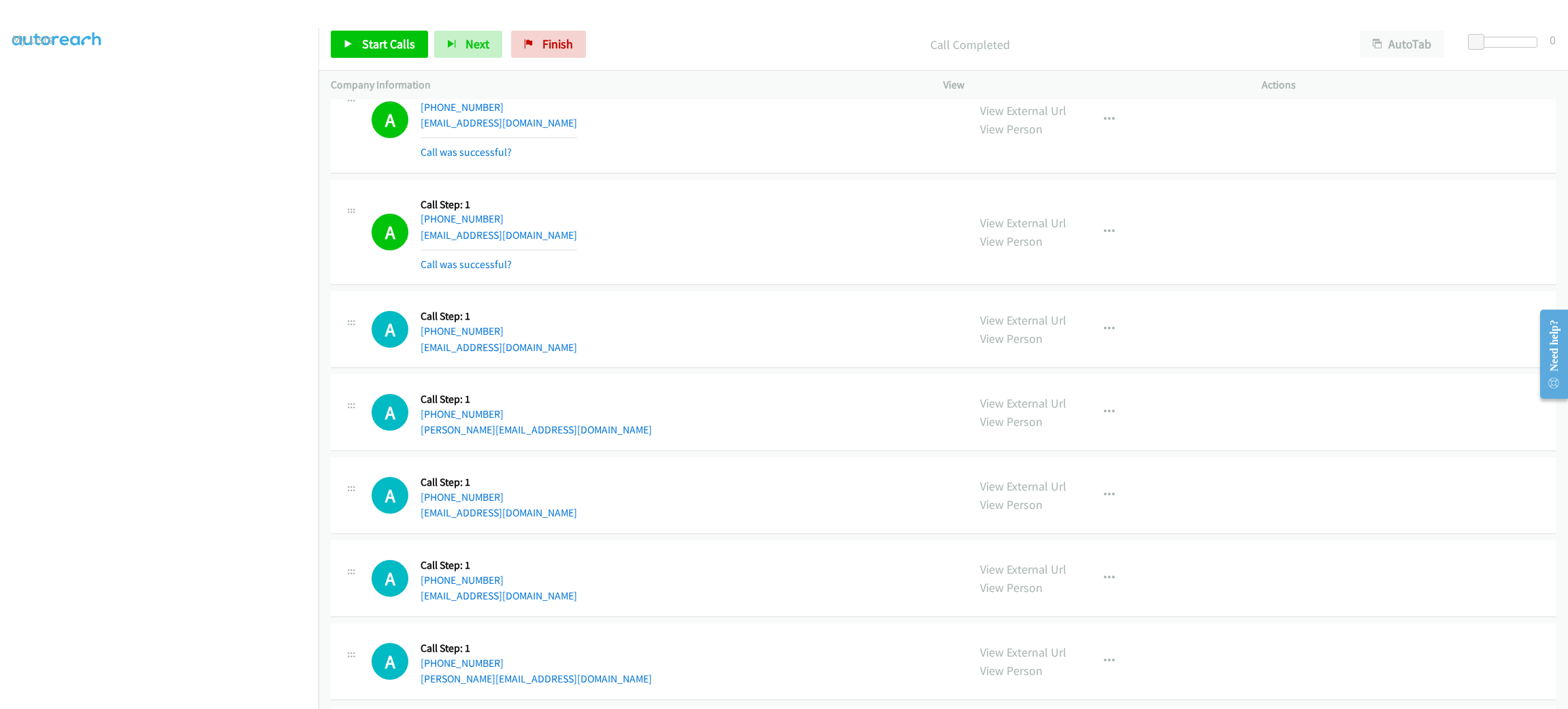
click at [801, 272] on div "A Callback Scheduled Call Step: 1 America/Los_Angeles +1 619-451-1546 mannyr129…" at bounding box center [663, 232] width 584 height 81
click at [787, 263] on div "A Callback Scheduled Call Step: 1 America/Los_Angeles +1 619-451-1546 mannyr129…" at bounding box center [663, 232] width 584 height 81
click at [734, 245] on div "A Callback Scheduled Call Step: 1 America/Los_Angeles +1 619-451-1546 mannyr129…" at bounding box center [663, 232] width 584 height 81
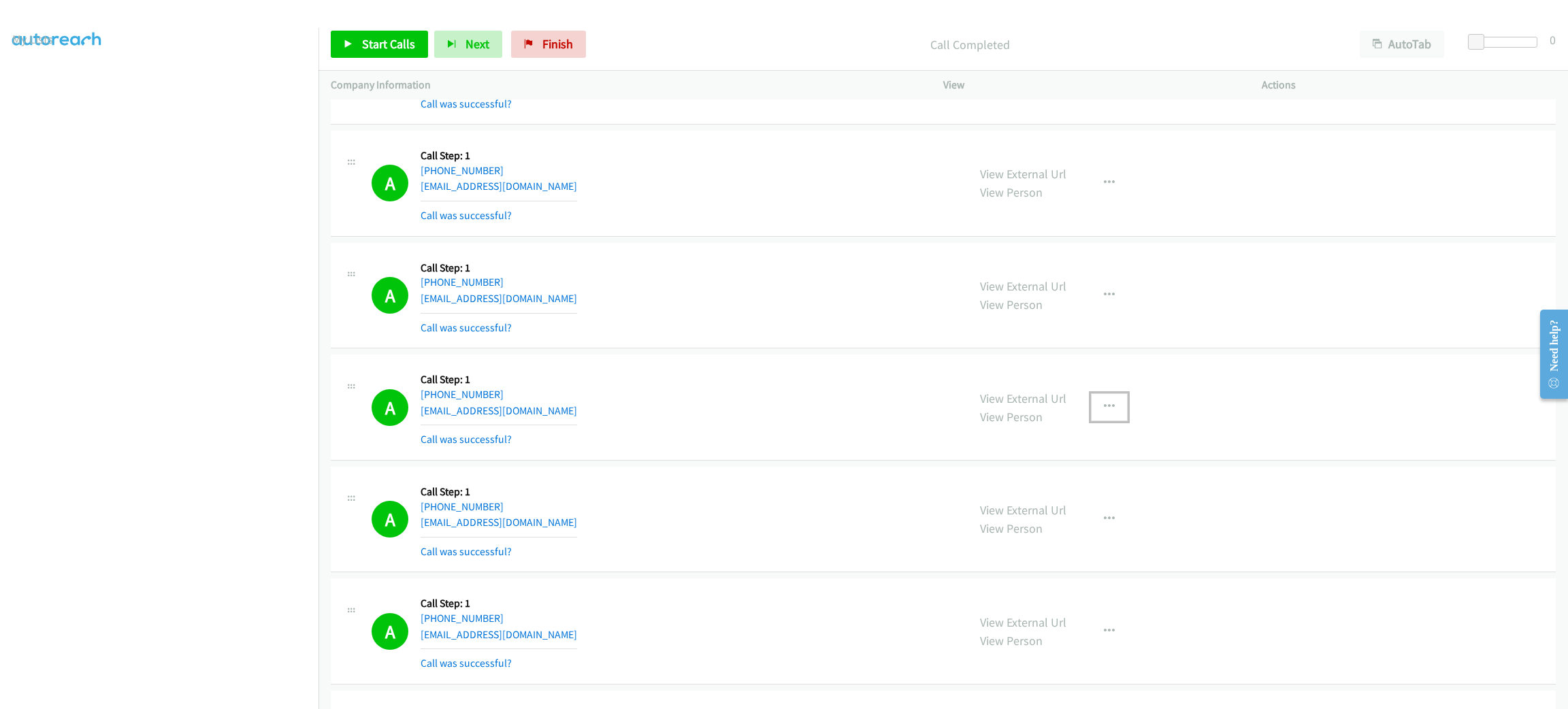
drag, startPoint x: 1109, startPoint y: 399, endPoint x: 1093, endPoint y: 446, distance: 49.6
click at [1109, 398] on button "button" at bounding box center [1109, 406] width 37 height 27
click at [1088, 525] on link "Add to do not call list" at bounding box center [1036, 523] width 181 height 27
click at [665, 210] on div "A Callback Scheduled Call Step: 1 America/New_York +1 678-822-3178 jadacoleman2…" at bounding box center [663, 183] width 584 height 81
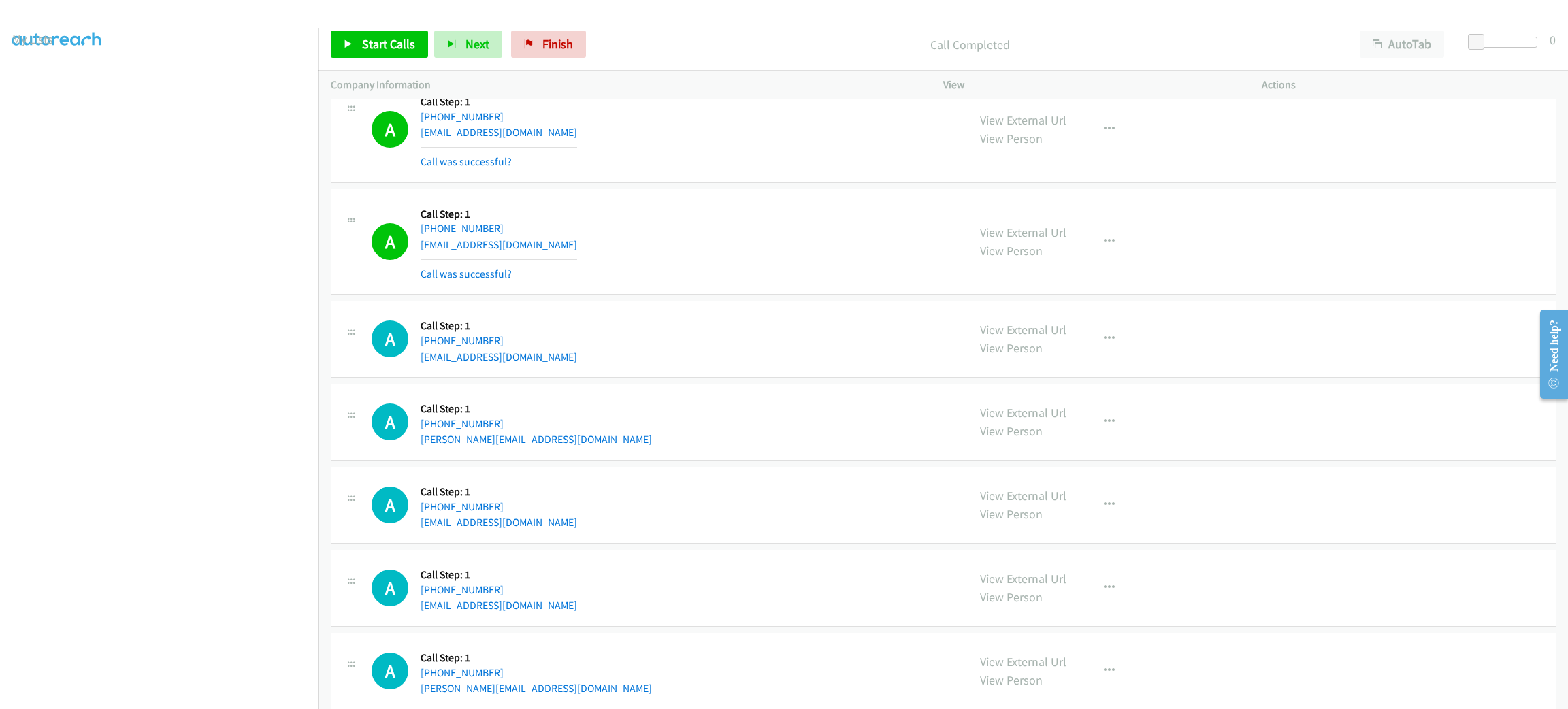
scroll to position [1520, 0]
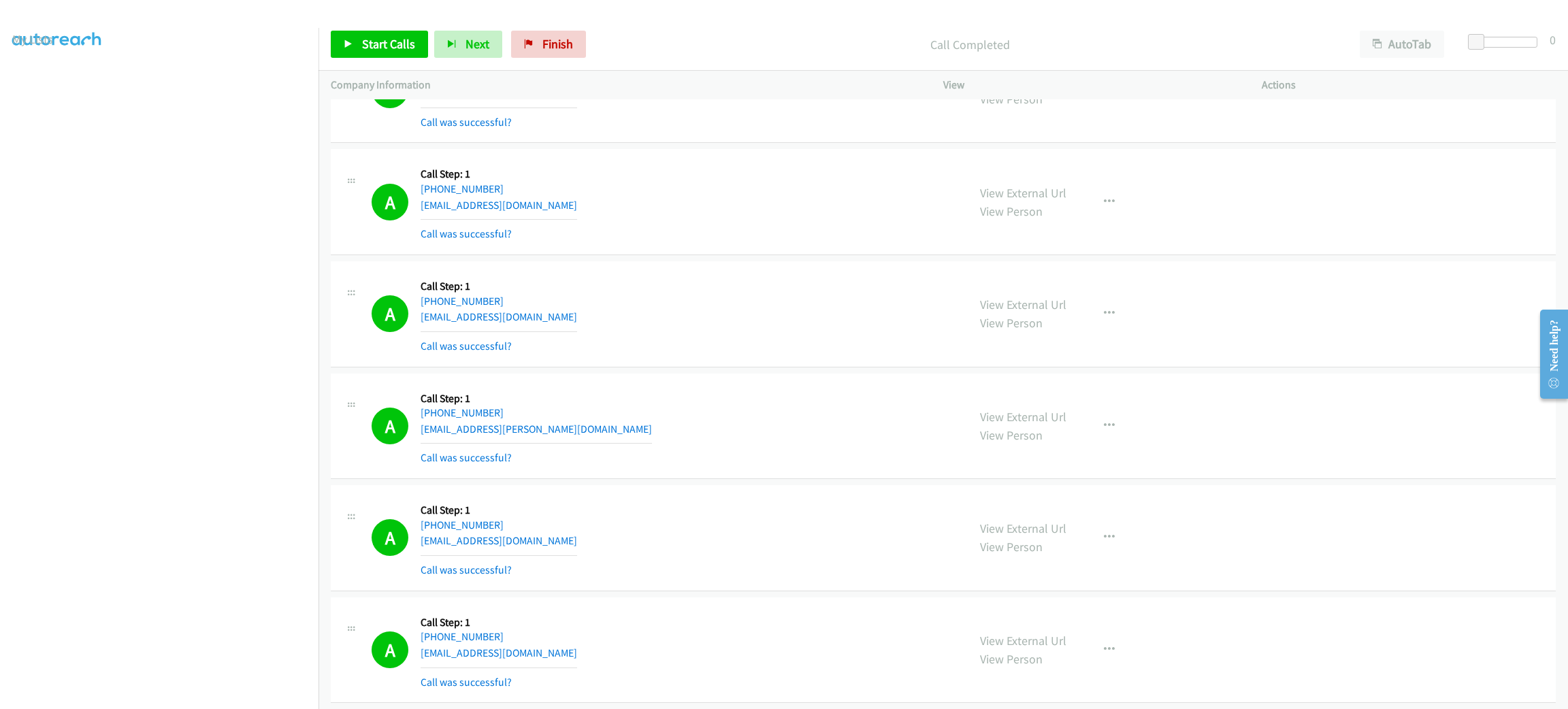
click at [402, 59] on div "Start Calls Pause Next Finish Call Completed AutoTab AutoTab 0" at bounding box center [943, 44] width 1249 height 52
click at [402, 53] on link "Start Calls" at bounding box center [379, 44] width 97 height 27
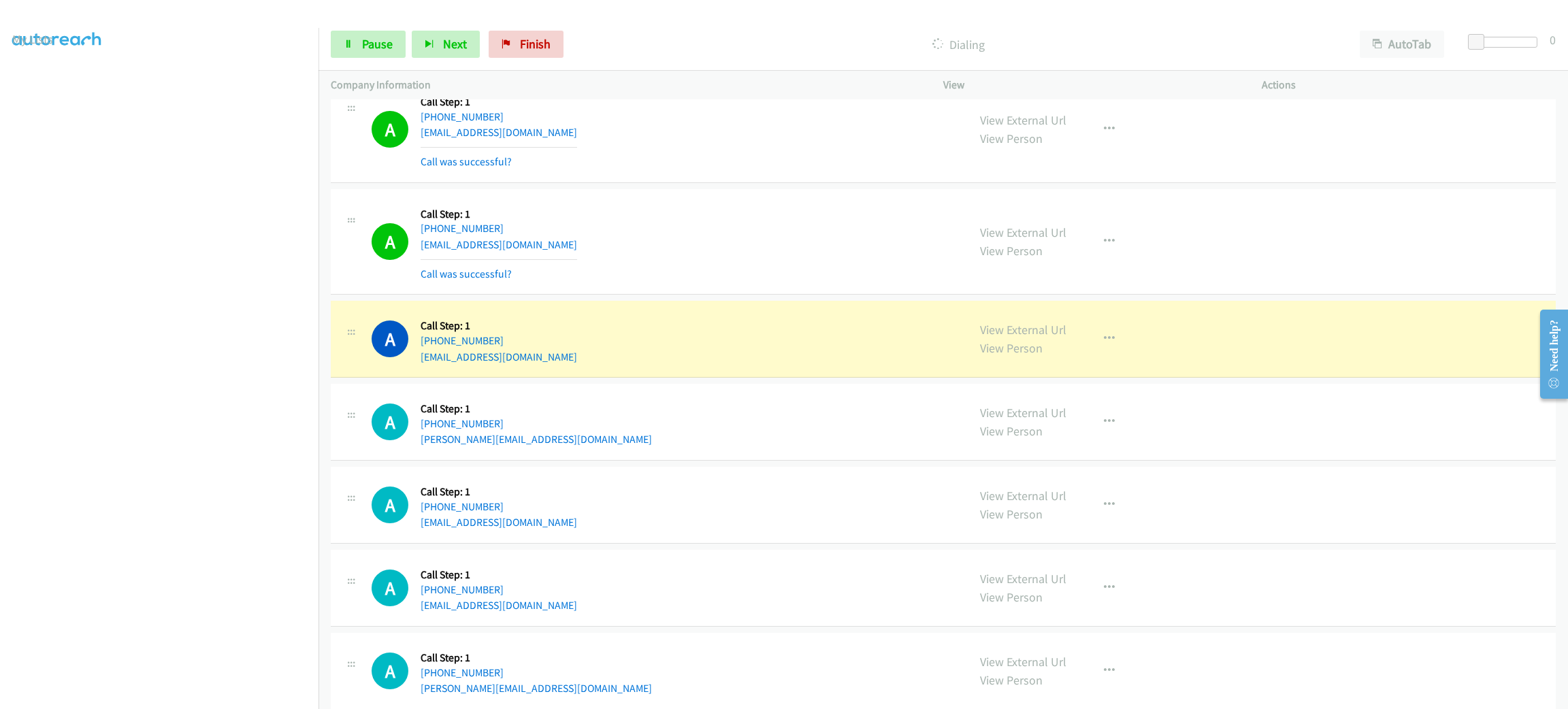
scroll to position [2031, 0]
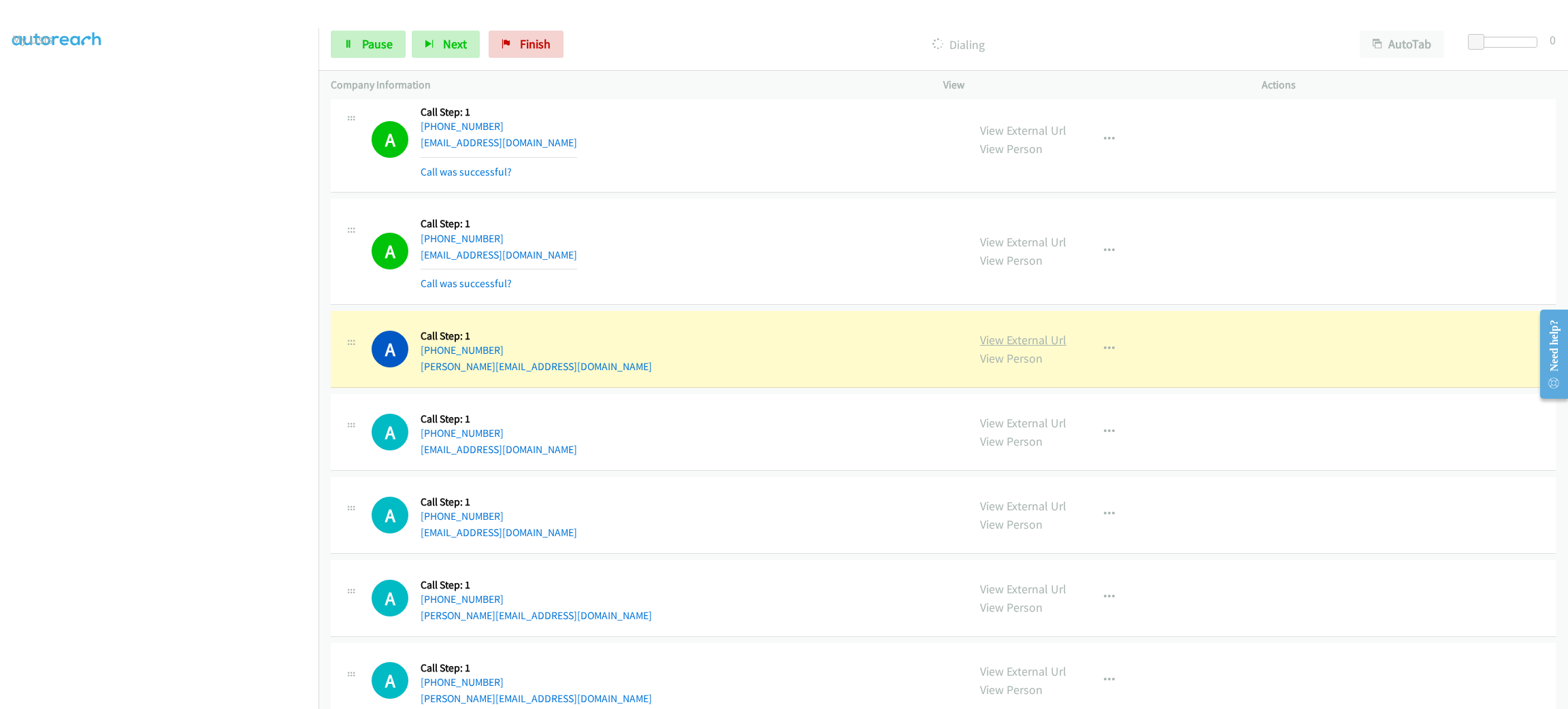
click at [1015, 347] on link "View External Url" at bounding box center [1023, 339] width 86 height 16
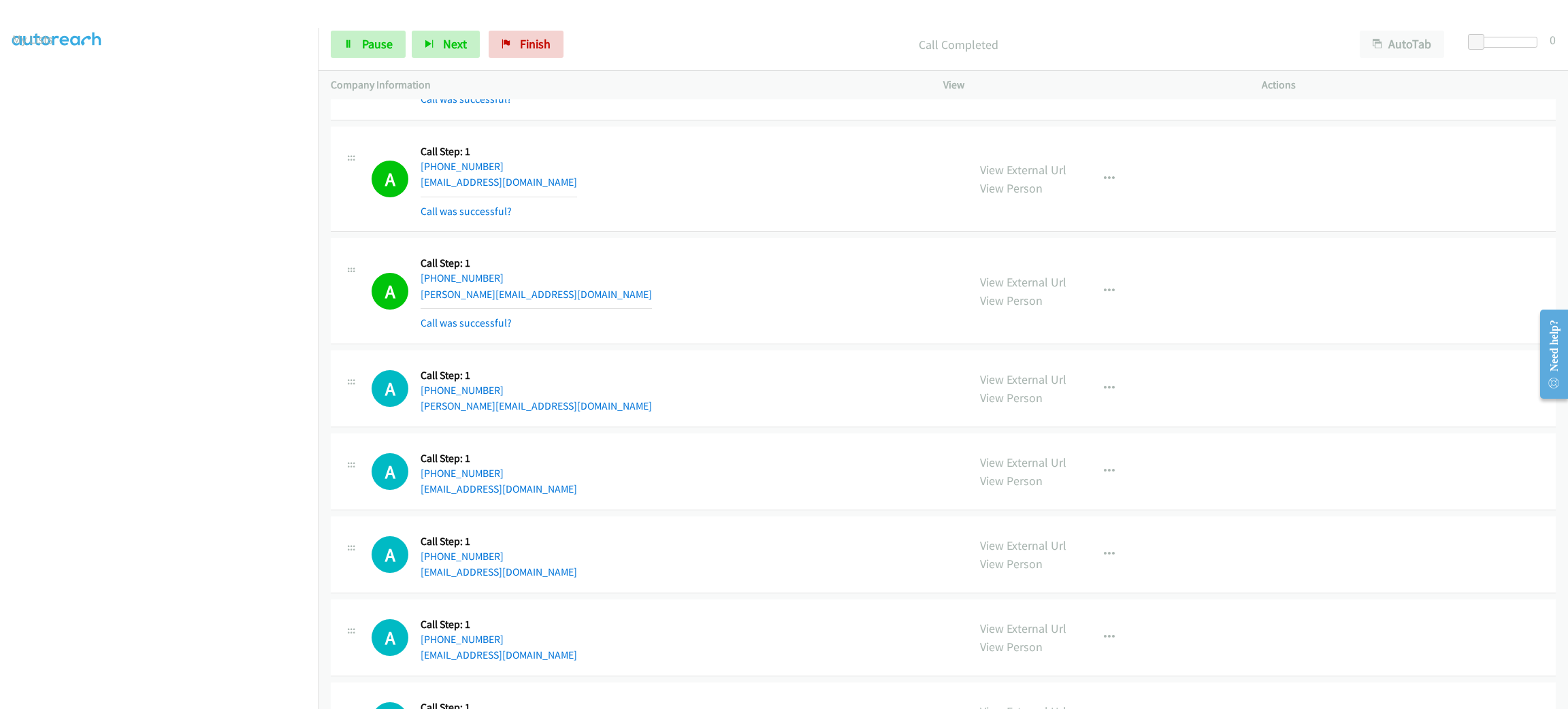
scroll to position [2540, 0]
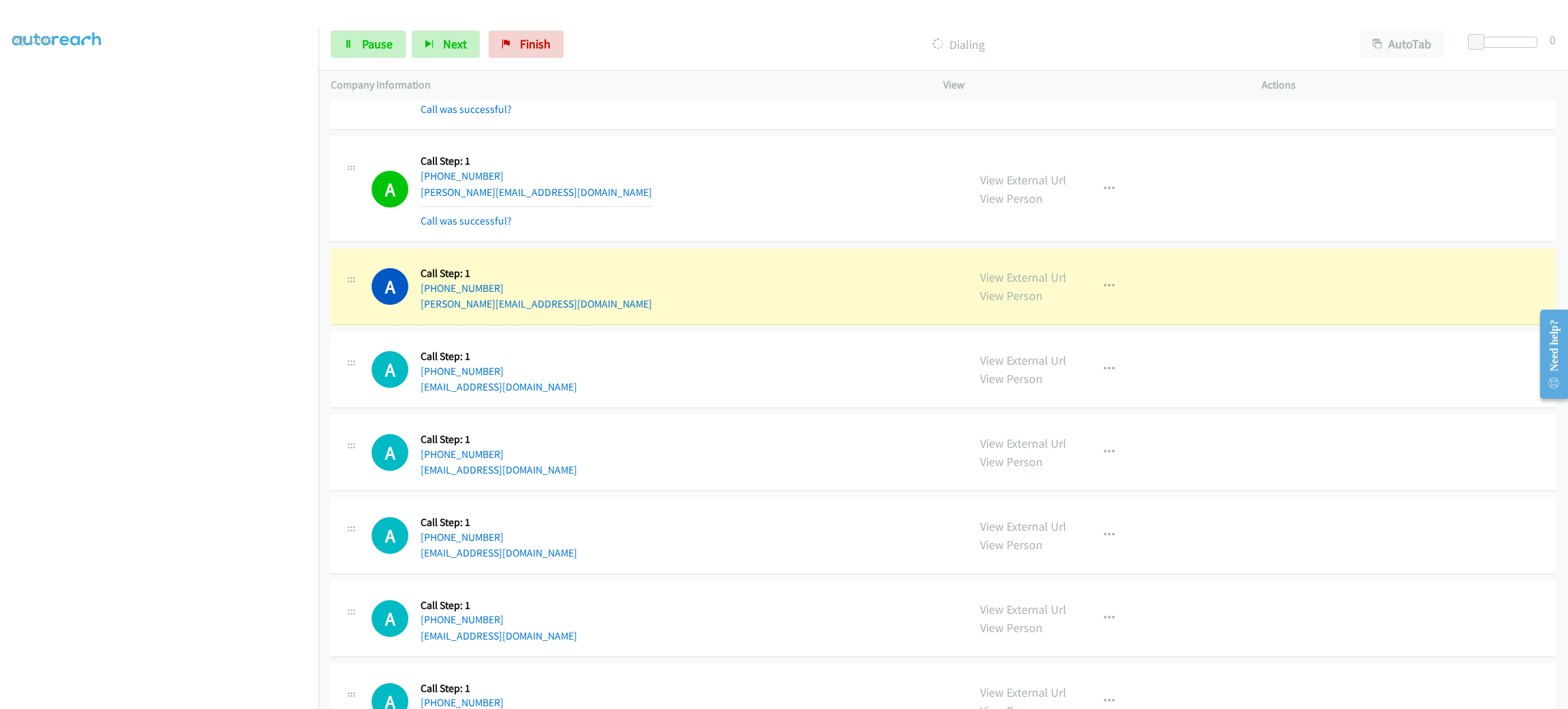
drag, startPoint x: 709, startPoint y: 334, endPoint x: 711, endPoint y: 318, distance: 16.1
click at [709, 334] on td "A Callback Scheduled Call Step: 1 America/New_York +1 203-512-4683 kenmroper@gm…" at bounding box center [943, 369] width 1249 height 83
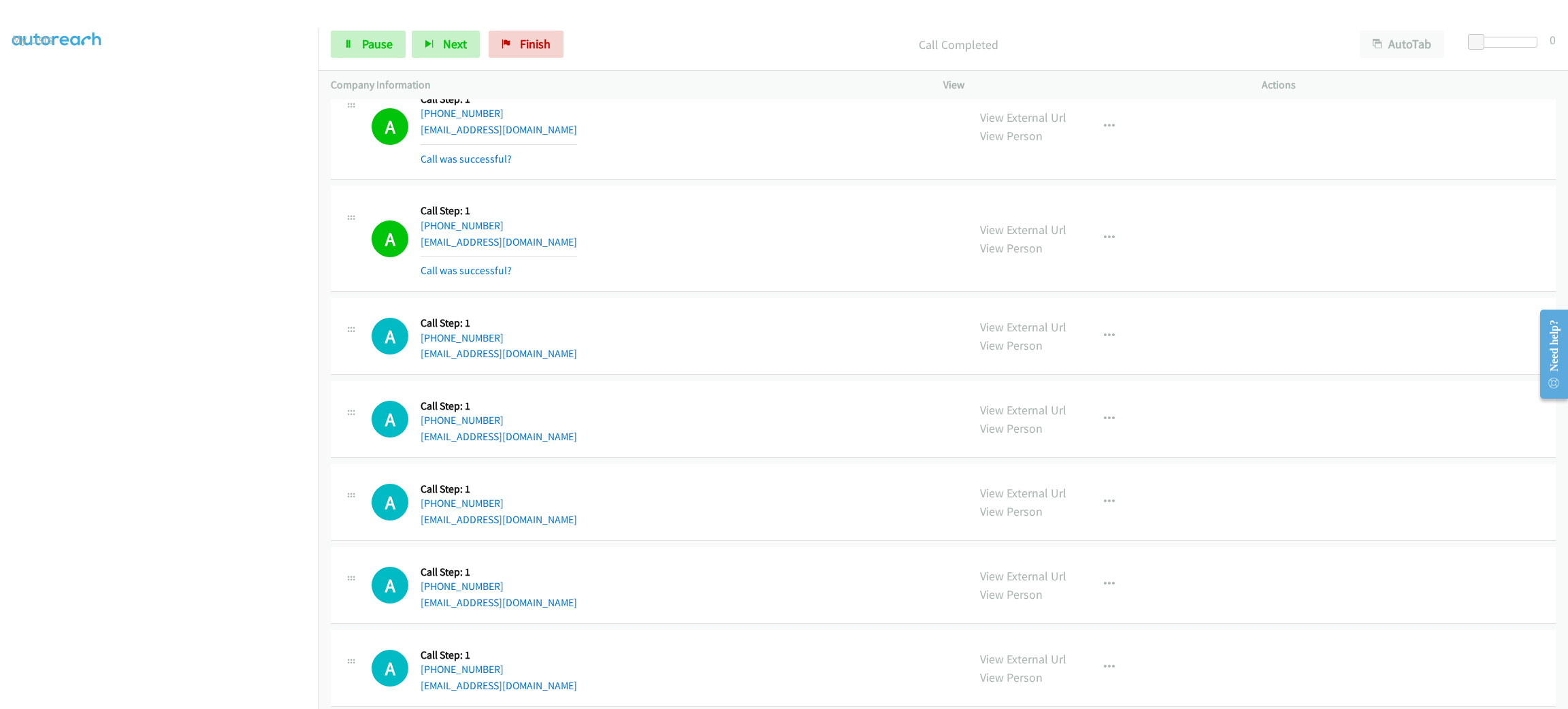
scroll to position [3153, 0]
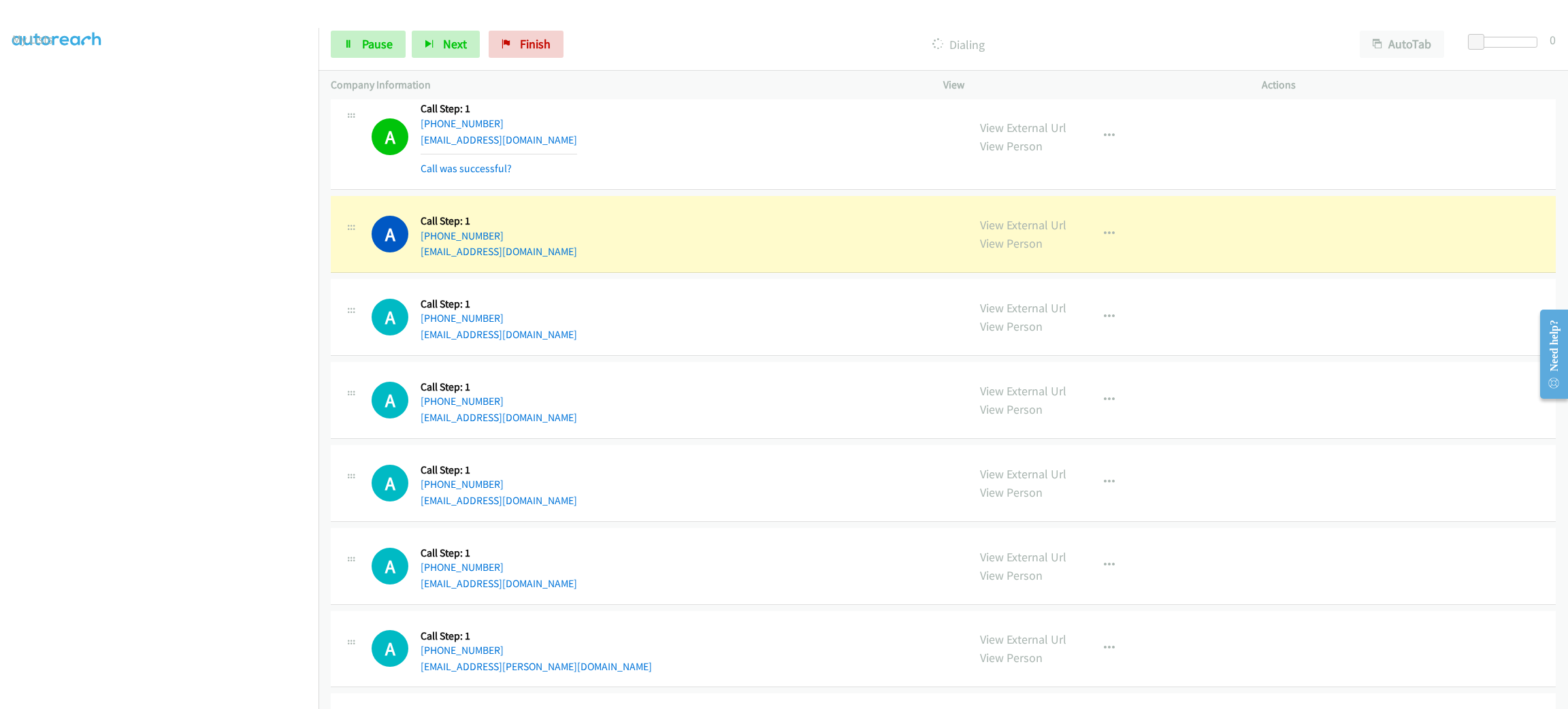
click at [569, 227] on div "A Callback Scheduled Call Step: 1 America/Los_Angeles +1 559-704-2168 isaacmart…" at bounding box center [663, 234] width 584 height 52
click at [636, 236] on div "A Callback Scheduled Call Step: 1 America/Los_Angeles +1 559-704-2168 isaacmart…" at bounding box center [663, 234] width 584 height 52
click at [604, 189] on div "A Callback Scheduled Call Step: 1 America/New_York +1 609-501-6204 gifforde11@y…" at bounding box center [942, 137] width 1225 height 106
drag, startPoint x: 722, startPoint y: 158, endPoint x: 637, endPoint y: 201, distance: 95.3
click at [724, 158] on div "A Callback Scheduled Call Step: 1 America/New_York +1 609-501-6204 gifforde11@y…" at bounding box center [663, 136] width 584 height 81
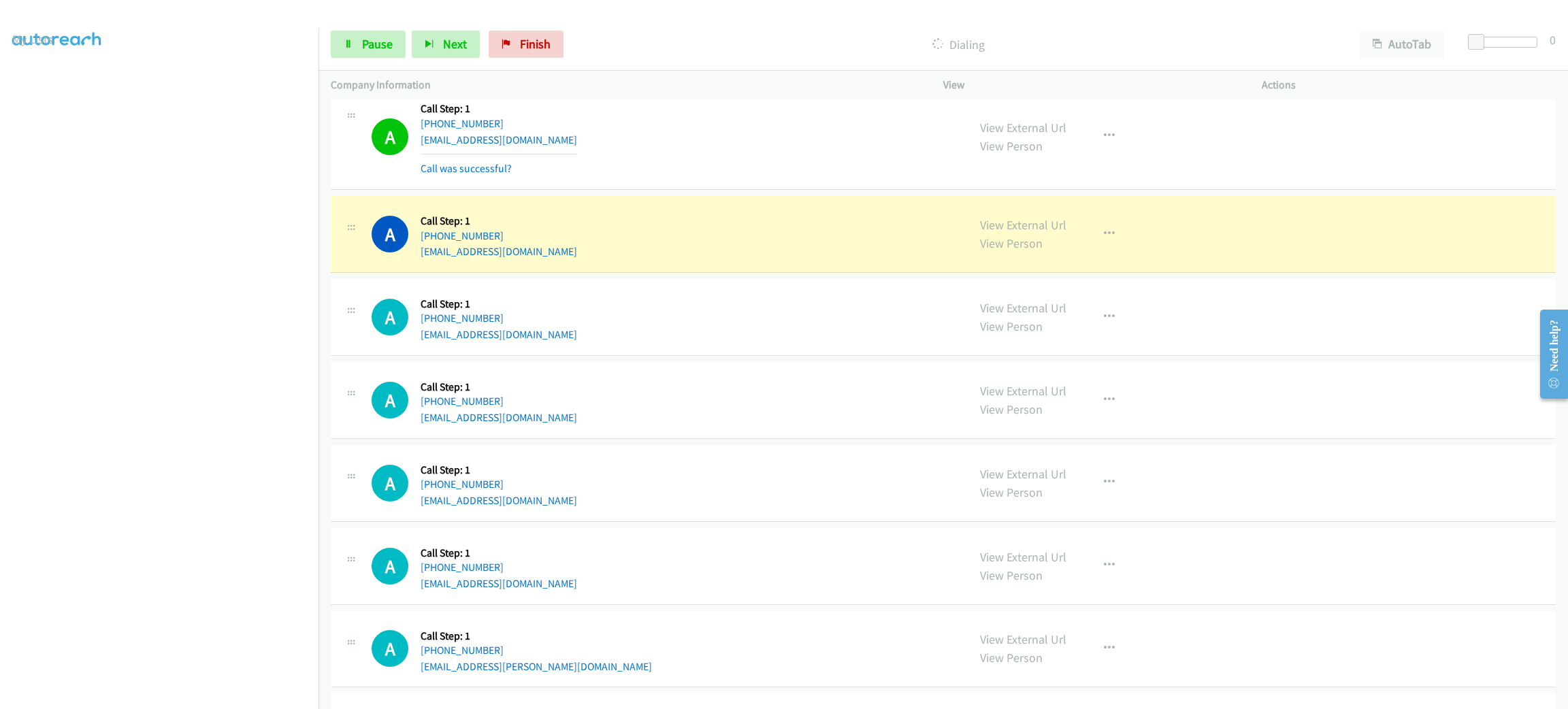
drag, startPoint x: 684, startPoint y: 173, endPoint x: 677, endPoint y: 173, distance: 7.0
click at [687, 173] on div "A Callback Scheduled Call Step: 1 America/New_York +1 609-501-6204 gifforde11@y…" at bounding box center [663, 136] width 584 height 81
click at [601, 132] on div "A Callback Scheduled Call Step: 1 America/New_York +1 609-501-6204 gifforde11@y…" at bounding box center [663, 136] width 584 height 81
click at [799, 148] on div "A Callback Scheduled Call Step: 1 America/New_York +1 609-501-6204 gifforde11@y…" at bounding box center [663, 136] width 584 height 81
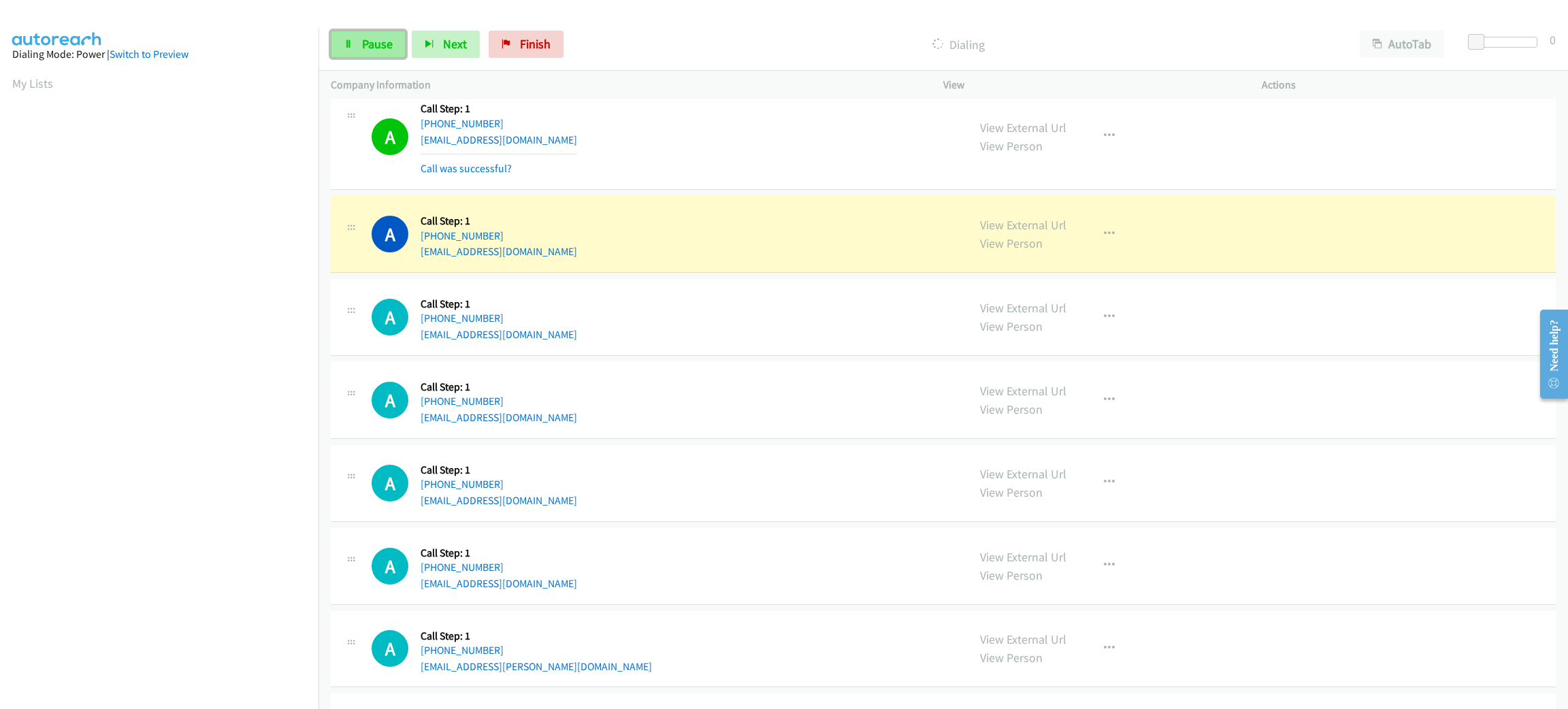
click at [379, 57] on link "Pause" at bounding box center [367, 44] width 75 height 27
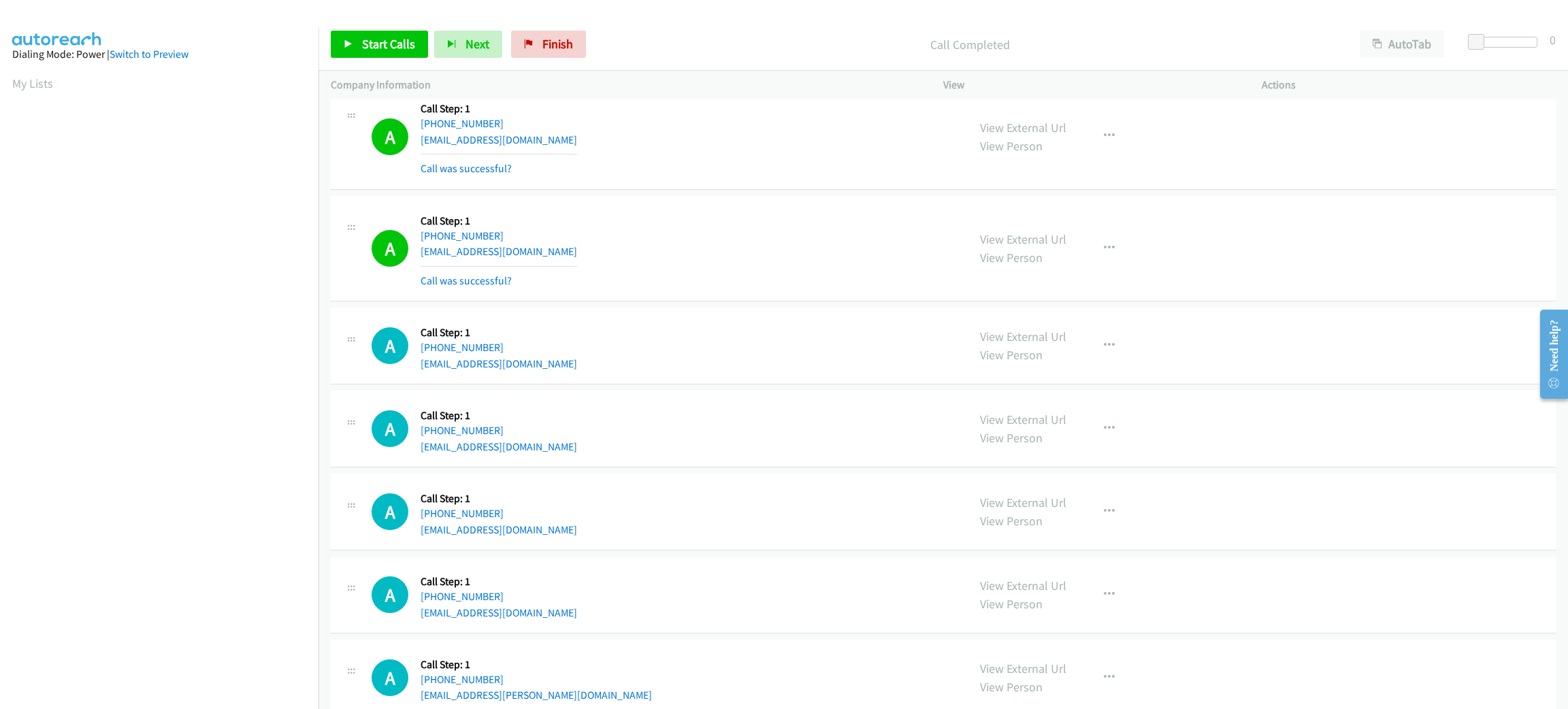
click at [1356, 230] on div "A Callback Scheduled Call Step: 1 America/Los_Angeles +1 559-704-2168 isaacmart…" at bounding box center [942, 249] width 1225 height 106
click at [704, 125] on div "A Callback Scheduled Call Step: 1 America/New_York +1 609-501-6204 gifforde11@y…" at bounding box center [663, 136] width 584 height 81
click at [724, 121] on div "A Callback Scheduled Call Step: 1 America/New_York +1 609-501-6204 gifforde11@y…" at bounding box center [663, 136] width 584 height 81
click at [731, 35] on p "Call Completed" at bounding box center [970, 44] width 731 height 18
click at [593, 31] on div "Call Completed" at bounding box center [969, 44] width 755 height 27
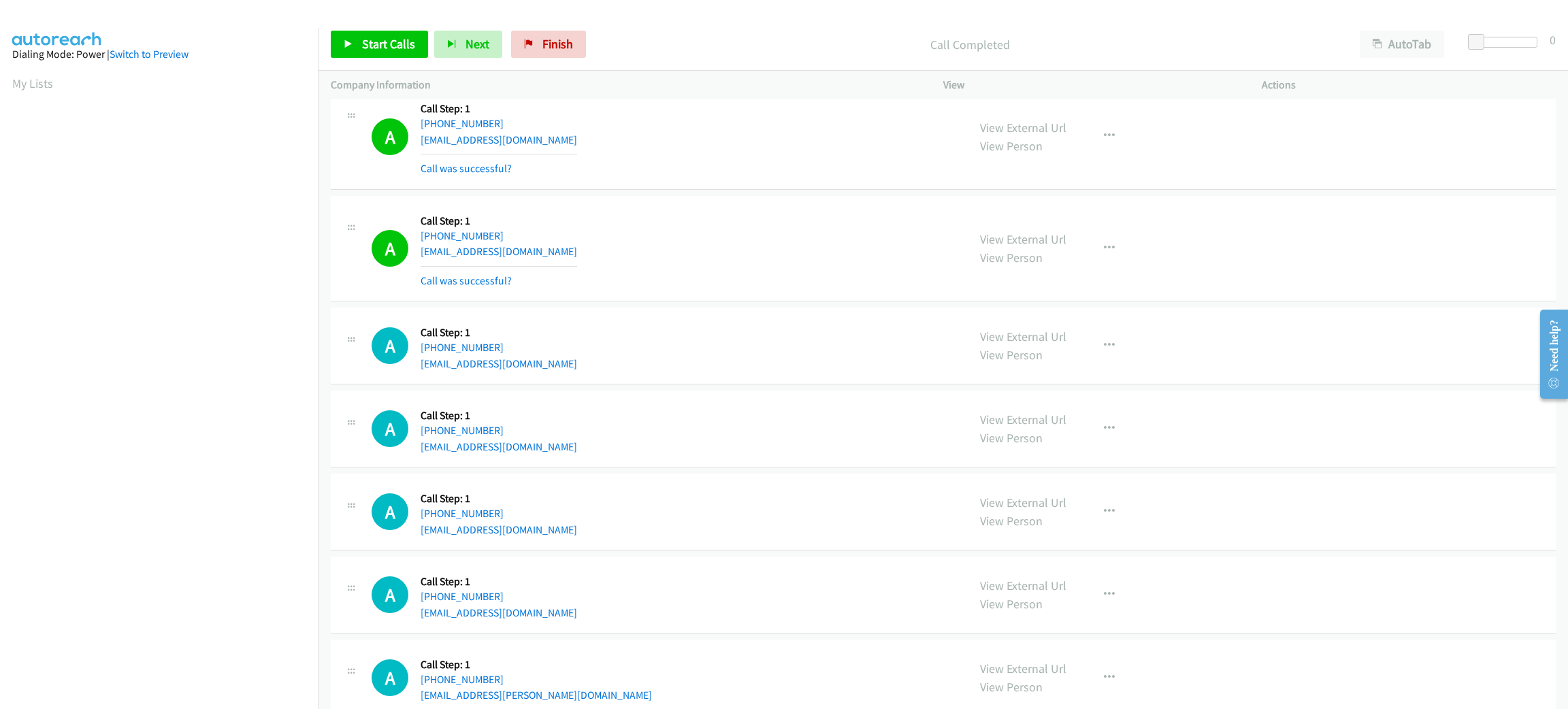
click at [1213, 230] on div "View External Url View Person View External Url Email Schedule/Manage Callback …" at bounding box center [1133, 248] width 330 height 81
